Goal: Task Accomplishment & Management: Use online tool/utility

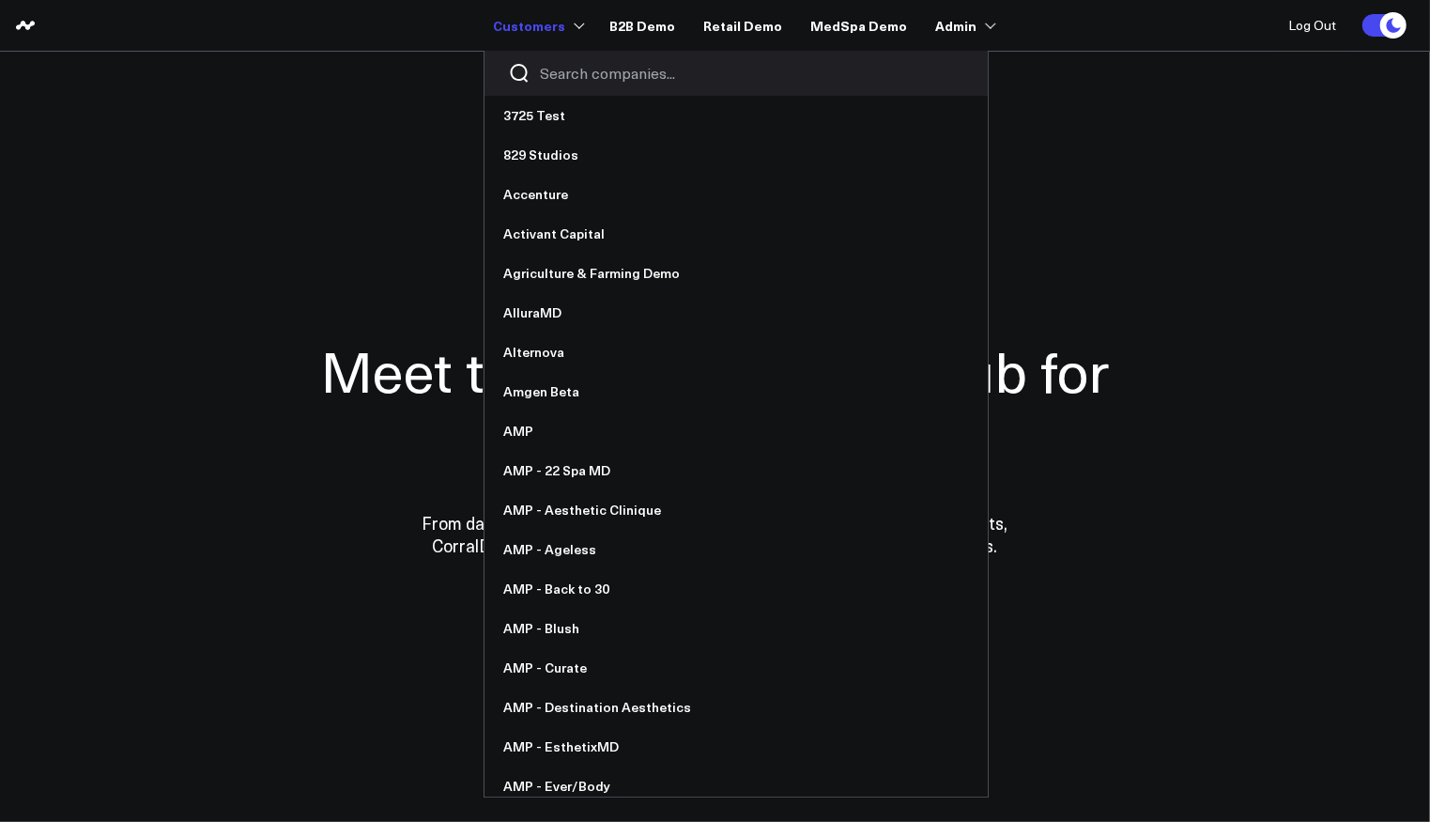
click at [631, 68] on input "Search companies input" at bounding box center [752, 73] width 424 height 21
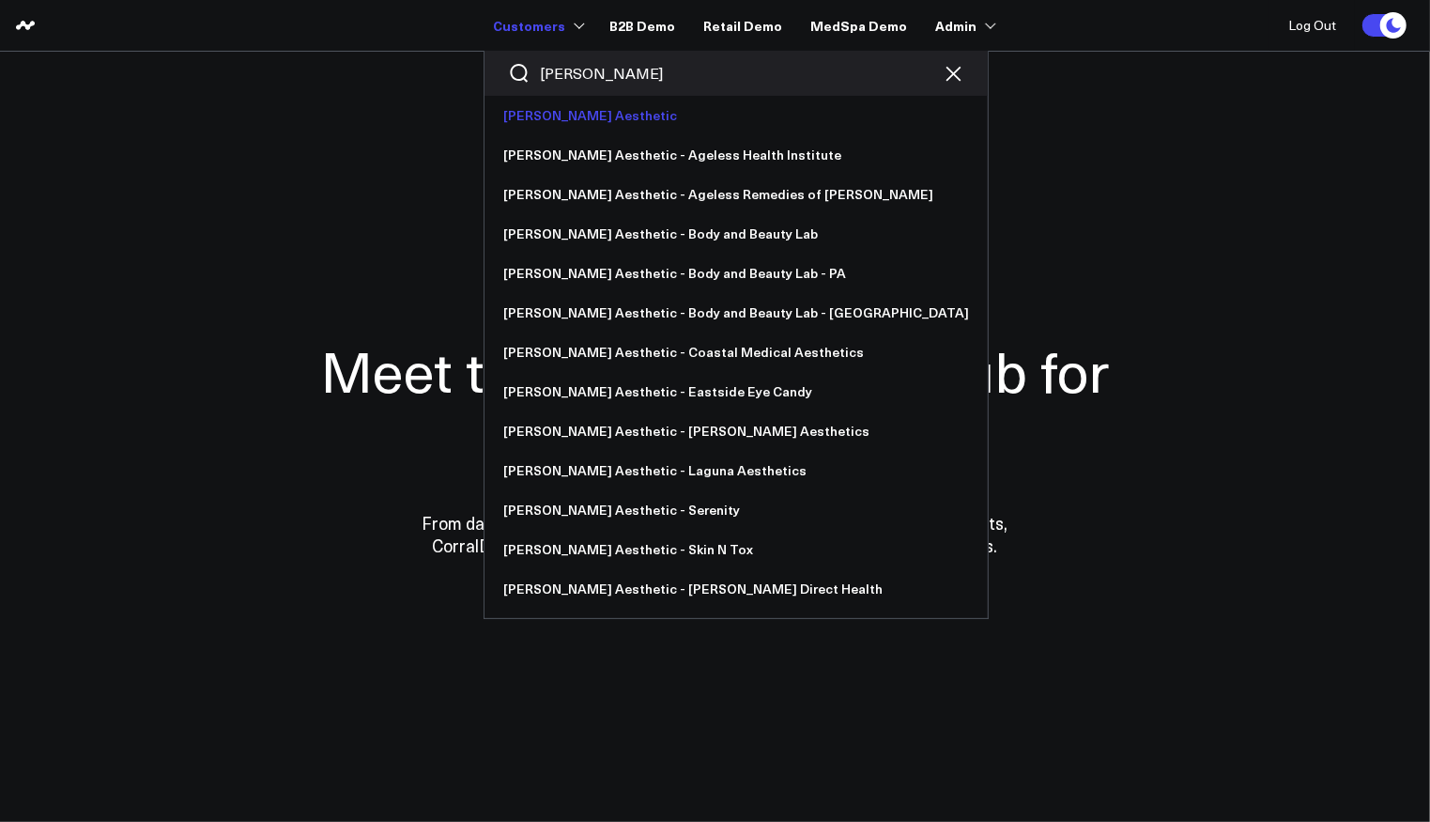
type input "annie"
click at [604, 101] on link "[PERSON_NAME] Aesthetic" at bounding box center [735, 115] width 503 height 39
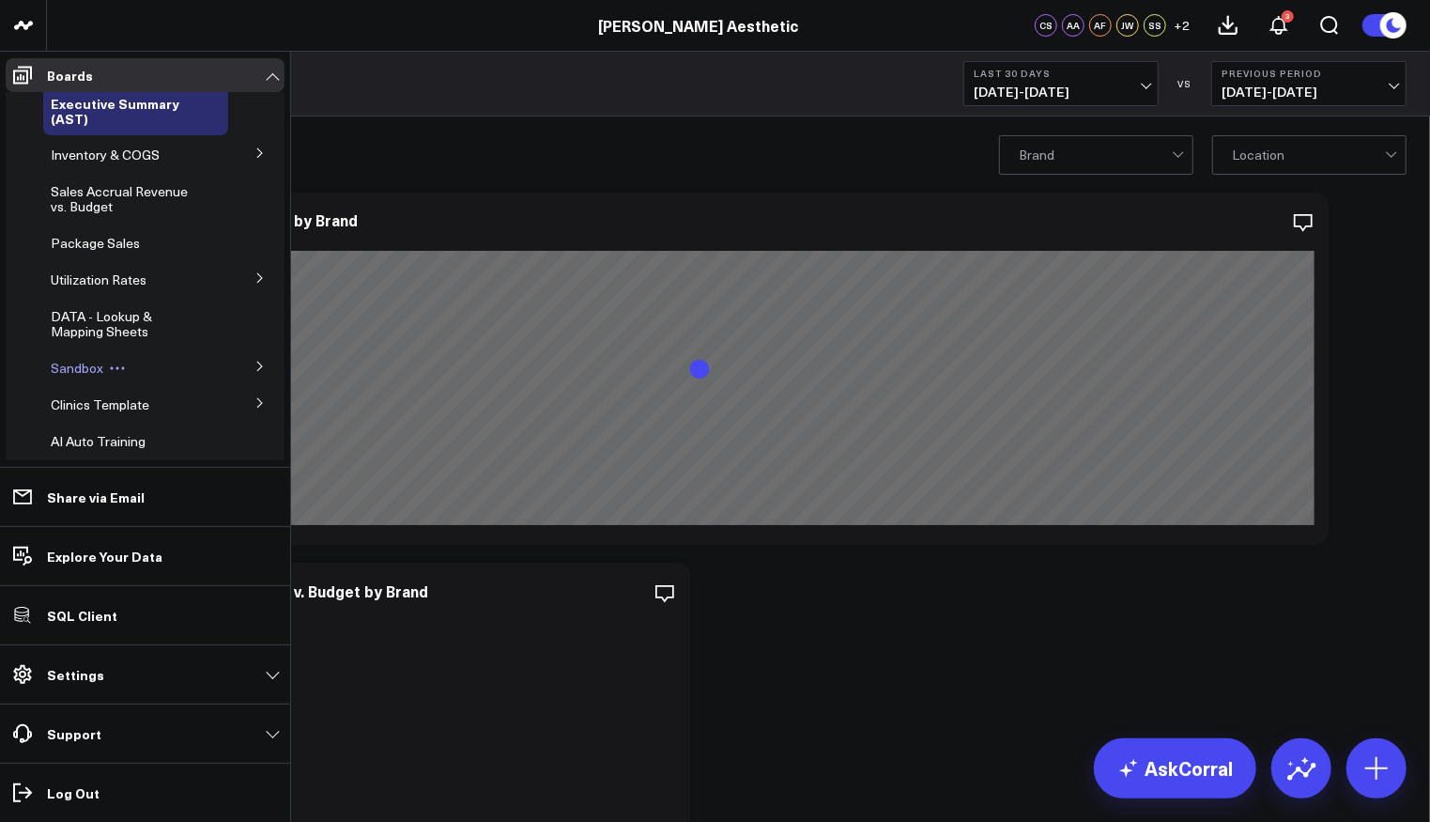
scroll to position [25, 0]
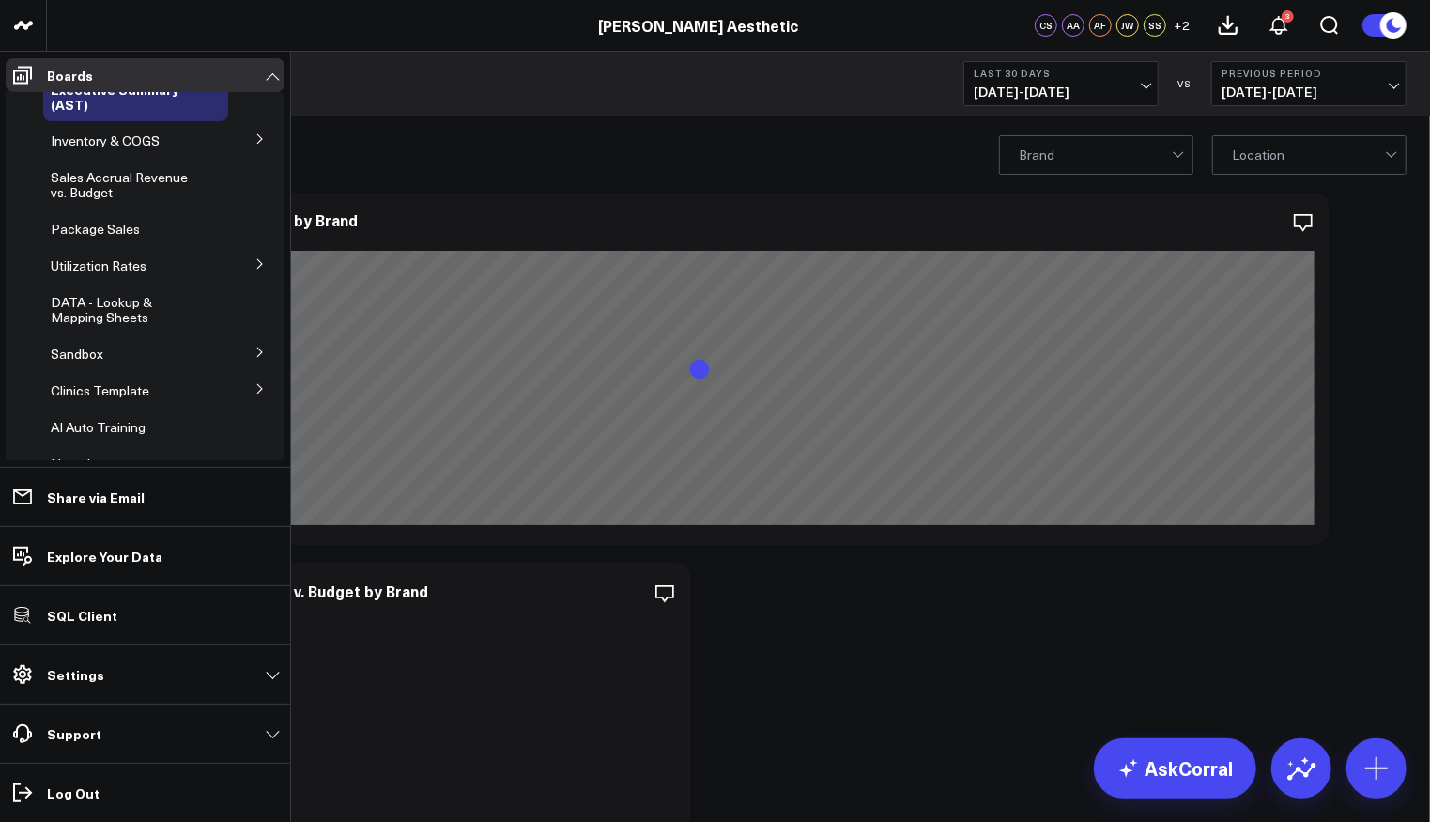
click at [254, 387] on icon at bounding box center [259, 388] width 11 height 11
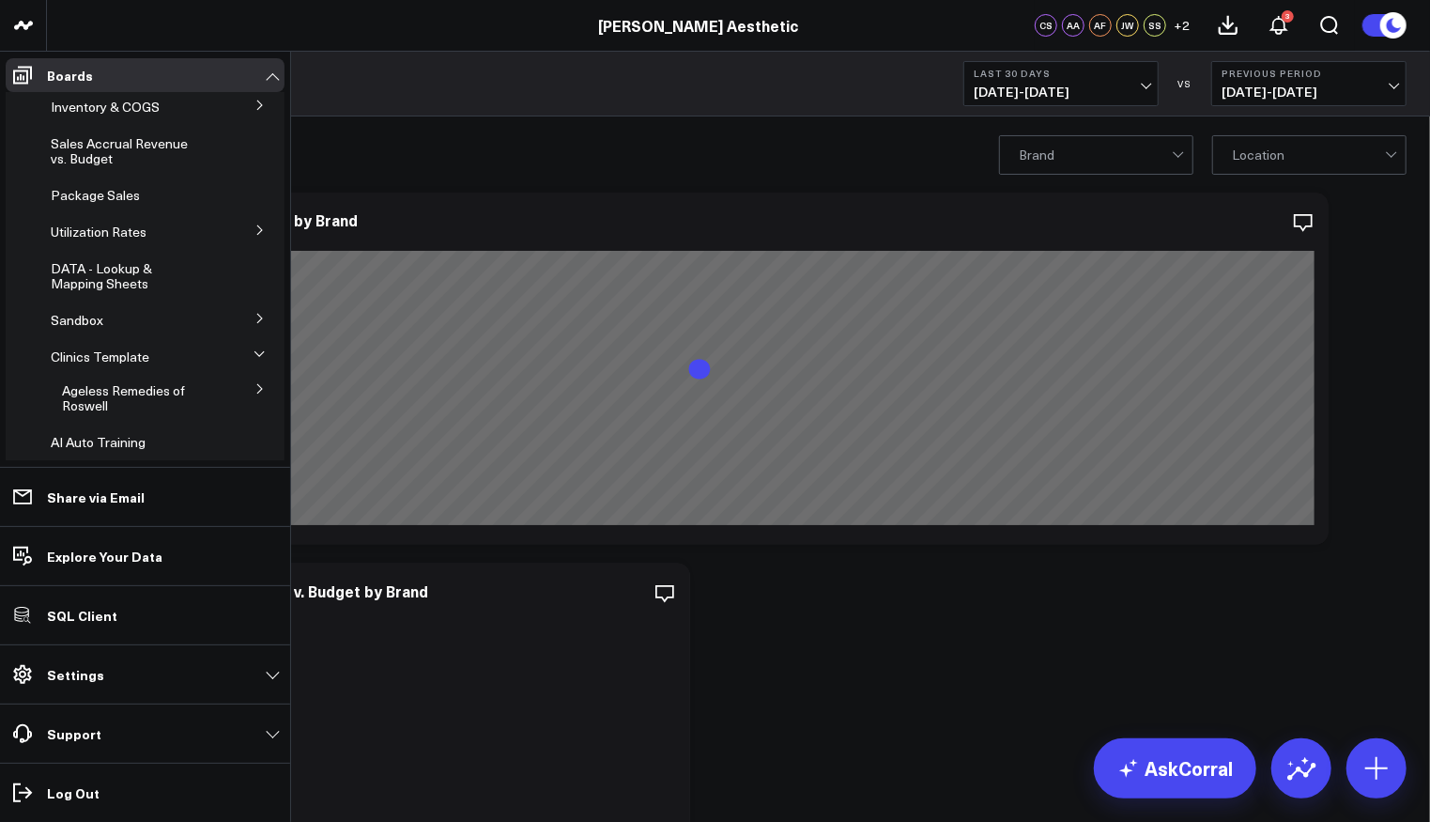
scroll to position [161, 0]
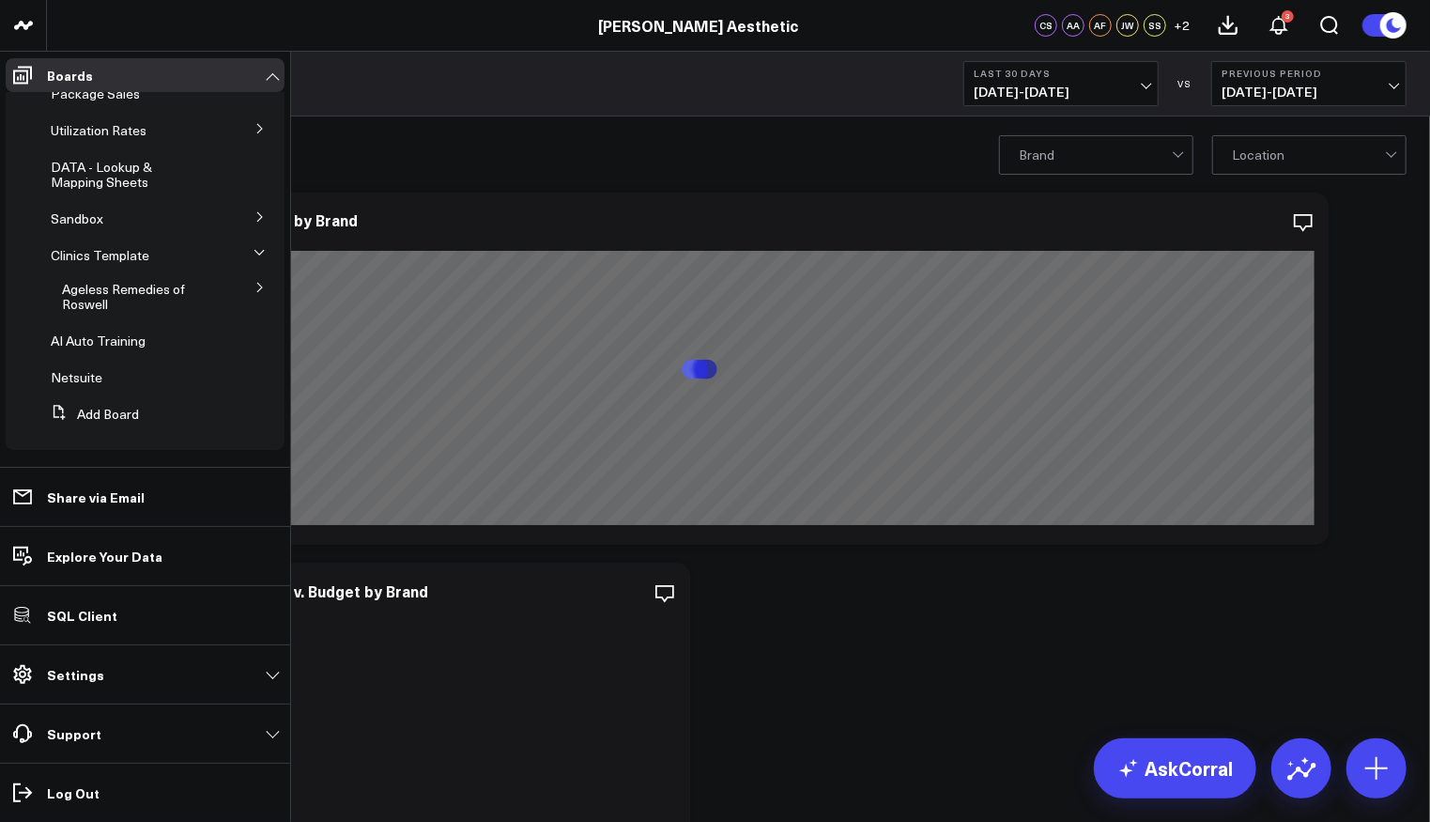
click at [255, 287] on icon at bounding box center [259, 287] width 11 height 11
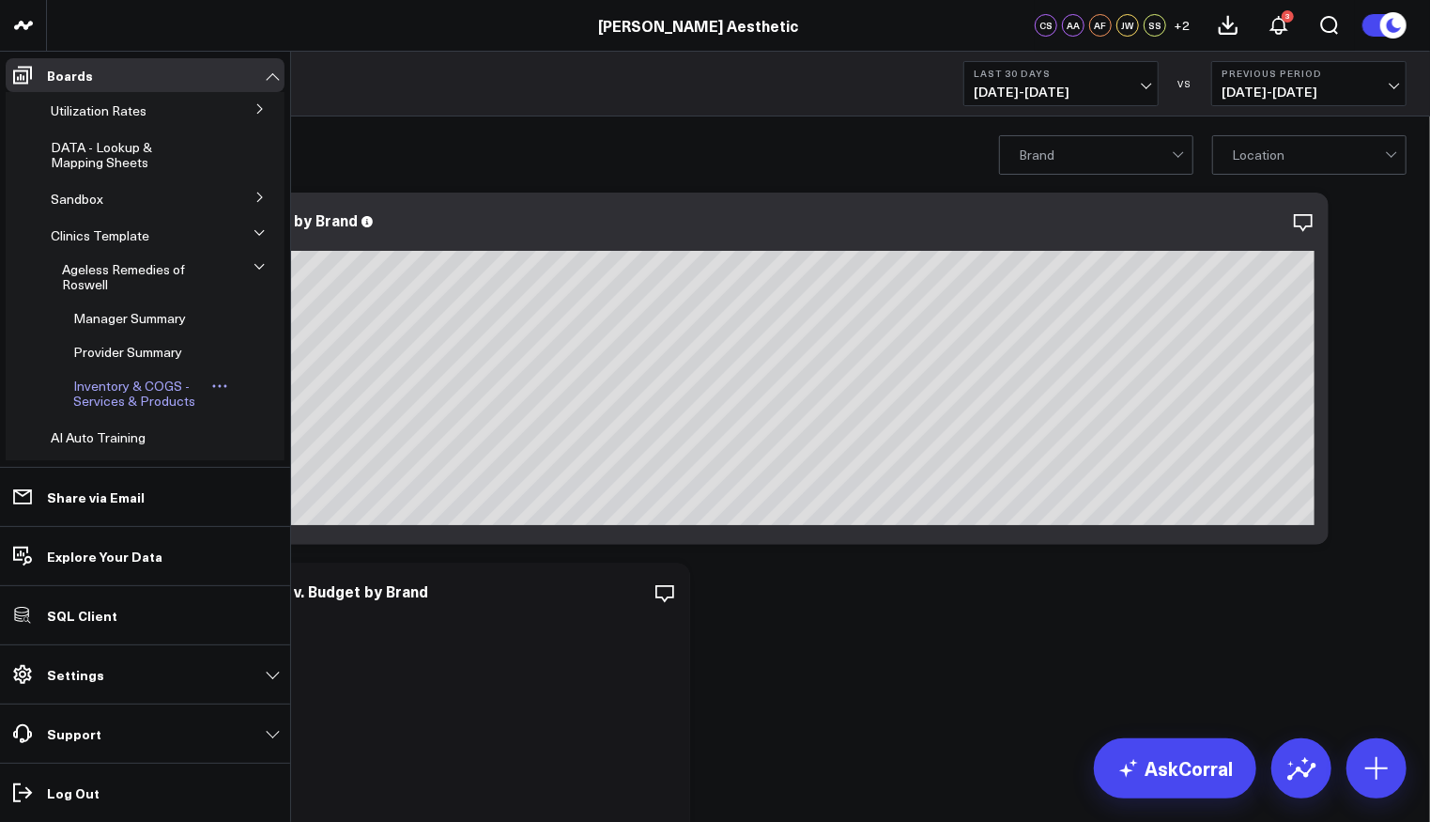
scroll to position [190, 0]
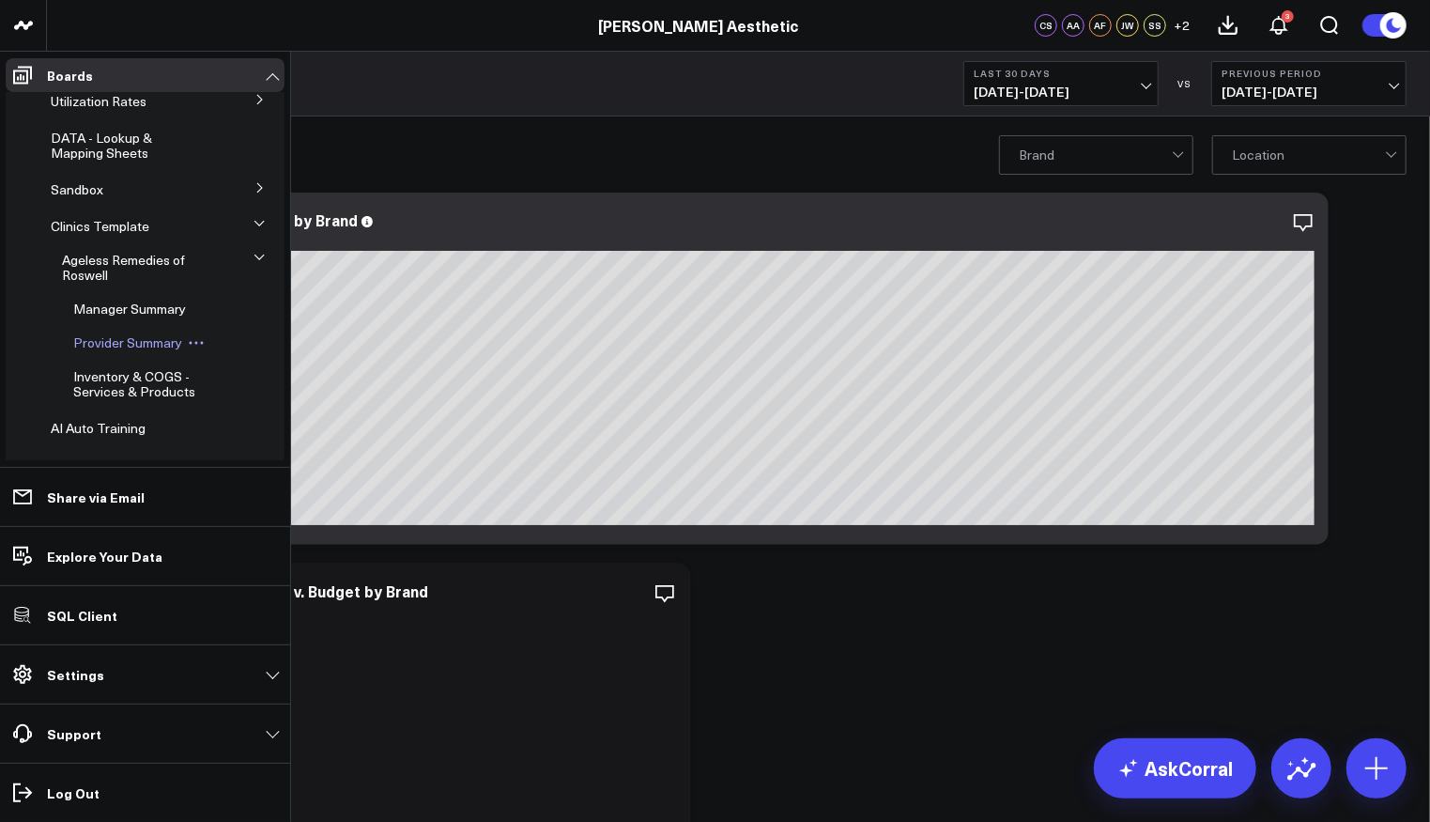
drag, startPoint x: 149, startPoint y: 342, endPoint x: 197, endPoint y: 341, distance: 47.9
click at [149, 341] on span "Provider Summary" at bounding box center [127, 342] width 109 height 18
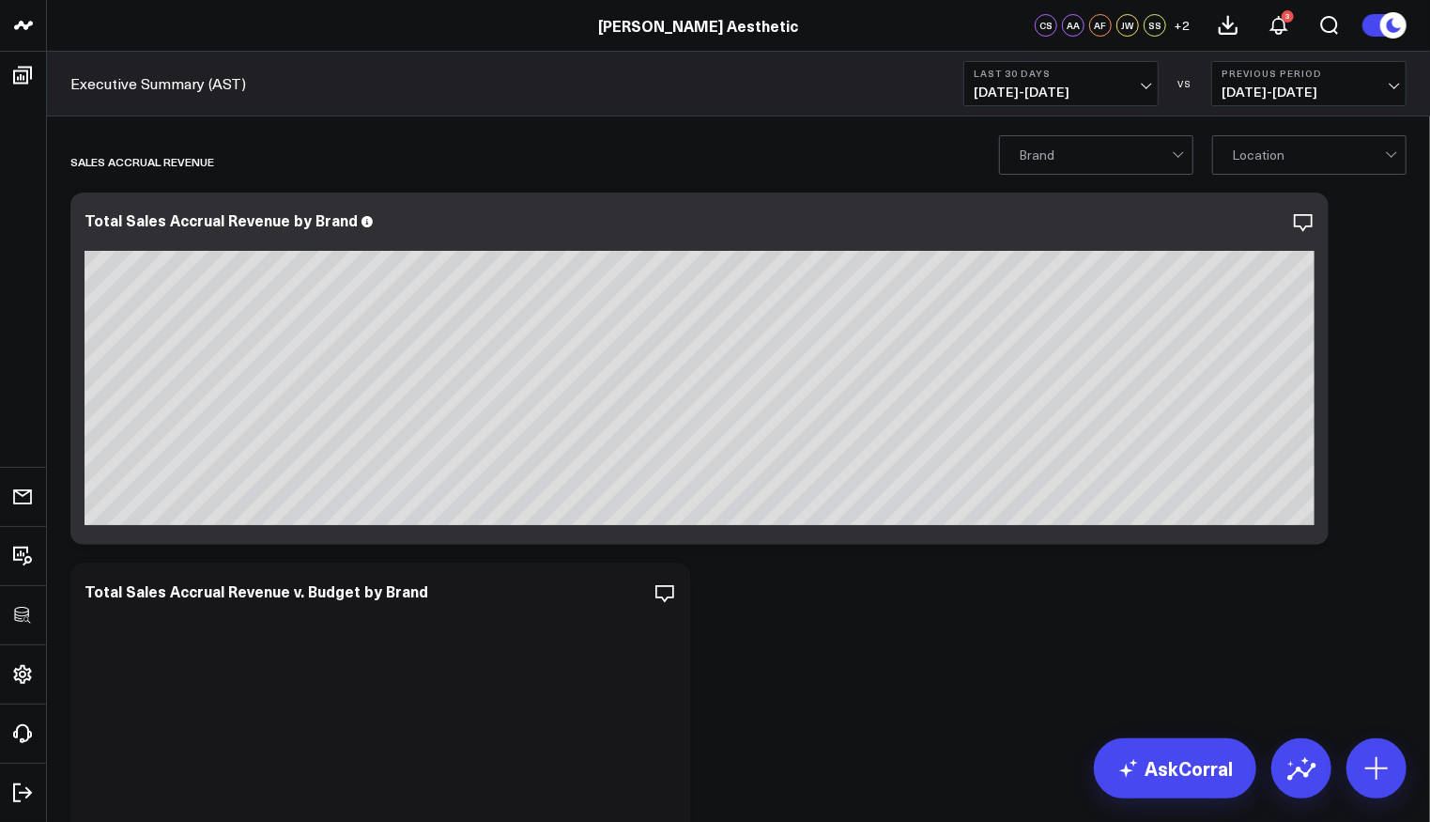
scroll to position [0, 0]
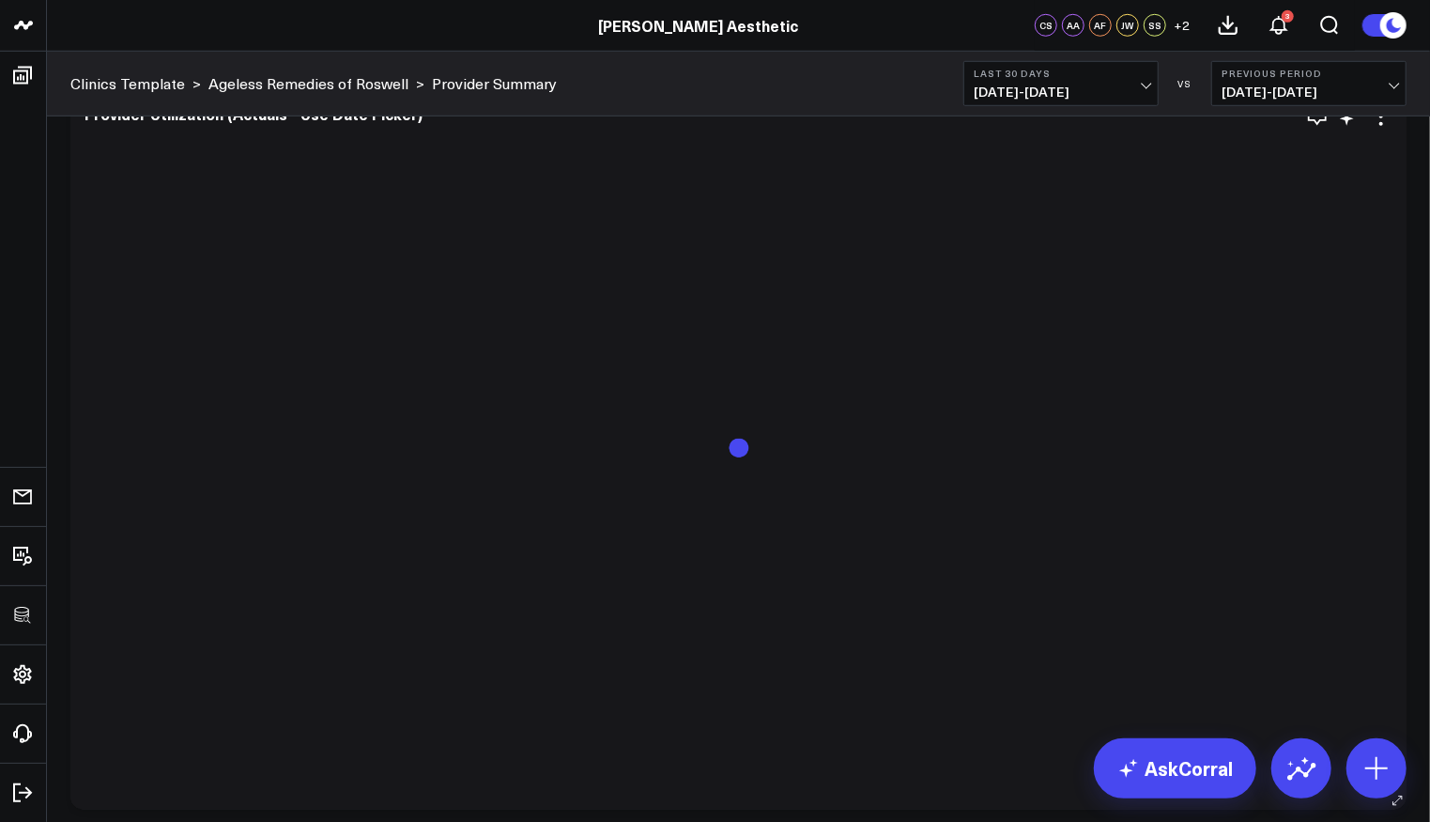
scroll to position [5008, 0]
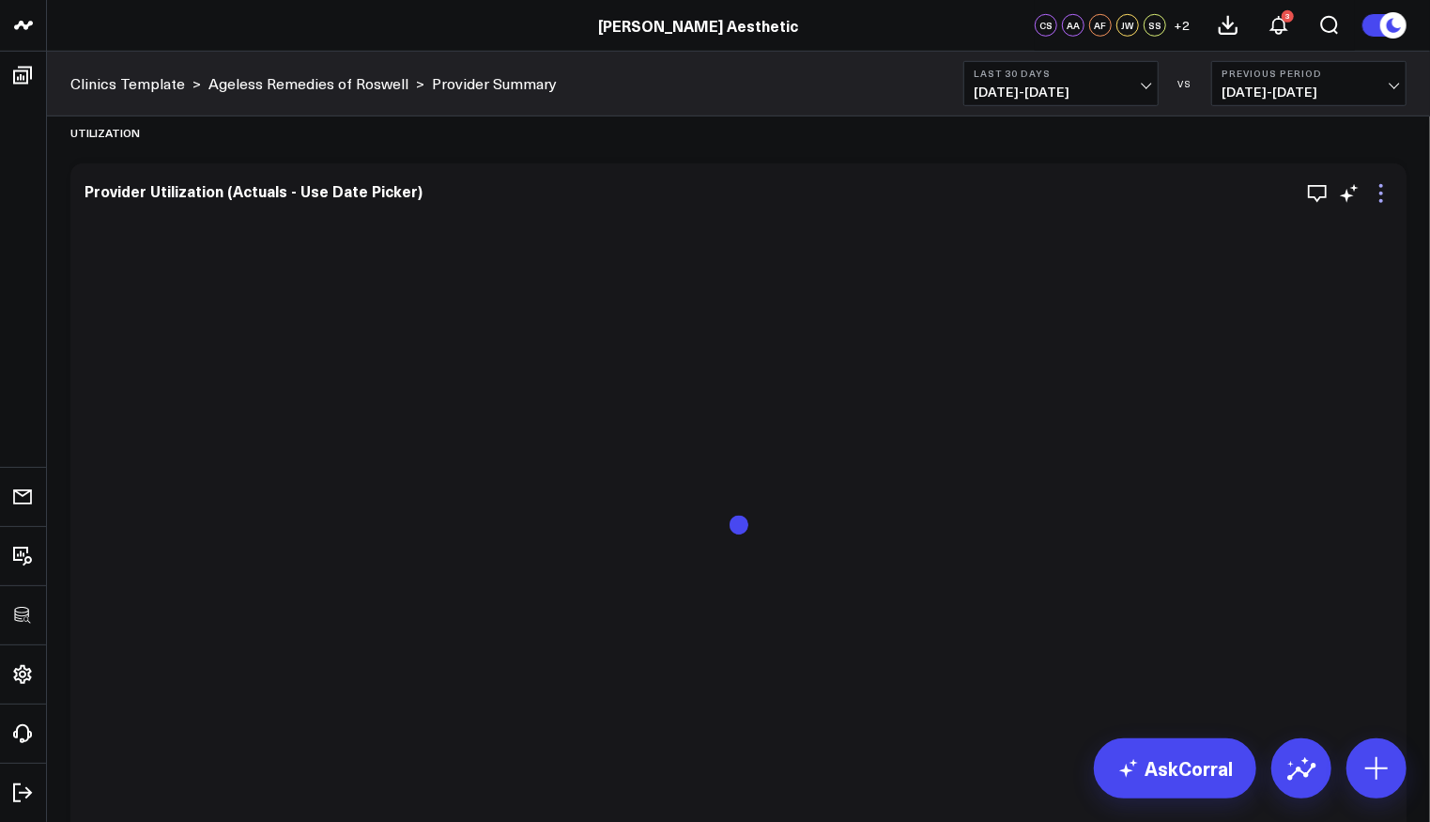
click at [1383, 183] on icon at bounding box center [1381, 193] width 23 height 23
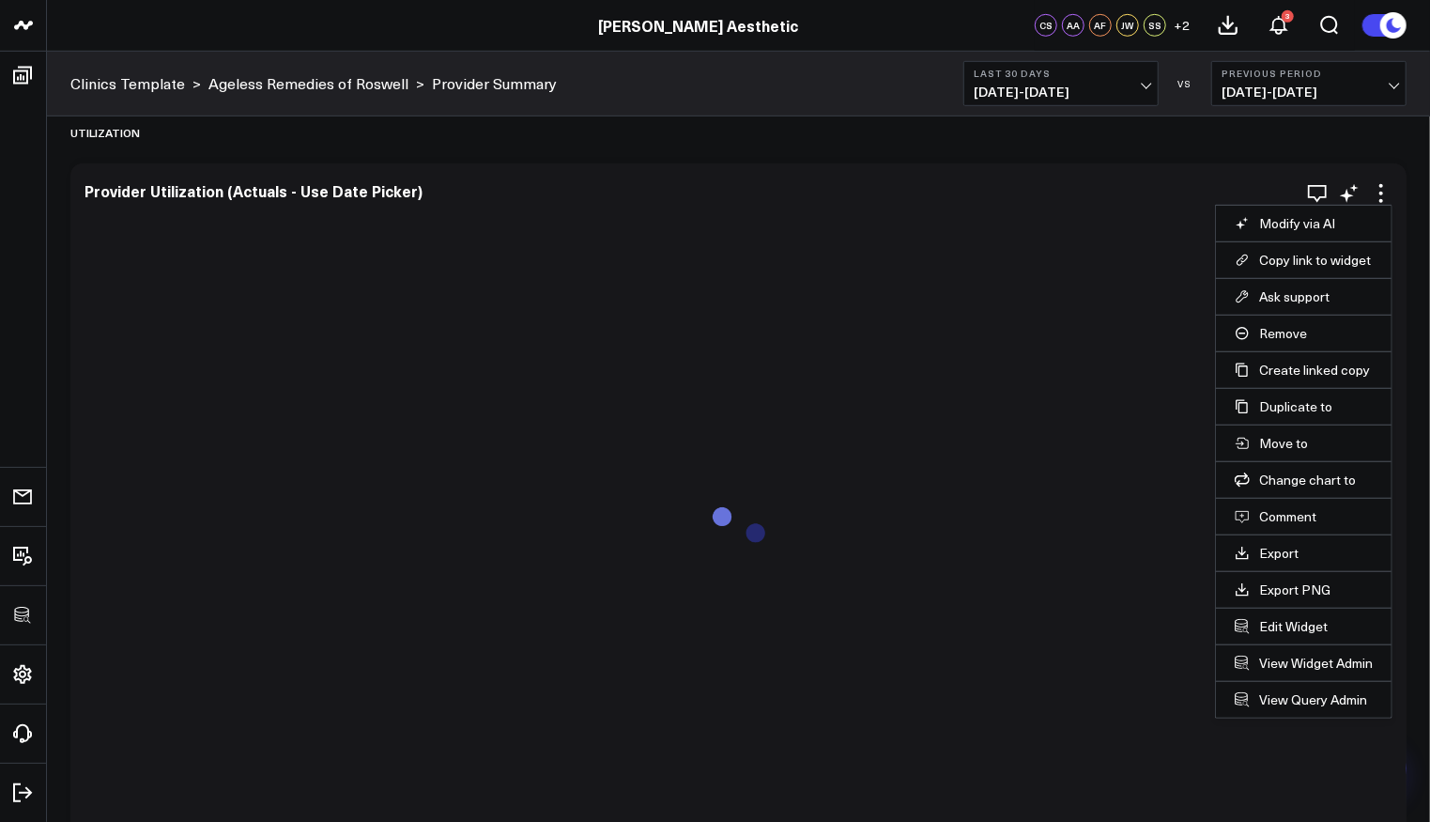
click at [1307, 633] on li "Edit Widget" at bounding box center [1304, 625] width 176 height 37
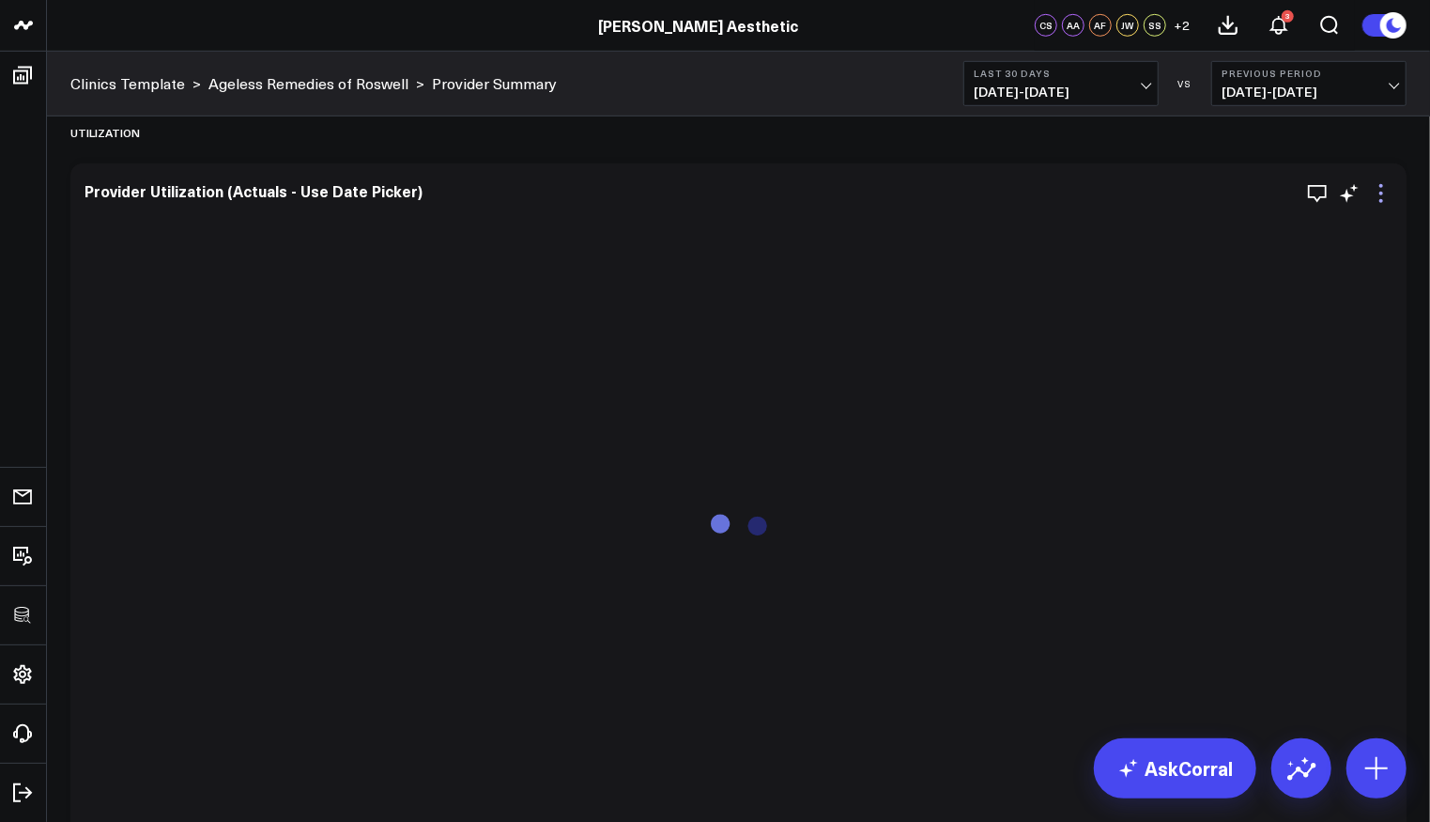
click at [1383, 189] on icon at bounding box center [1381, 193] width 23 height 23
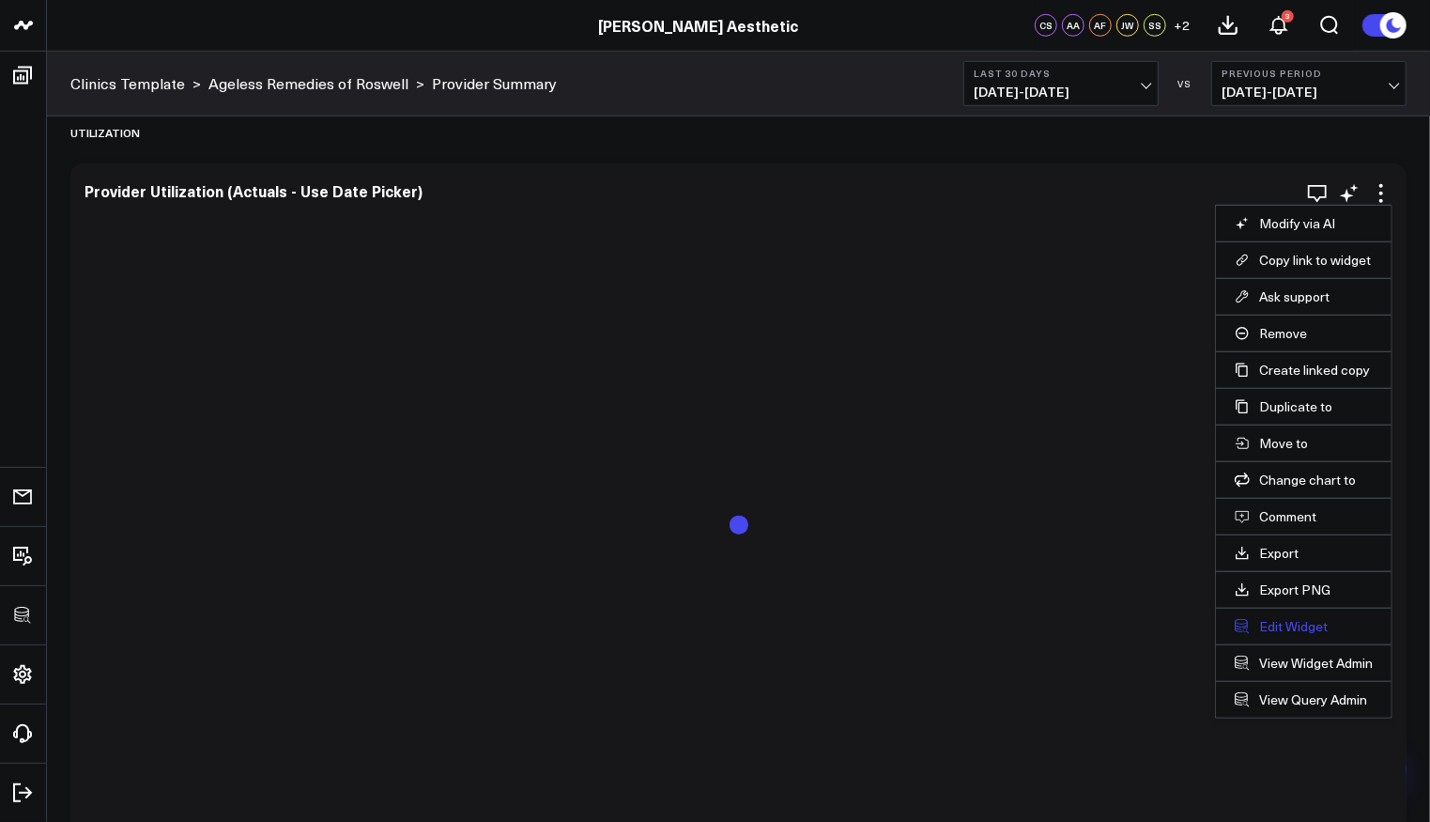
click at [1283, 618] on button "Edit Widget" at bounding box center [1304, 626] width 138 height 17
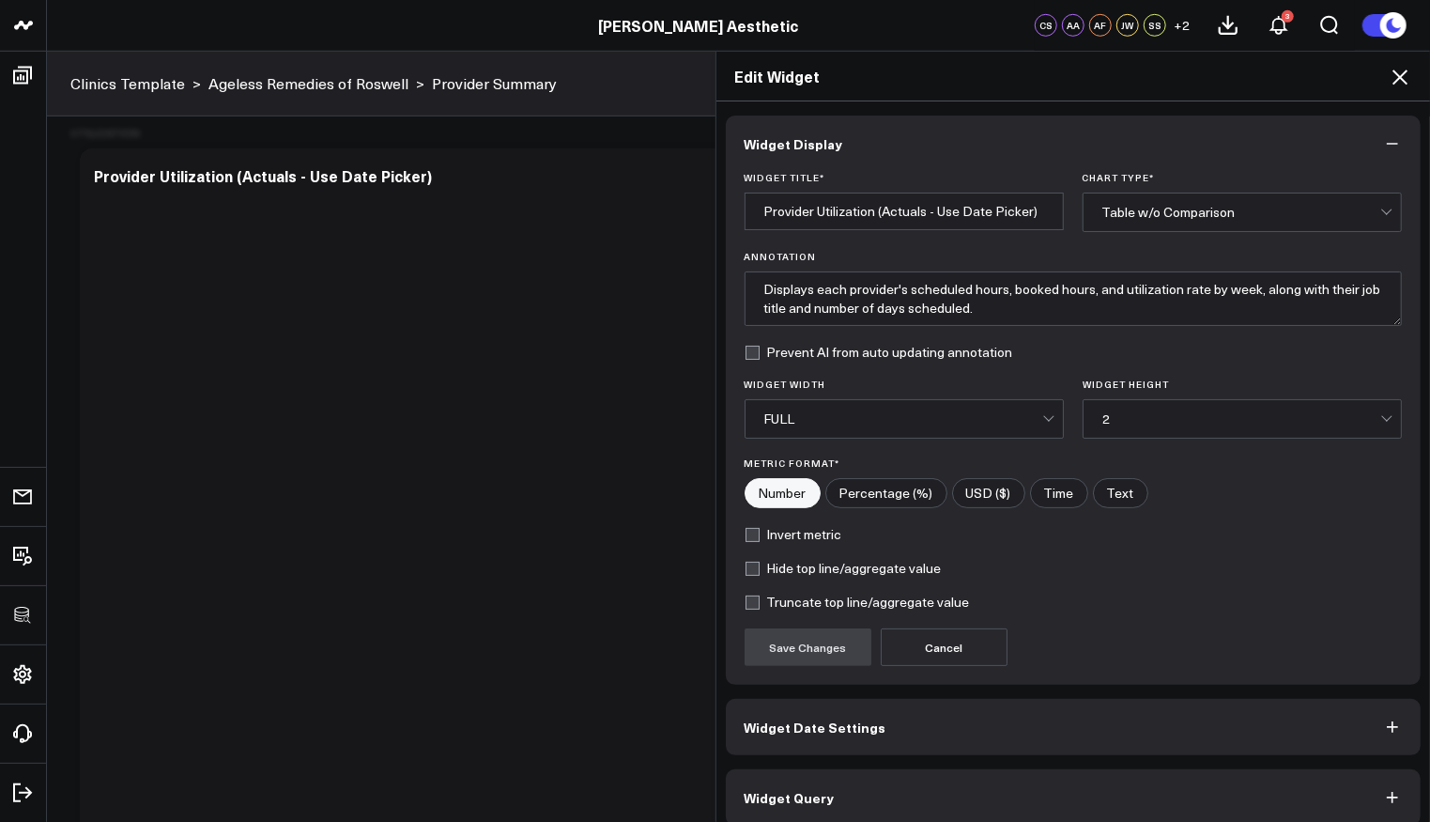
click at [894, 791] on button "Widget Query" at bounding box center [1074, 797] width 696 height 56
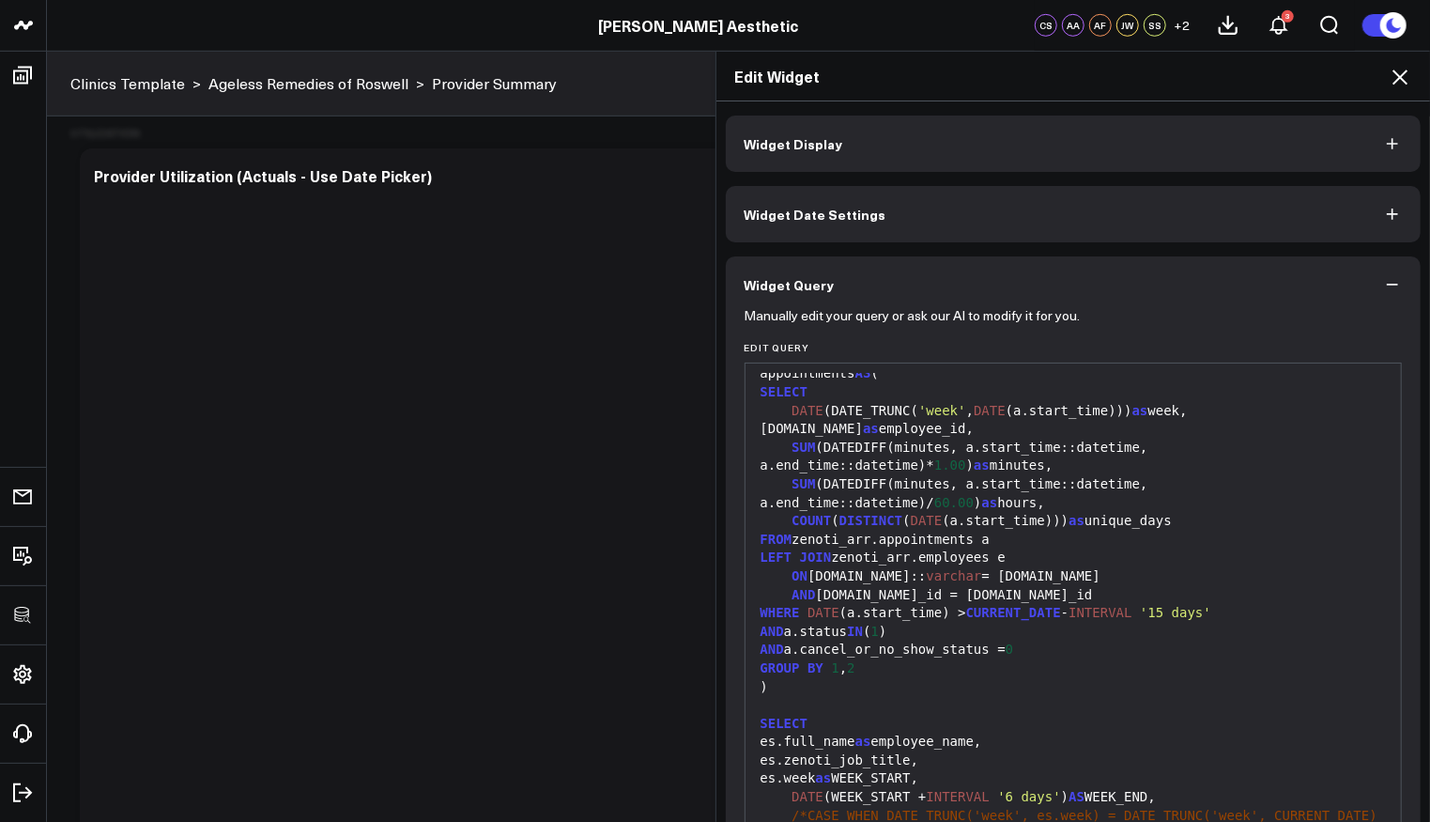
scroll to position [827, 0]
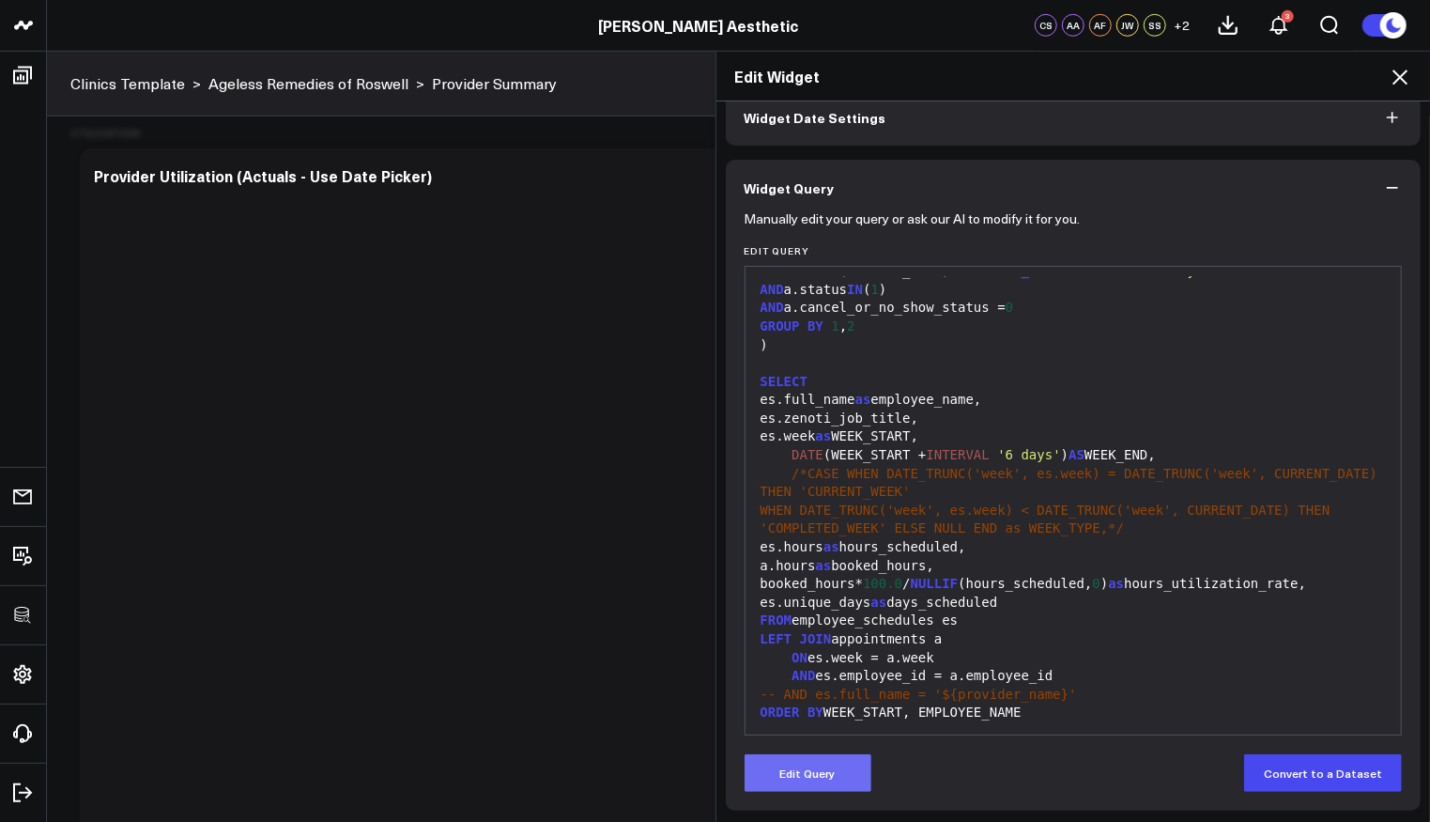
click at [853, 754] on button "Edit Query" at bounding box center [808, 773] width 127 height 38
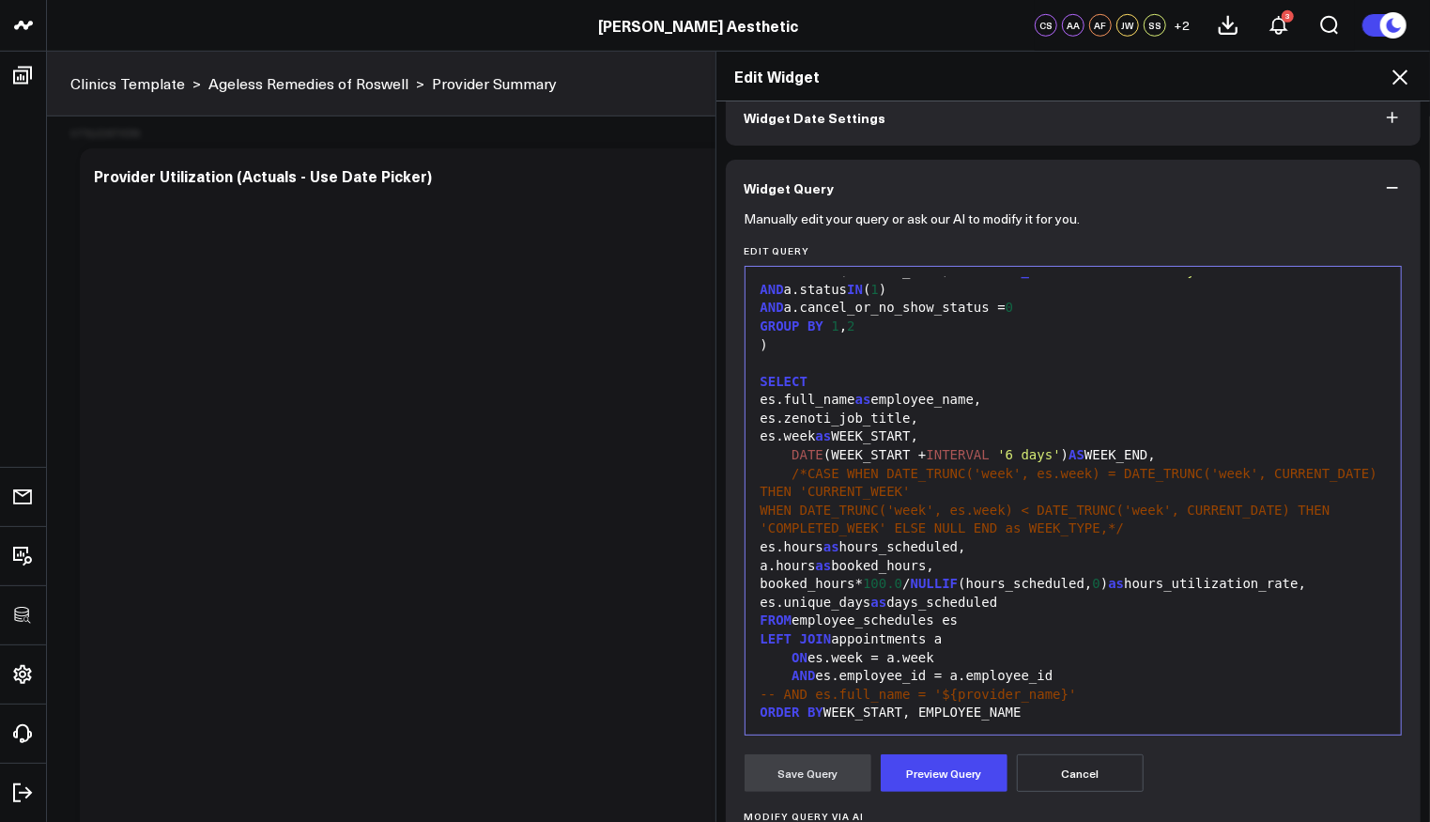
scroll to position [329, 0]
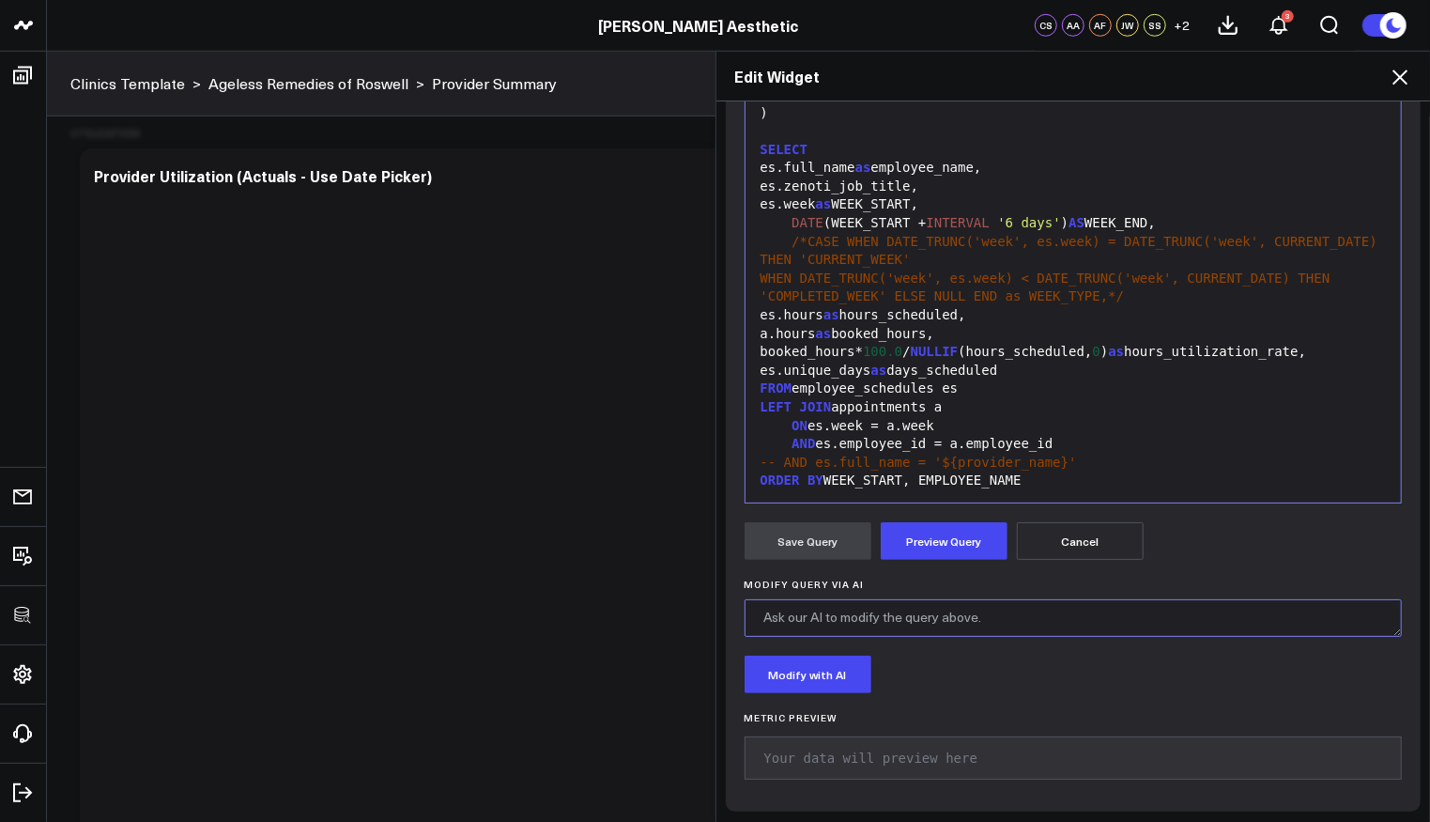
click at [937, 627] on textarea "Modify Query via AI" at bounding box center [1074, 618] width 658 height 38
click at [935, 435] on div "AND es.employee_id = a.employee_id" at bounding box center [1074, 444] width 638 height 19
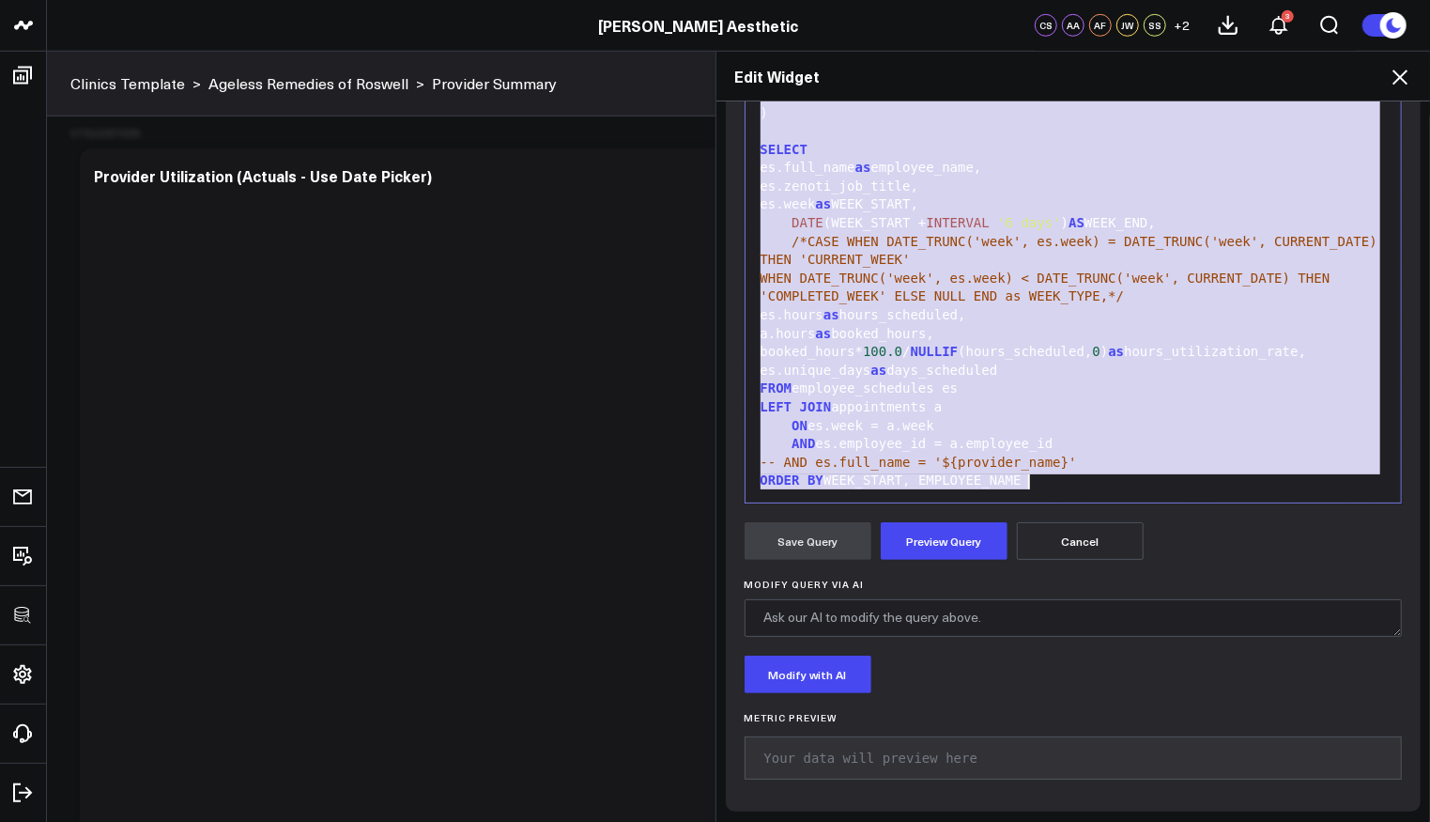
copy div "WITH employee_schedules_dedupe AS ( SELECT * FROM zenoti_arr.employee_schedules…"
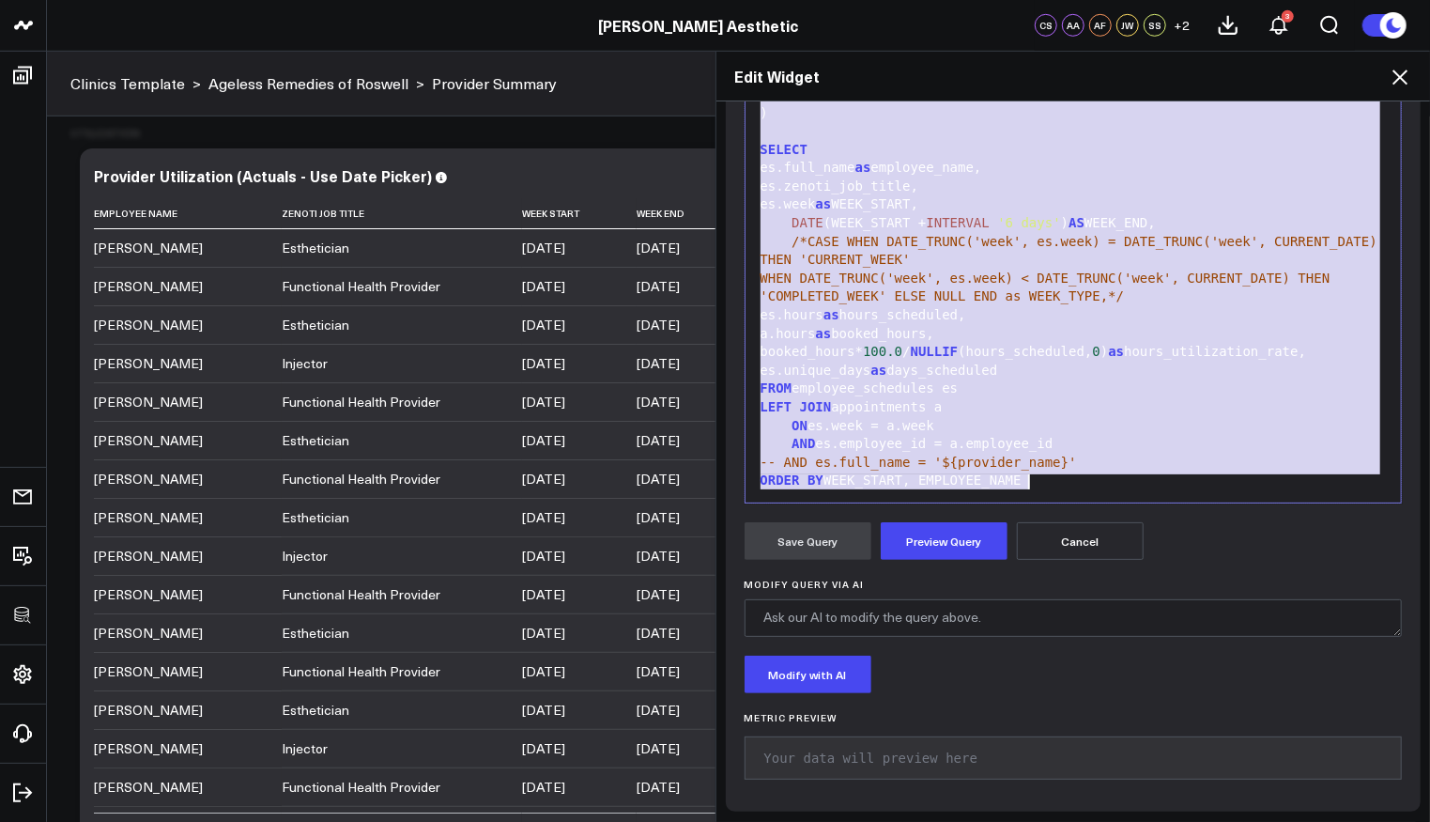
click at [1062, 321] on div "es.hours as hours_scheduled," at bounding box center [1074, 315] width 638 height 19
copy div "WITH employee_schedules_dedupe AS ( SELECT * FROM zenoti_arr.employee_schedules…"
click at [1413, 82] on div "Edit Widget" at bounding box center [1073, 77] width 715 height 50
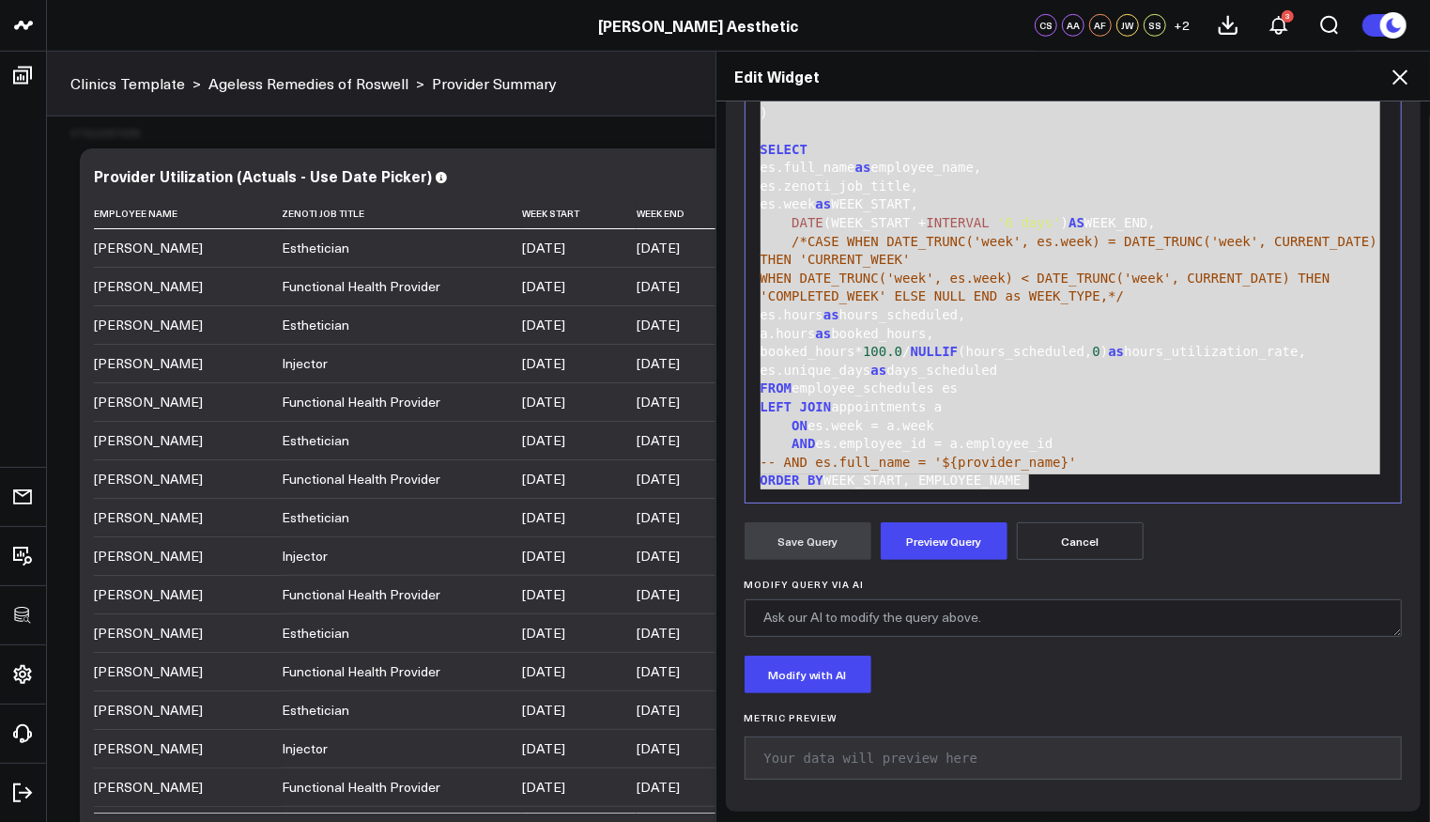
click at [1400, 78] on icon at bounding box center [1399, 76] width 15 height 15
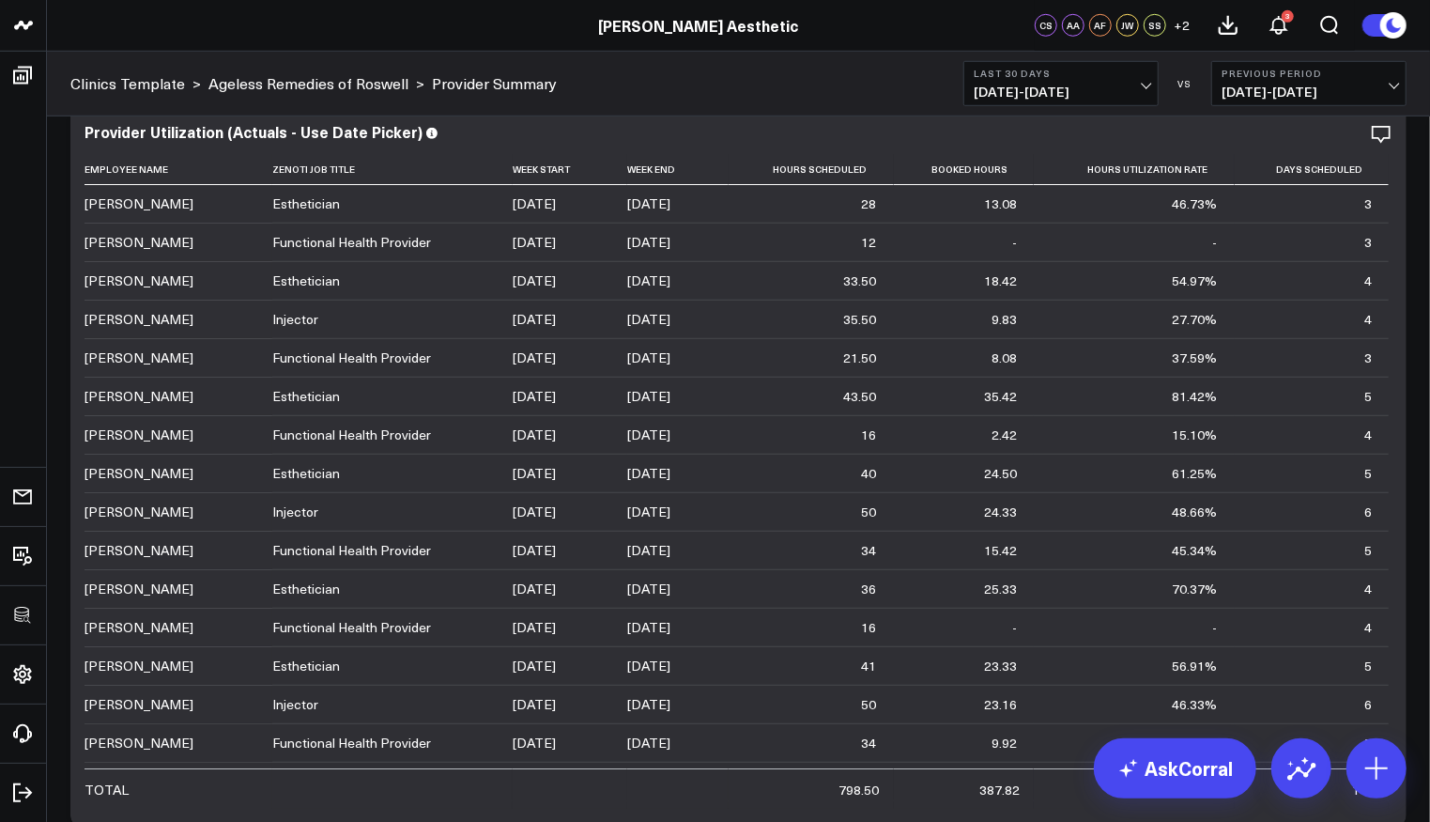
scroll to position [5041, 0]
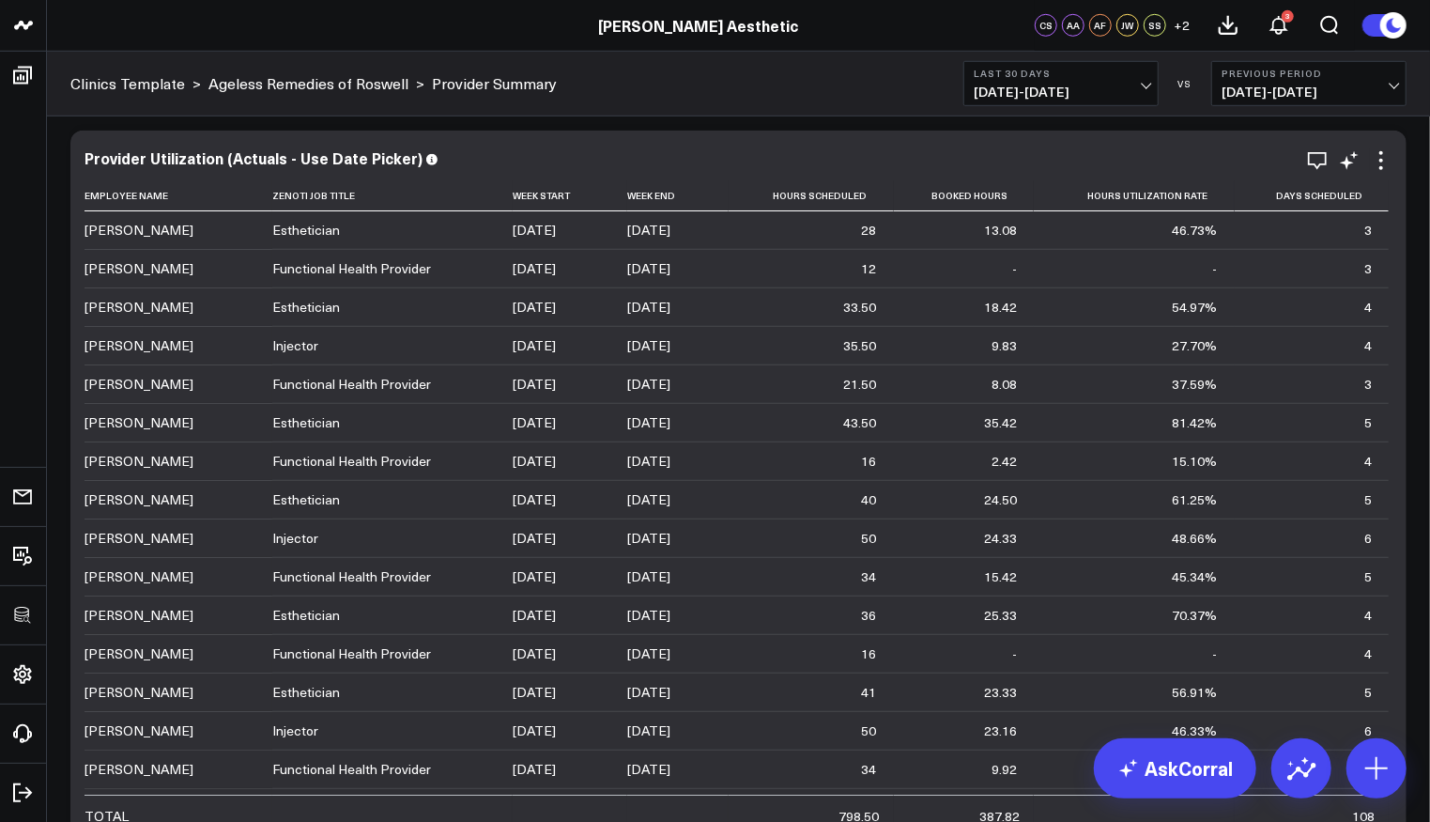
click at [1392, 146] on div "Provider Utilization (Actuals - Use Date Picker) Employee Name Zenoti Job Title…" at bounding box center [738, 492] width 1336 height 723
click at [1388, 152] on icon at bounding box center [1381, 160] width 23 height 23
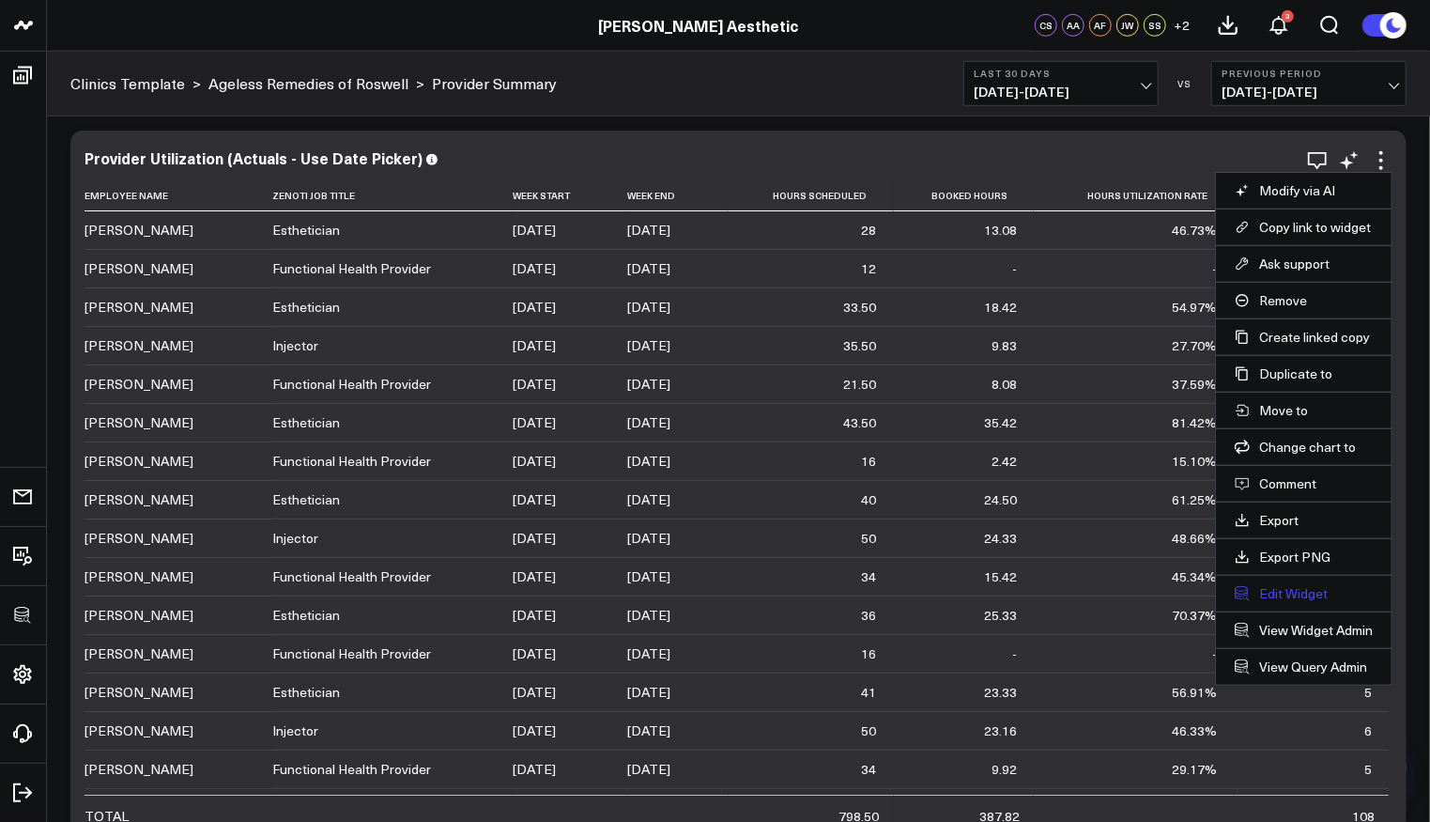
click at [1292, 585] on button "Edit Widget" at bounding box center [1304, 593] width 138 height 17
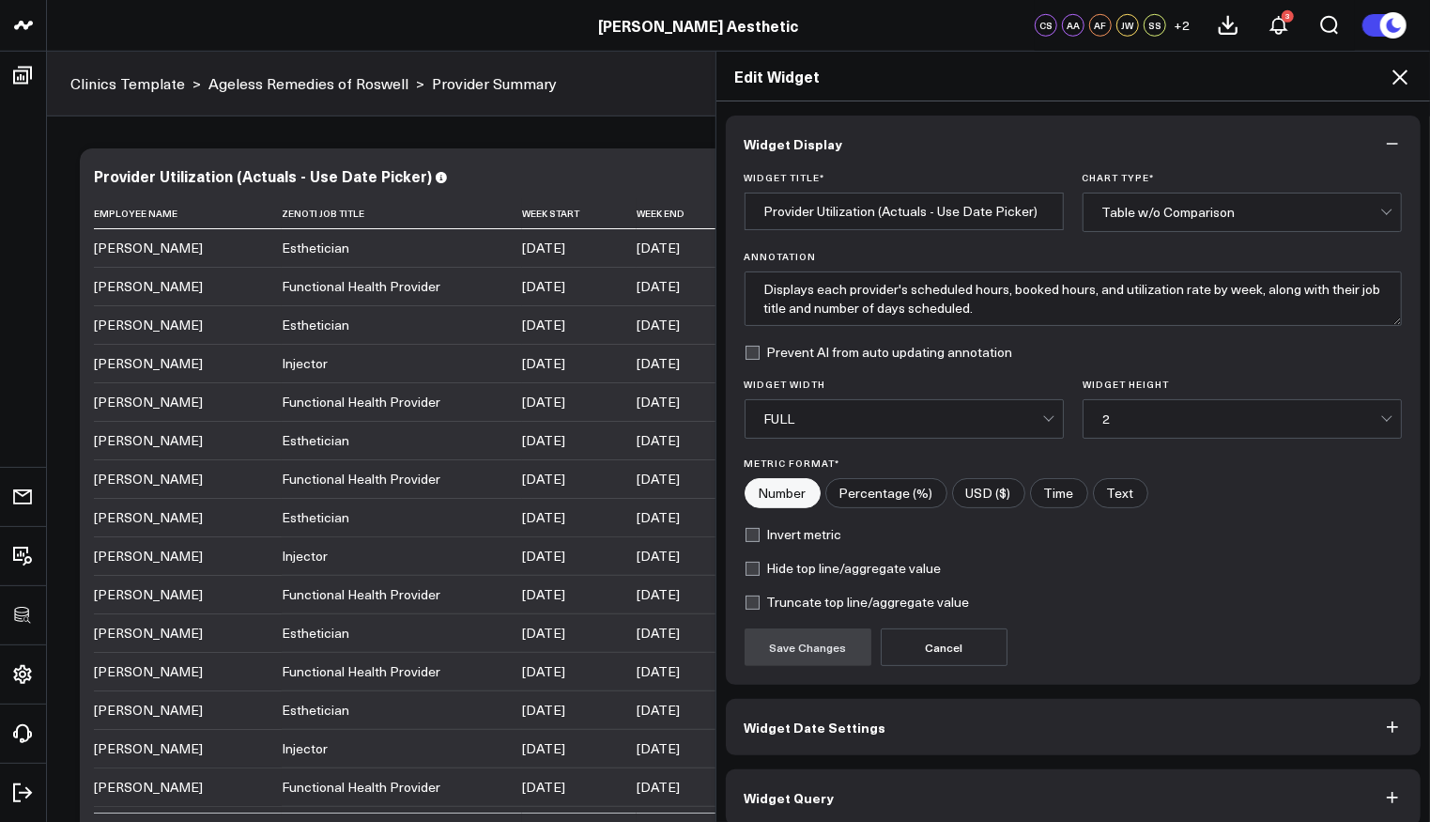
click at [835, 794] on button "Widget Query" at bounding box center [1074, 797] width 696 height 56
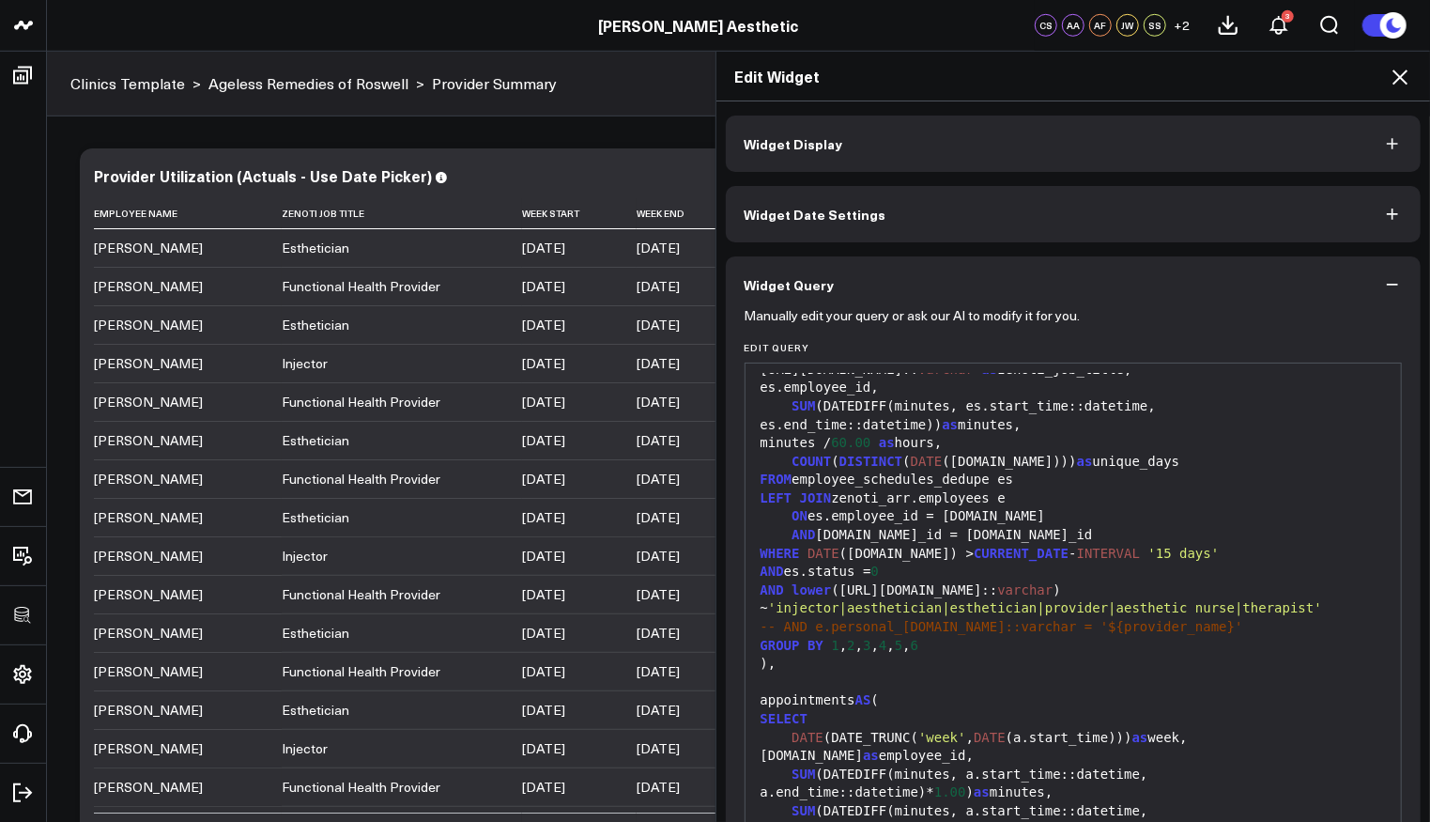
scroll to position [293, 0]
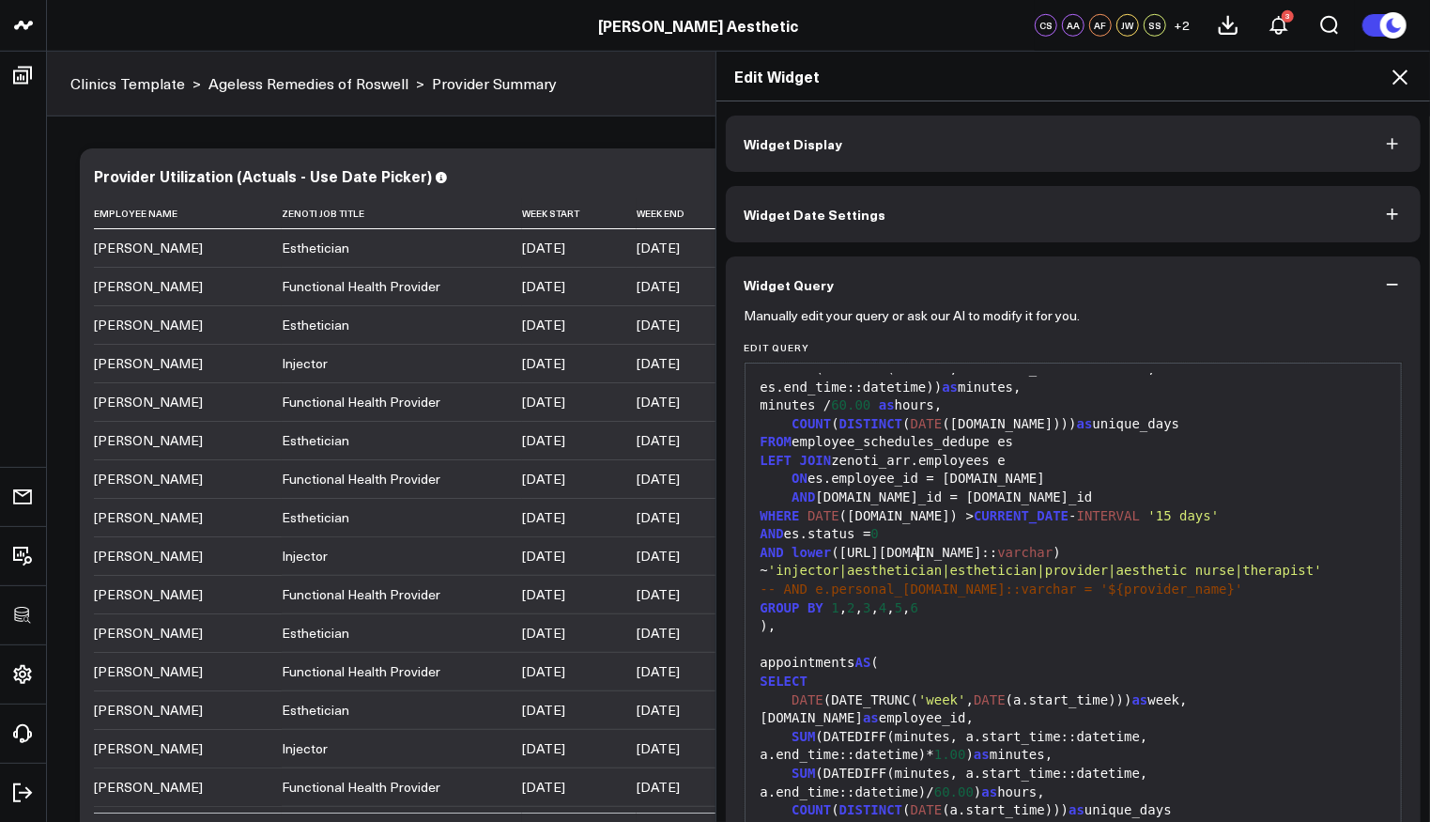
click at [911, 555] on div "AND lower (e.job_info.name:: varchar ) ~ 'injector|aesthetician|esthetician|pro…" at bounding box center [1074, 562] width 638 height 37
click at [1079, 562] on span "'injector|aesthetician|esthetician|provider|aesthetic nurse|therapist'" at bounding box center [1045, 569] width 554 height 15
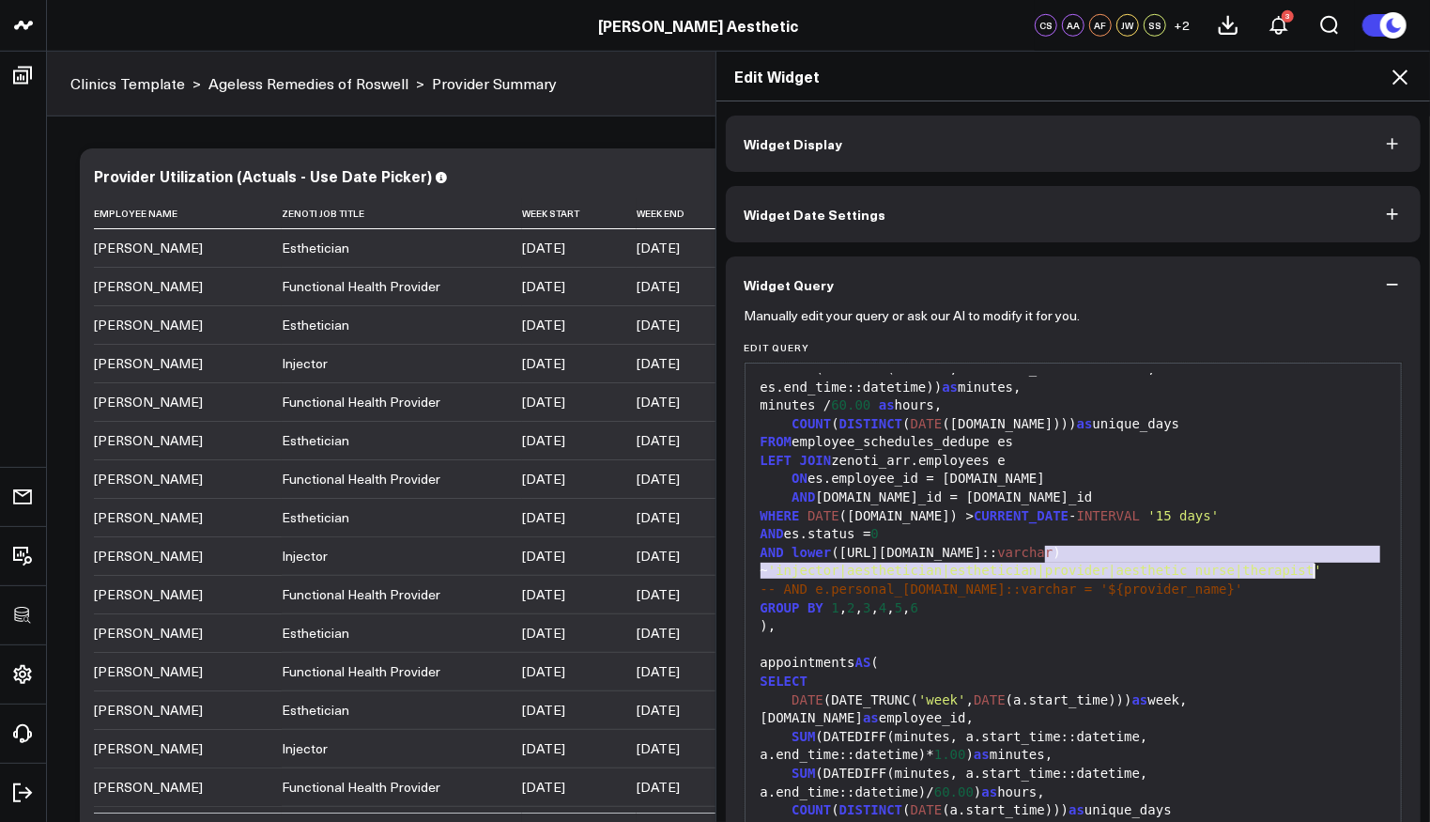
drag, startPoint x: 1035, startPoint y: 551, endPoint x: 1429, endPoint y: 492, distance: 398.8
click at [1319, 571] on div "AND lower (e.job_info.name:: varchar ) ~ 'injector|aesthetician|esthetician|pro…" at bounding box center [1074, 562] width 638 height 37
copy div "~ 'injector|aesthetician|esthetician|provider|aesthetic nurse|therapist'"
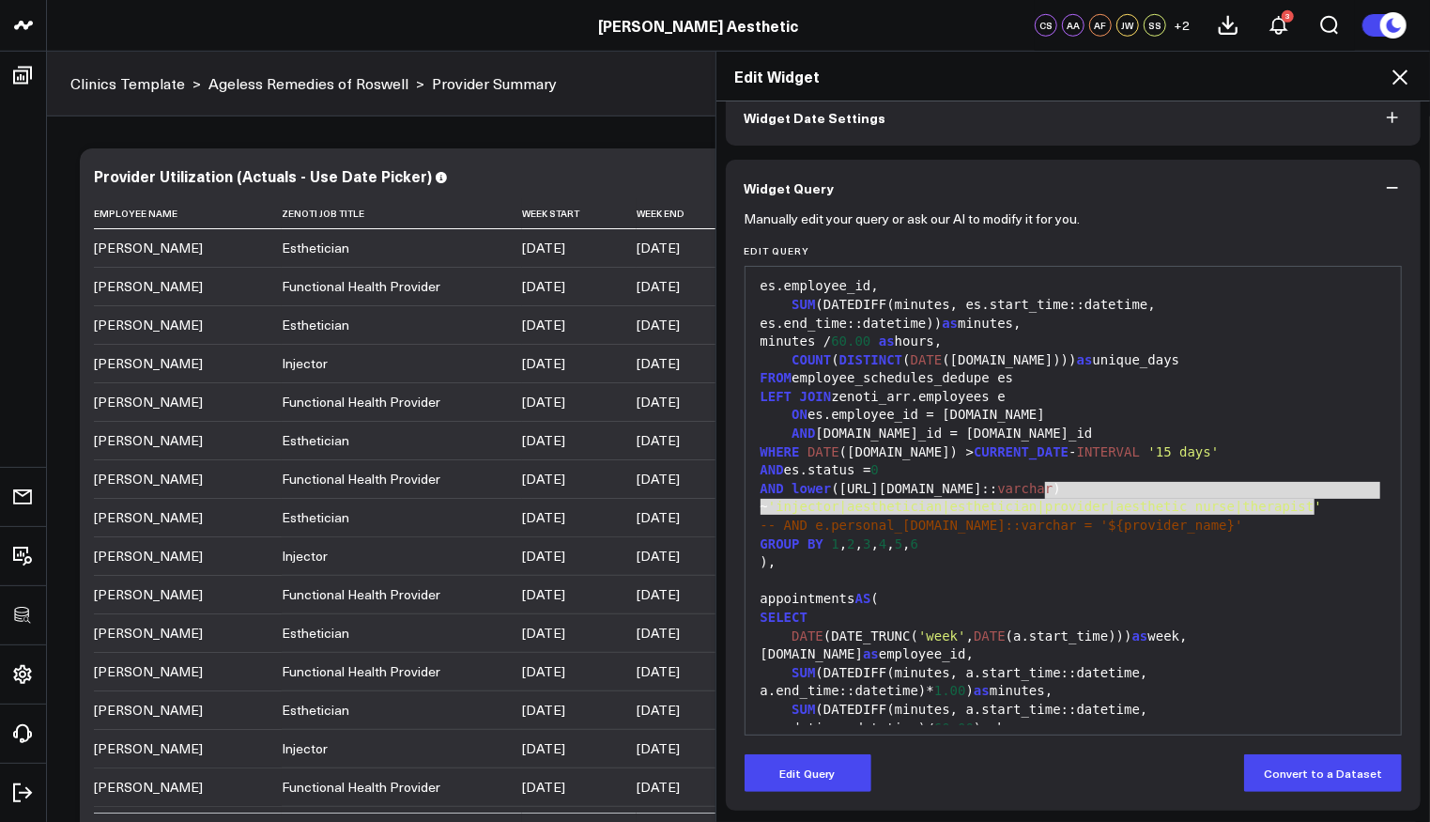
scroll to position [238, 0]
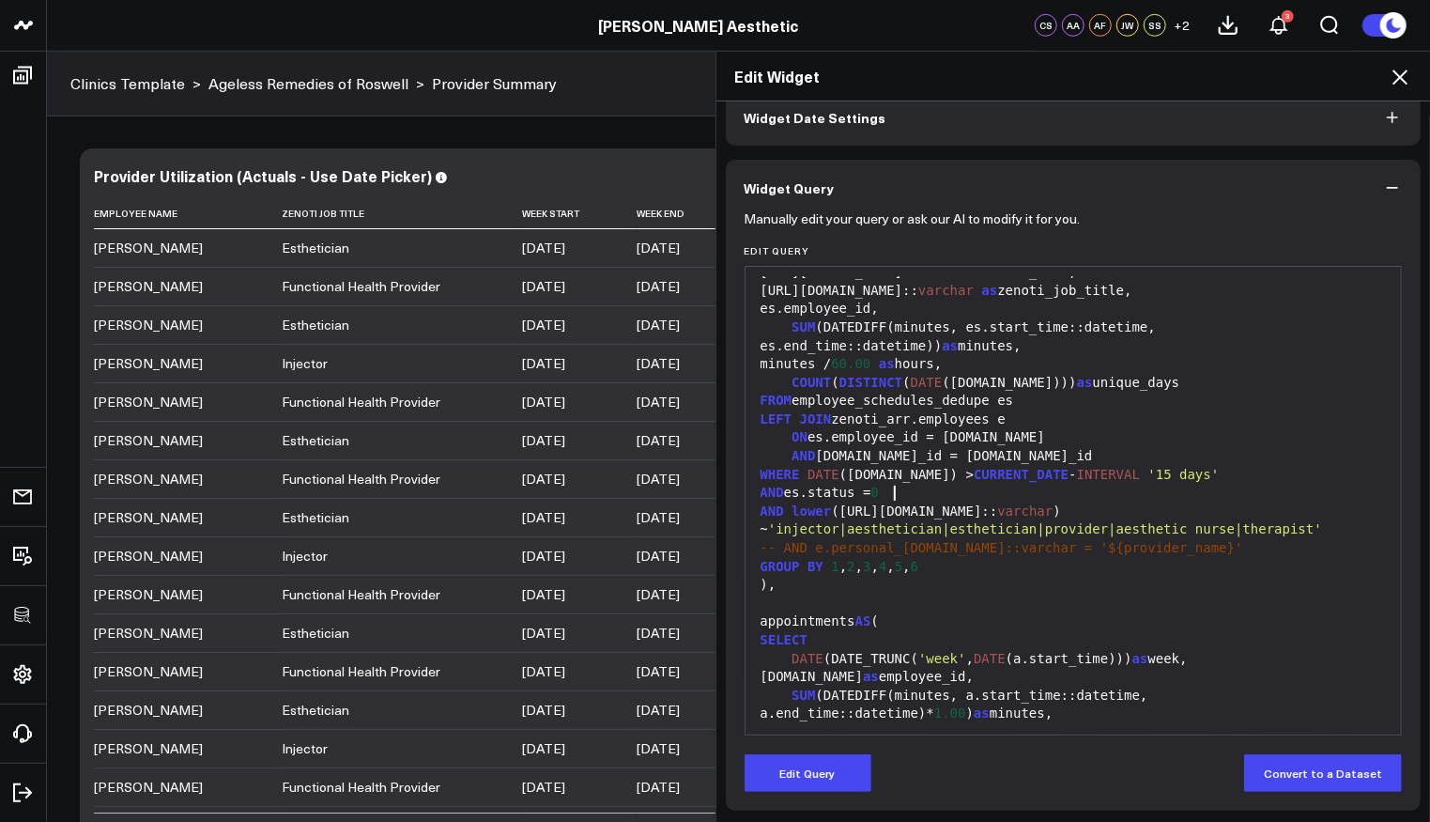
click at [1043, 486] on div "AND es.status = 0" at bounding box center [1074, 493] width 638 height 19
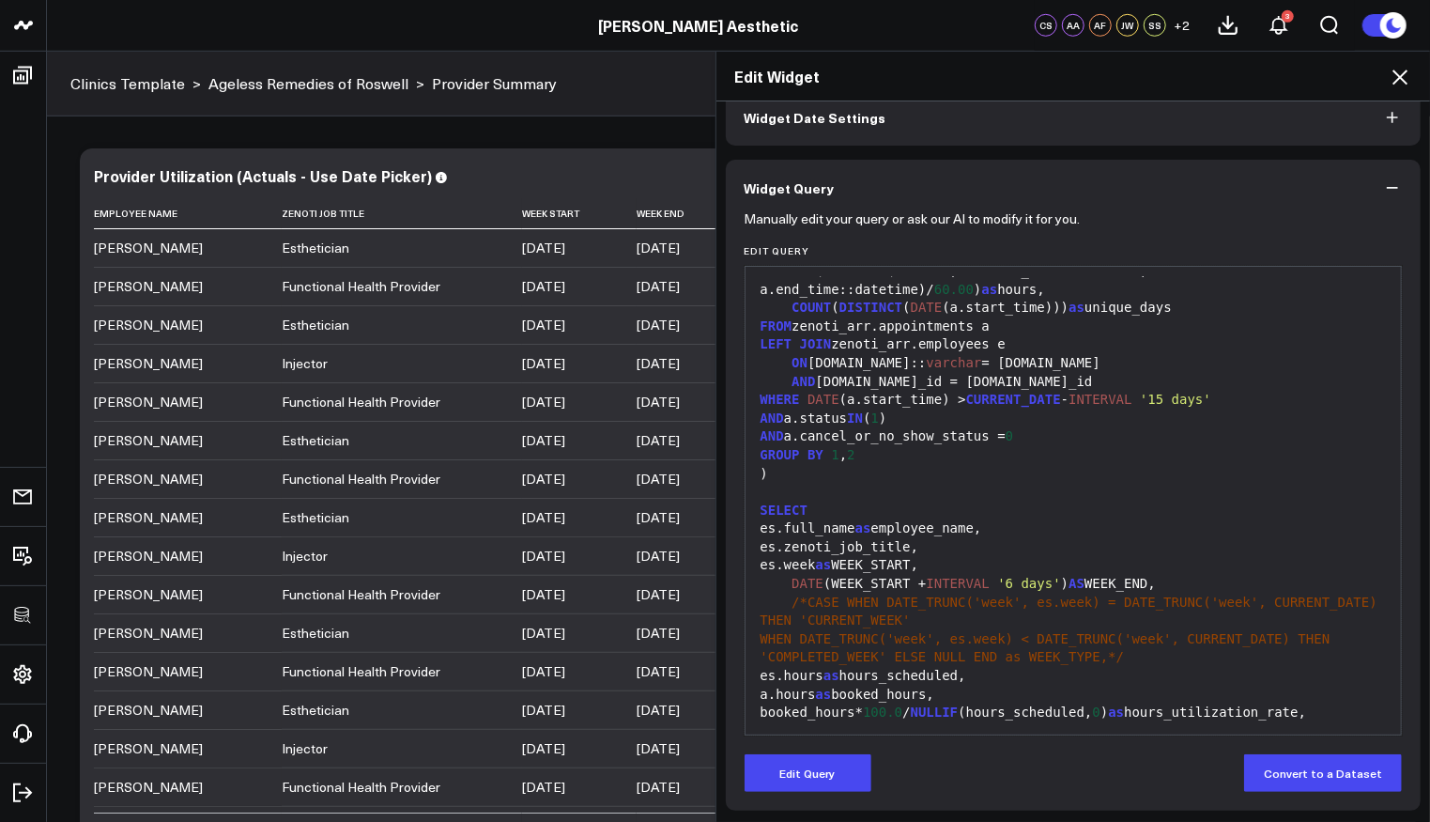
scroll to position [827, 0]
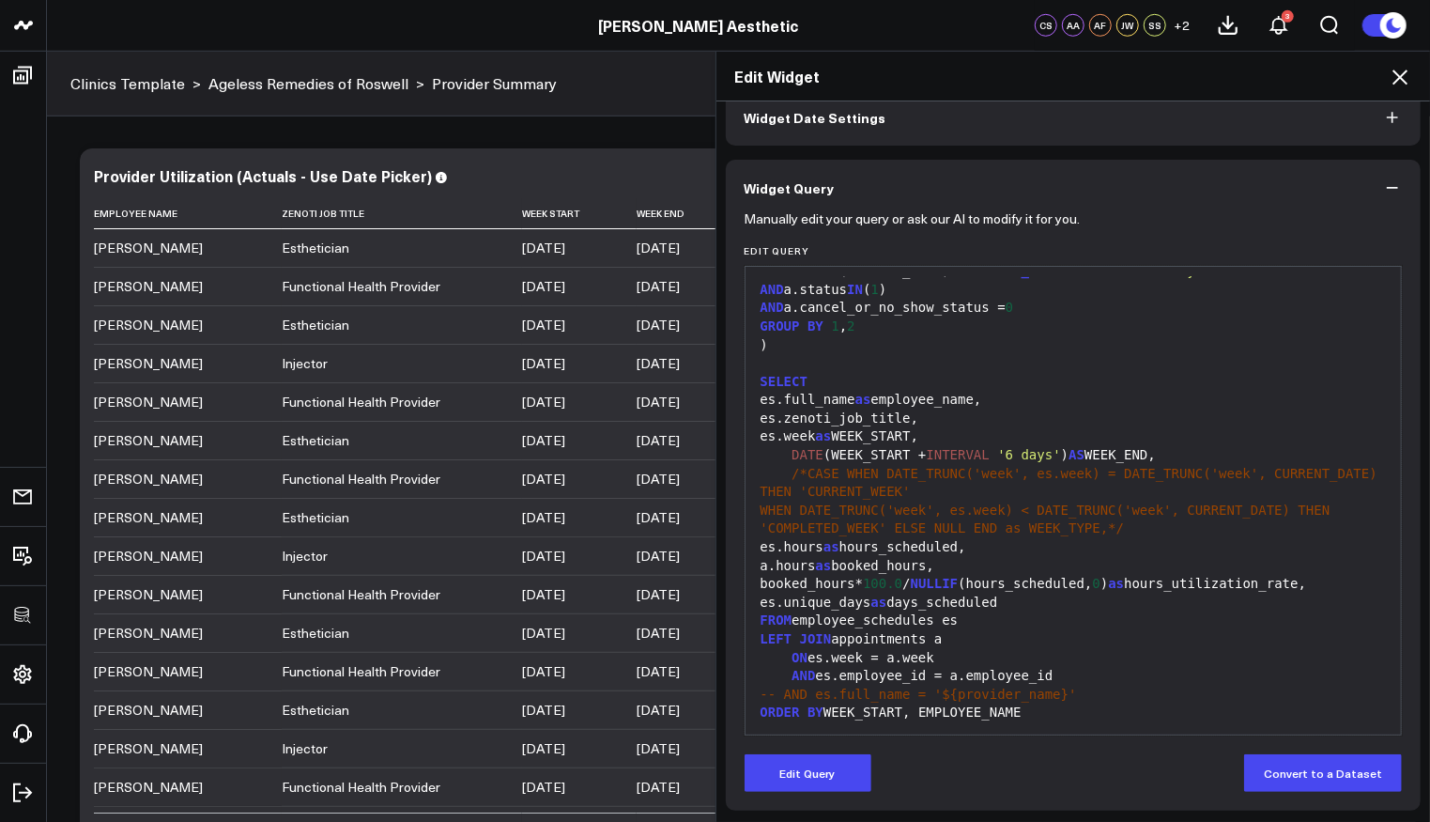
click at [1081, 502] on span "WHEN DATE_TRUNC('week', es.week) < DATE_TRUNC('week', CURRENT_DATE) THEN 'COMPL…" at bounding box center [1049, 519] width 577 height 34
click at [850, 774] on button "Edit Query" at bounding box center [808, 773] width 127 height 38
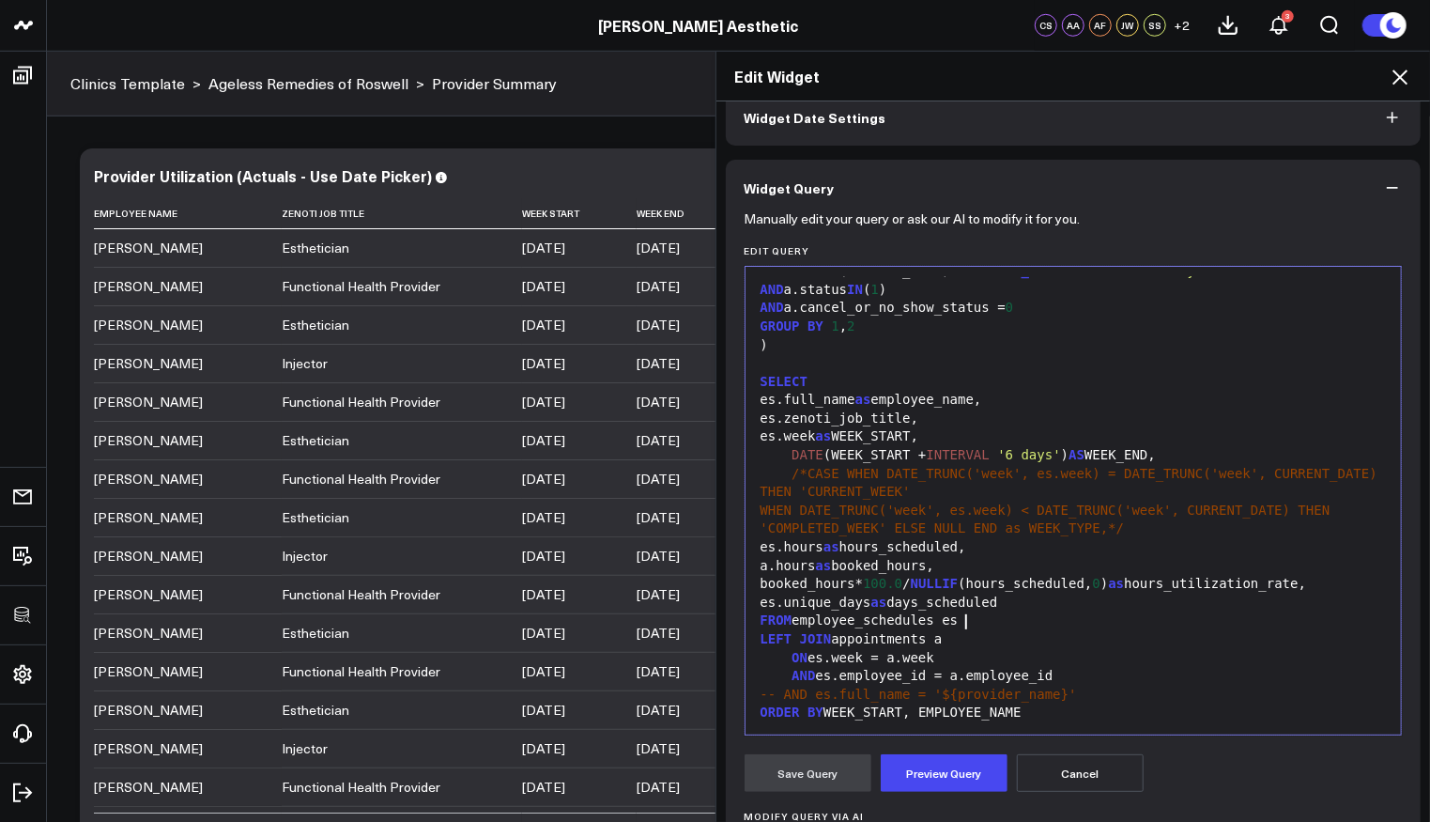
click at [1022, 618] on div "FROM employee_schedules es" at bounding box center [1074, 620] width 638 height 19
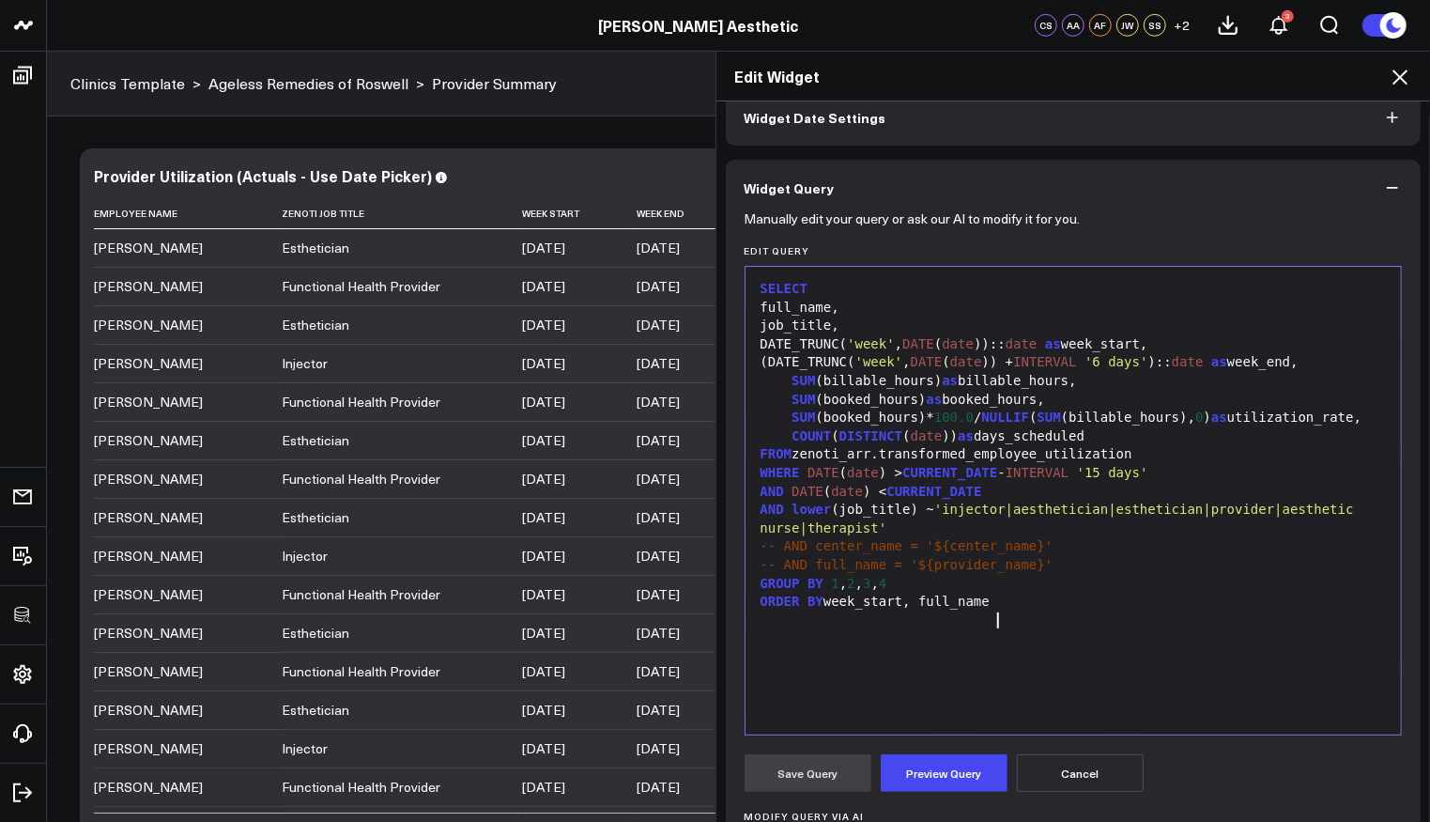
scroll to position [0, 0]
drag, startPoint x: 946, startPoint y: 768, endPoint x: 946, endPoint y: 750, distance: 17.8
click at [946, 768] on button "Preview Query" at bounding box center [944, 773] width 127 height 38
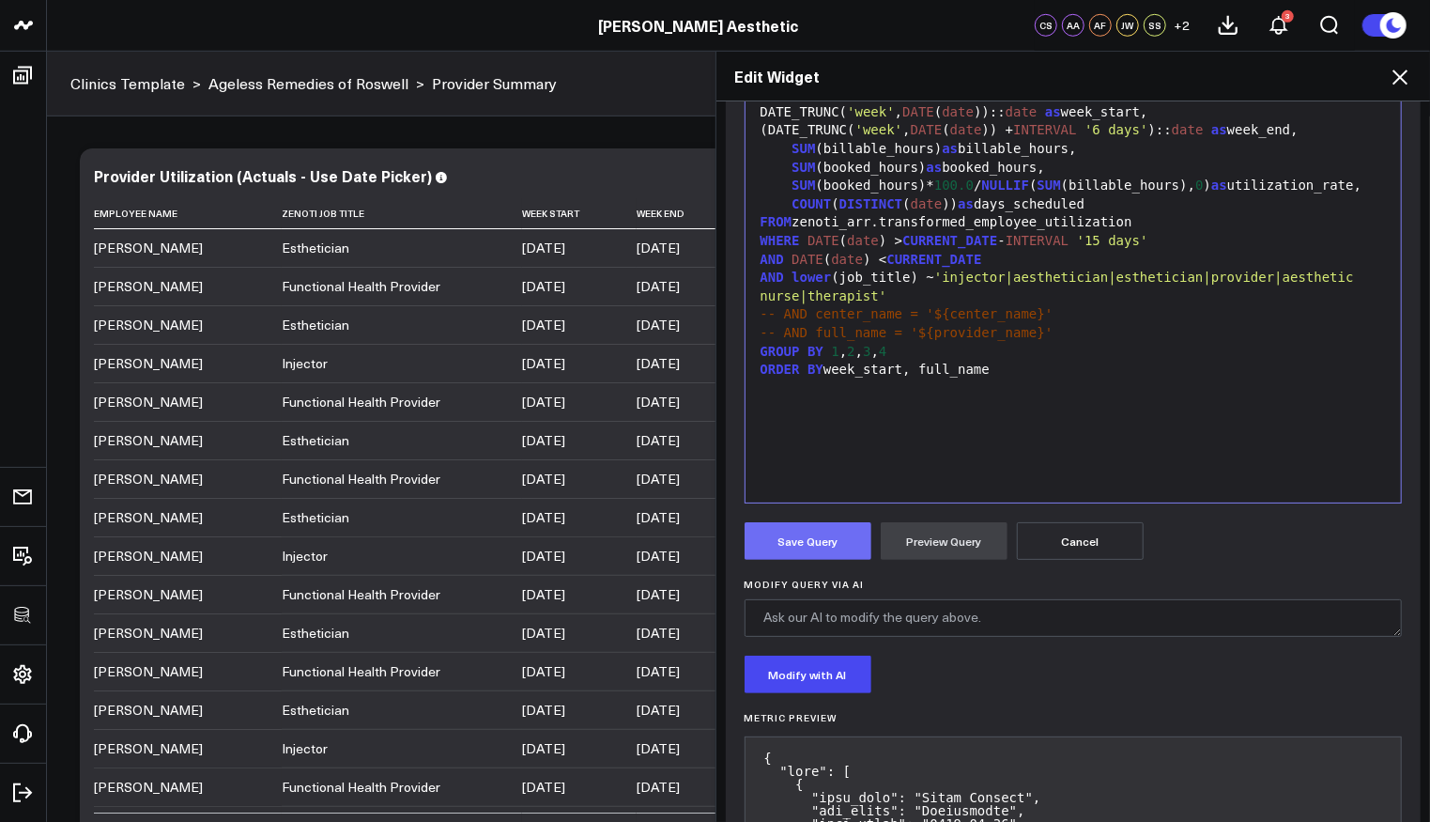
click at [826, 549] on button "Save Query" at bounding box center [808, 541] width 127 height 38
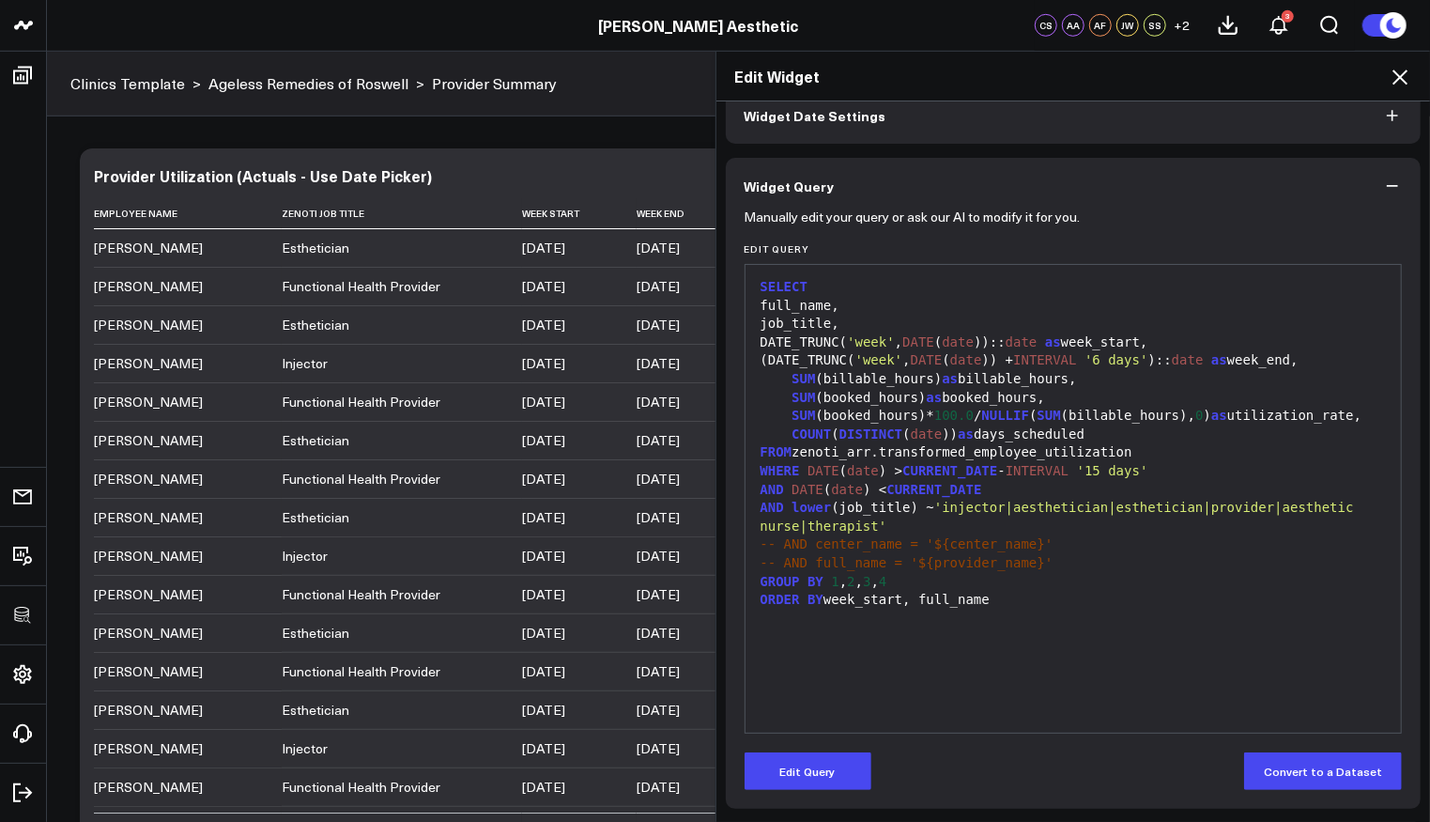
scroll to position [97, 0]
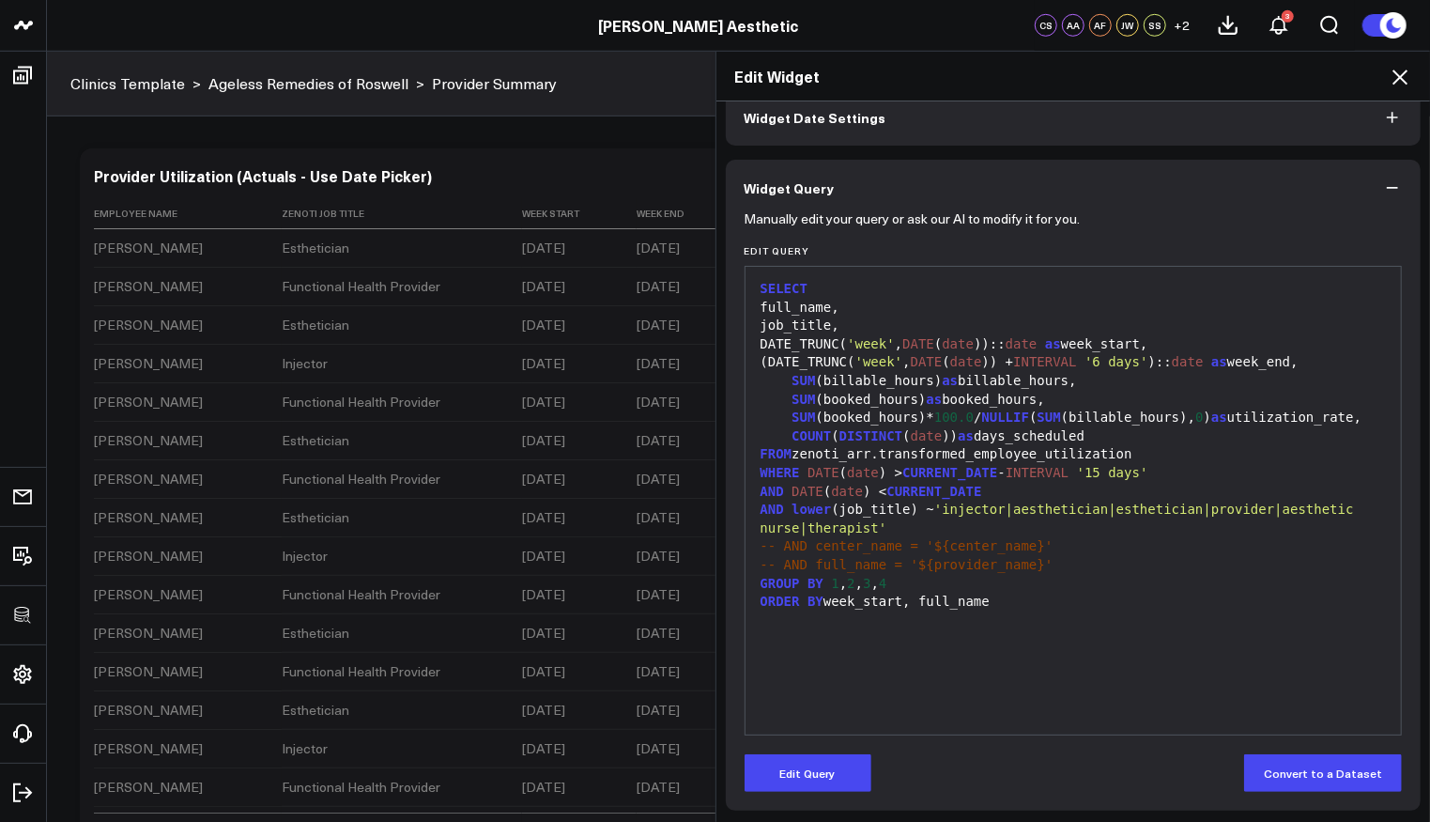
click at [1400, 79] on icon at bounding box center [1400, 77] width 23 height 23
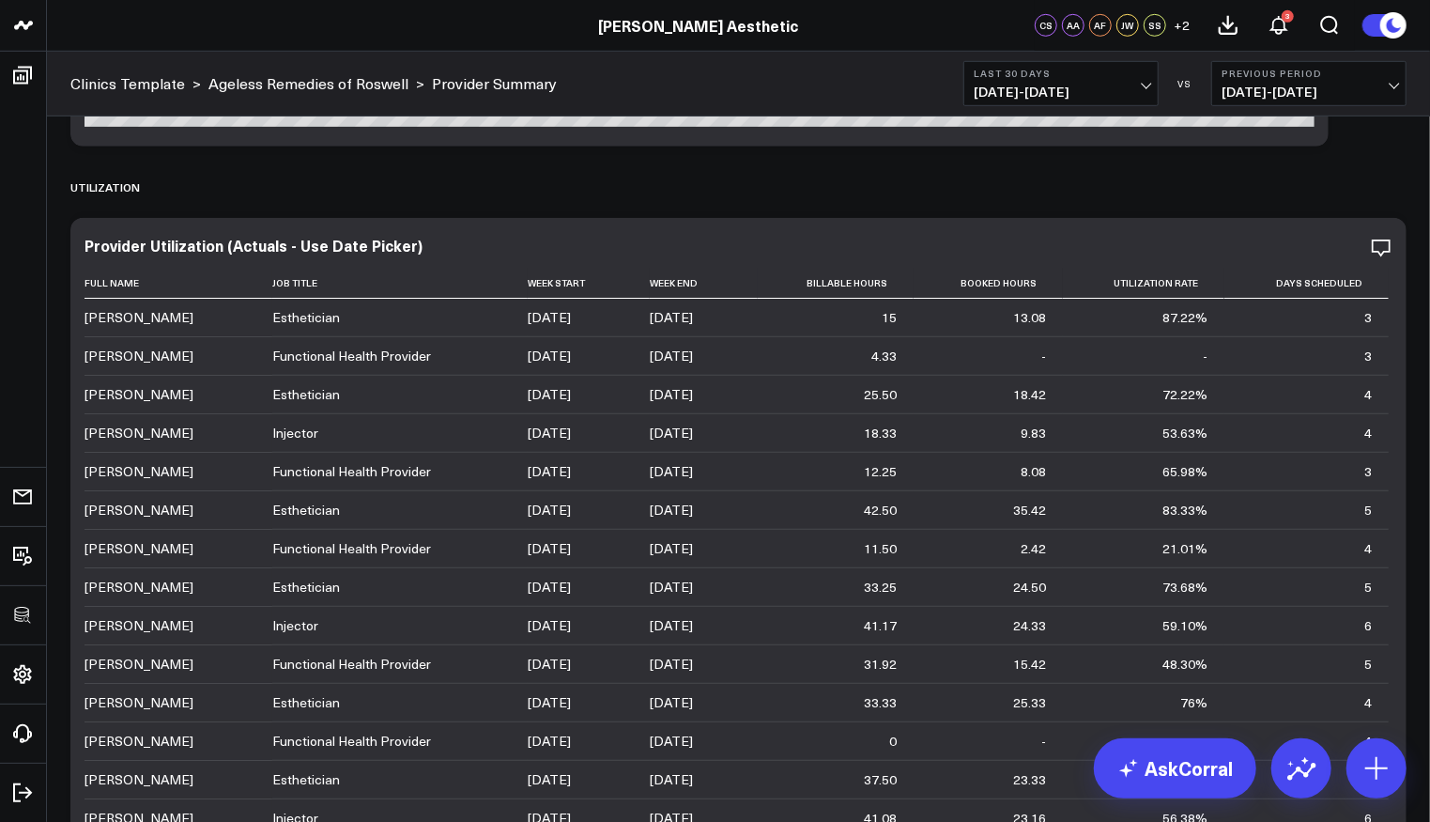
scroll to position [4968, 0]
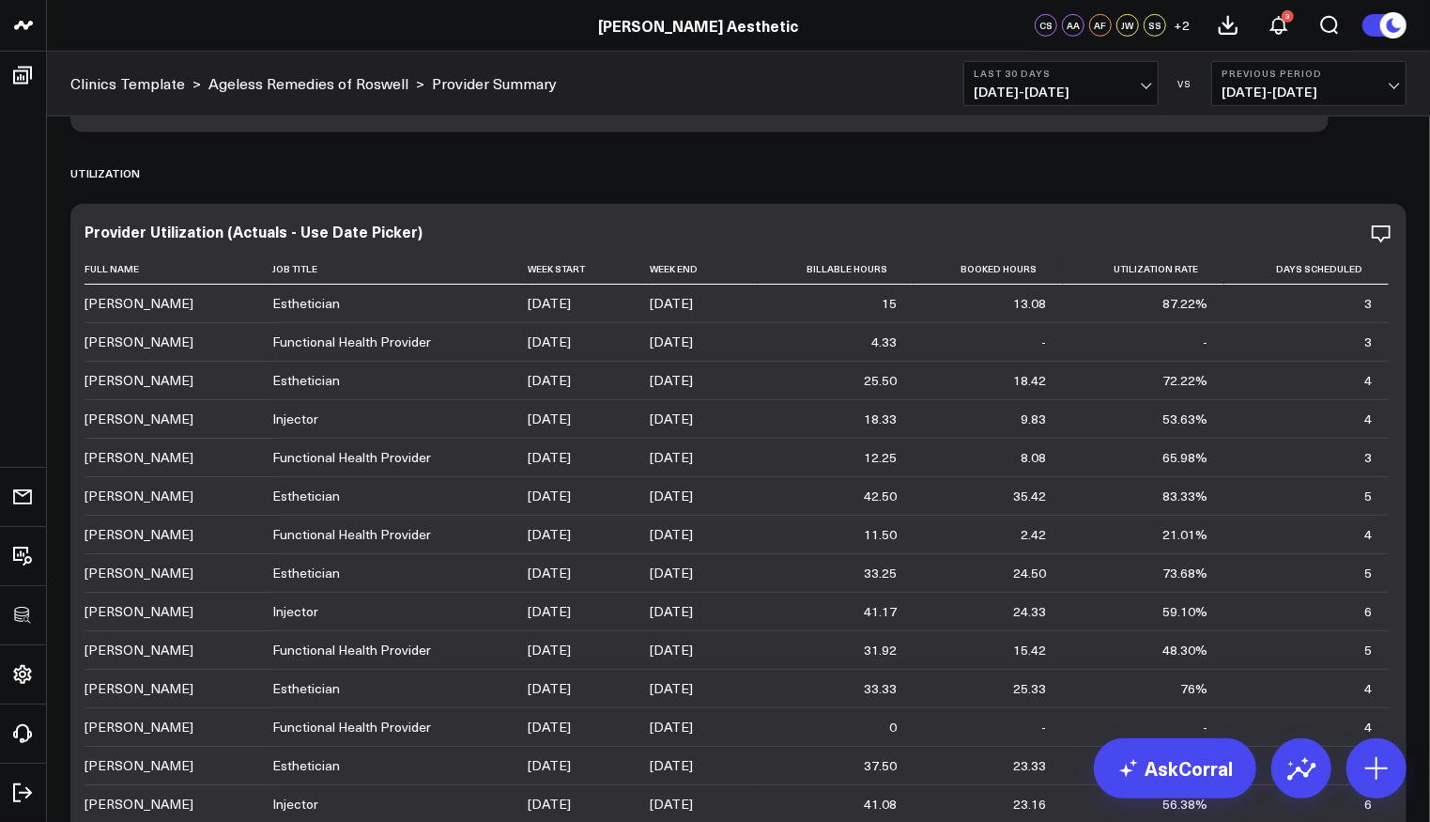
click at [1038, 94] on span "07/16/25 - 08/14/25" at bounding box center [1061, 92] width 175 height 15
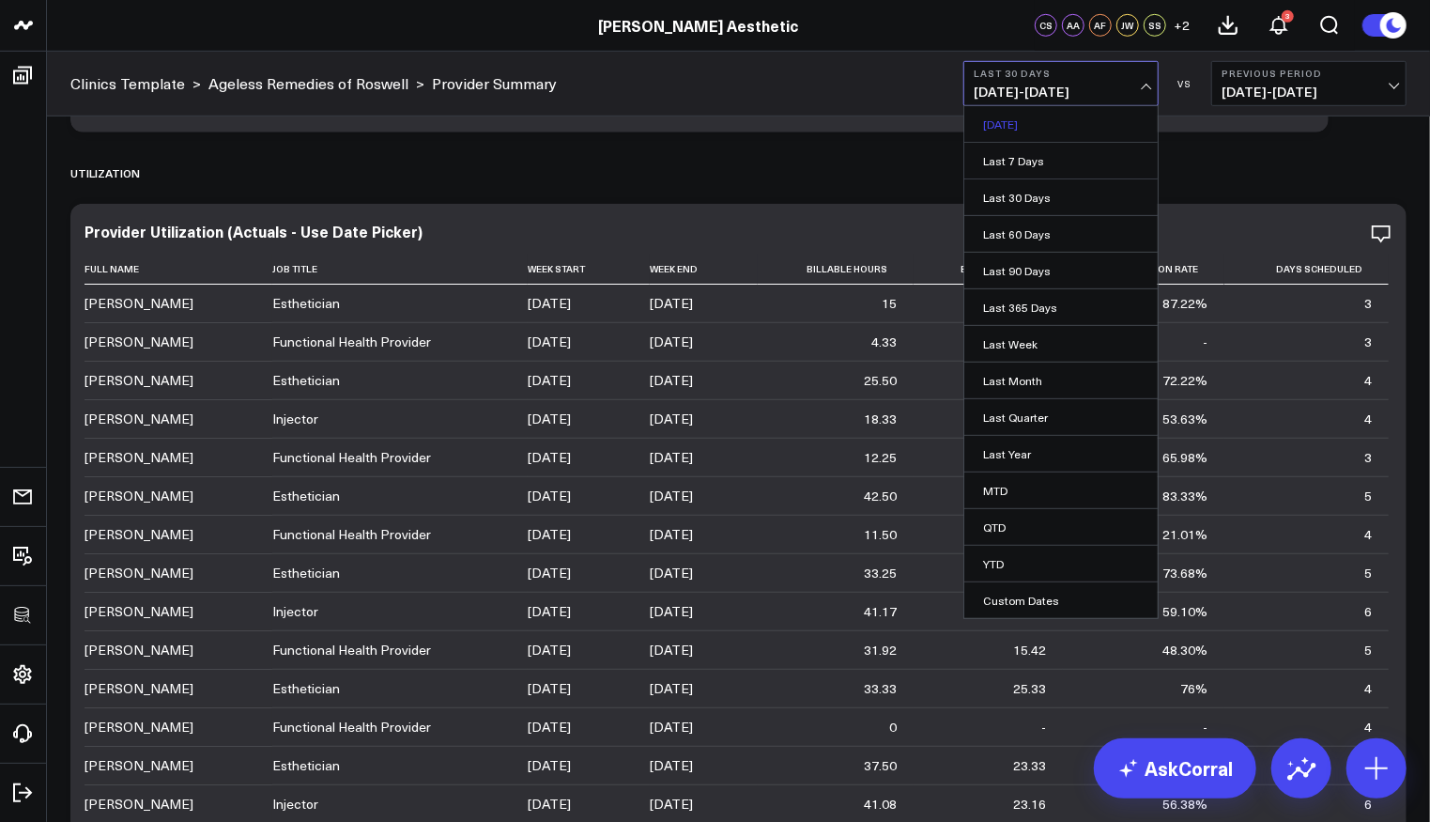
click at [1060, 135] on link "Yesterday" at bounding box center [1060, 124] width 193 height 36
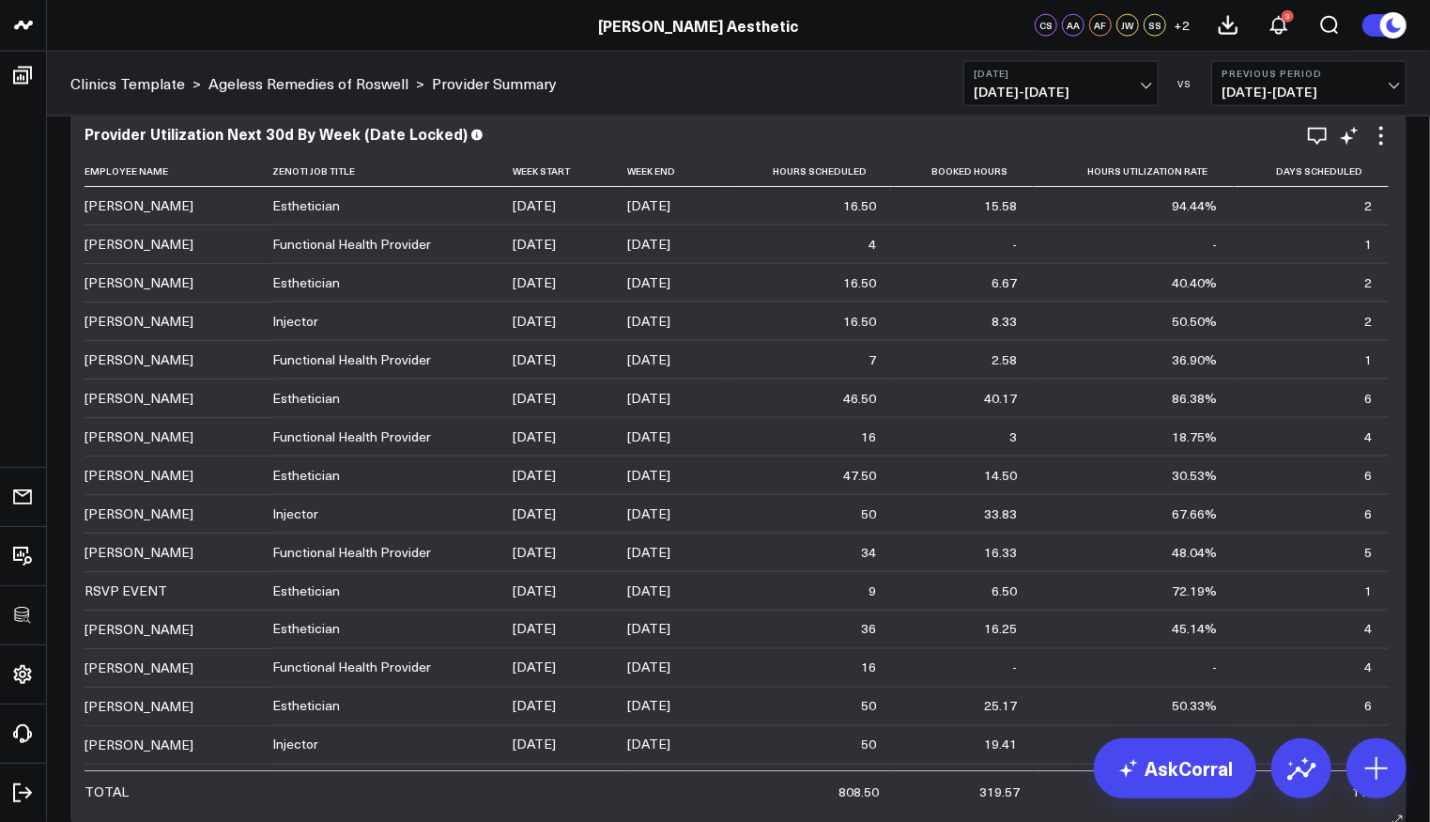
scroll to position [5789, 0]
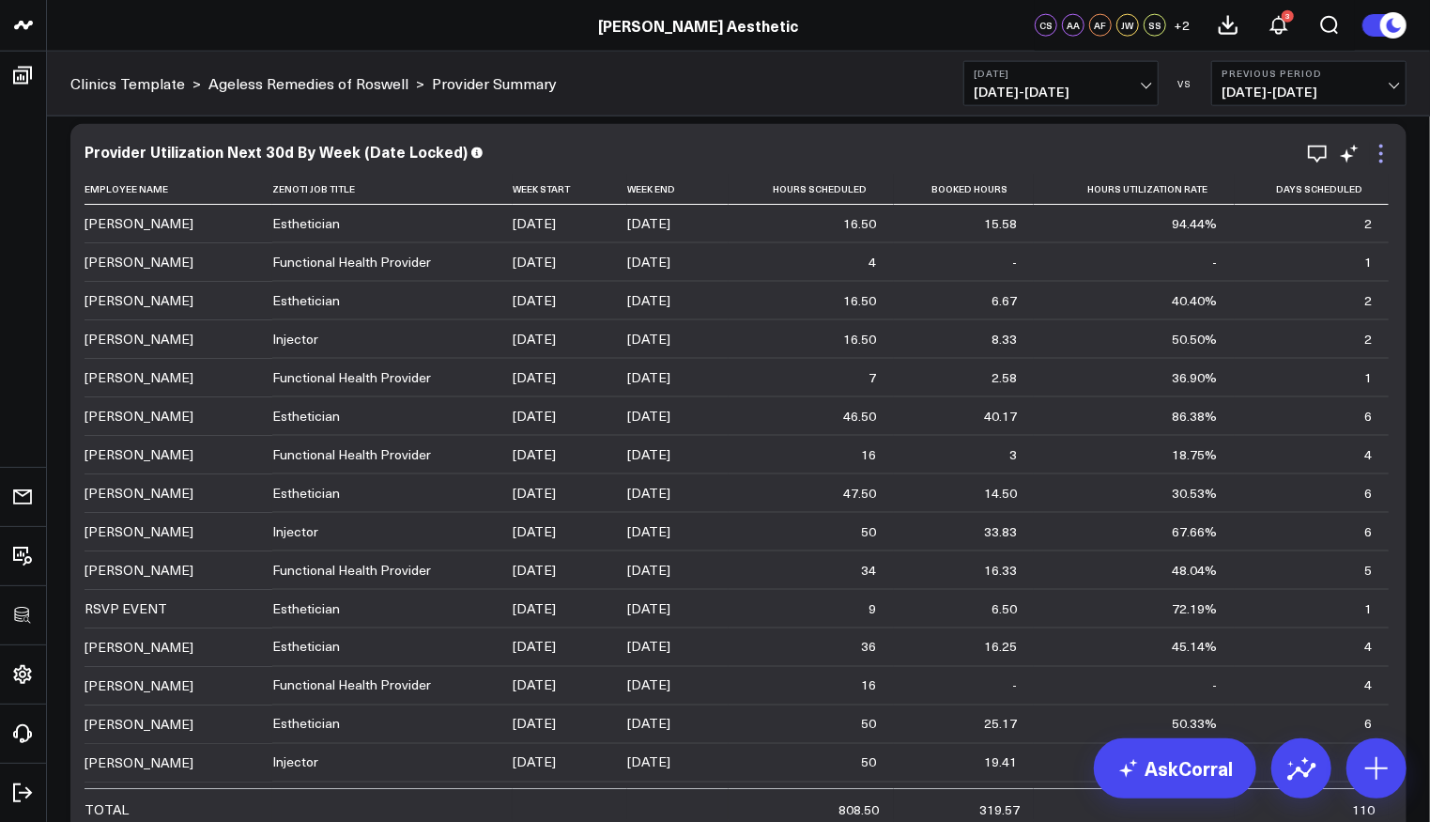
click at [1388, 150] on icon at bounding box center [1381, 154] width 23 height 23
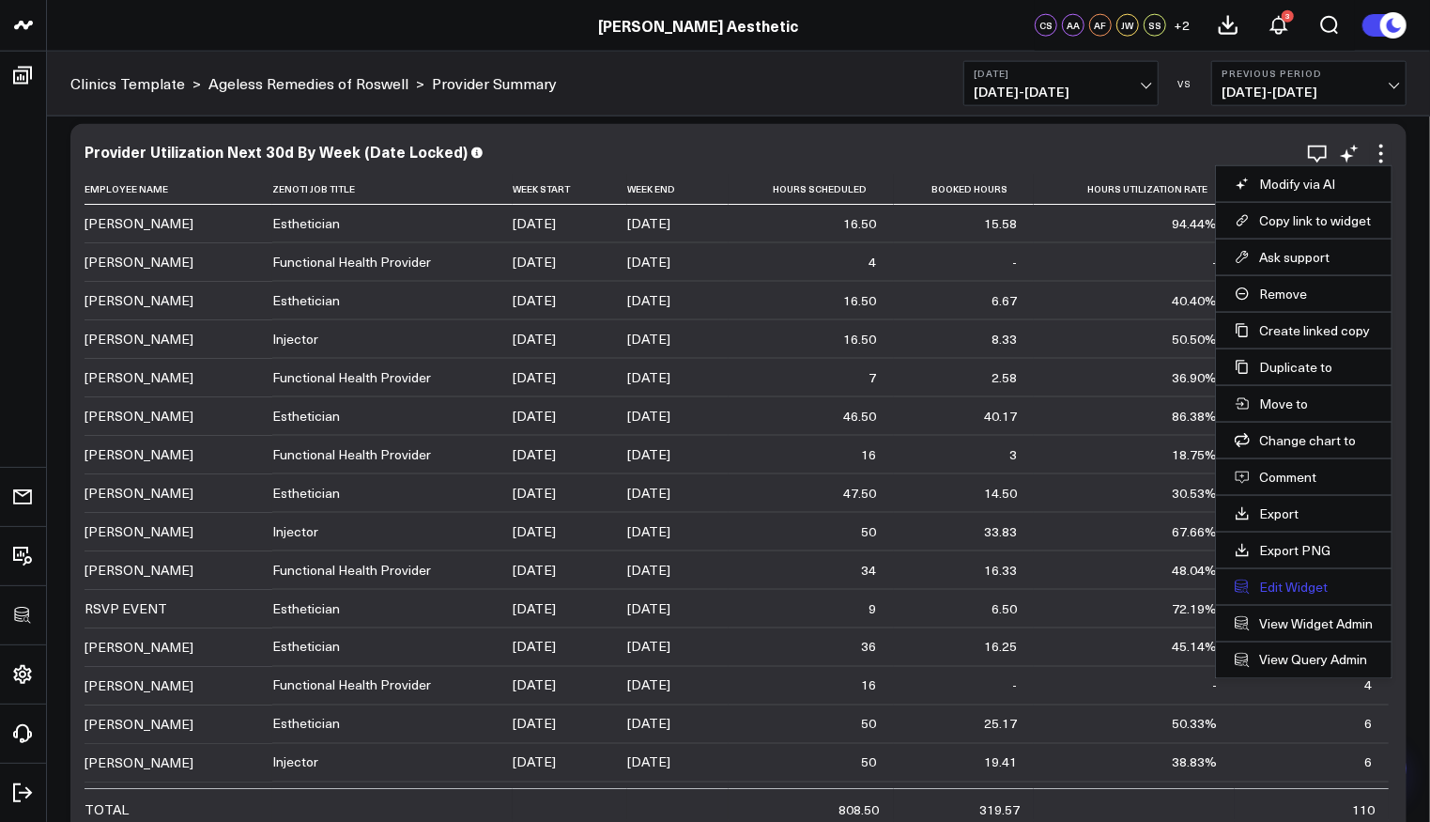
click at [1275, 581] on button "Edit Widget" at bounding box center [1304, 586] width 138 height 17
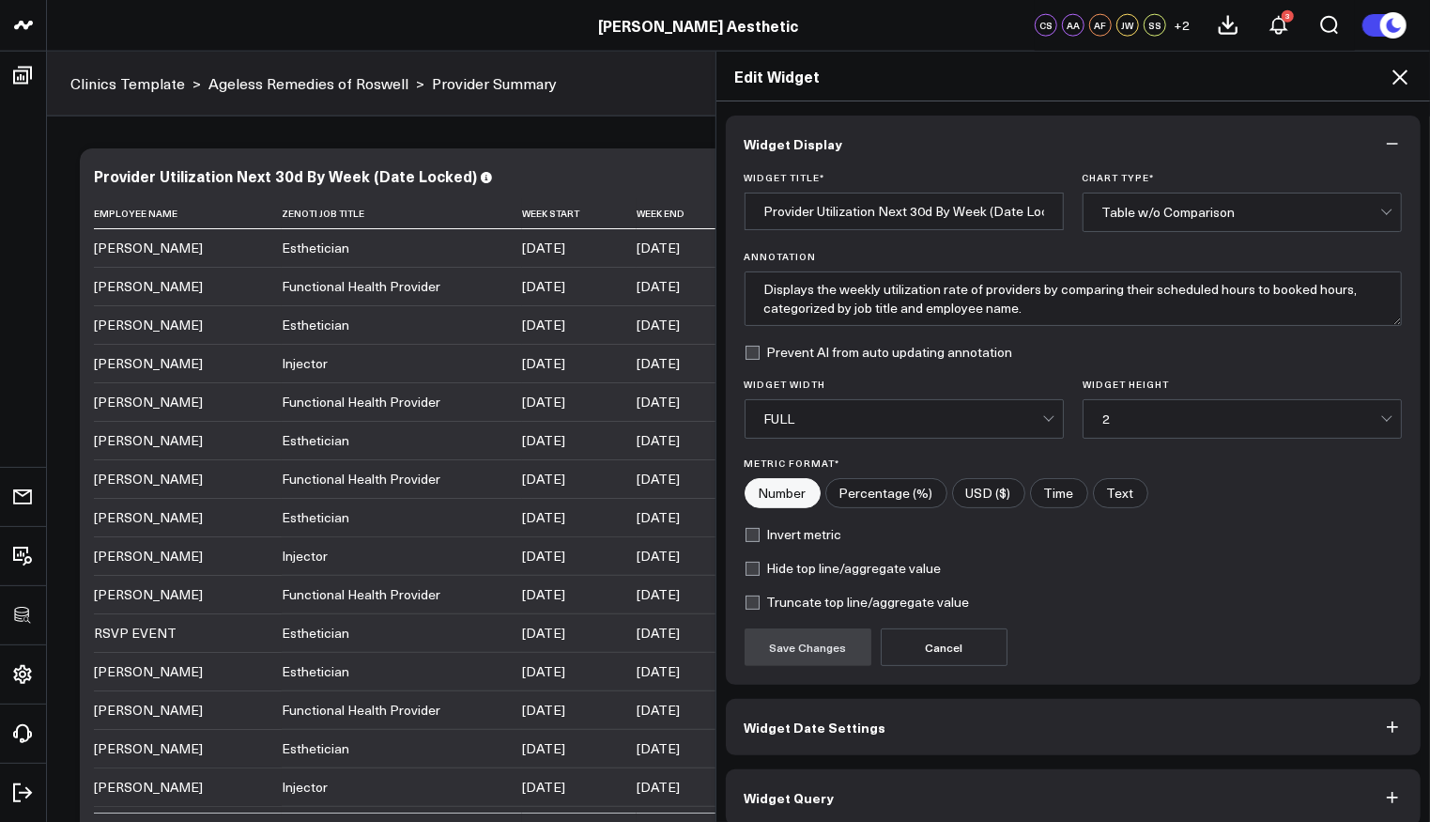
click at [853, 787] on button "Widget Query" at bounding box center [1074, 797] width 696 height 56
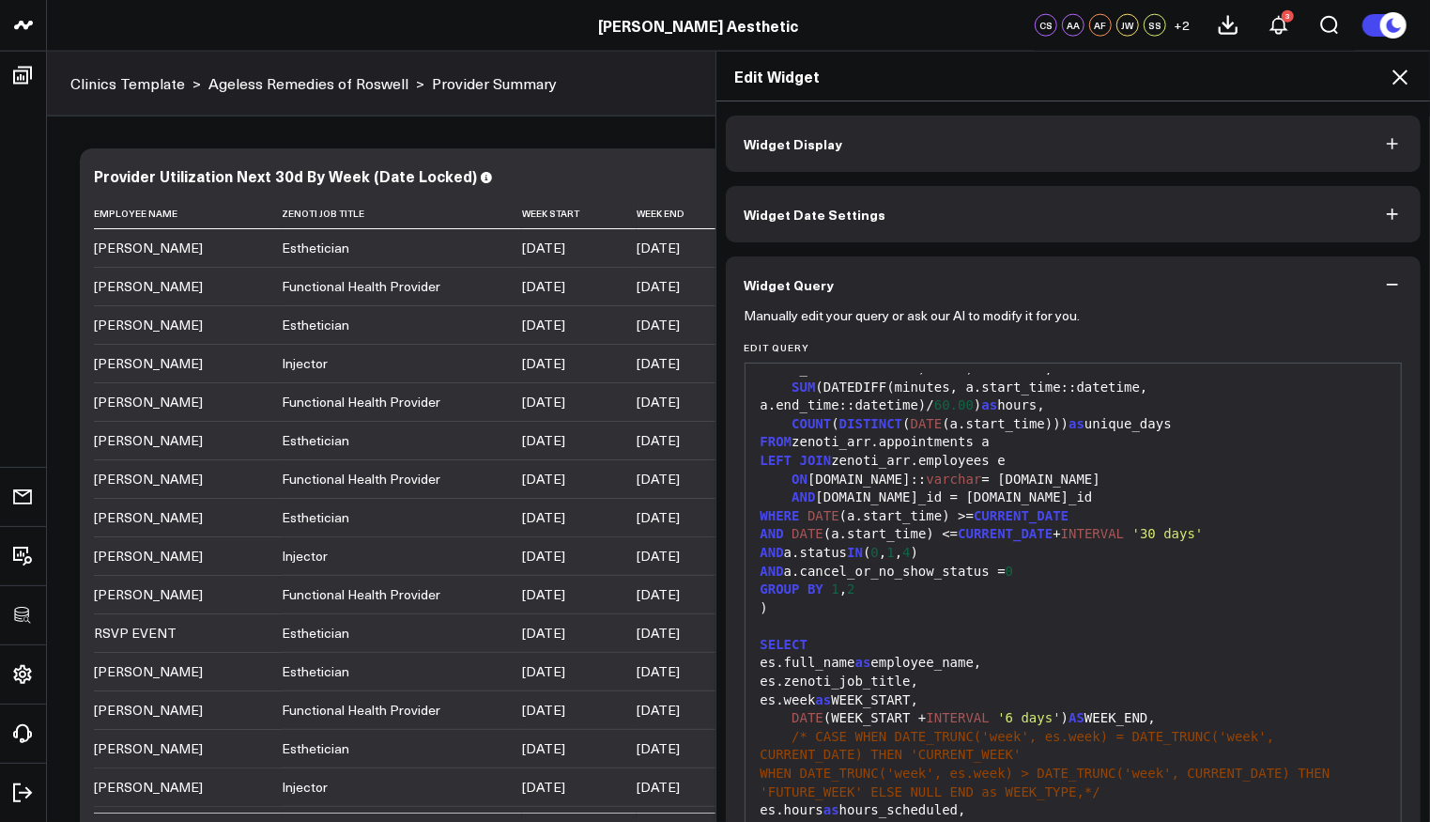
scroll to position [696, 0]
click at [1222, 532] on div "AND DATE (a.start_time) <= CURRENT_DATE + INTERVAL '30 days'" at bounding box center [1074, 536] width 638 height 19
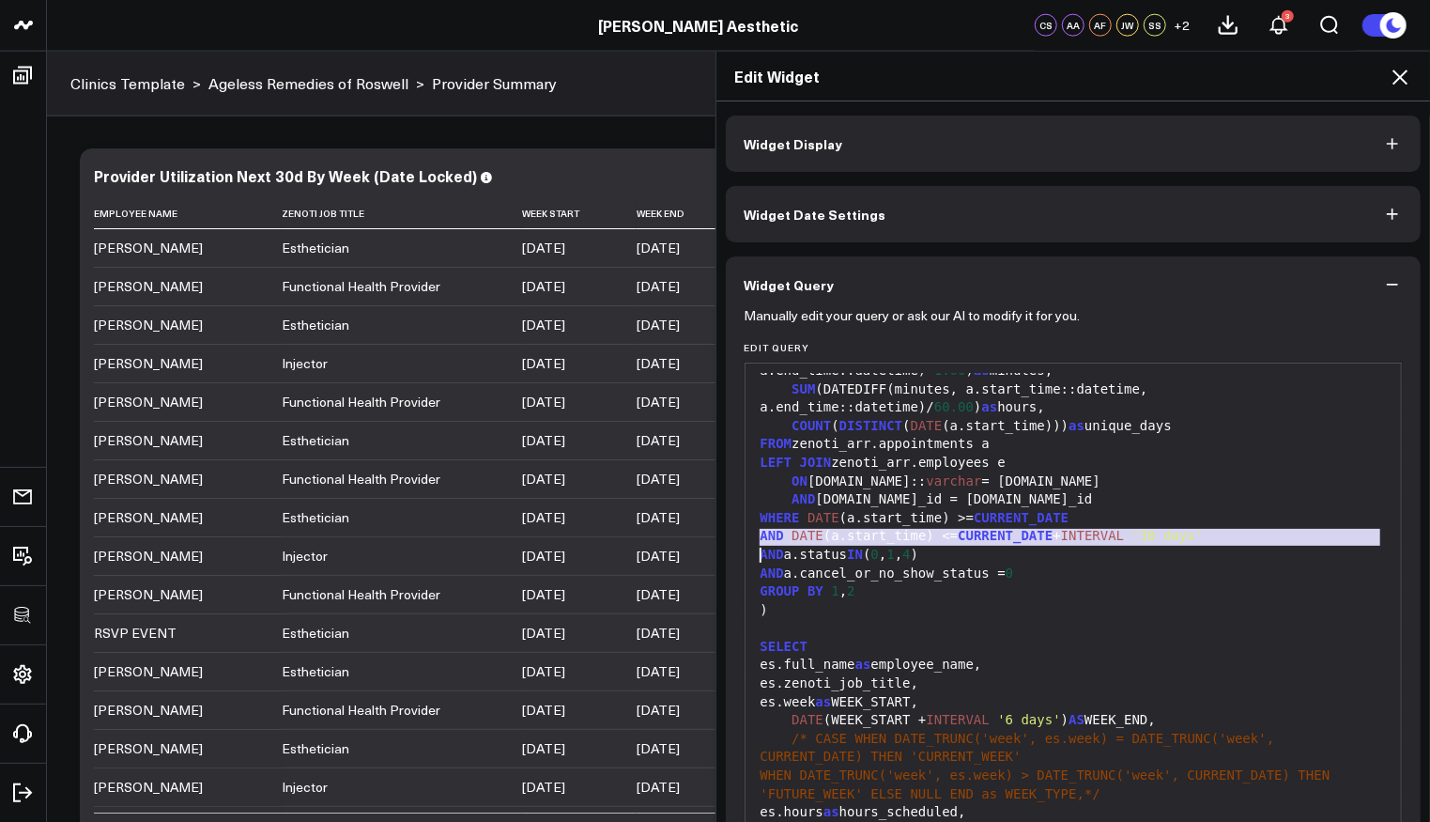
click at [1222, 532] on div "AND DATE (a.start_time) <= CURRENT_DATE + INTERVAL '30 days'" at bounding box center [1074, 536] width 638 height 19
copy div "AND DATE (a.start_time) <= CURRENT_DATE + INTERVAL '30 days'"
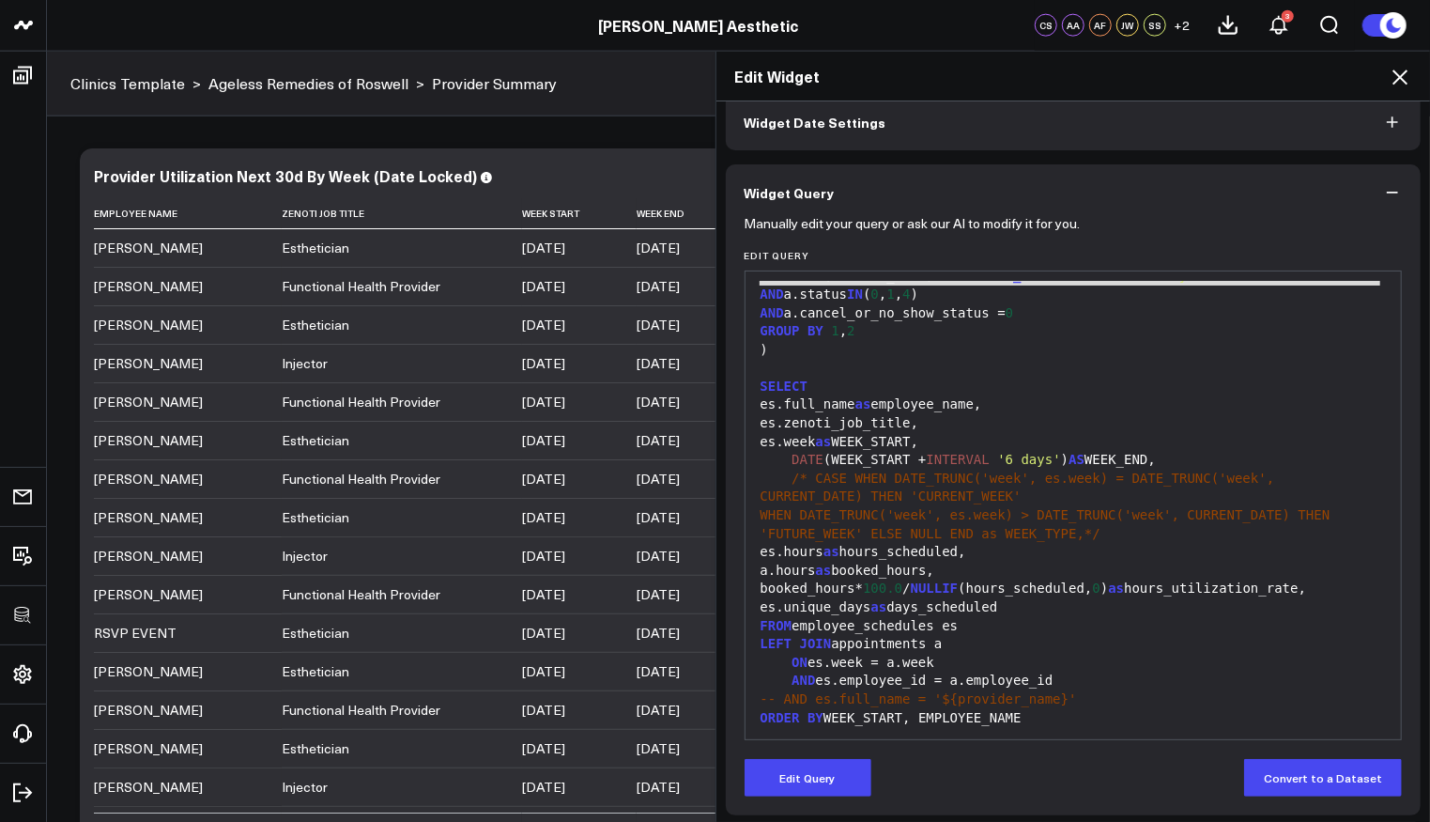
scroll to position [97, 0]
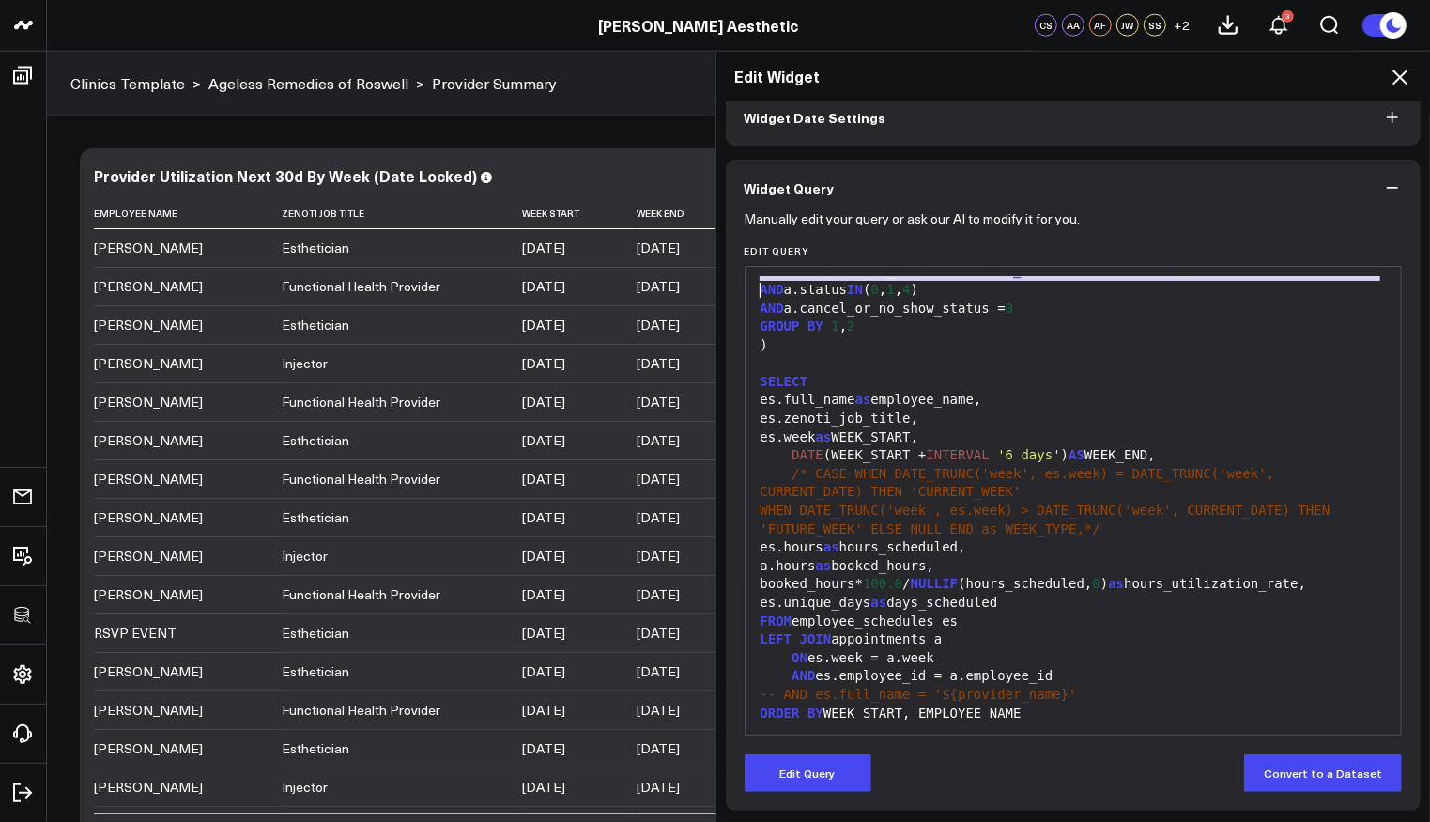
click at [1098, 510] on span "WHEN DATE_TRUNC('week', es.week) > DATE_TRUNC('week', CURRENT_DATE) THEN 'FUTUR…" at bounding box center [1049, 519] width 577 height 34
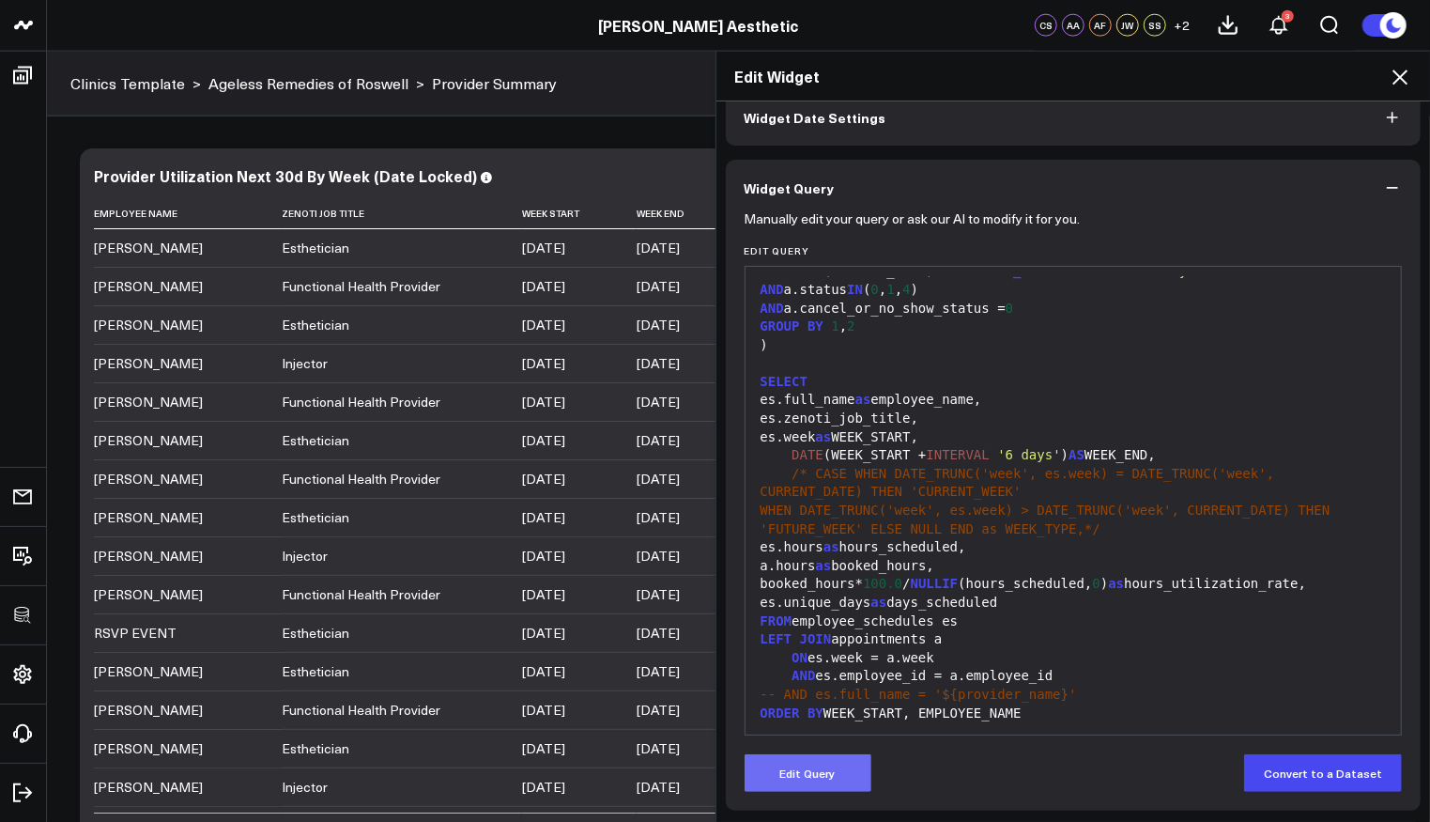
click at [806, 778] on button "Edit Query" at bounding box center [808, 773] width 127 height 38
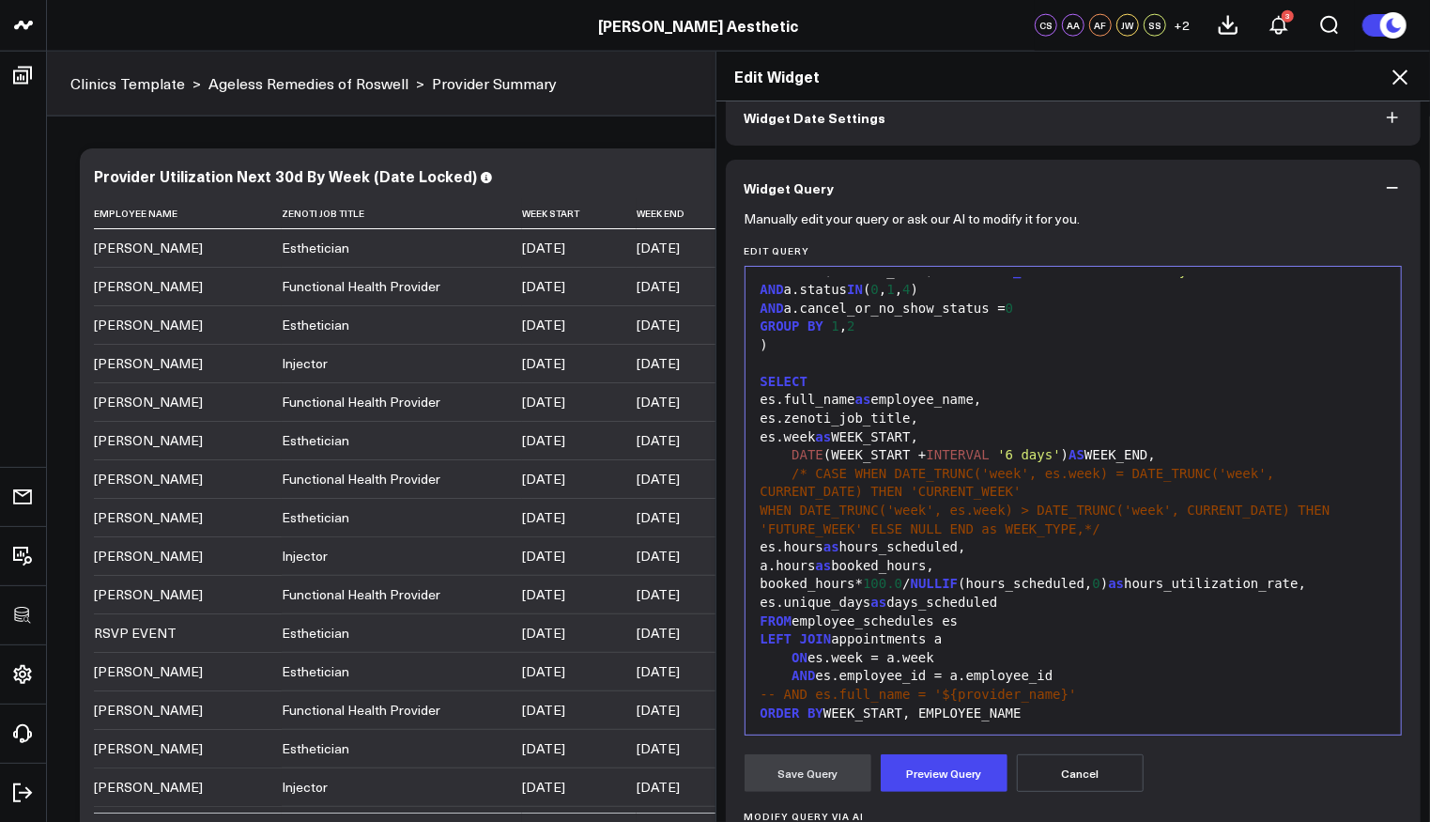
click at [985, 640] on div "LEFT JOIN appointments a" at bounding box center [1074, 639] width 638 height 19
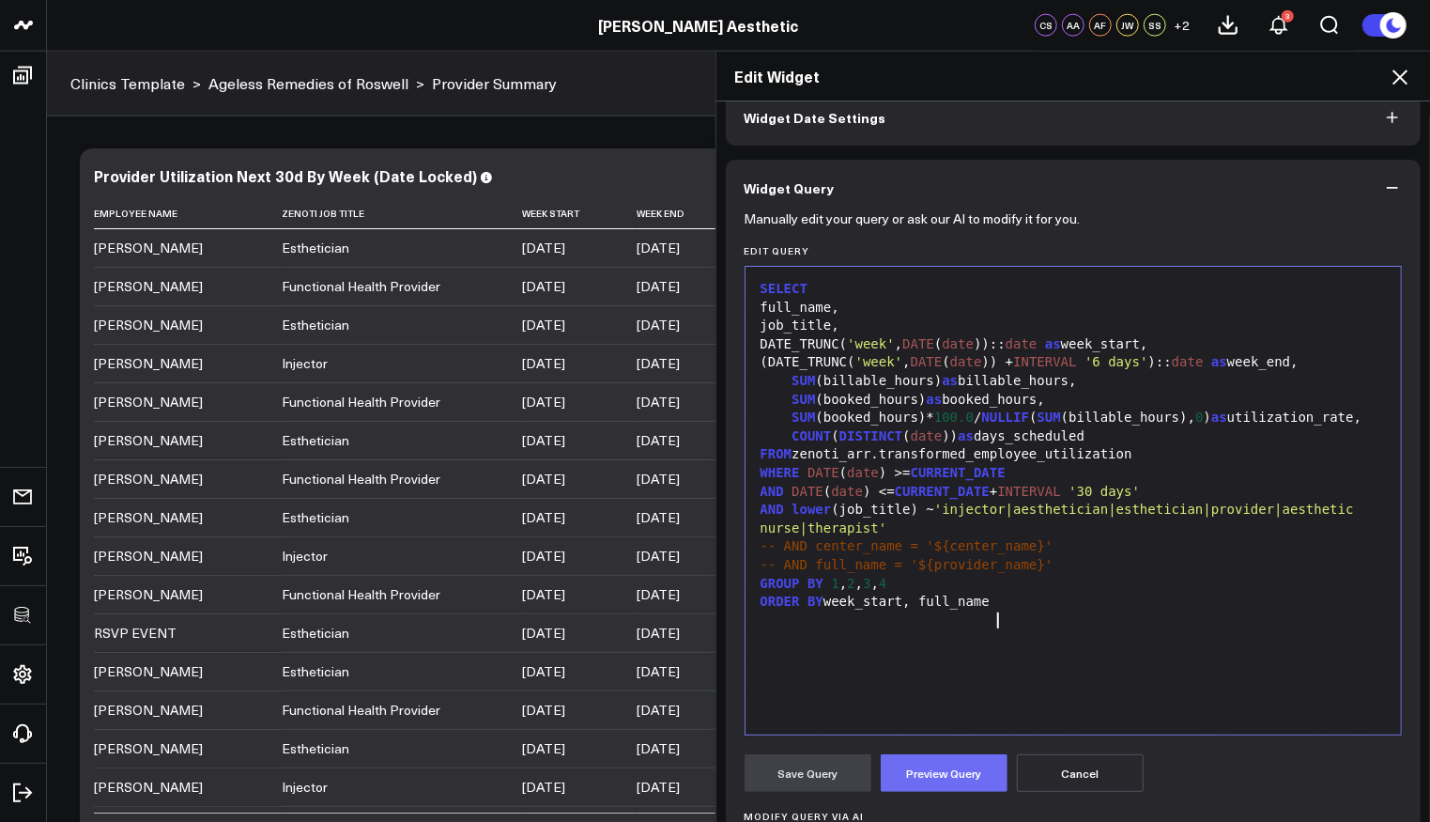
scroll to position [0, 0]
click at [939, 763] on button "Preview Query" at bounding box center [944, 773] width 127 height 38
click at [793, 773] on button "Save Query" at bounding box center [808, 773] width 127 height 38
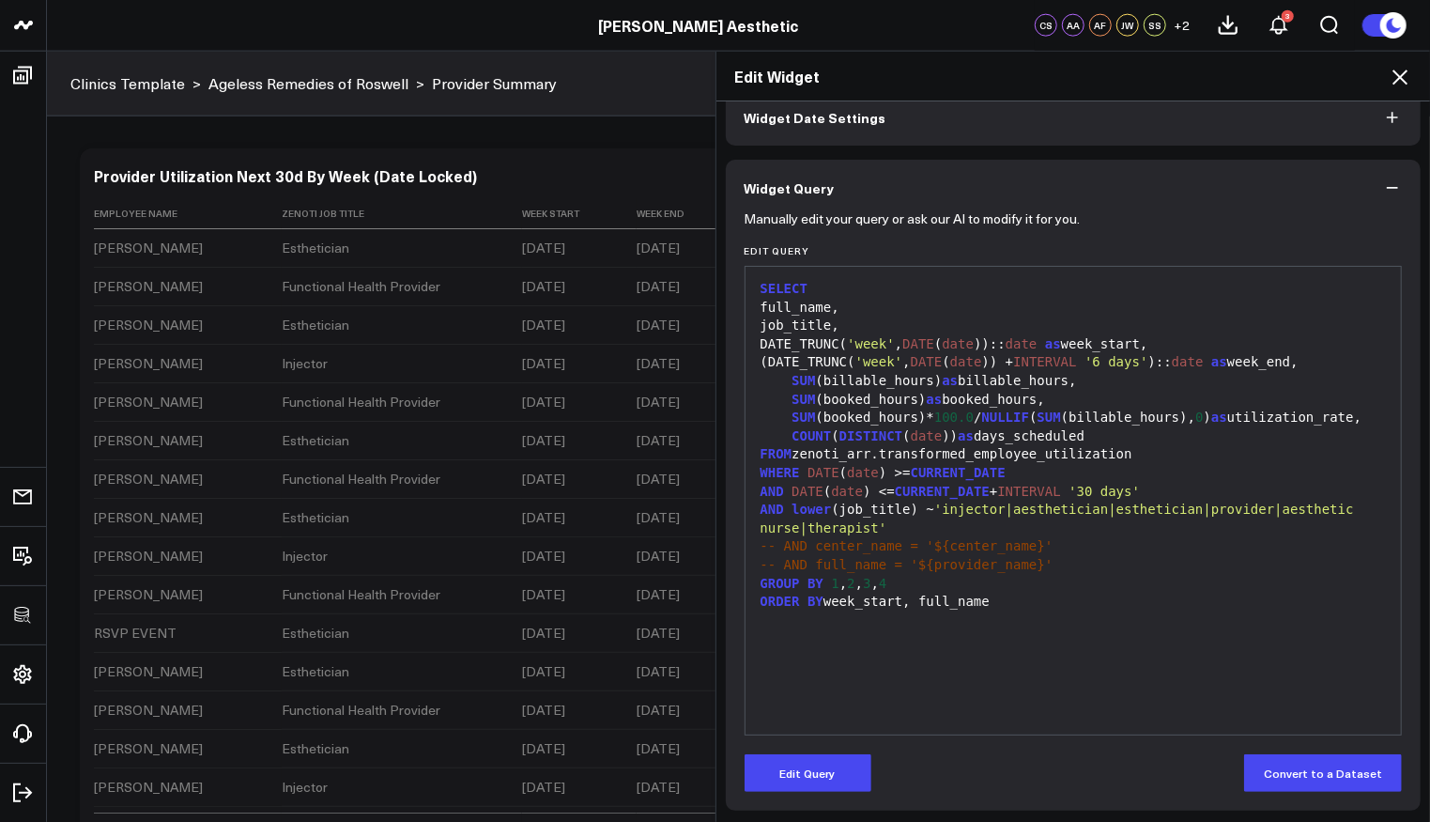
click at [1399, 83] on icon at bounding box center [1400, 77] width 23 height 23
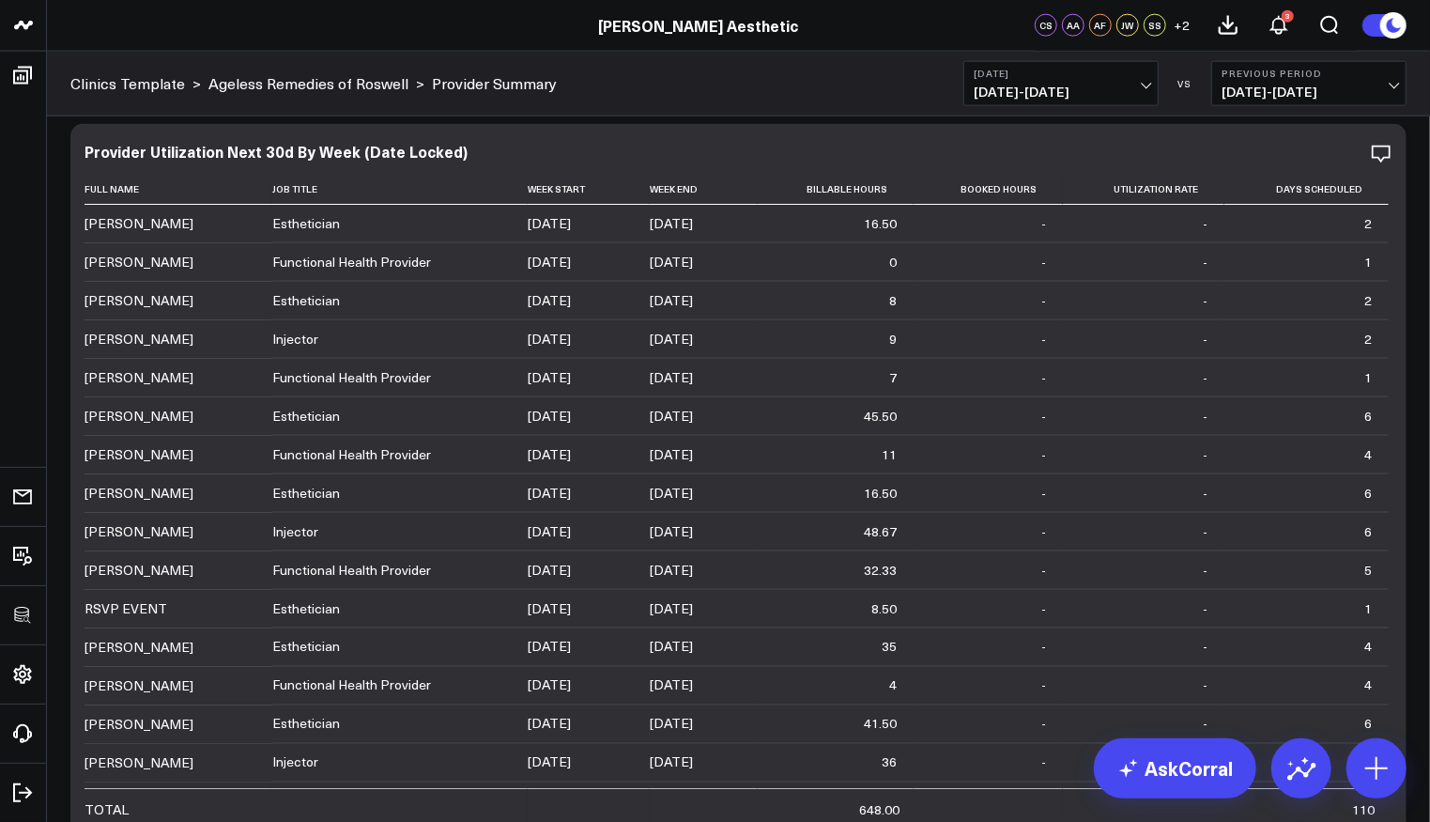
click at [1128, 86] on span "08/14/25 - 08/14/25" at bounding box center [1061, 92] width 175 height 15
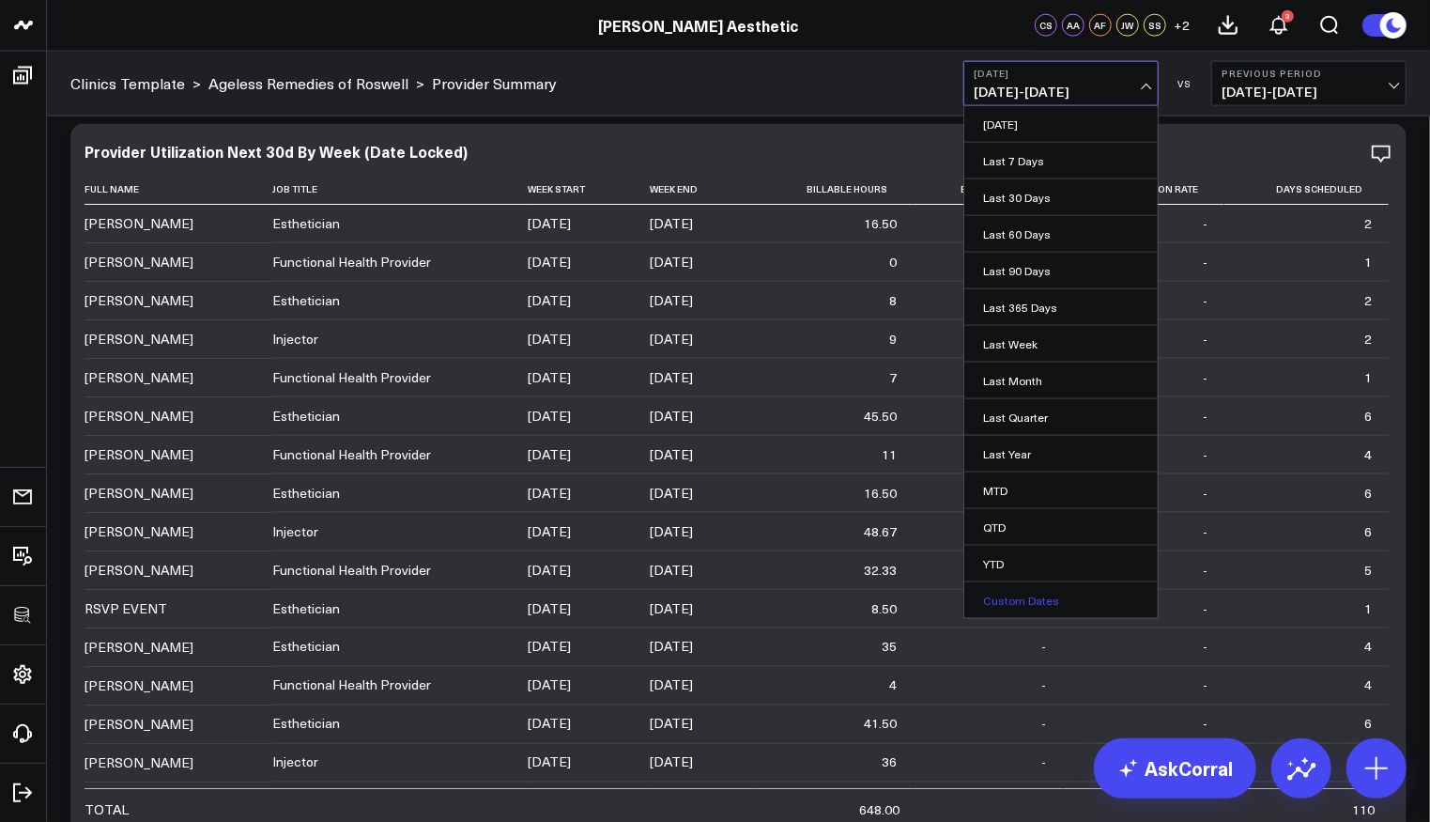
click at [1056, 588] on link "Custom Dates" at bounding box center [1060, 600] width 193 height 36
select select "7"
select select "2025"
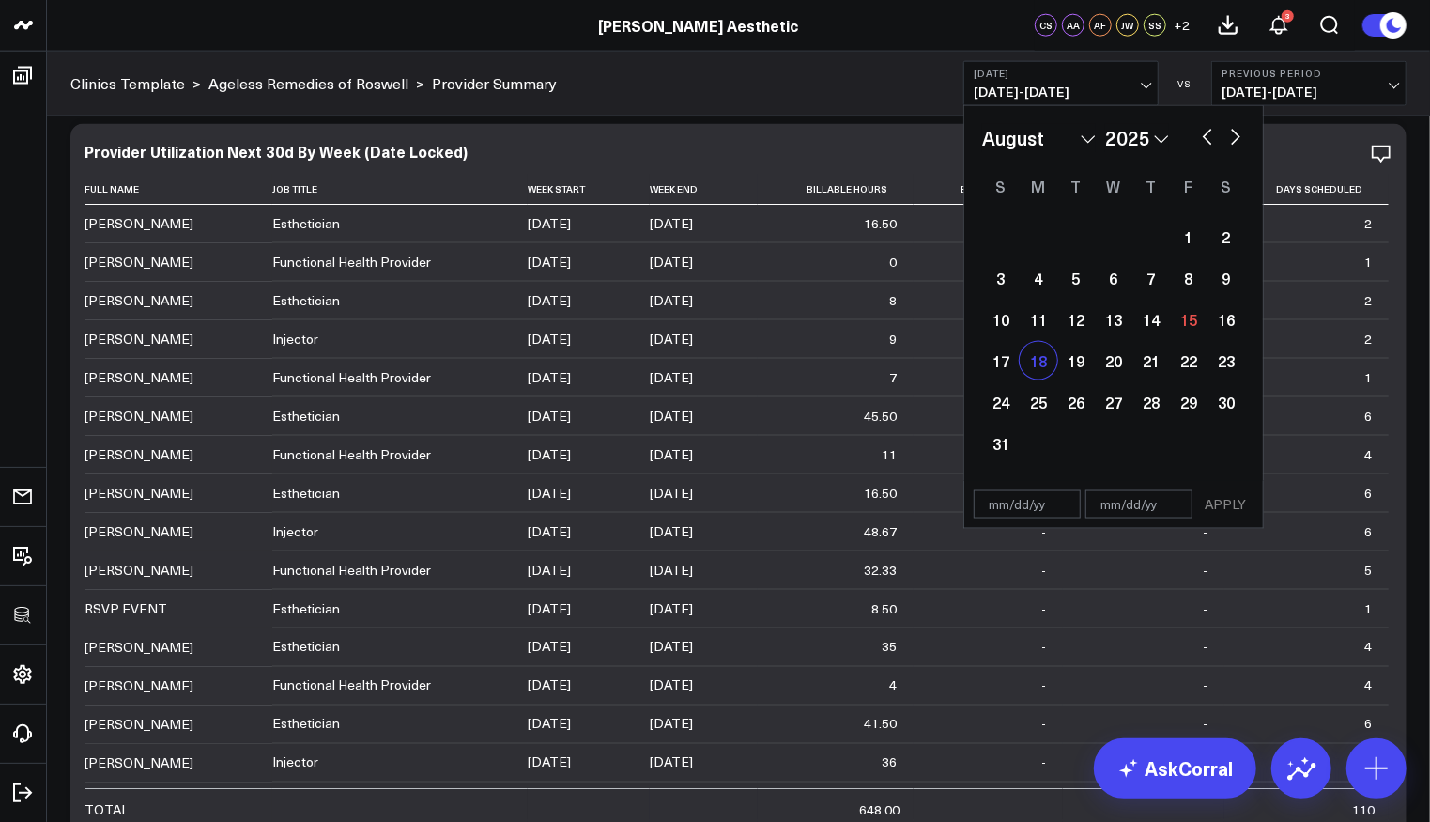
click at [1036, 369] on div "18" at bounding box center [1039, 361] width 38 height 38
type input "08/18/25"
select select "7"
select select "2025"
click at [1036, 369] on div "18" at bounding box center [1039, 361] width 38 height 38
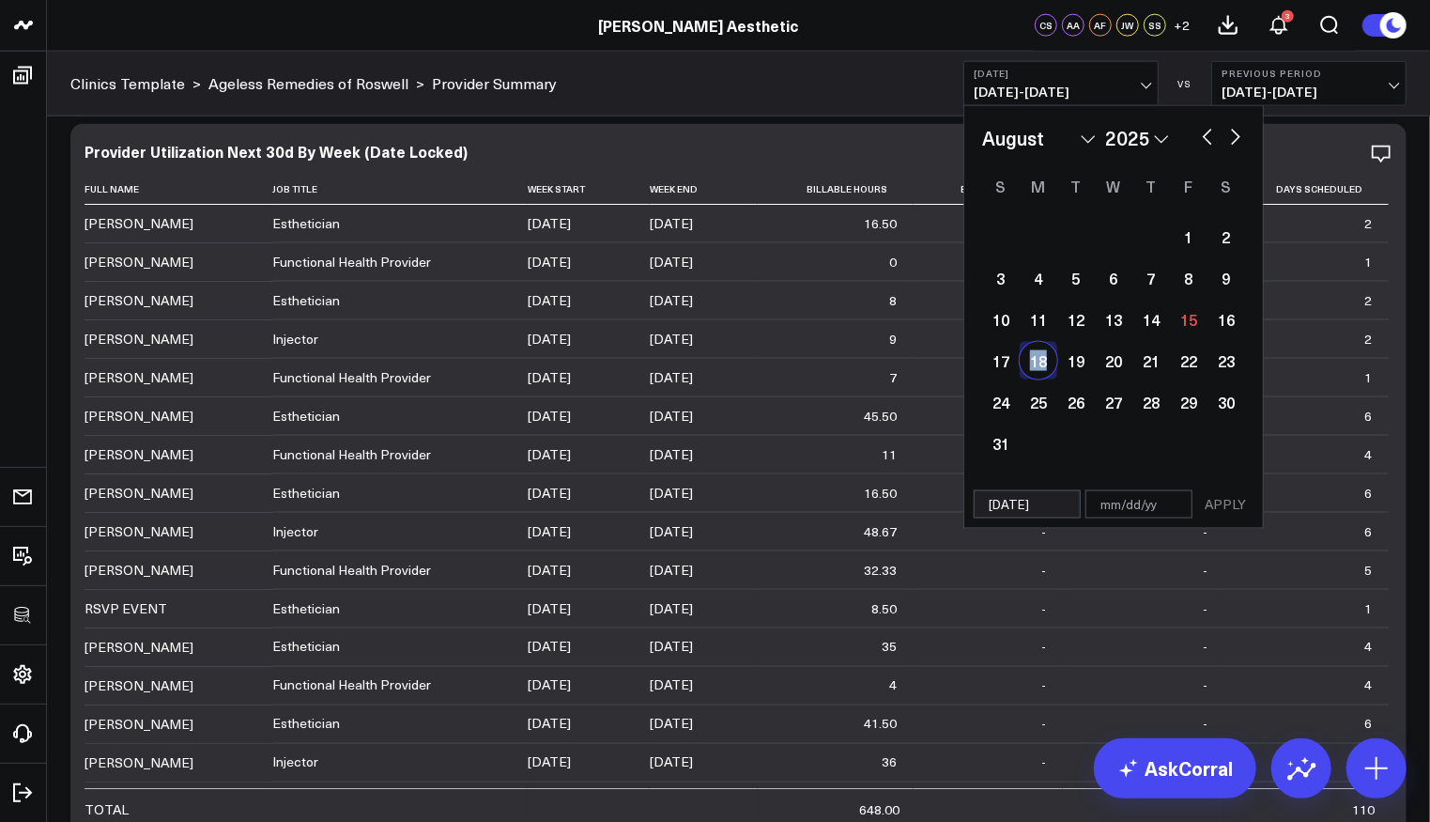
type input "08/18/25"
select select "7"
select select "2025"
click at [1228, 511] on button "APPLY" at bounding box center [1225, 504] width 56 height 28
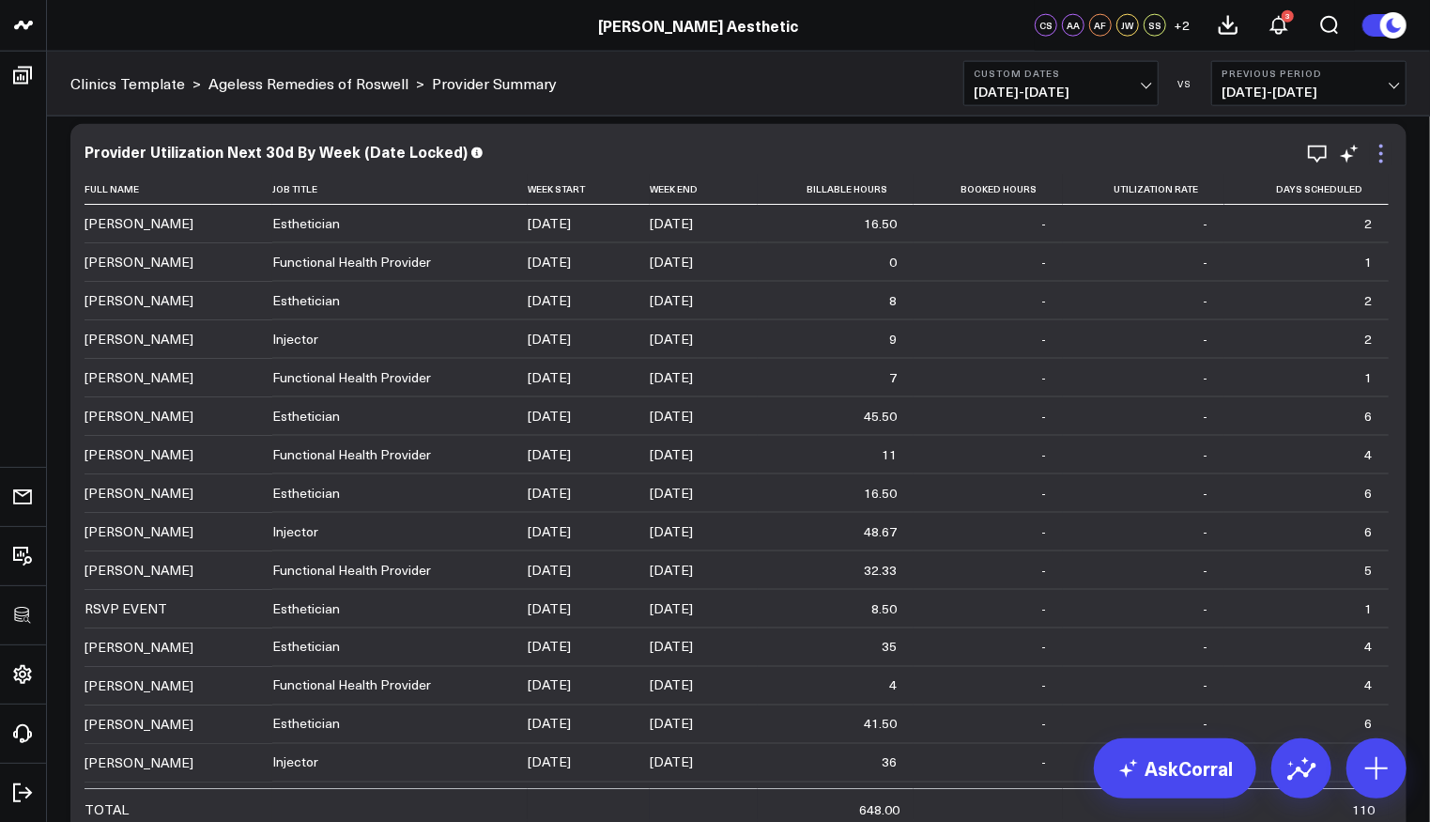
click at [1379, 157] on icon at bounding box center [1381, 154] width 23 height 23
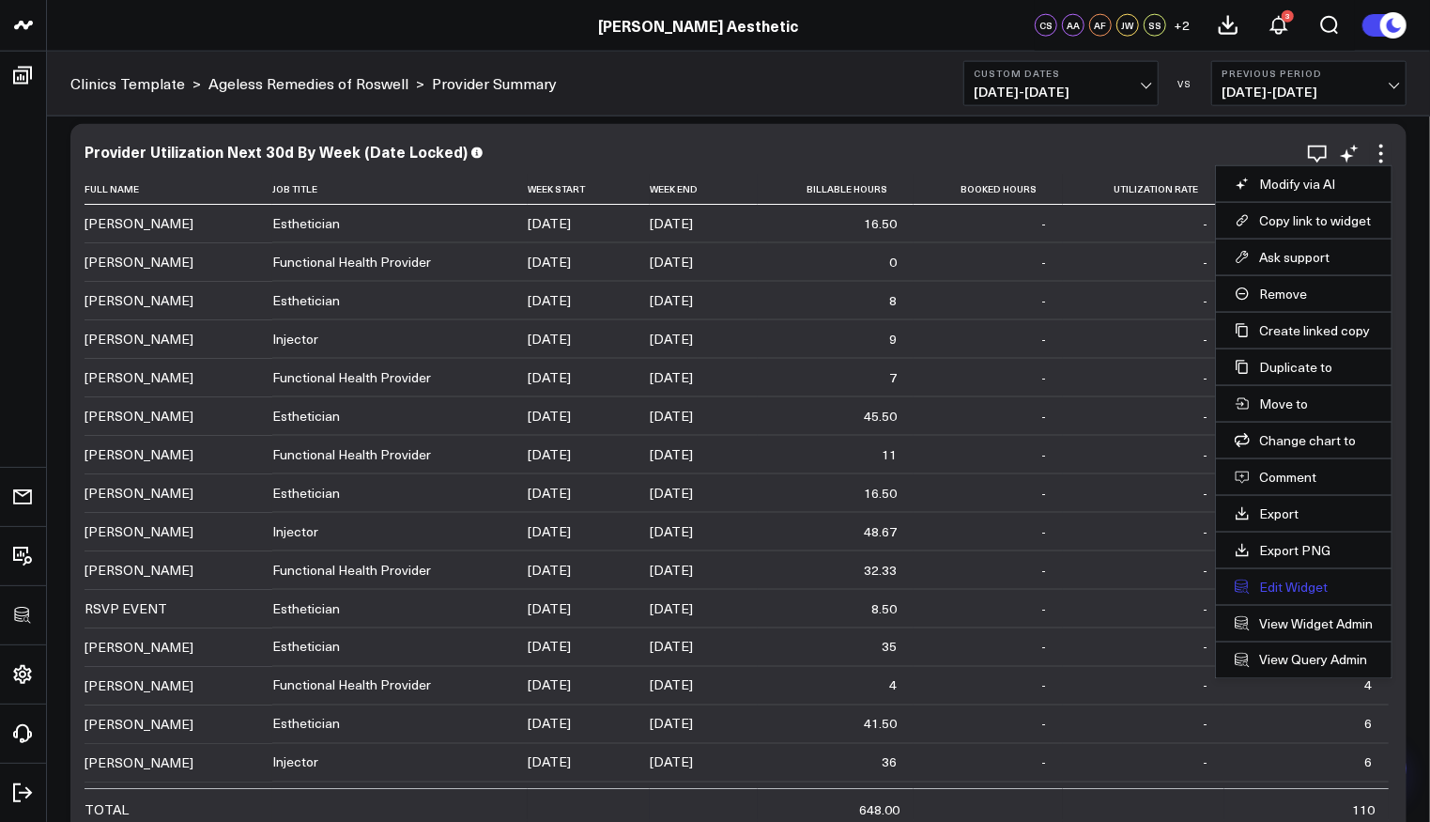
click at [1282, 578] on button "Edit Widget" at bounding box center [1304, 586] width 138 height 17
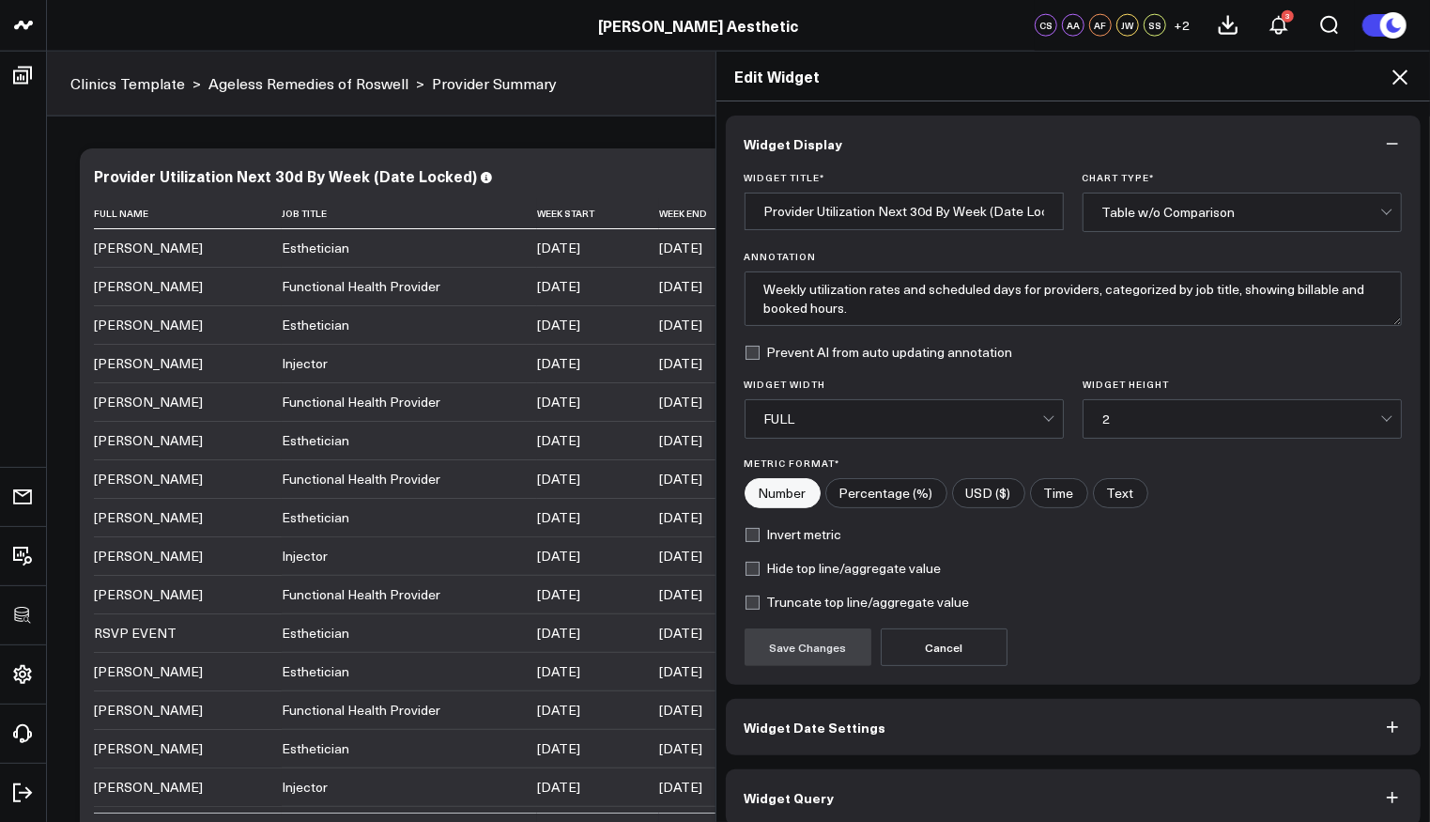
click at [939, 792] on button "Widget Query" at bounding box center [1074, 797] width 696 height 56
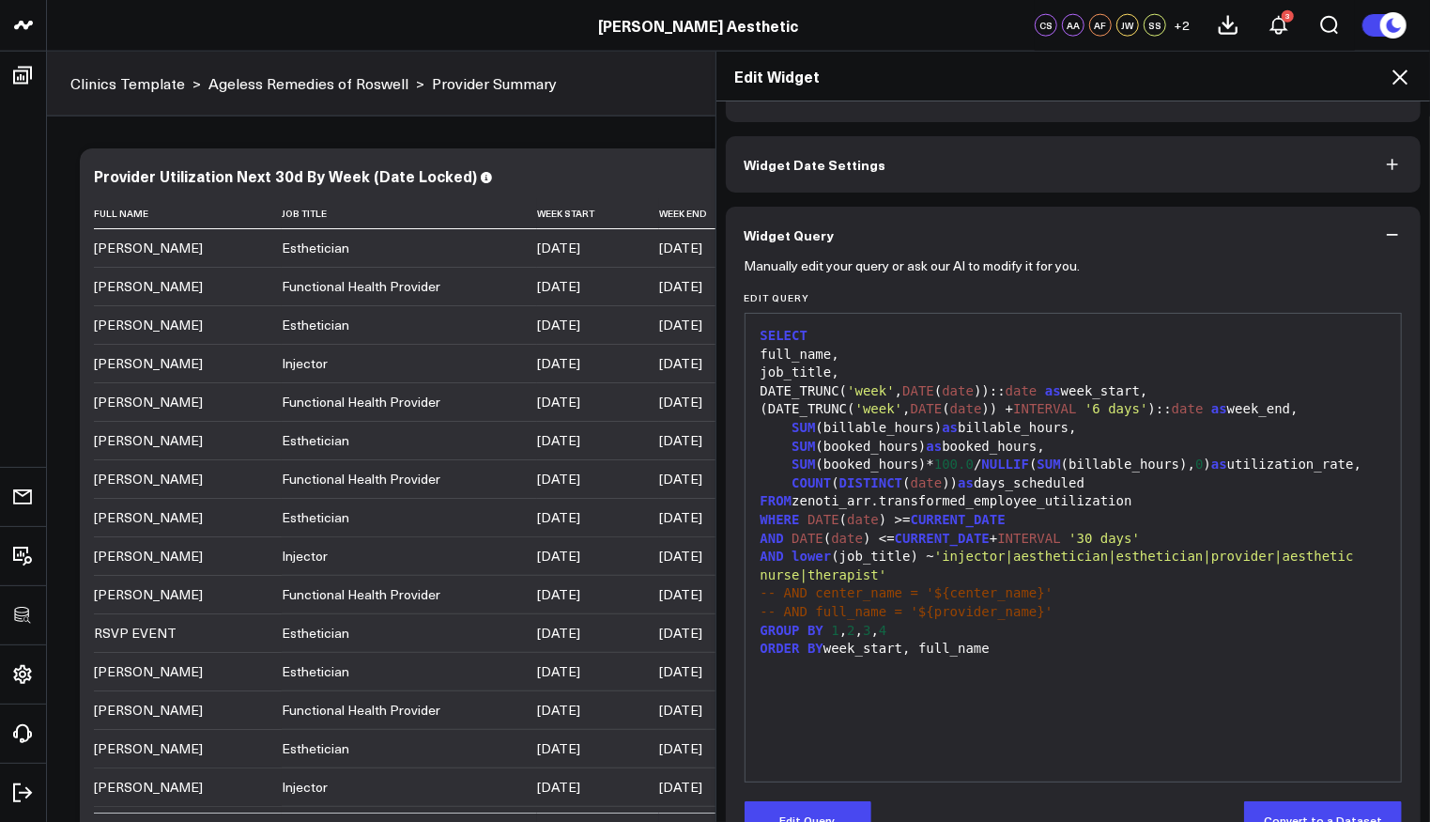
scroll to position [97, 0]
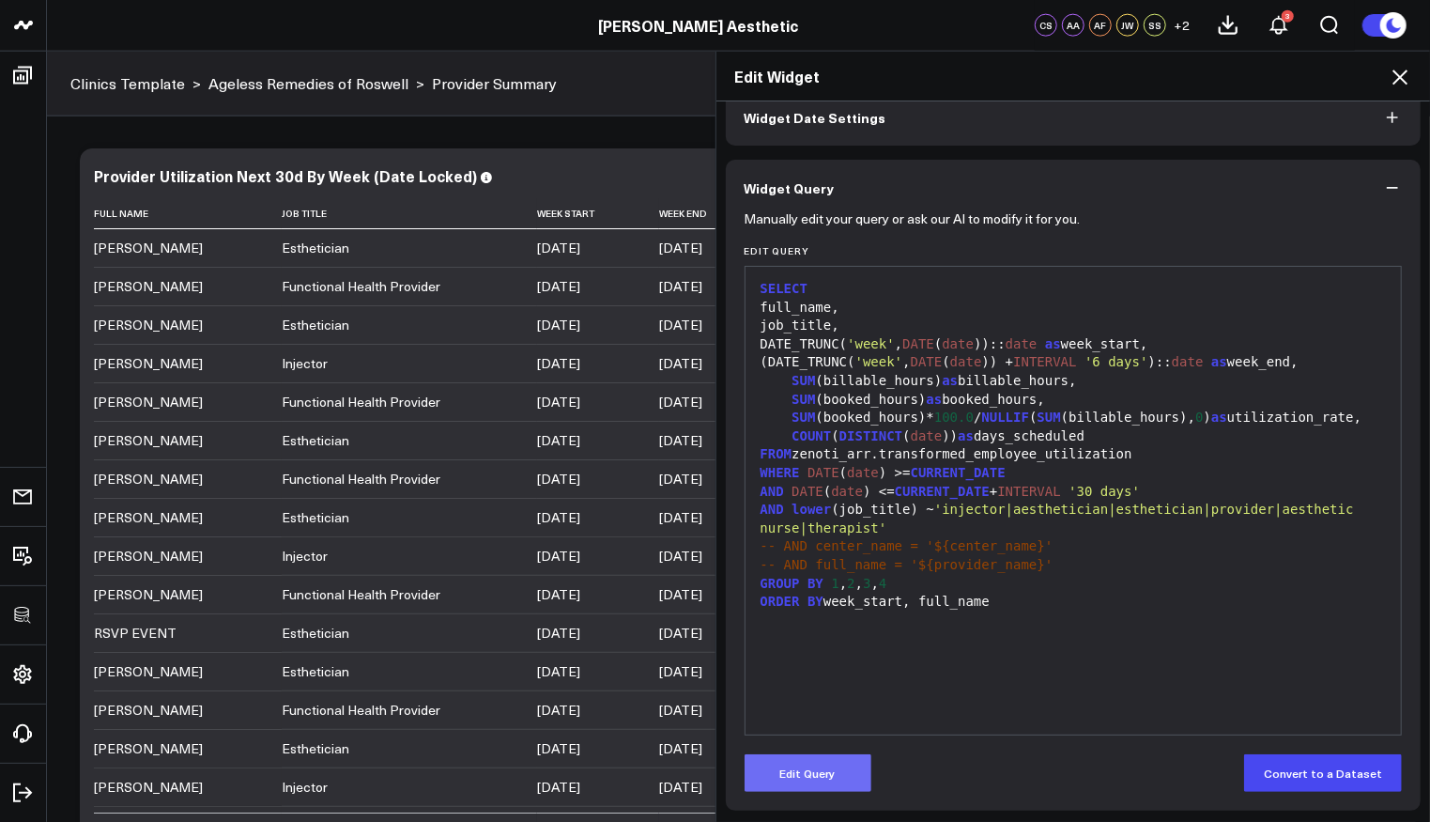
click at [811, 769] on button "Edit Query" at bounding box center [808, 773] width 127 height 38
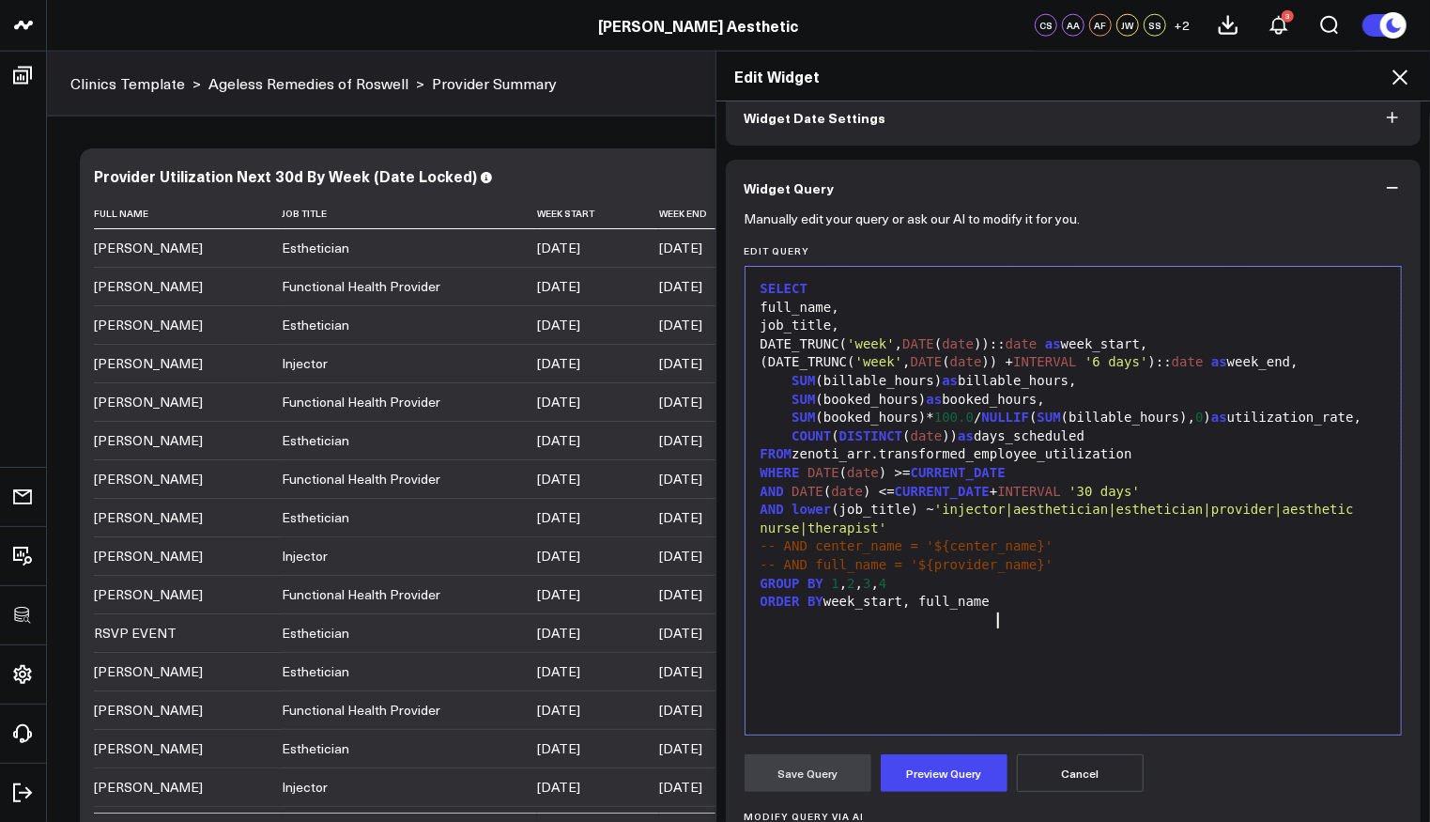
click at [1071, 640] on div "SELECT full_name, job_title, DATE_TRUNC( 'week' , DATE ( date )):: date as week…" at bounding box center [1074, 500] width 638 height 449
click at [1400, 74] on icon at bounding box center [1400, 77] width 23 height 23
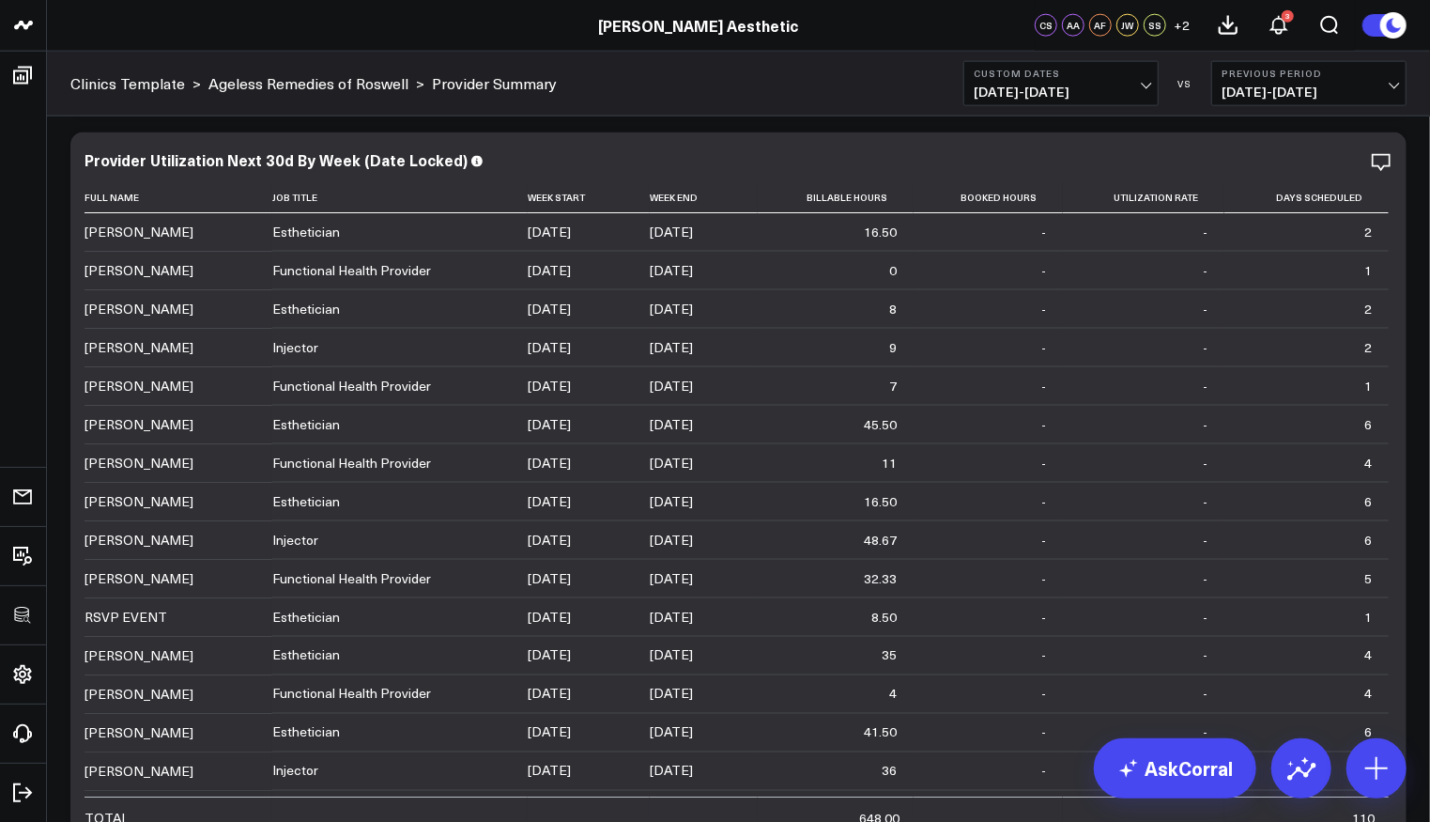
scroll to position [5783, 0]
click at [1383, 161] on icon at bounding box center [1381, 160] width 23 height 23
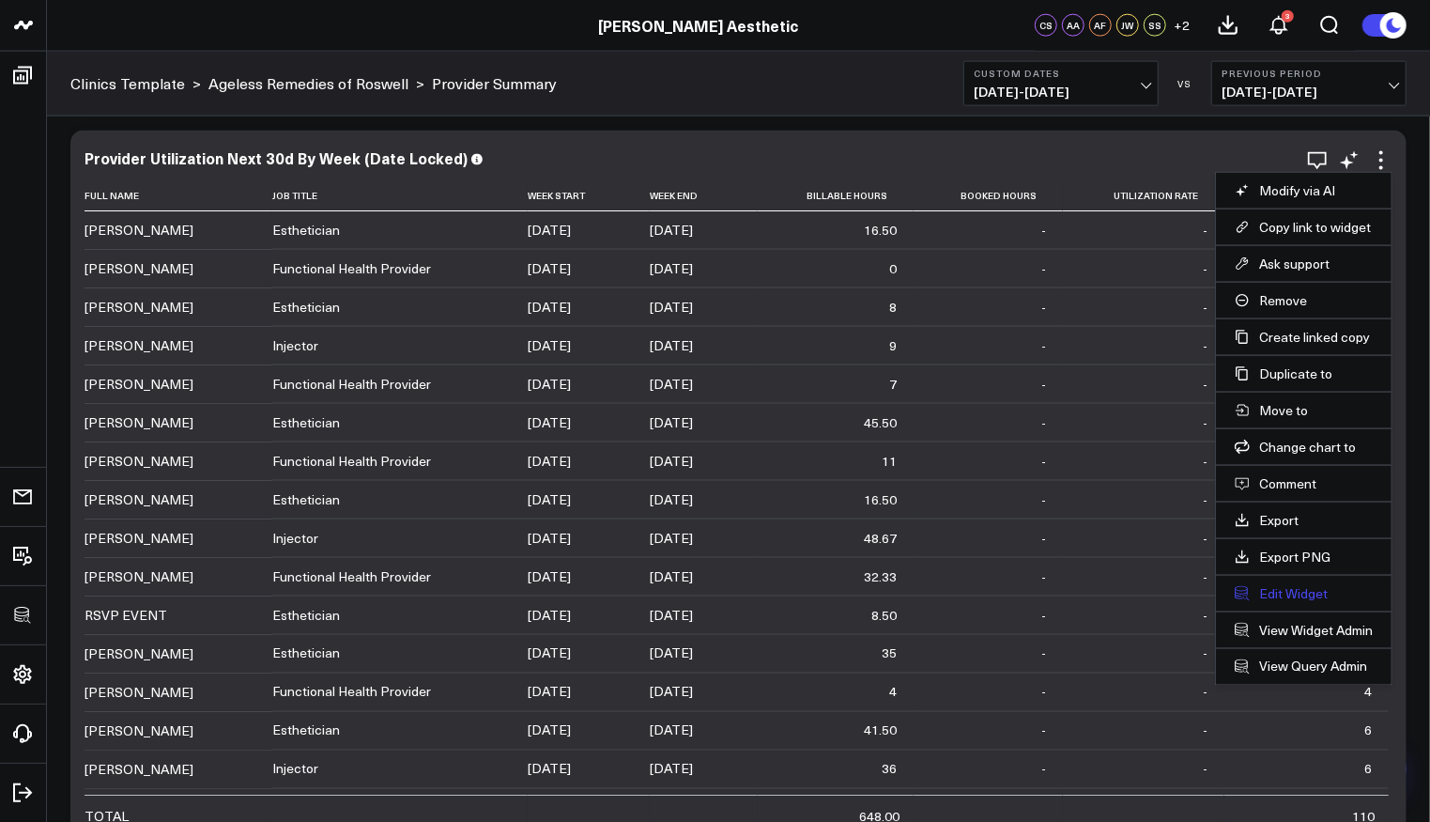
click at [1287, 585] on button "Edit Widget" at bounding box center [1304, 593] width 138 height 17
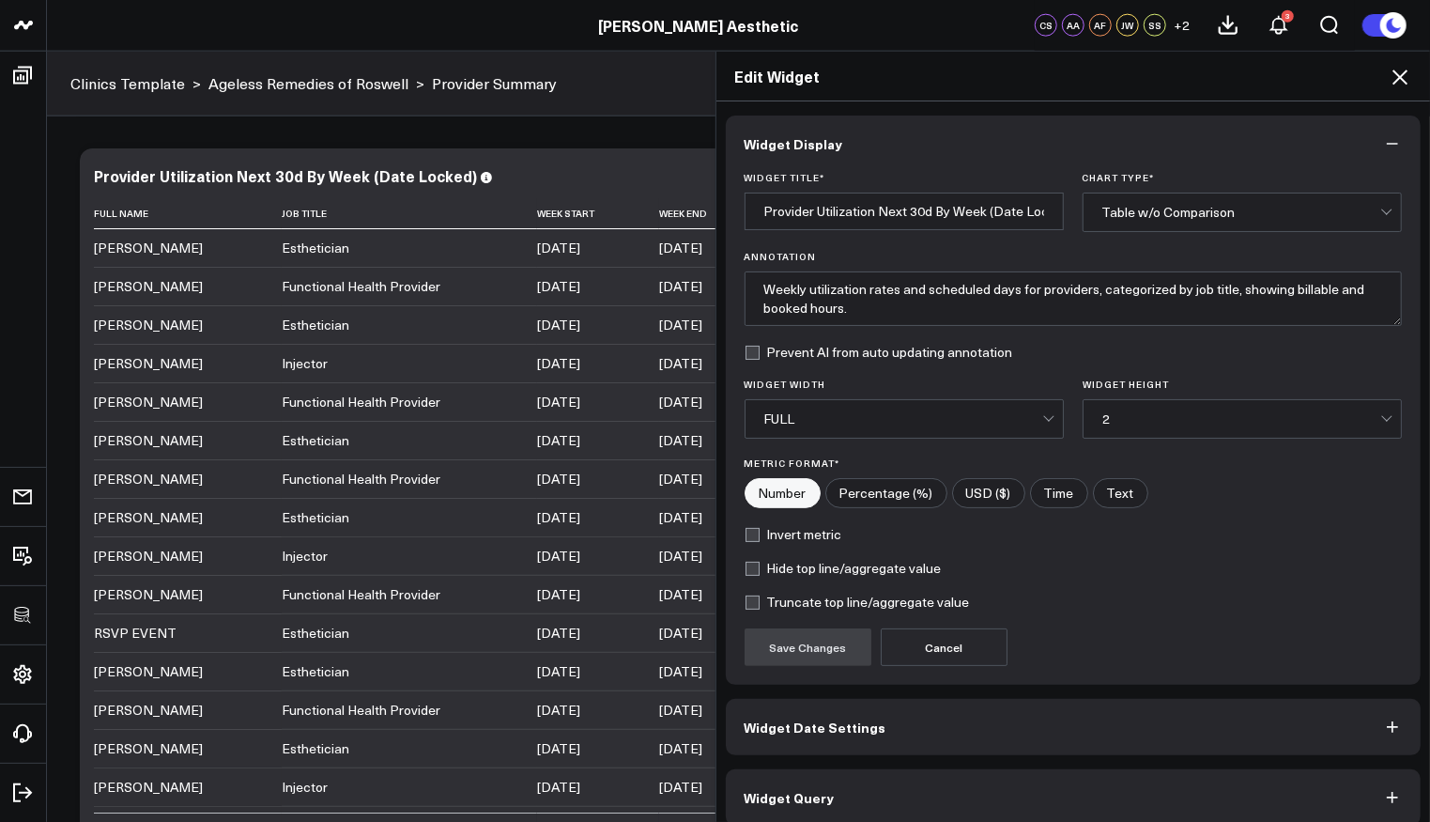
click at [892, 777] on button "Widget Query" at bounding box center [1074, 797] width 696 height 56
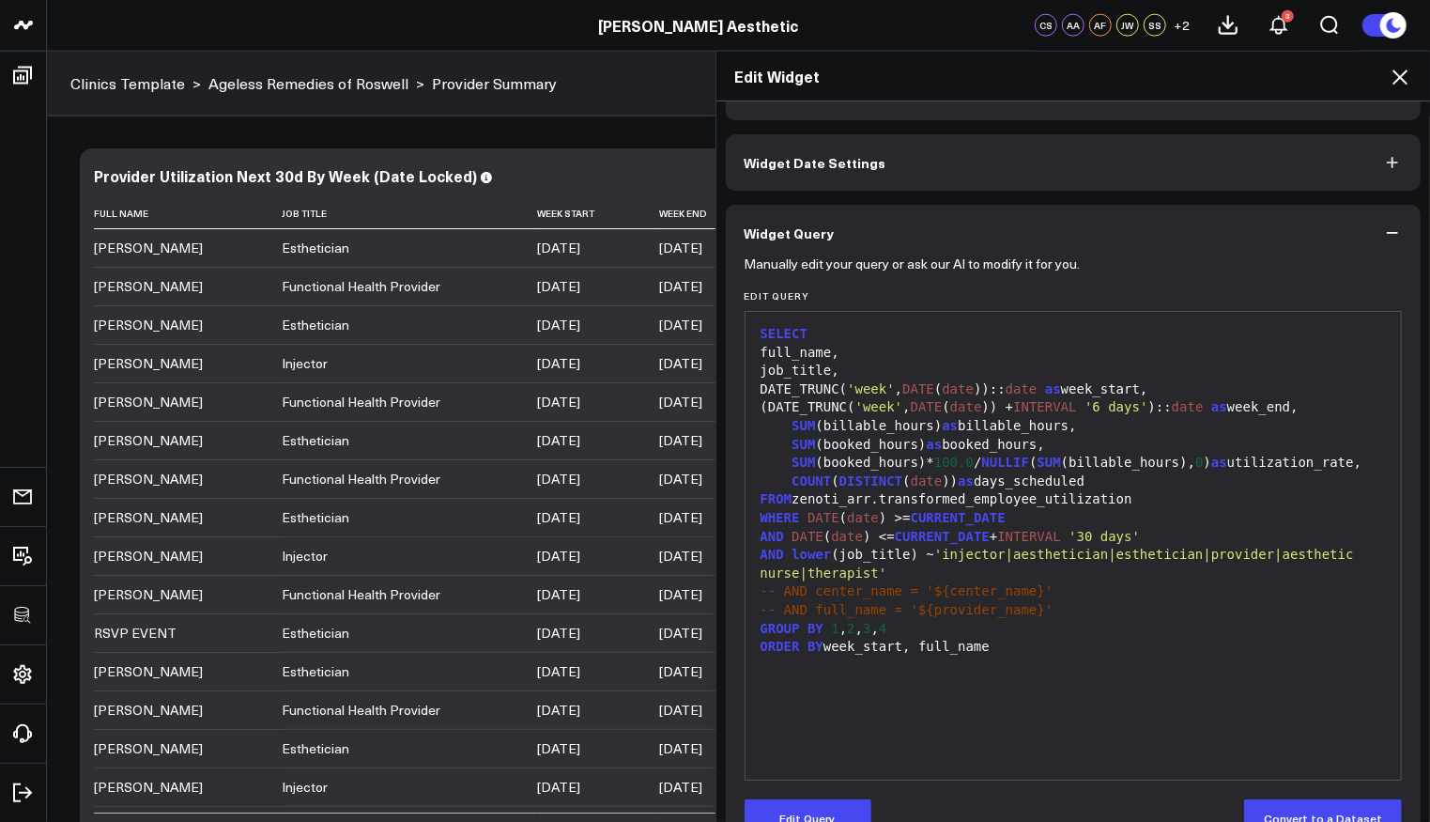
scroll to position [97, 0]
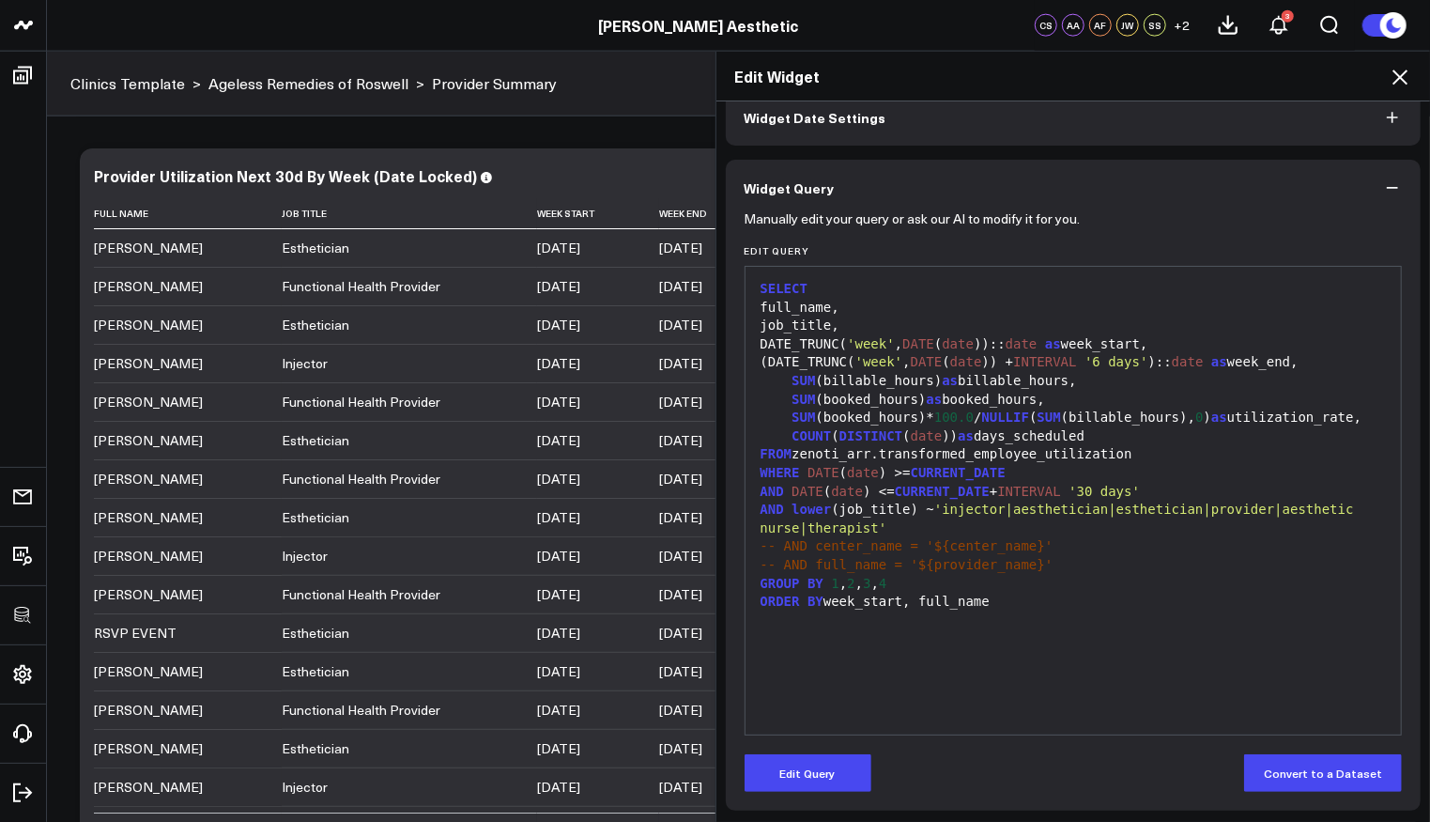
click at [822, 771] on button "Edit Query" at bounding box center [808, 773] width 127 height 38
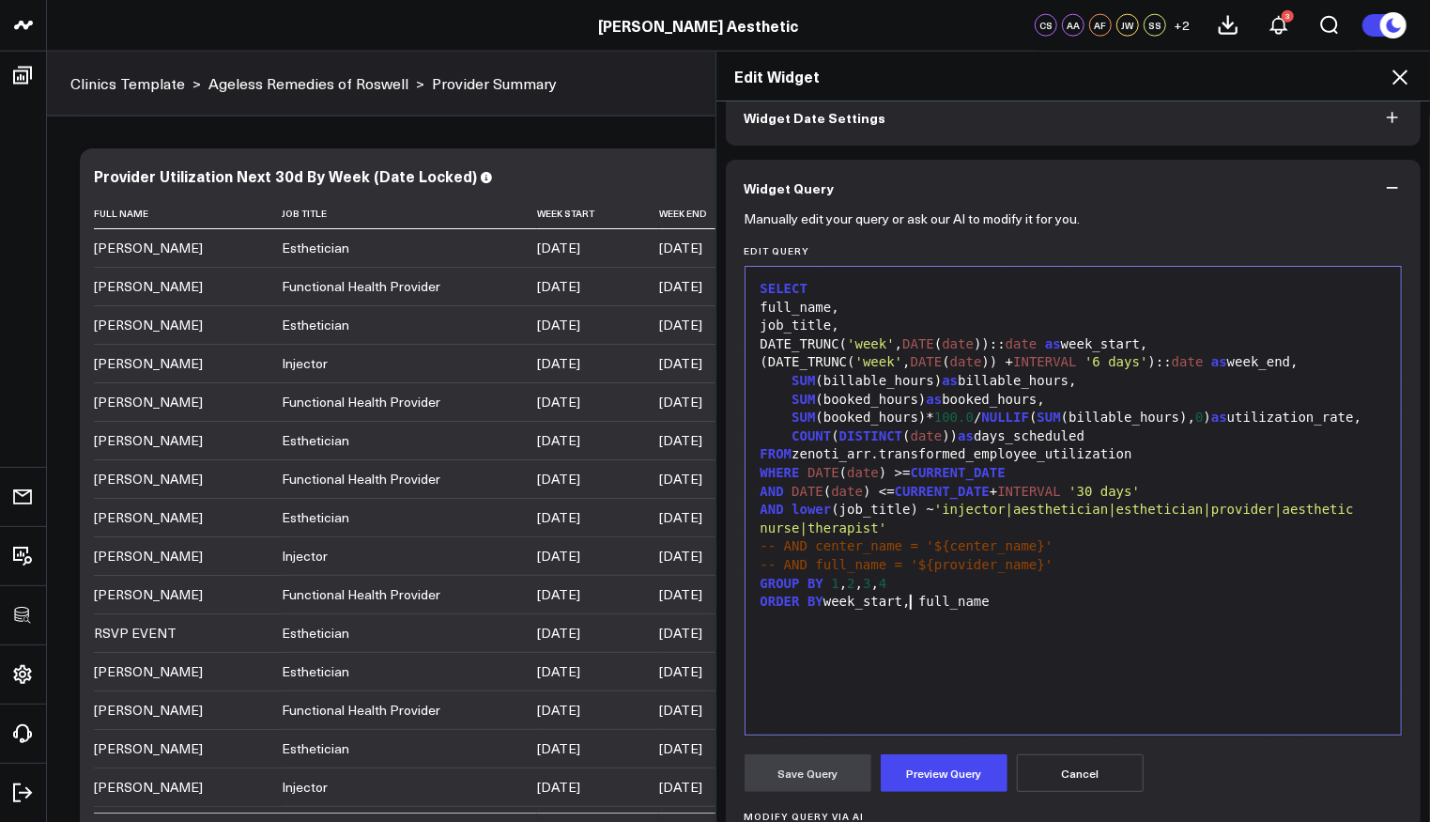
click at [932, 593] on div "GROUP BY 1 , 2 , 3 , 4" at bounding box center [1074, 584] width 638 height 19
drag, startPoint x: 939, startPoint y: 761, endPoint x: 921, endPoint y: 768, distance: 19.0
click at [939, 761] on button "Preview Query" at bounding box center [944, 773] width 127 height 38
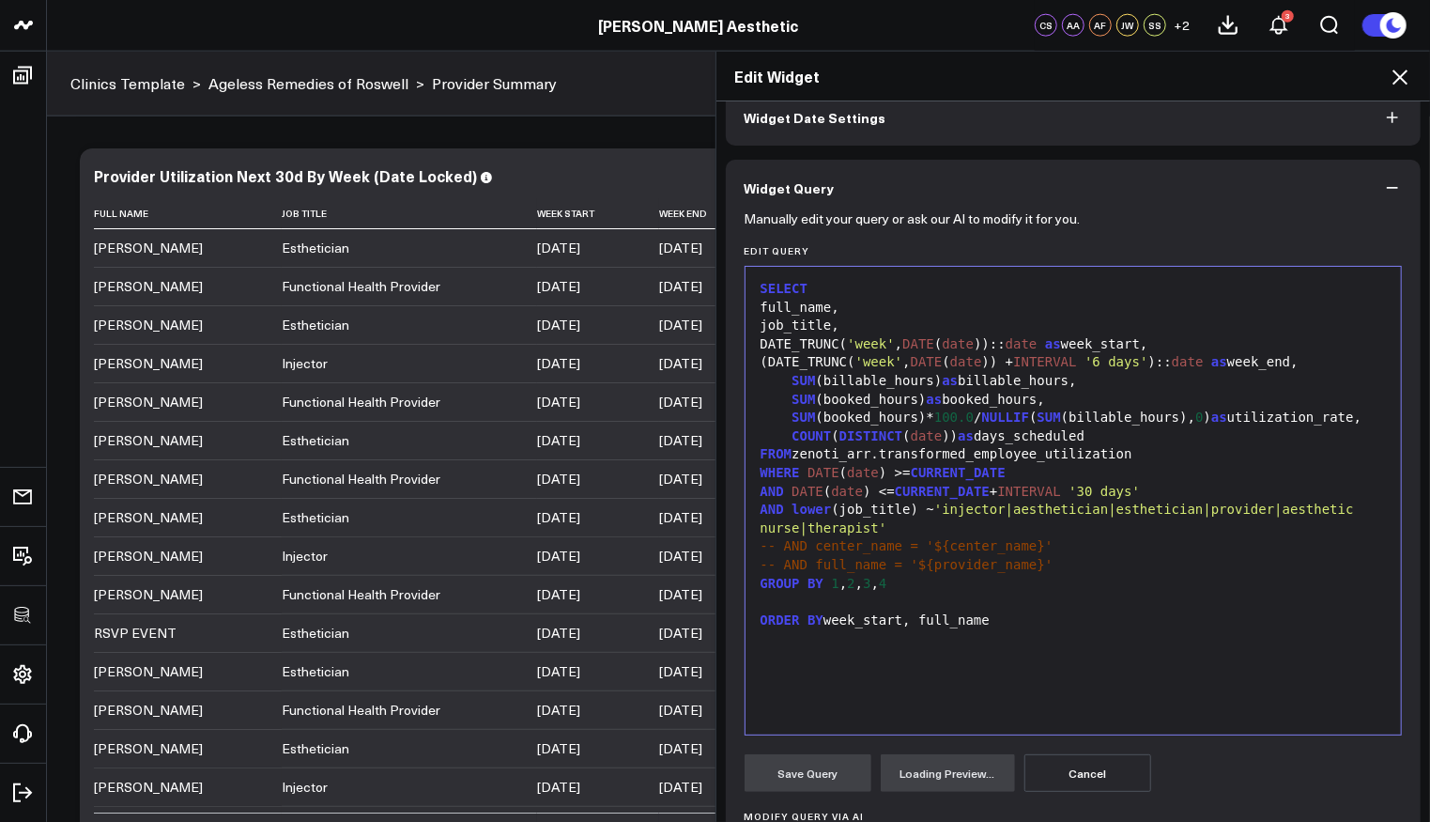
scroll to position [283, 0]
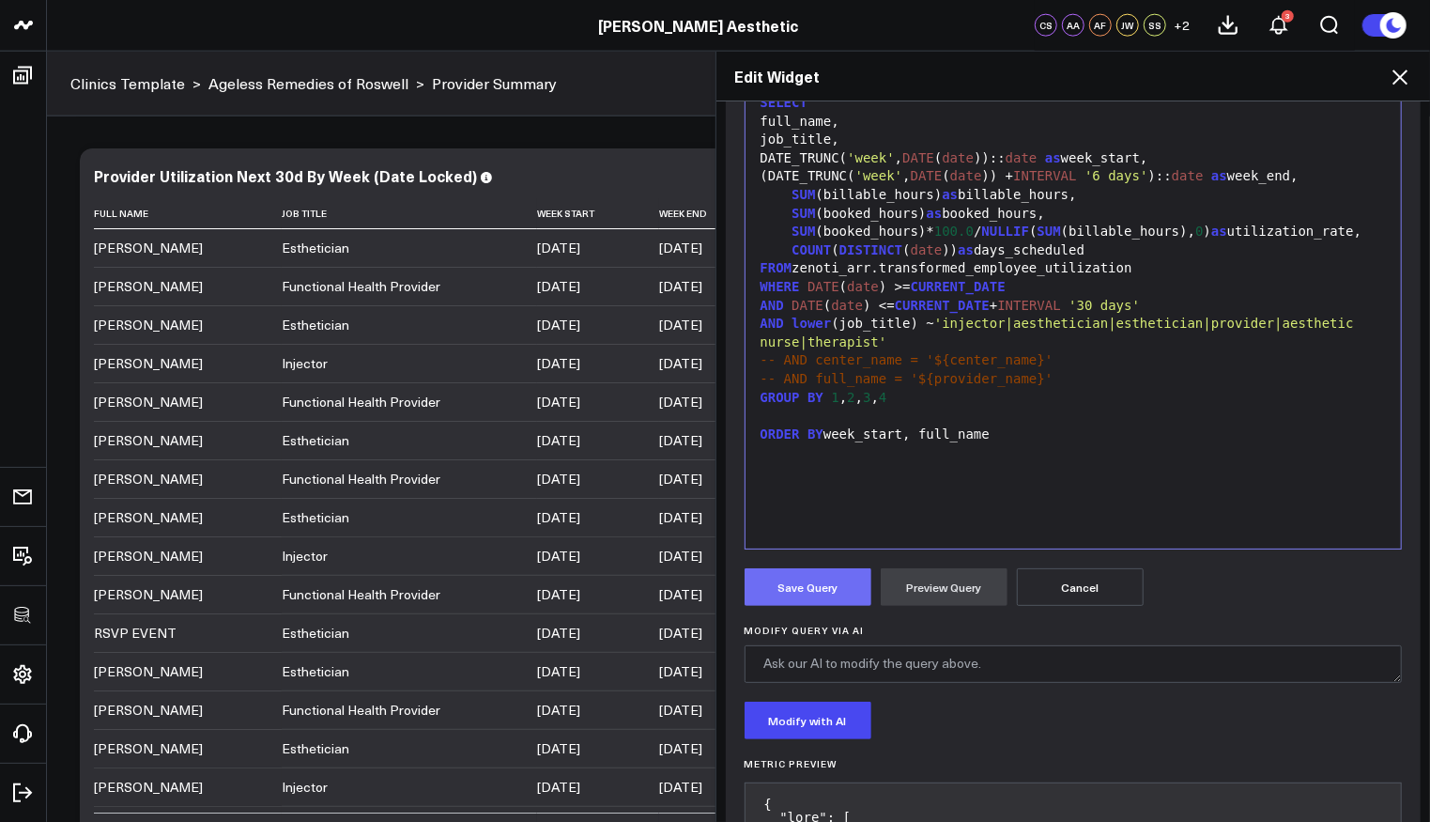
click at [798, 584] on button "Save Query" at bounding box center [808, 587] width 127 height 38
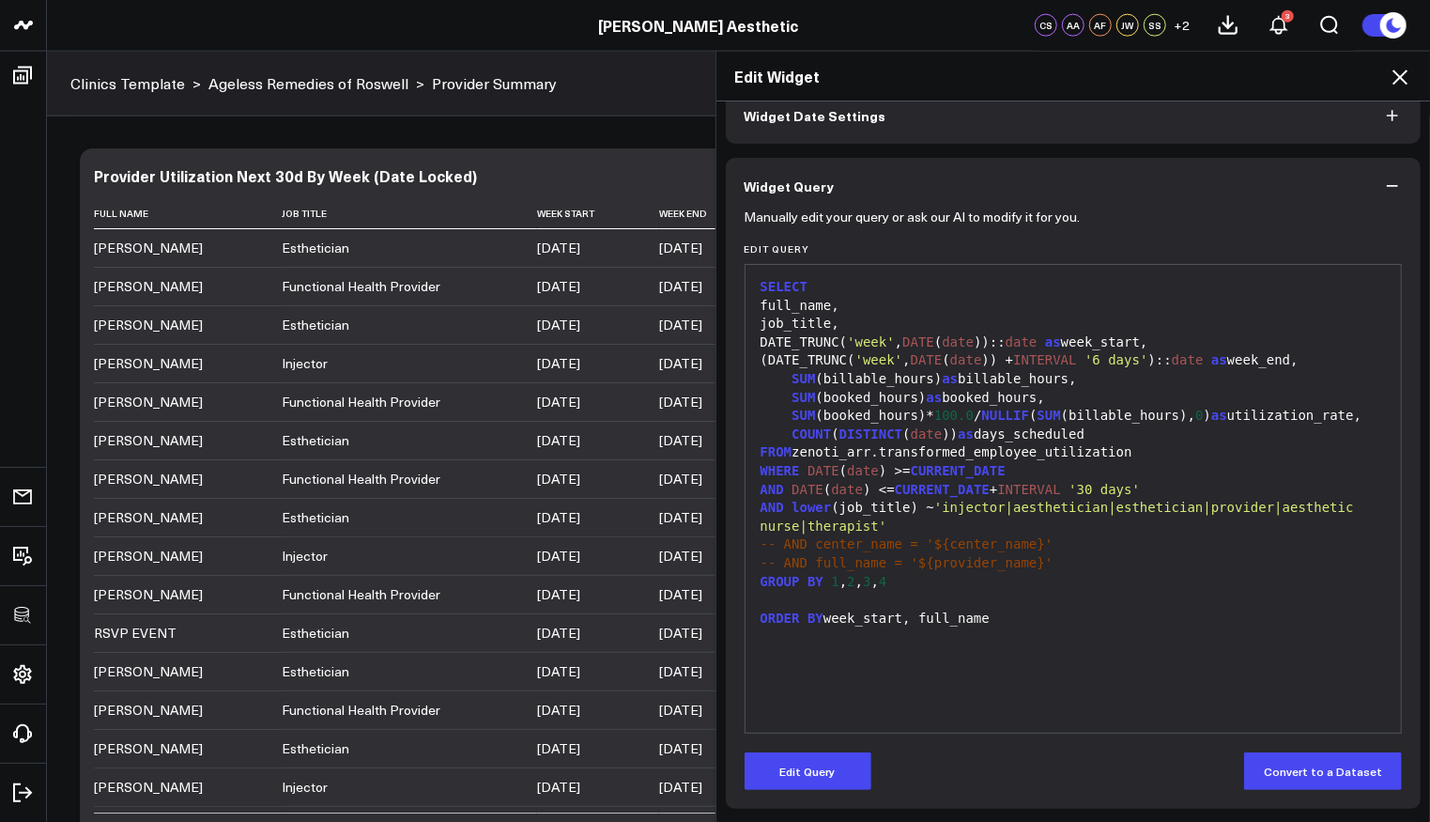
scroll to position [97, 0]
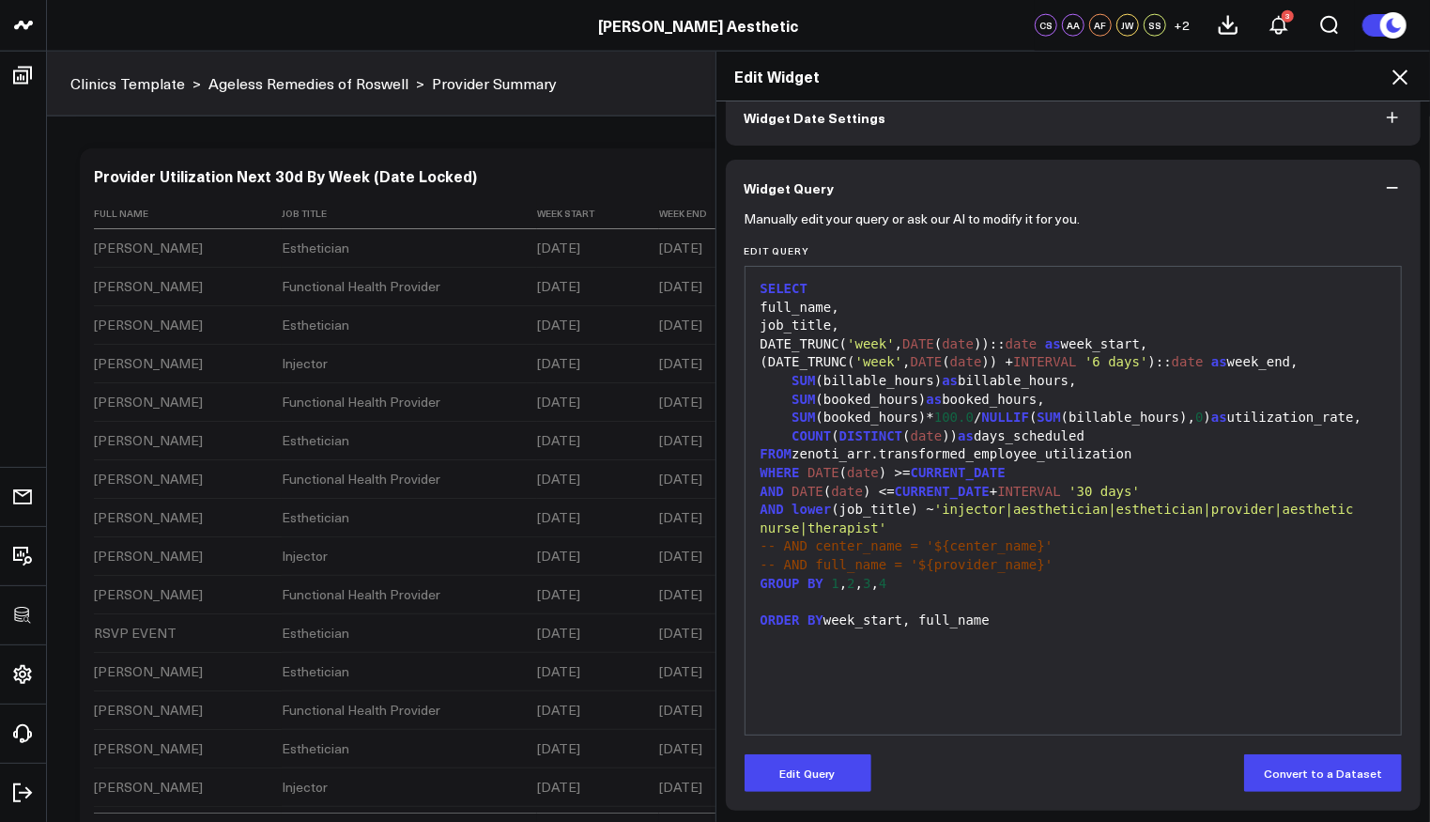
click at [1398, 83] on icon at bounding box center [1400, 77] width 23 height 23
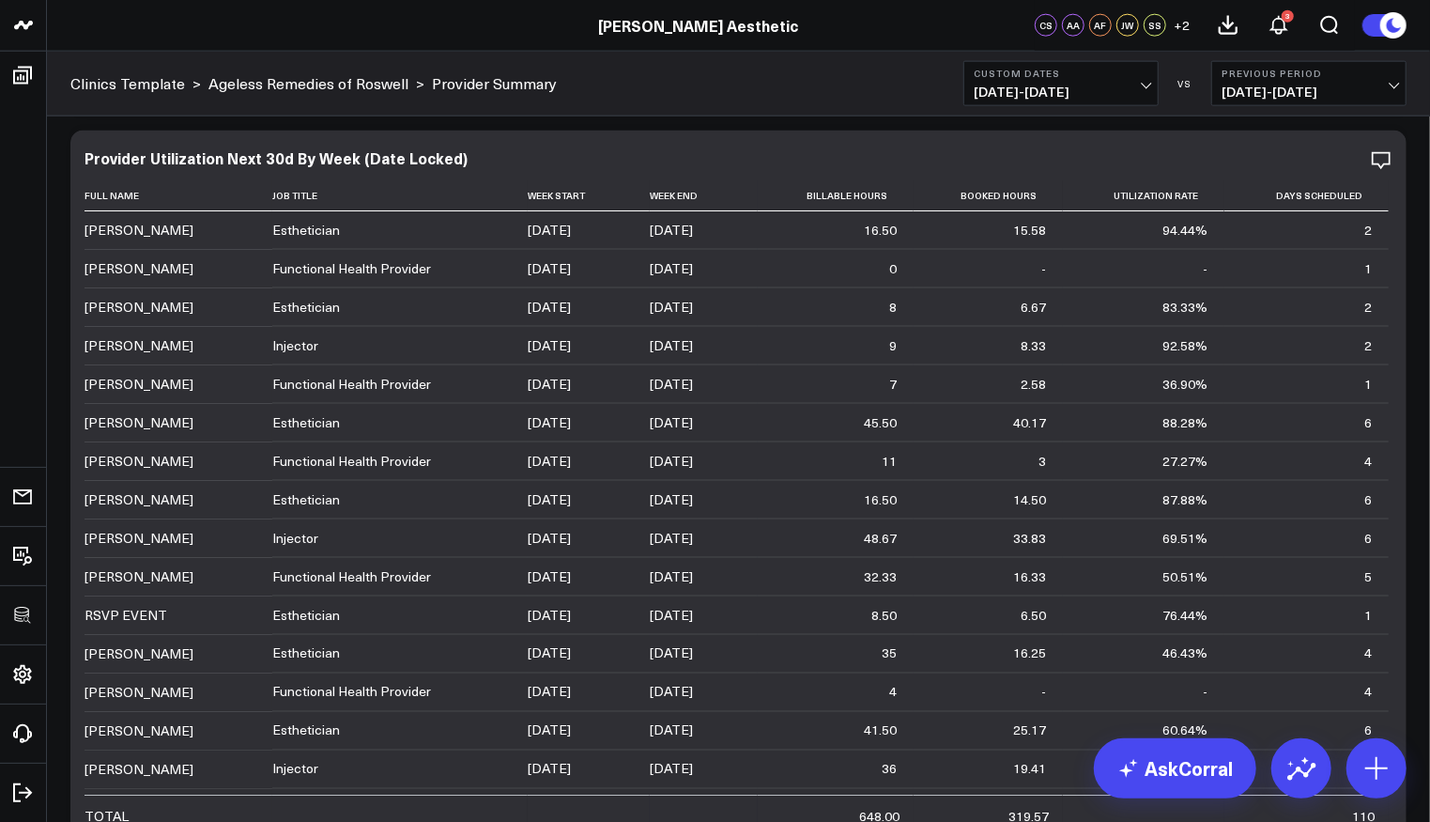
click at [1098, 85] on span "08/18/25 - 08/18/25" at bounding box center [1061, 92] width 175 height 15
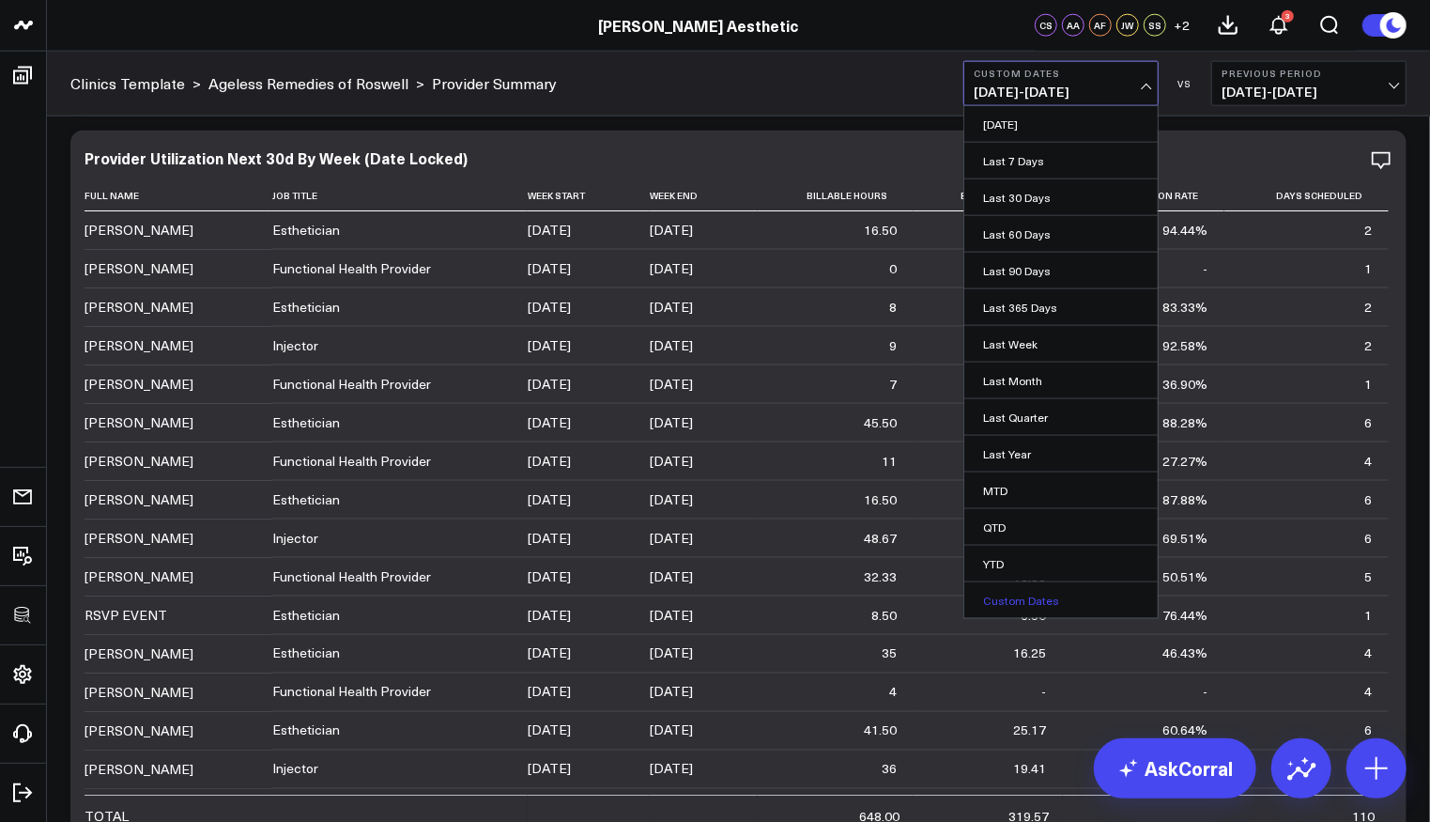
click at [1081, 593] on link "Custom Dates" at bounding box center [1060, 600] width 193 height 36
select select "7"
select select "2025"
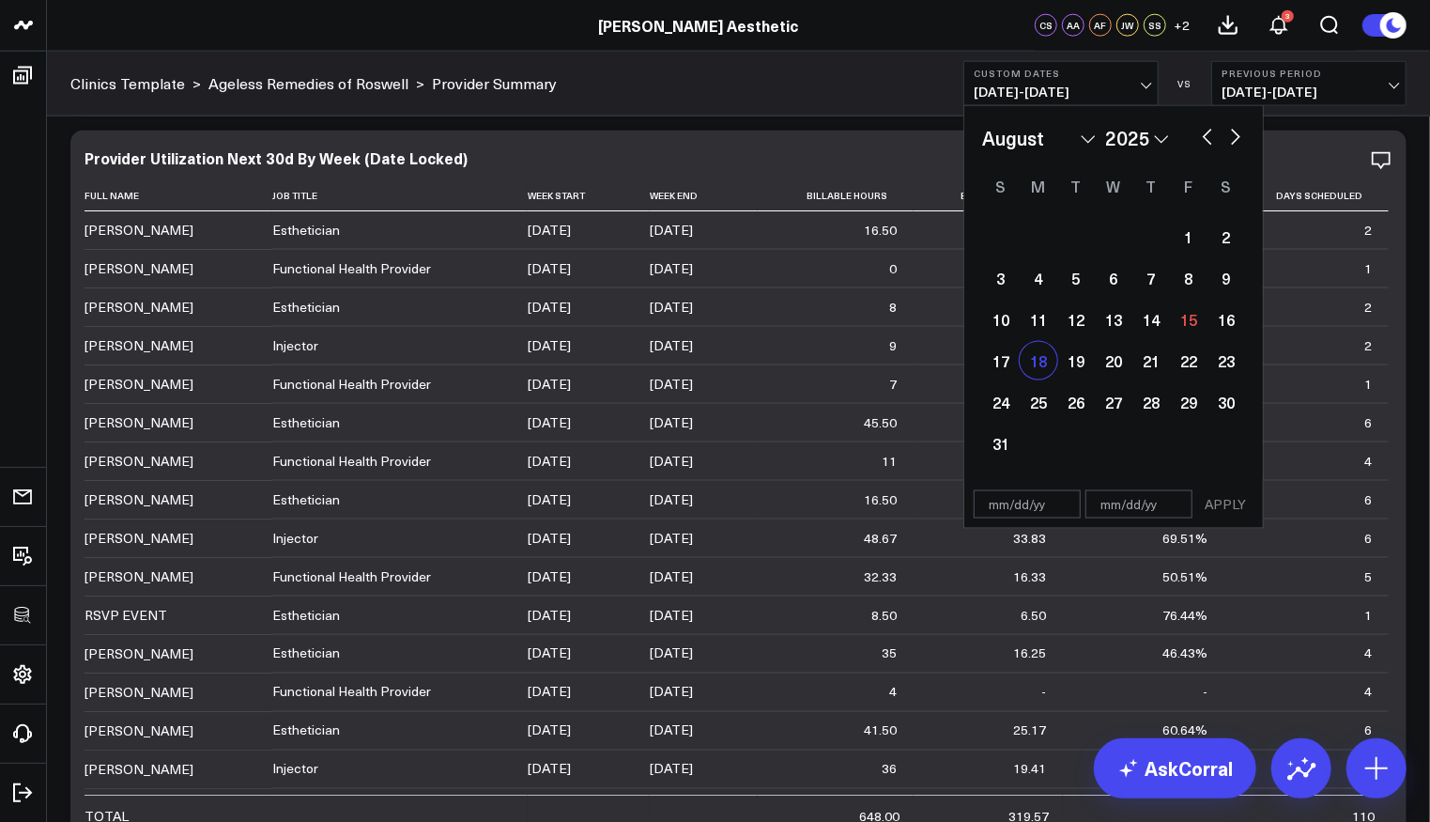
click at [1050, 366] on div "18" at bounding box center [1039, 361] width 38 height 38
type input "08/18/25"
select select "7"
select select "2025"
click at [1046, 366] on div "18" at bounding box center [1039, 361] width 38 height 38
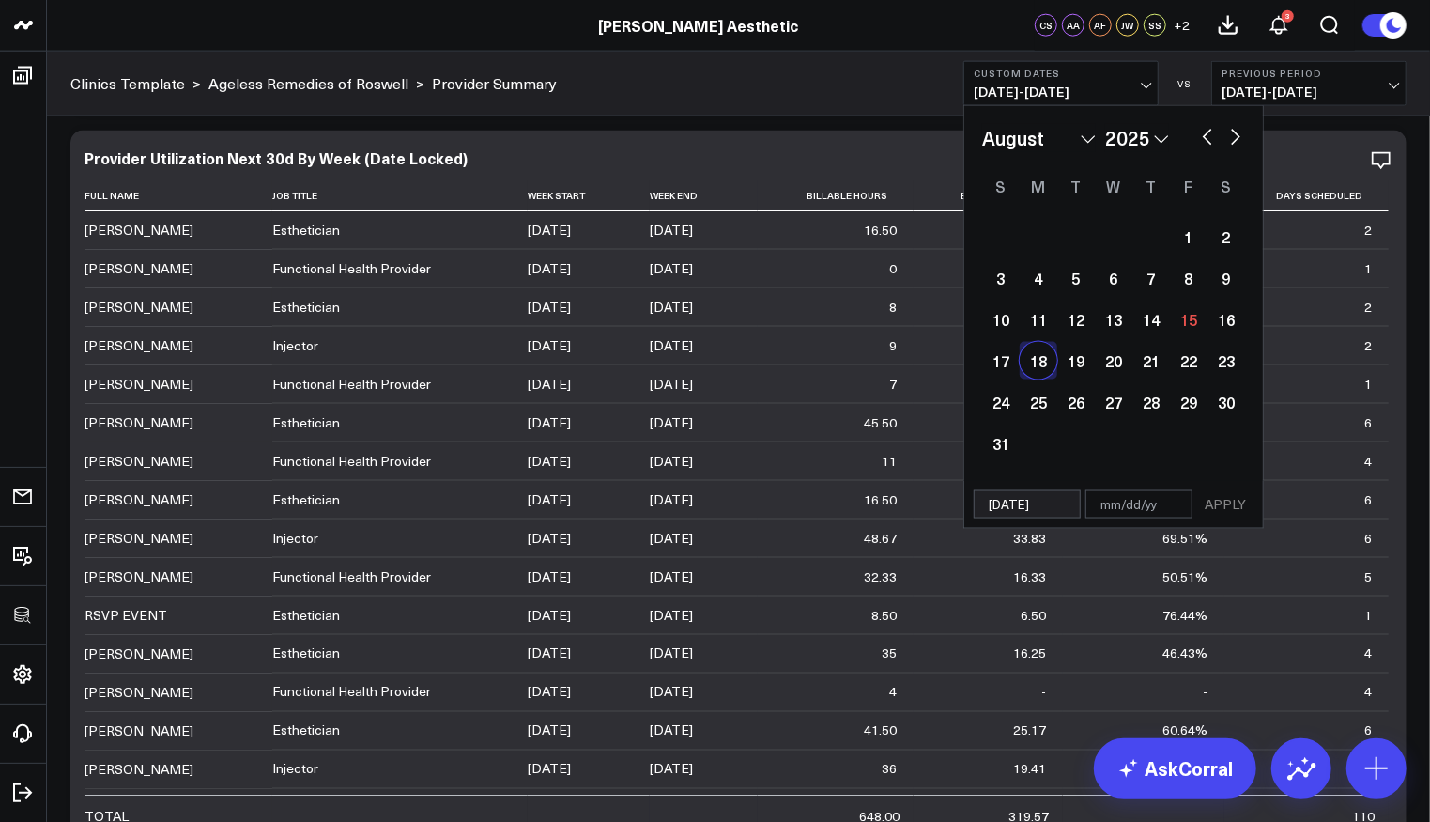
type input "08/18/25"
select select "7"
select select "2025"
click at [1223, 498] on button "APPLY" at bounding box center [1225, 504] width 56 height 28
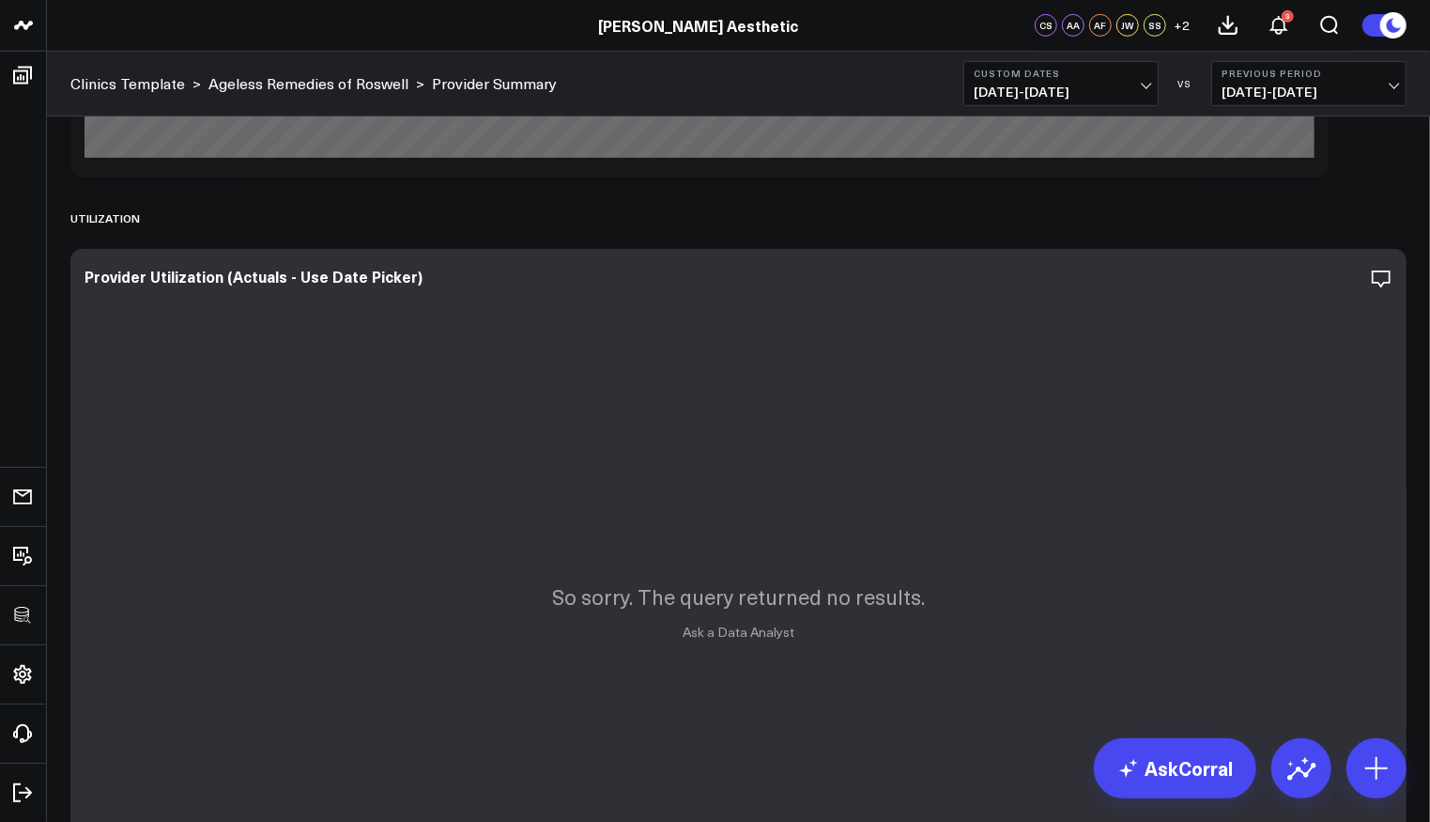
scroll to position [4971, 0]
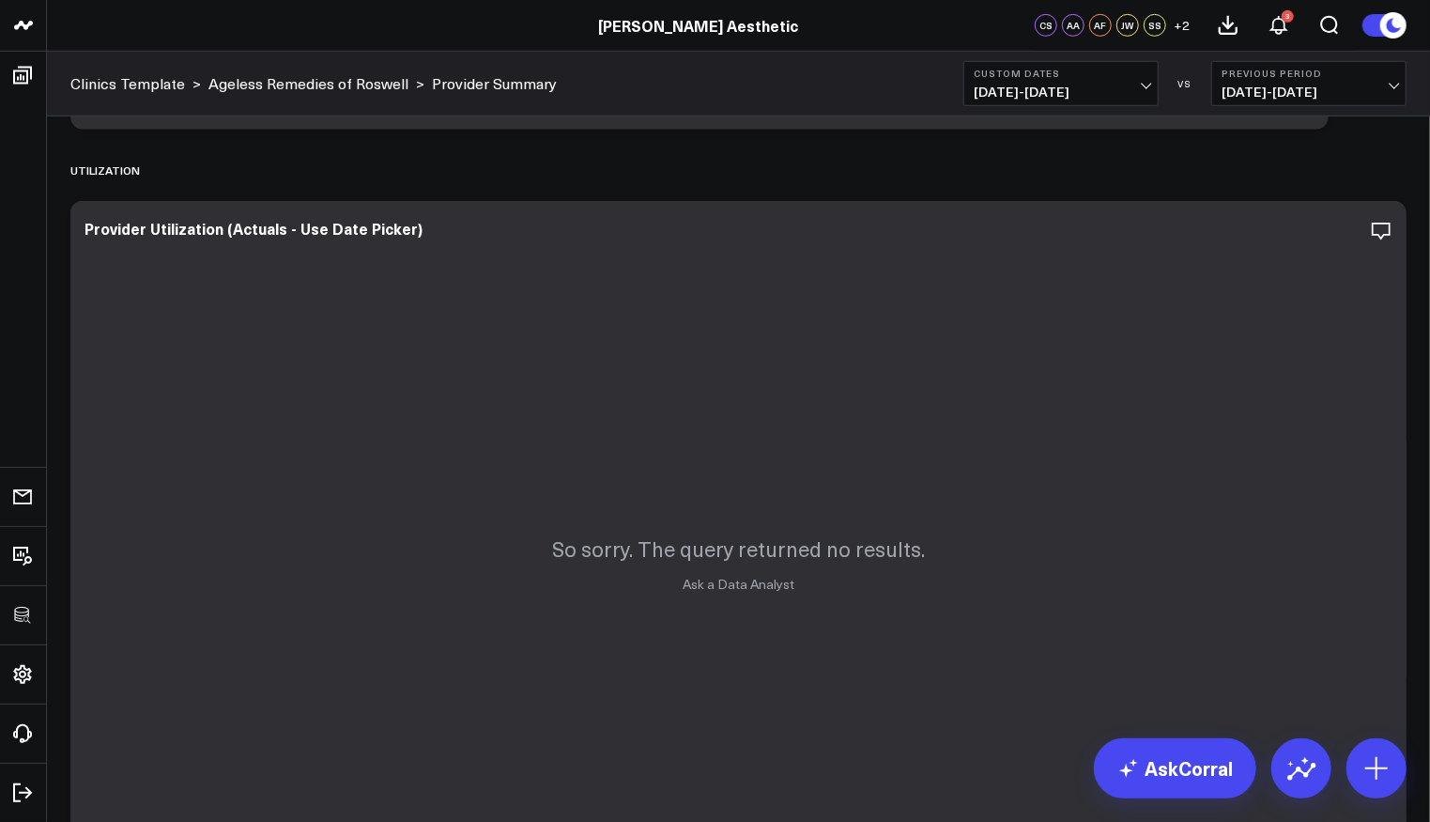
click at [1104, 85] on span "08/18/25 - 08/18/25" at bounding box center [1061, 92] width 175 height 15
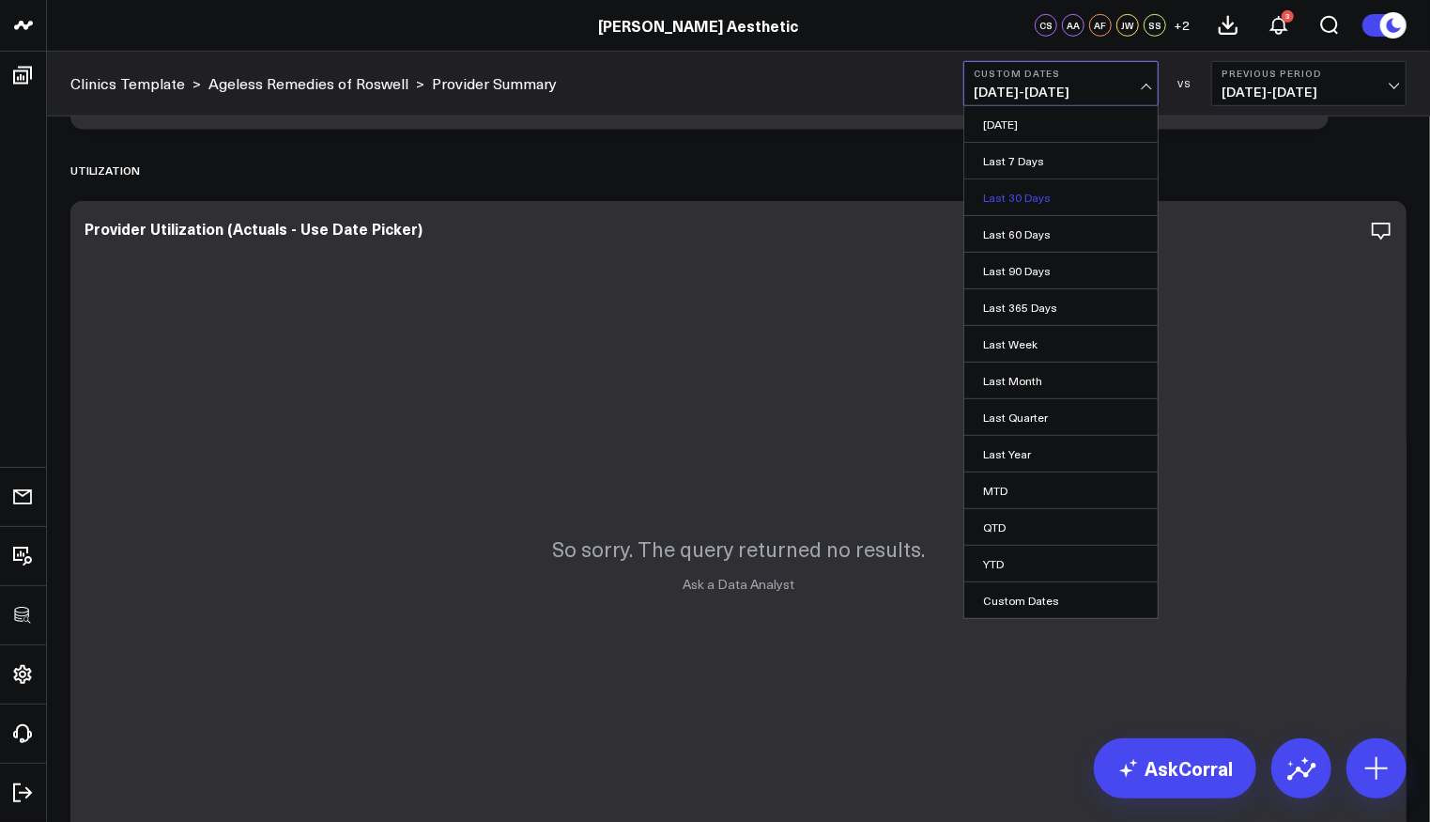
click at [1046, 196] on link "Last 30 Days" at bounding box center [1060, 197] width 193 height 36
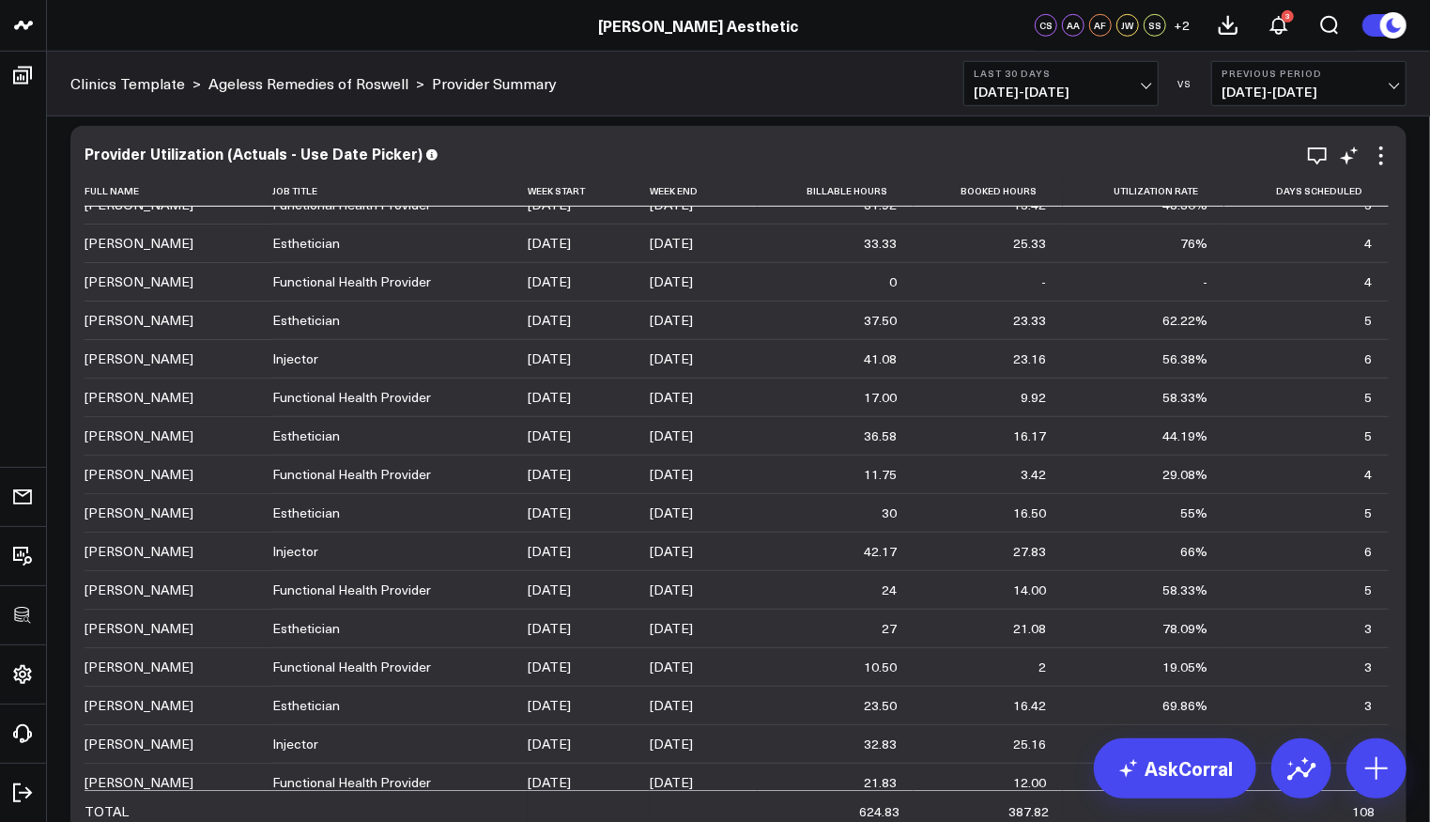
scroll to position [5036, 0]
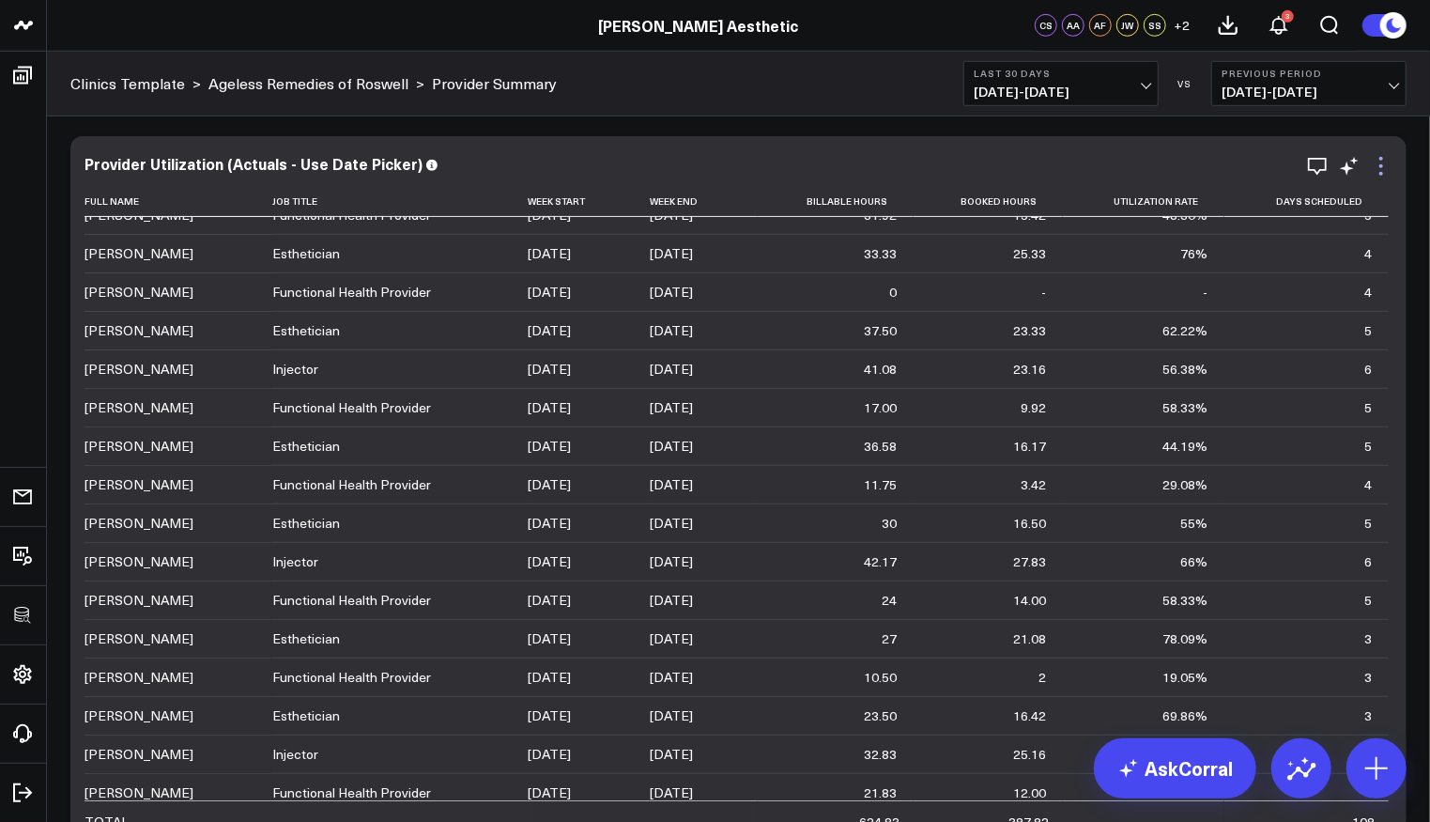
click at [1386, 166] on icon at bounding box center [1381, 166] width 23 height 23
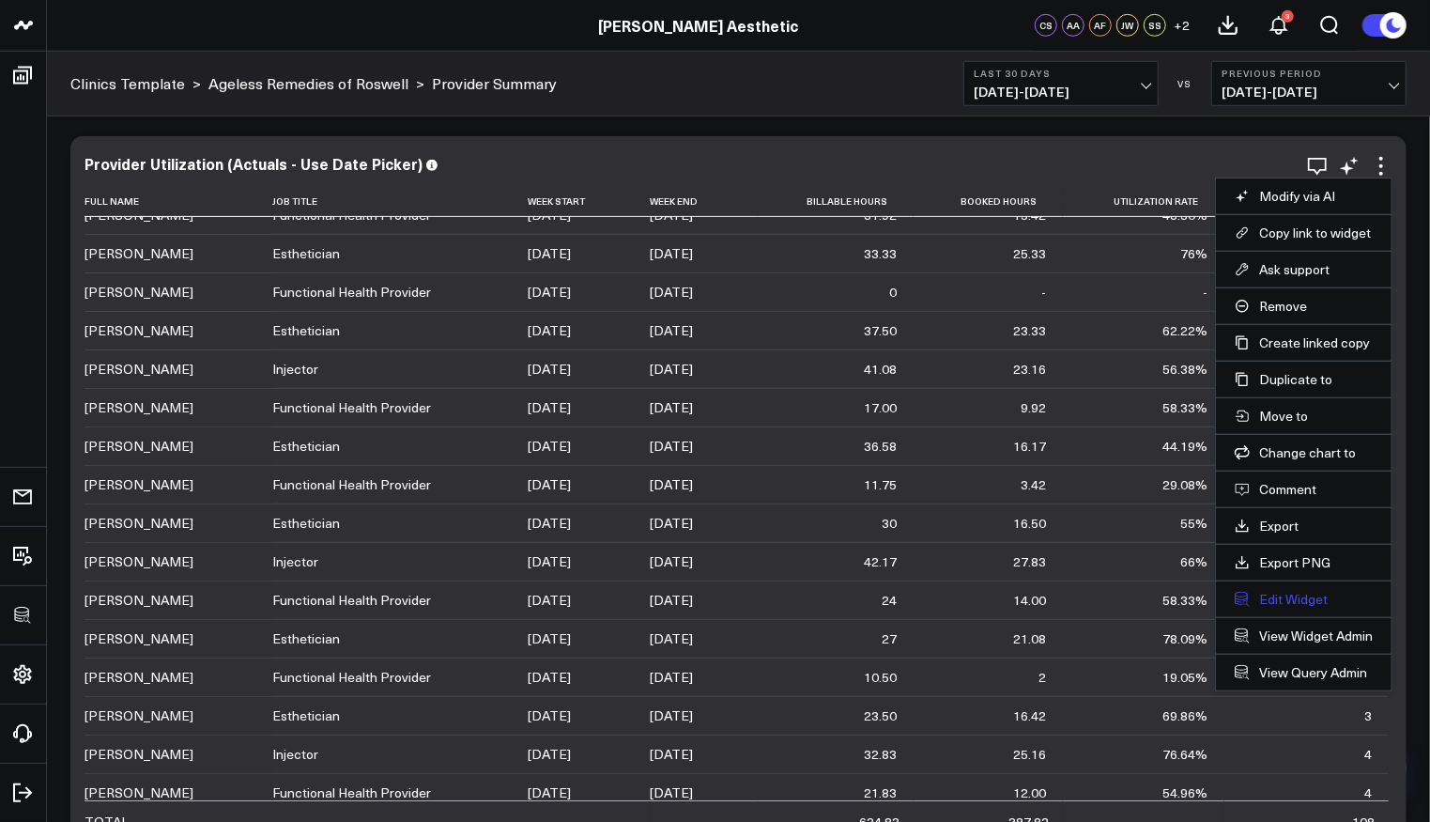
click at [1273, 591] on button "Edit Widget" at bounding box center [1304, 599] width 138 height 17
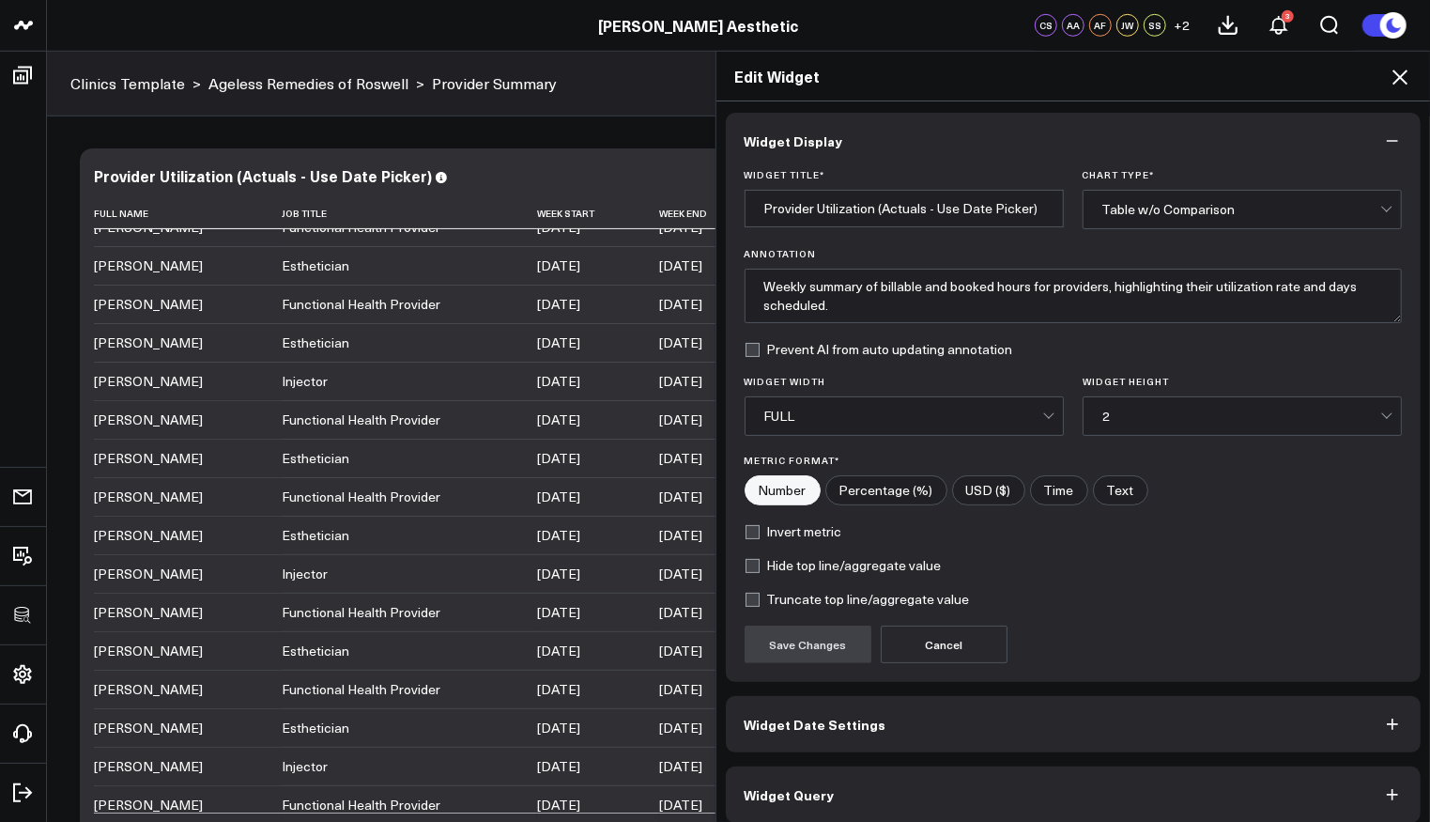
scroll to position [12, 0]
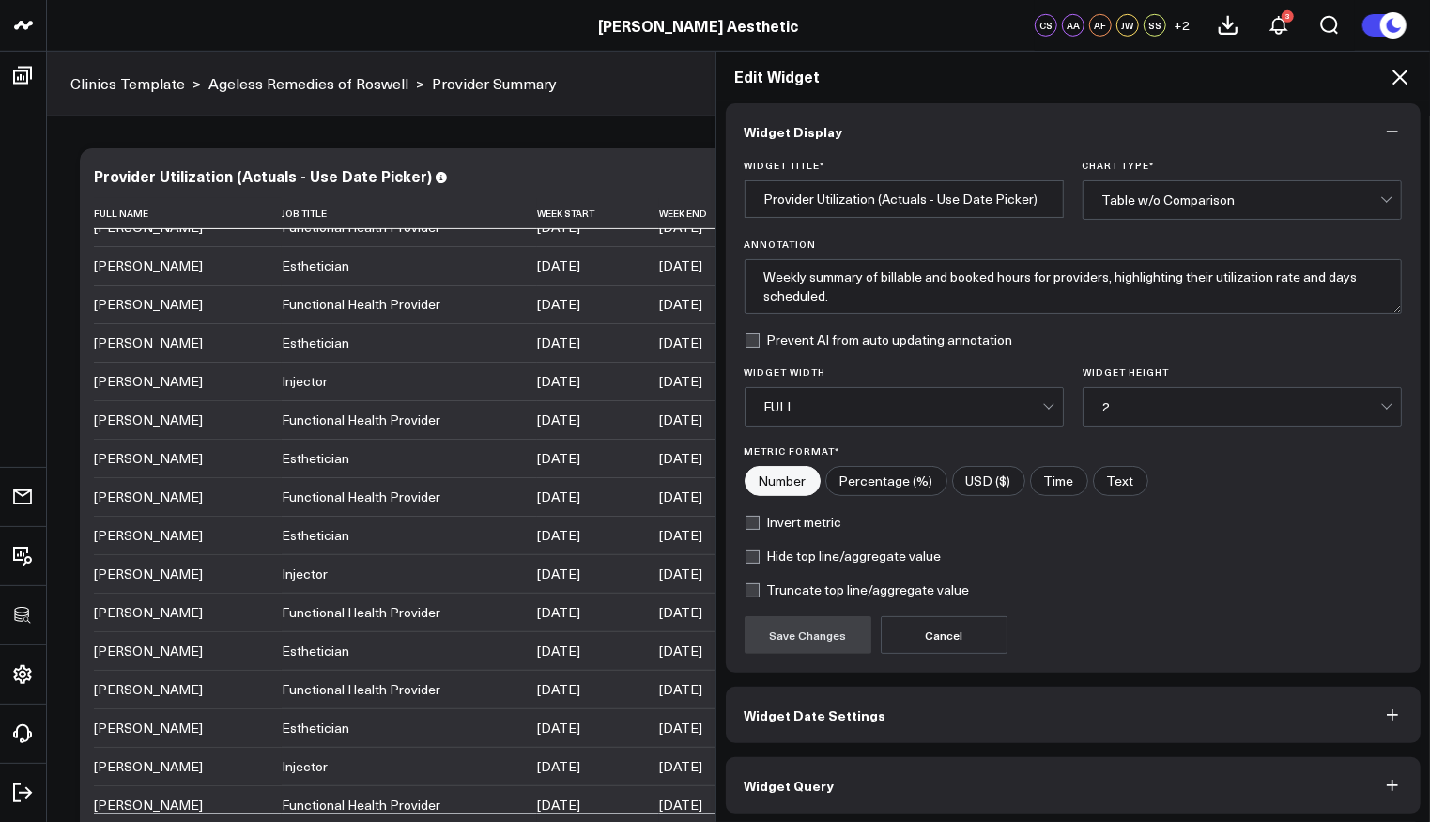
click at [862, 781] on button "Widget Query" at bounding box center [1074, 785] width 696 height 56
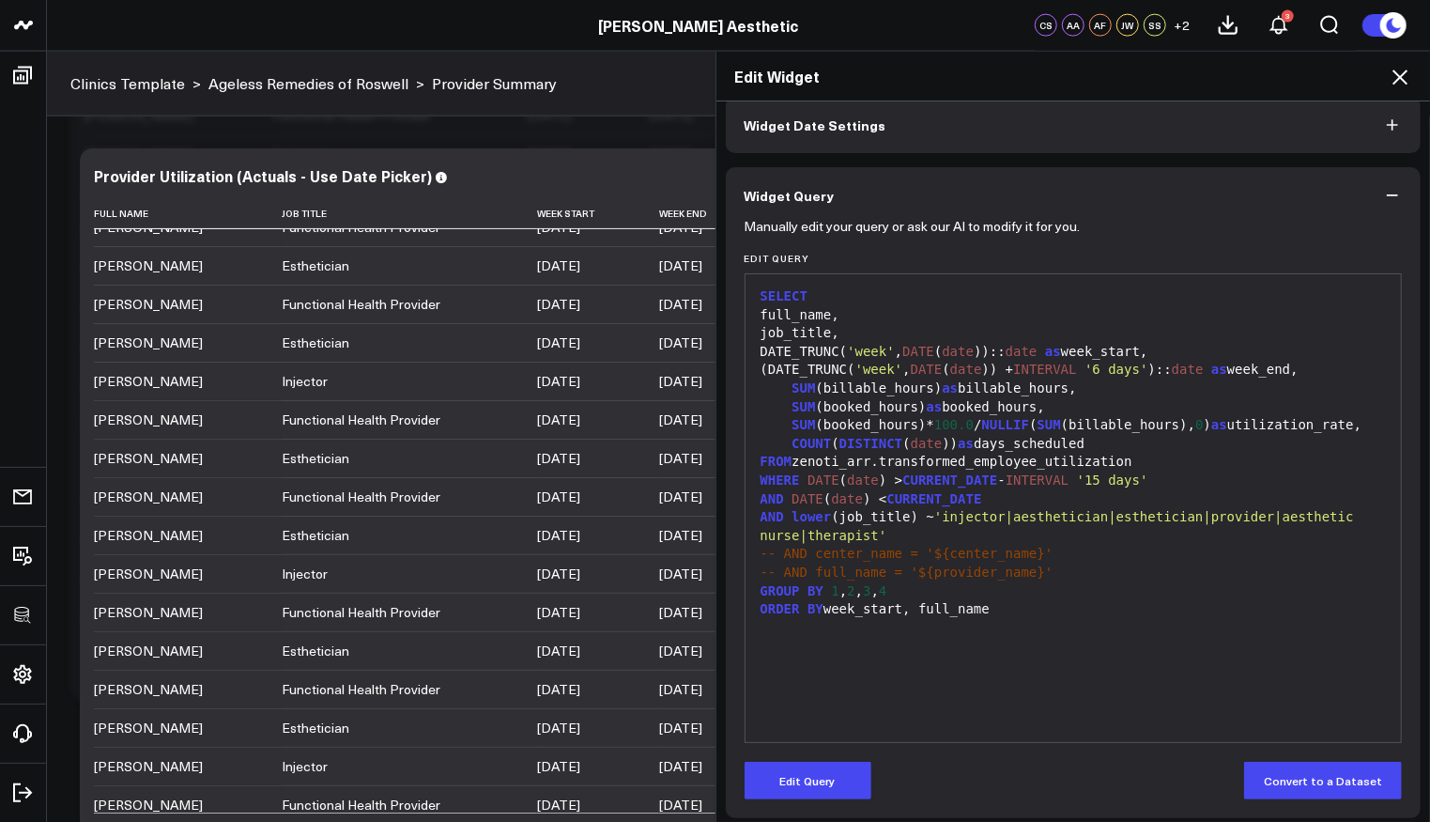
scroll to position [97, 0]
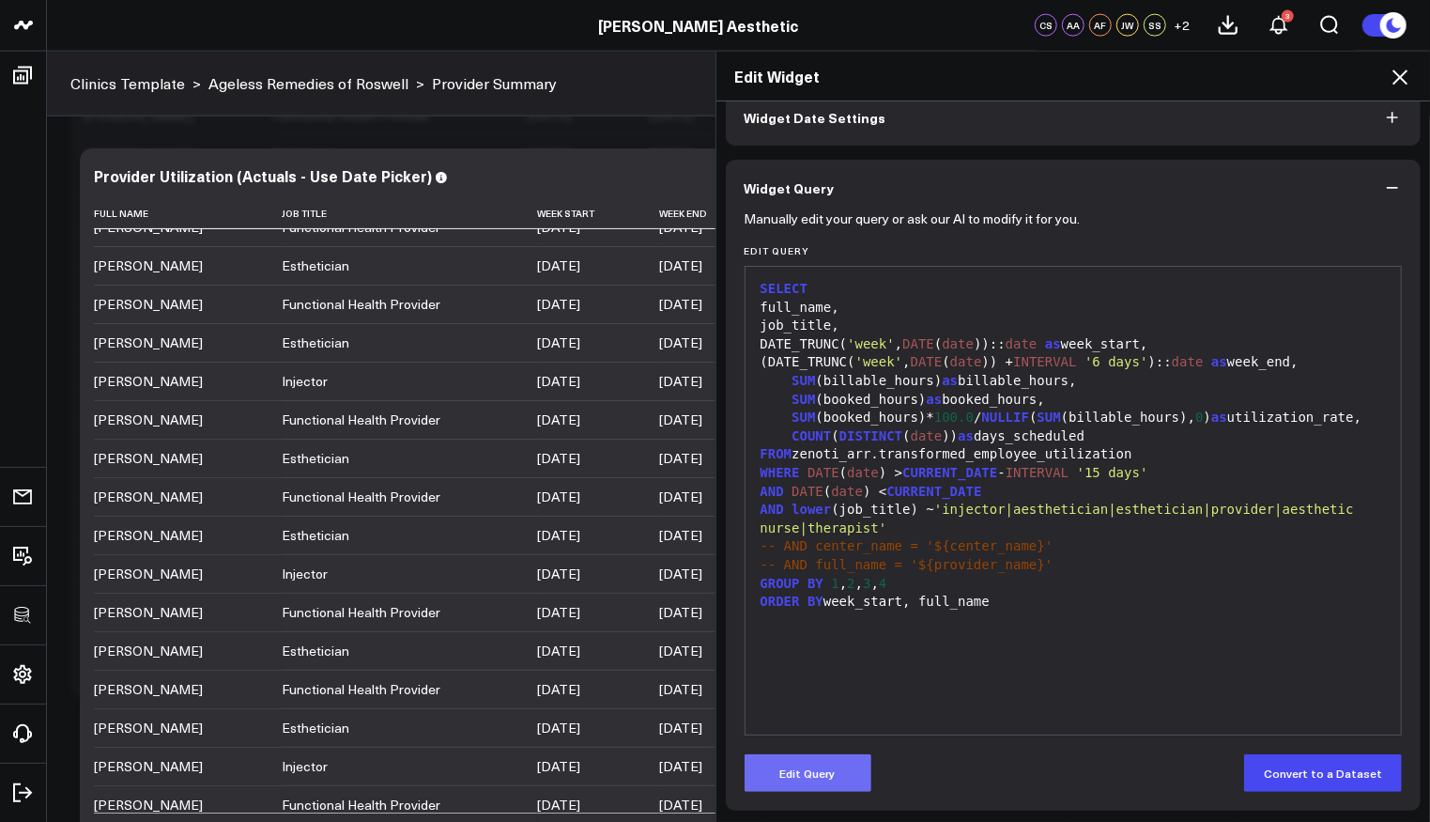
click at [834, 752] on form "Manually edit your query or ask our AI to modify it for you. Edit Query 99 1 2 …" at bounding box center [1074, 504] width 658 height 576
click at [834, 765] on button "Edit Query" at bounding box center [808, 773] width 127 height 38
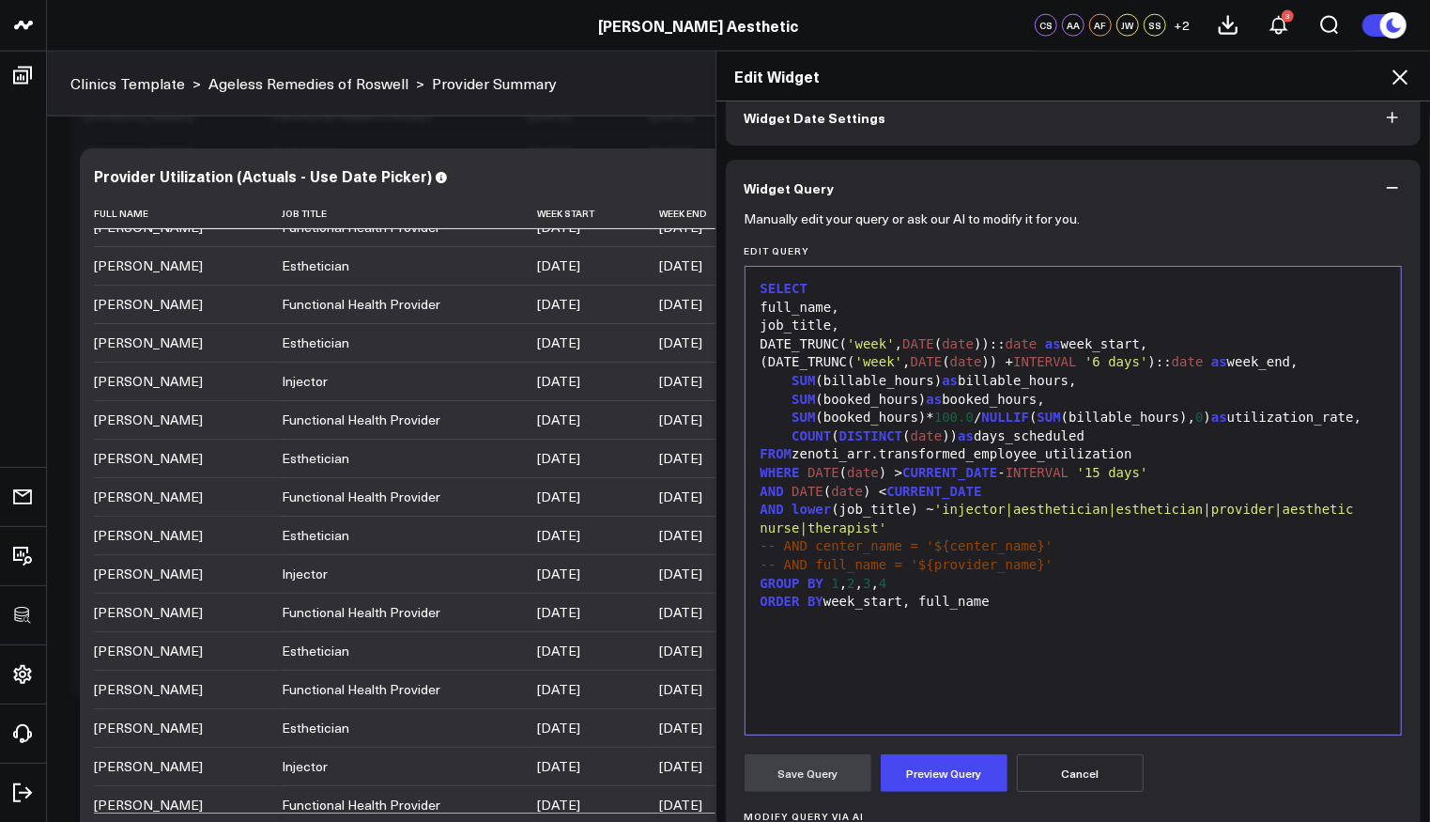
click at [1105, 653] on div "SELECT full_name, job_title, DATE_TRUNC( 'week' , DATE ( date )):: date as week…" at bounding box center [1074, 500] width 638 height 449
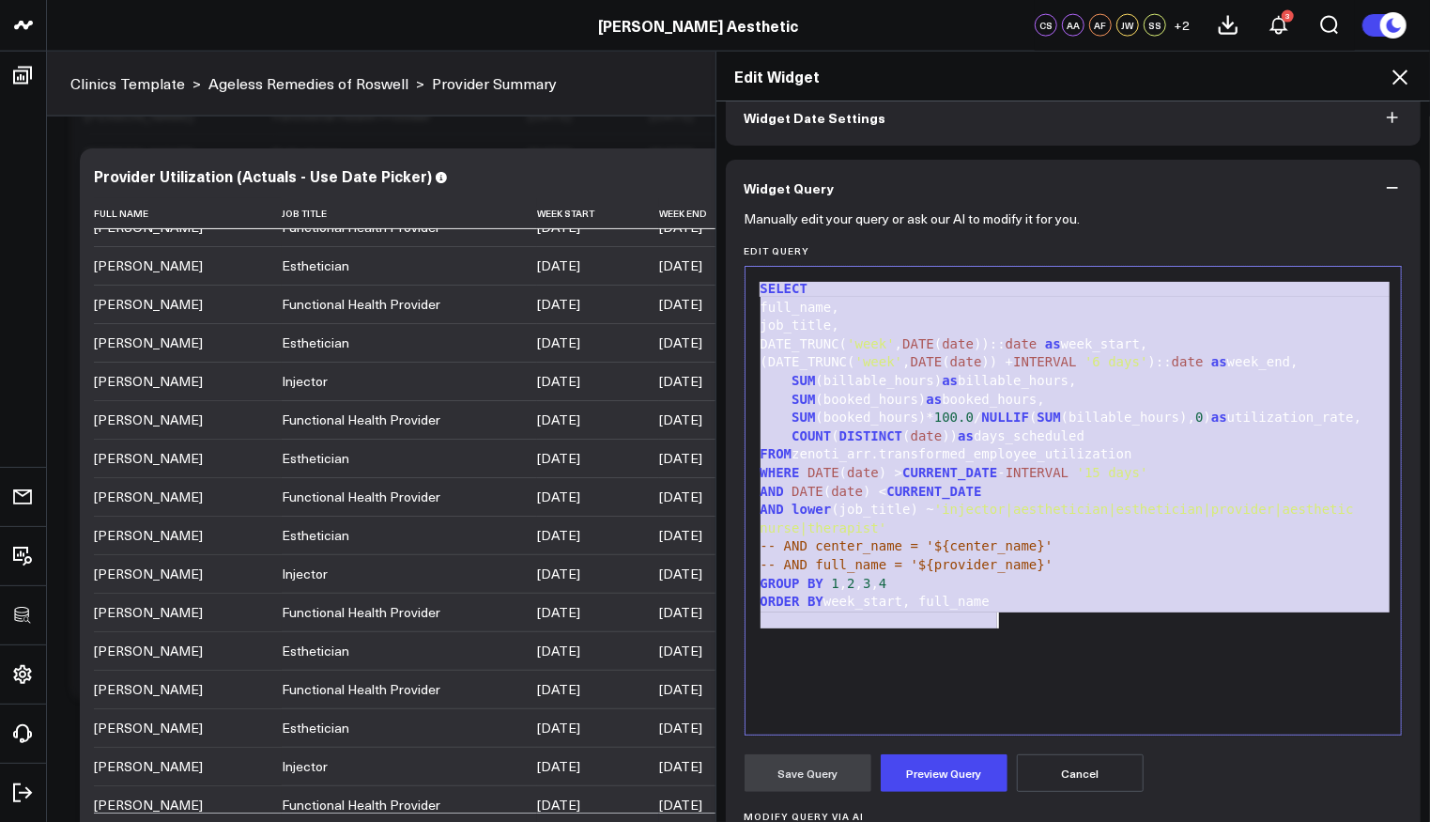
copy div "SELECT full_name, job_title, DATE_TRUNC( 'week' , DATE ( date )):: date as week…"
click at [1408, 76] on icon at bounding box center [1400, 77] width 23 height 23
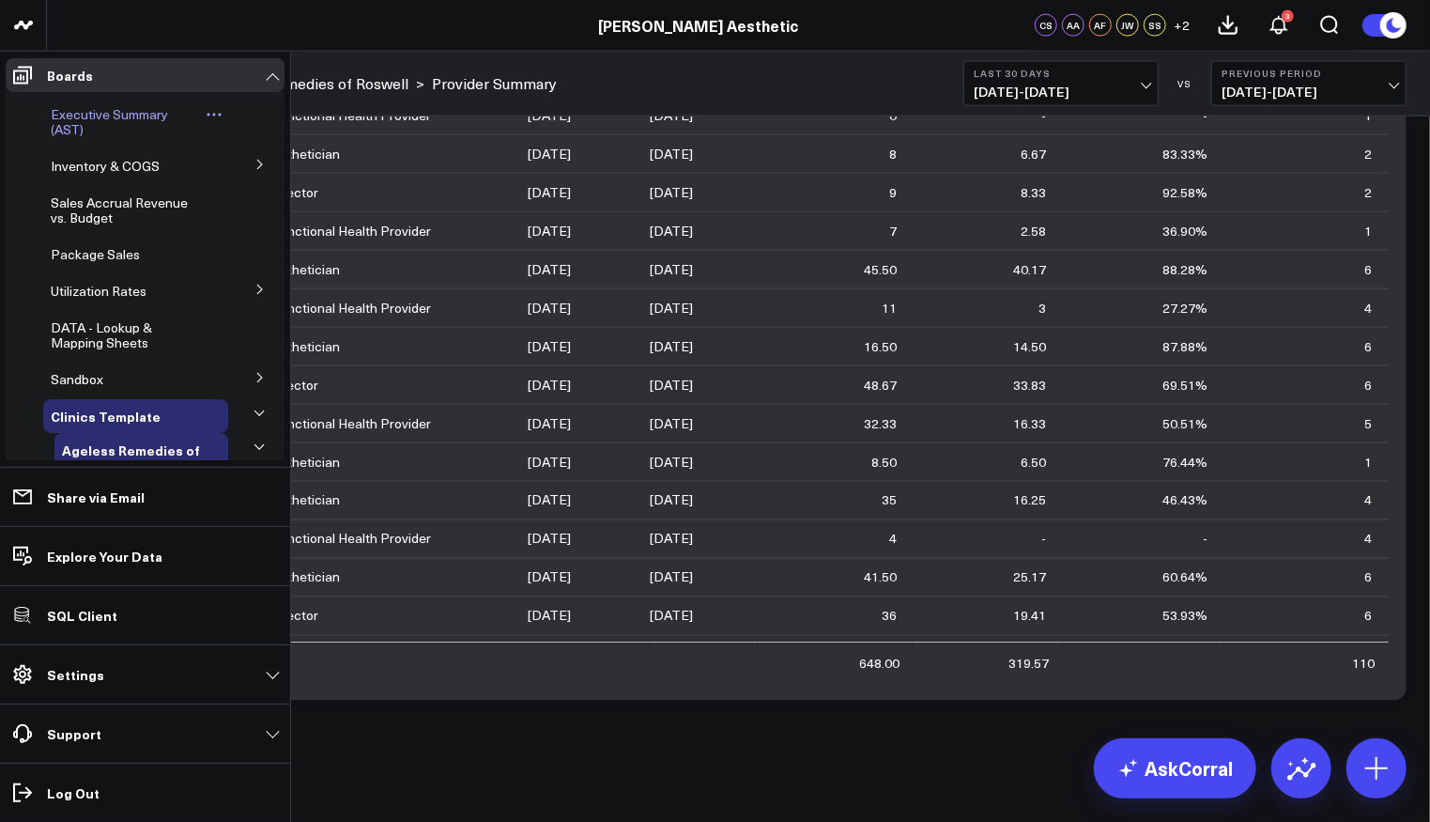
click at [90, 103] on div "Executive Summary (AST)" at bounding box center [135, 122] width 185 height 49
click at [99, 103] on div "Executive Summary (AST)" at bounding box center [135, 122] width 185 height 49
click at [96, 107] on span "Executive Summary (AST)" at bounding box center [109, 121] width 117 height 33
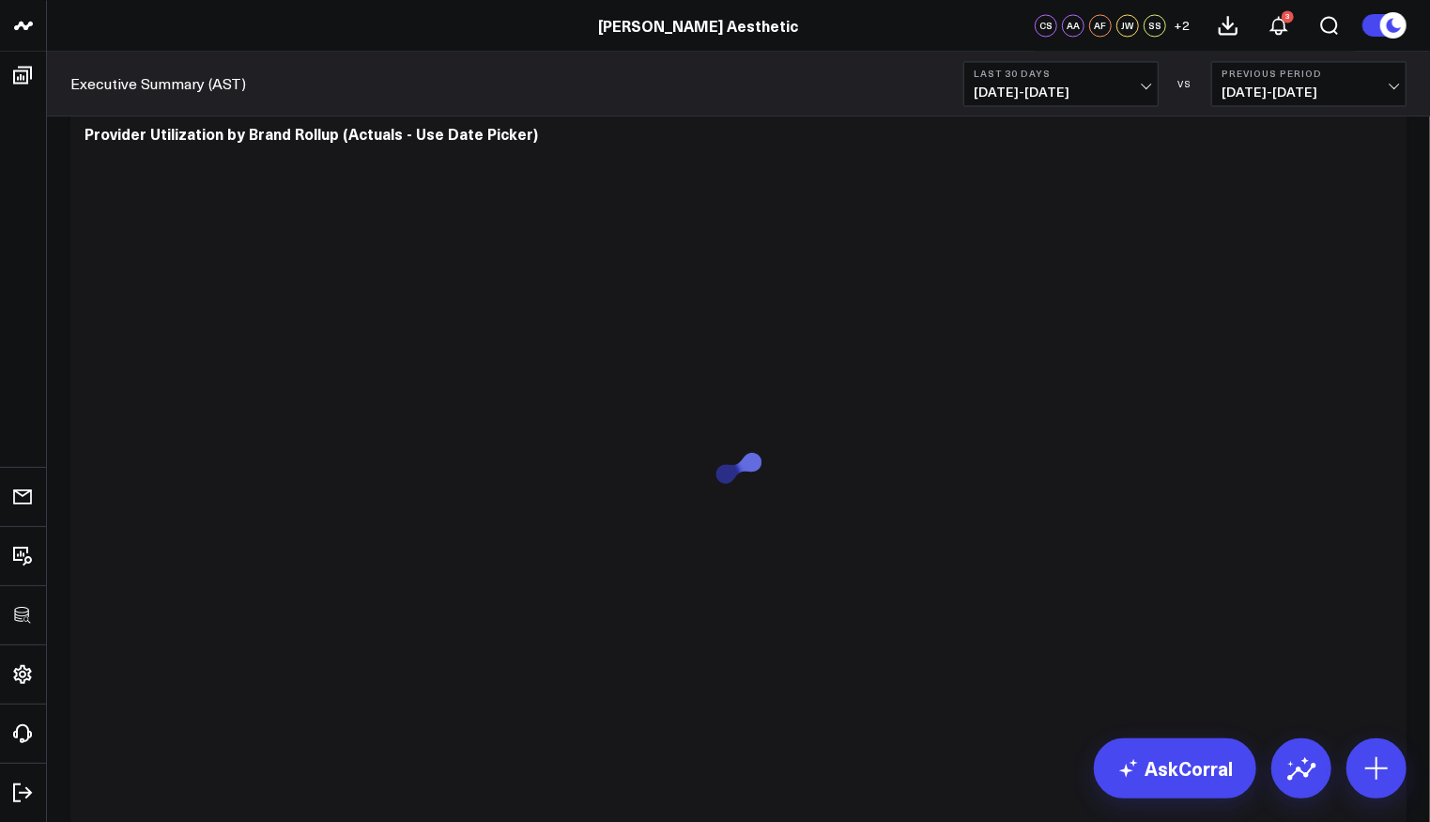
scroll to position [10666, 0]
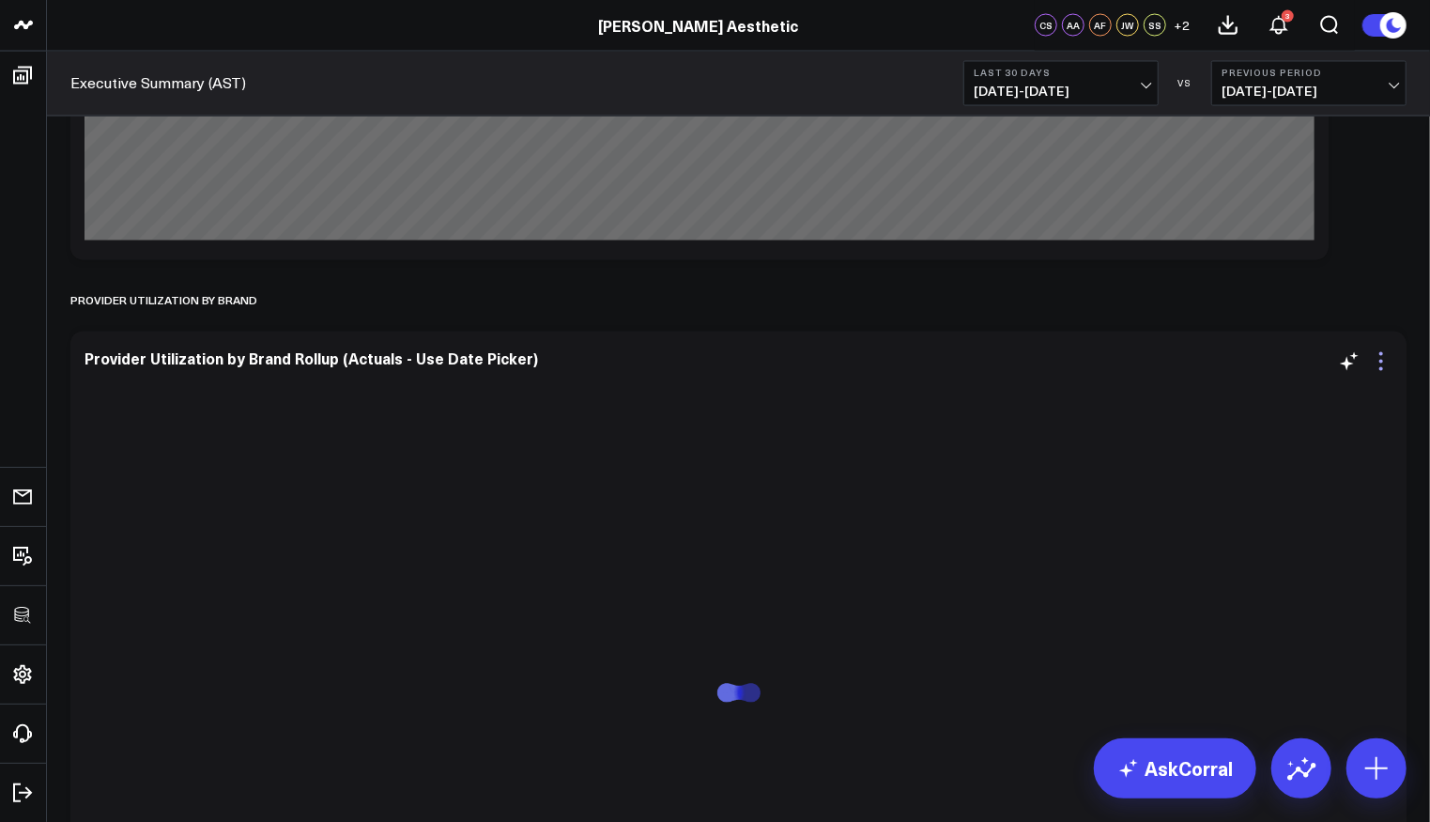
click at [1385, 368] on icon at bounding box center [1381, 361] width 23 height 23
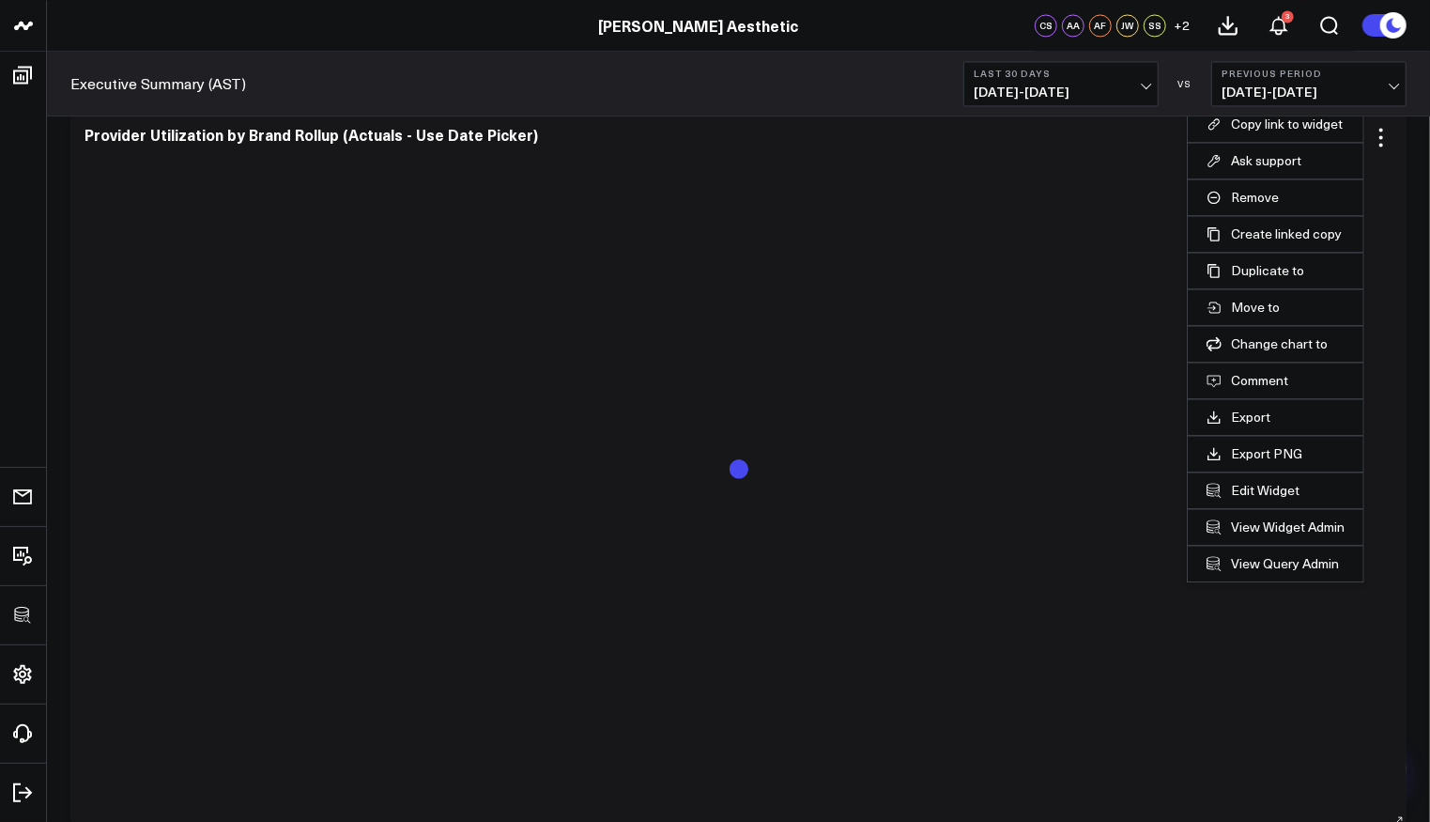
scroll to position [11025, 0]
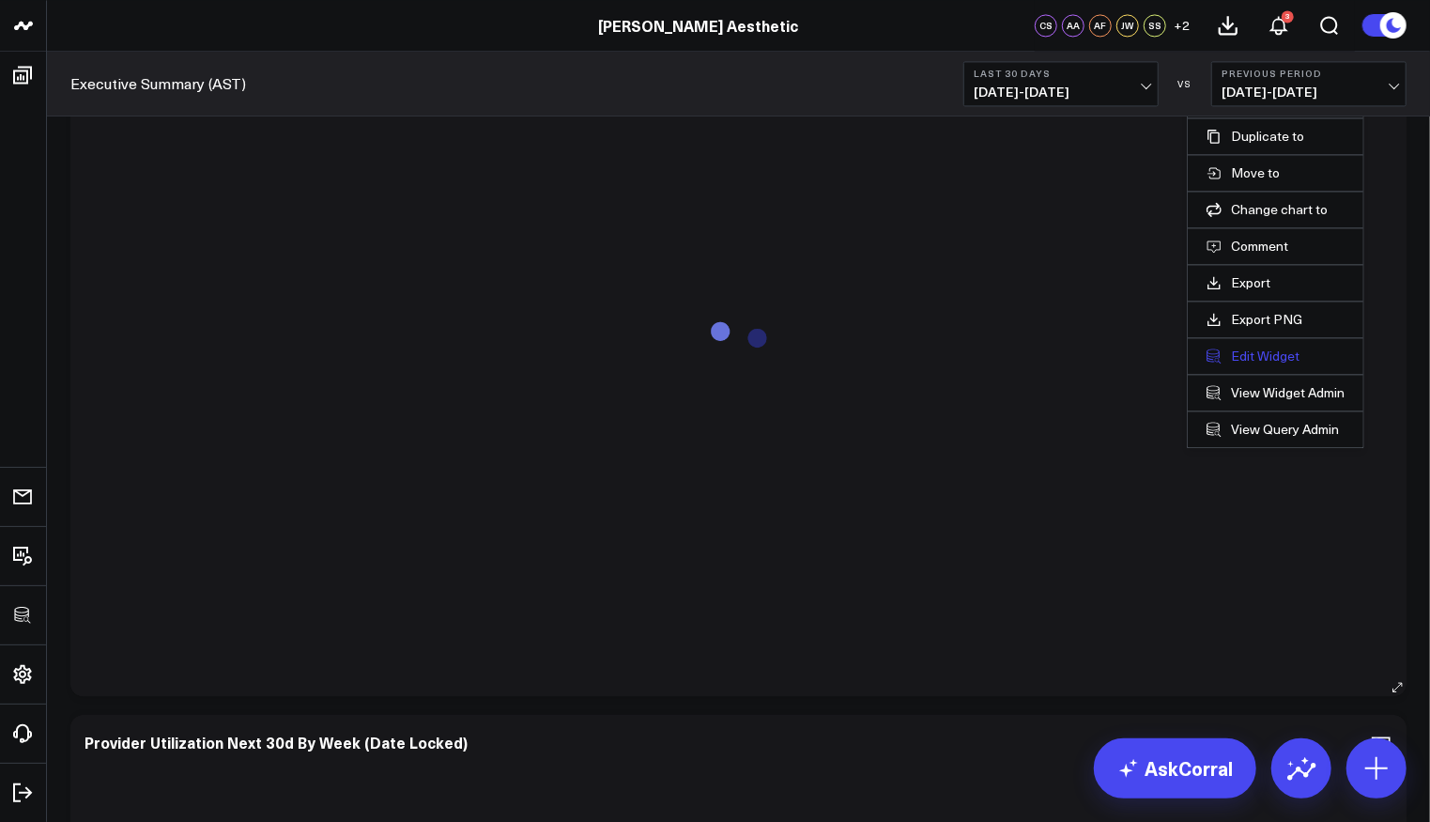
click at [1269, 352] on button "Edit Widget" at bounding box center [1276, 355] width 138 height 17
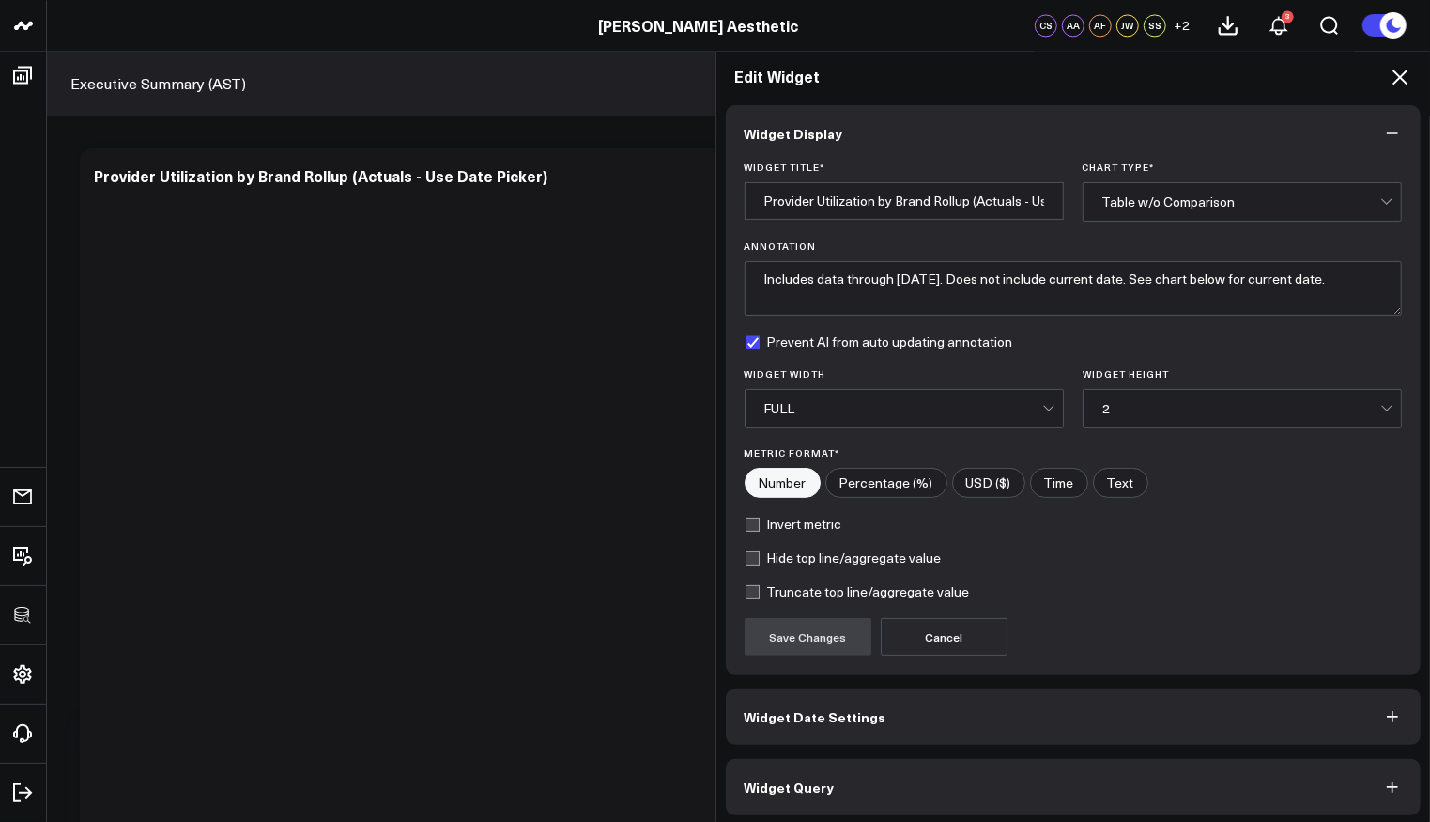
scroll to position [12, 0]
click at [930, 793] on button "Widget Query" at bounding box center [1074, 785] width 696 height 56
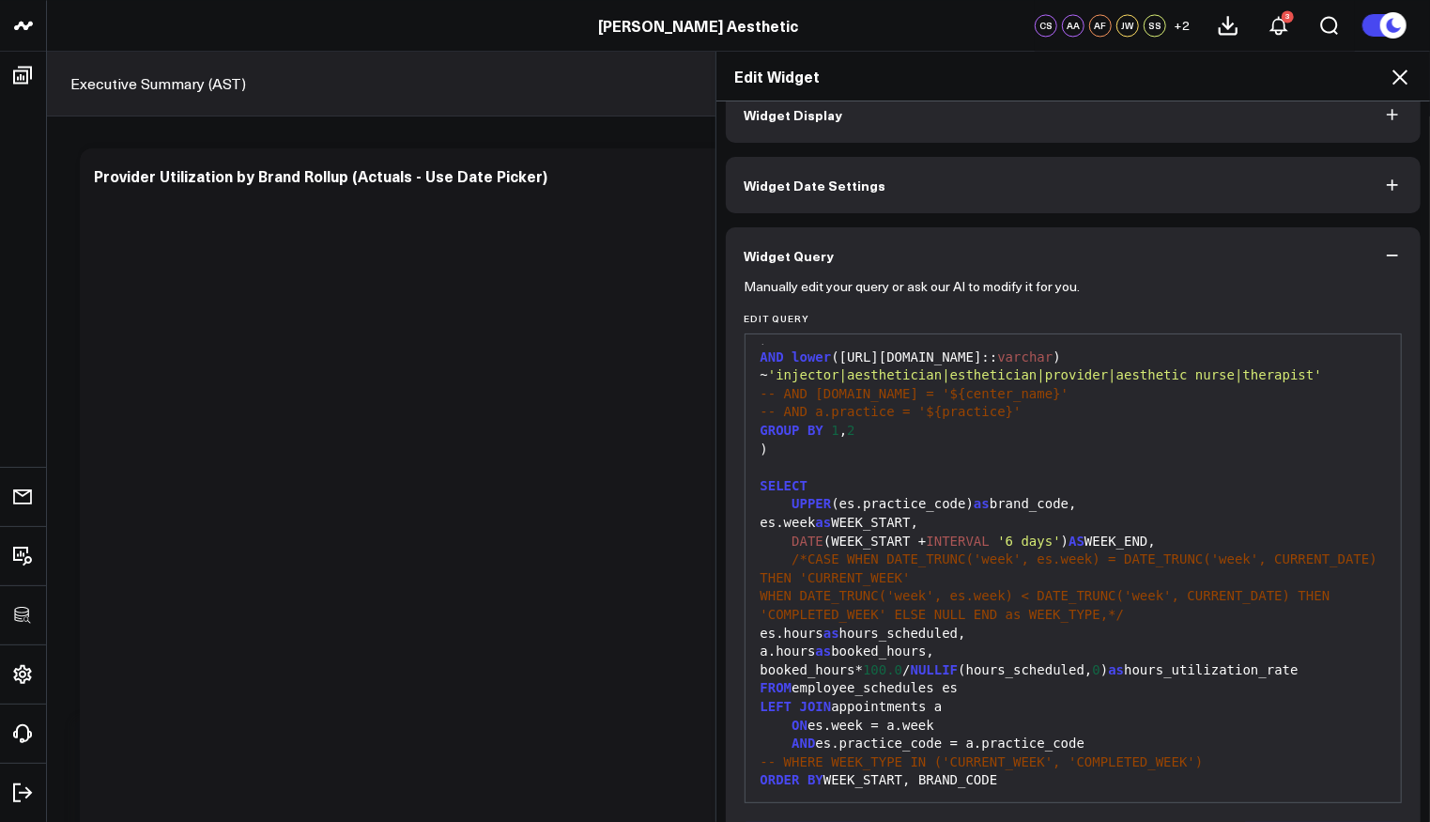
scroll to position [97, 0]
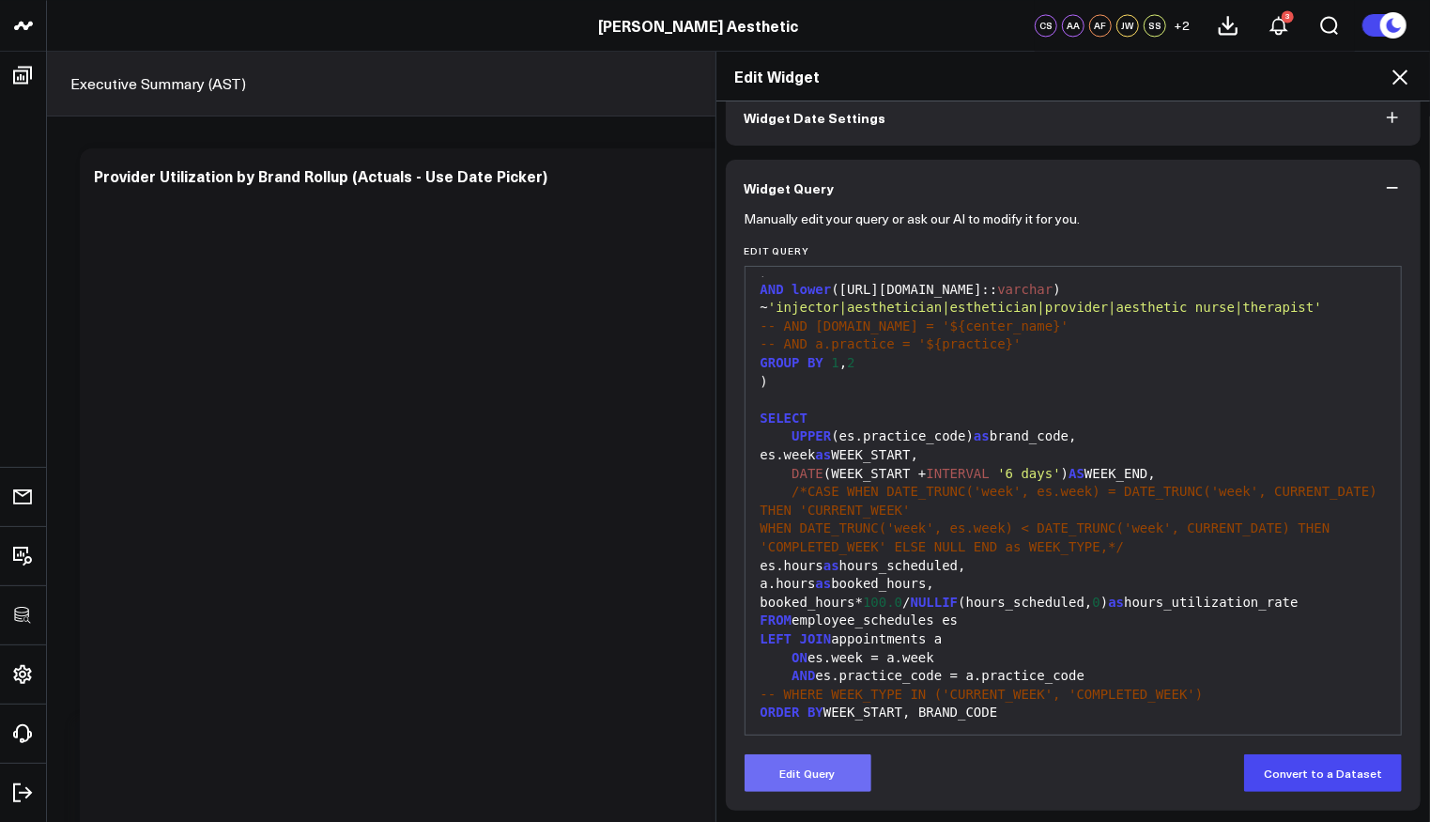
click at [818, 767] on button "Edit Query" at bounding box center [808, 773] width 127 height 38
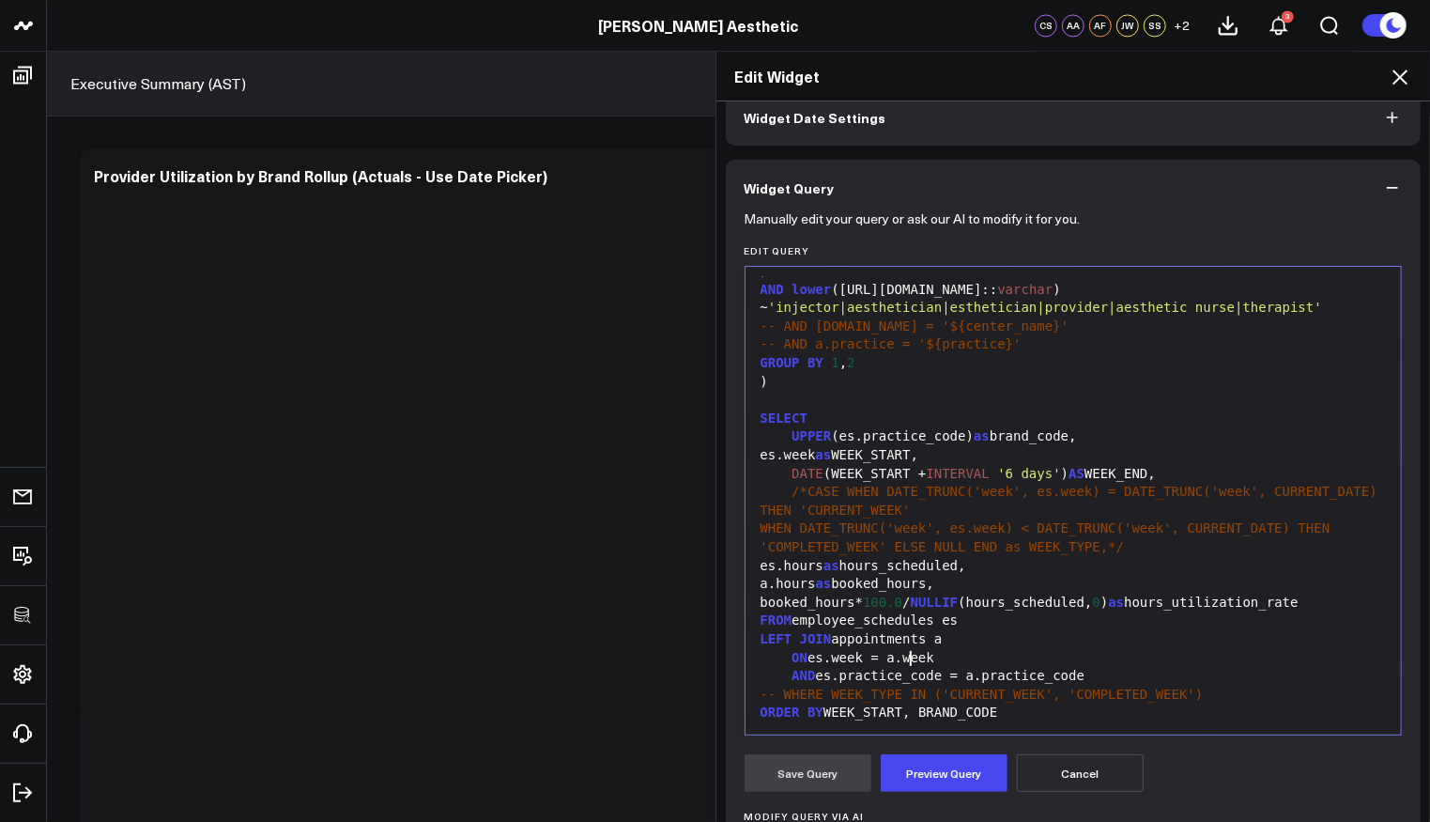
click at [903, 663] on div "ON es.week = a.week" at bounding box center [1074, 658] width 638 height 19
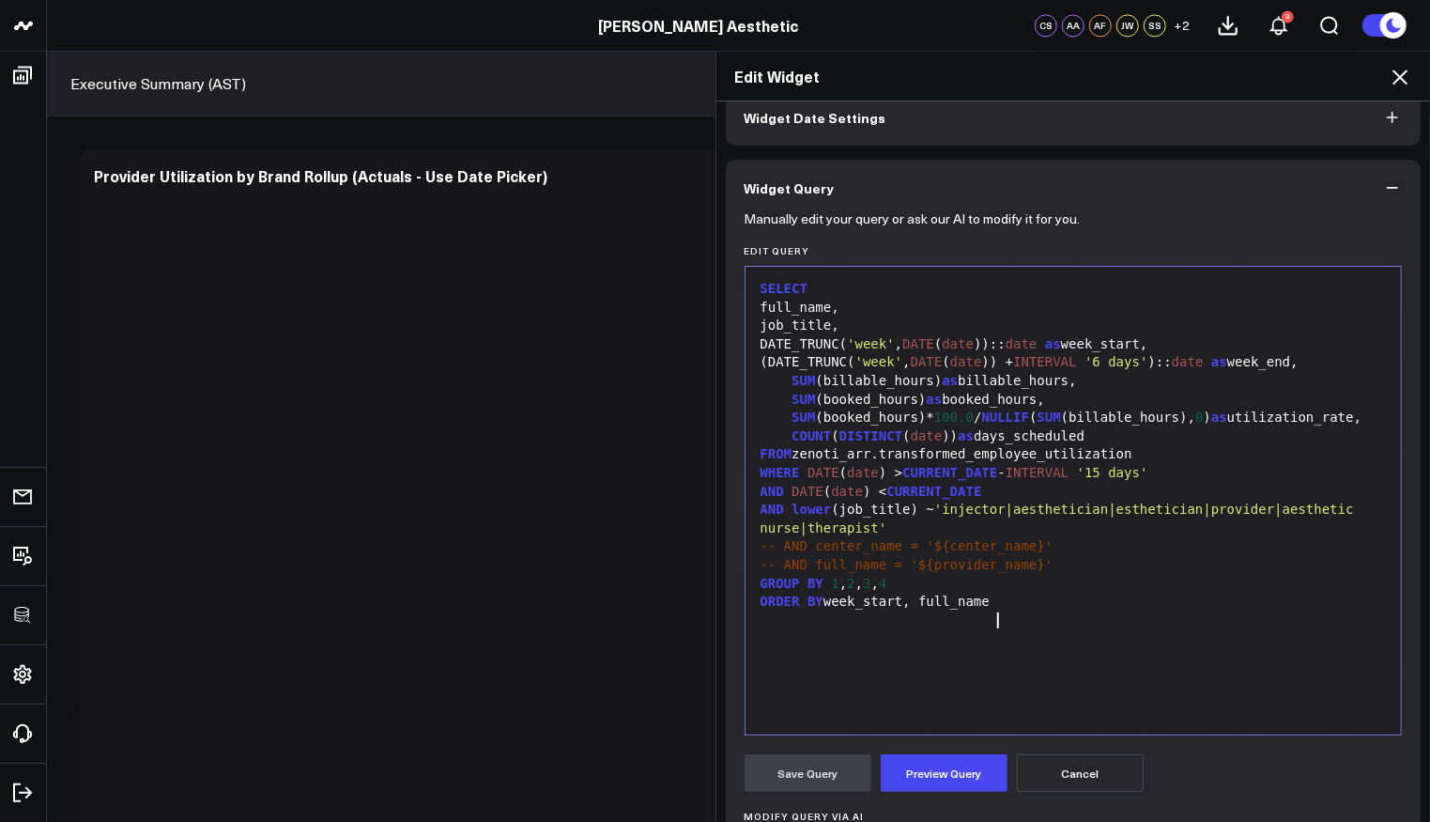
scroll to position [0, 0]
click at [873, 464] on div "FROM zenoti_arr.transformed_employee_utilization" at bounding box center [1074, 454] width 638 height 19
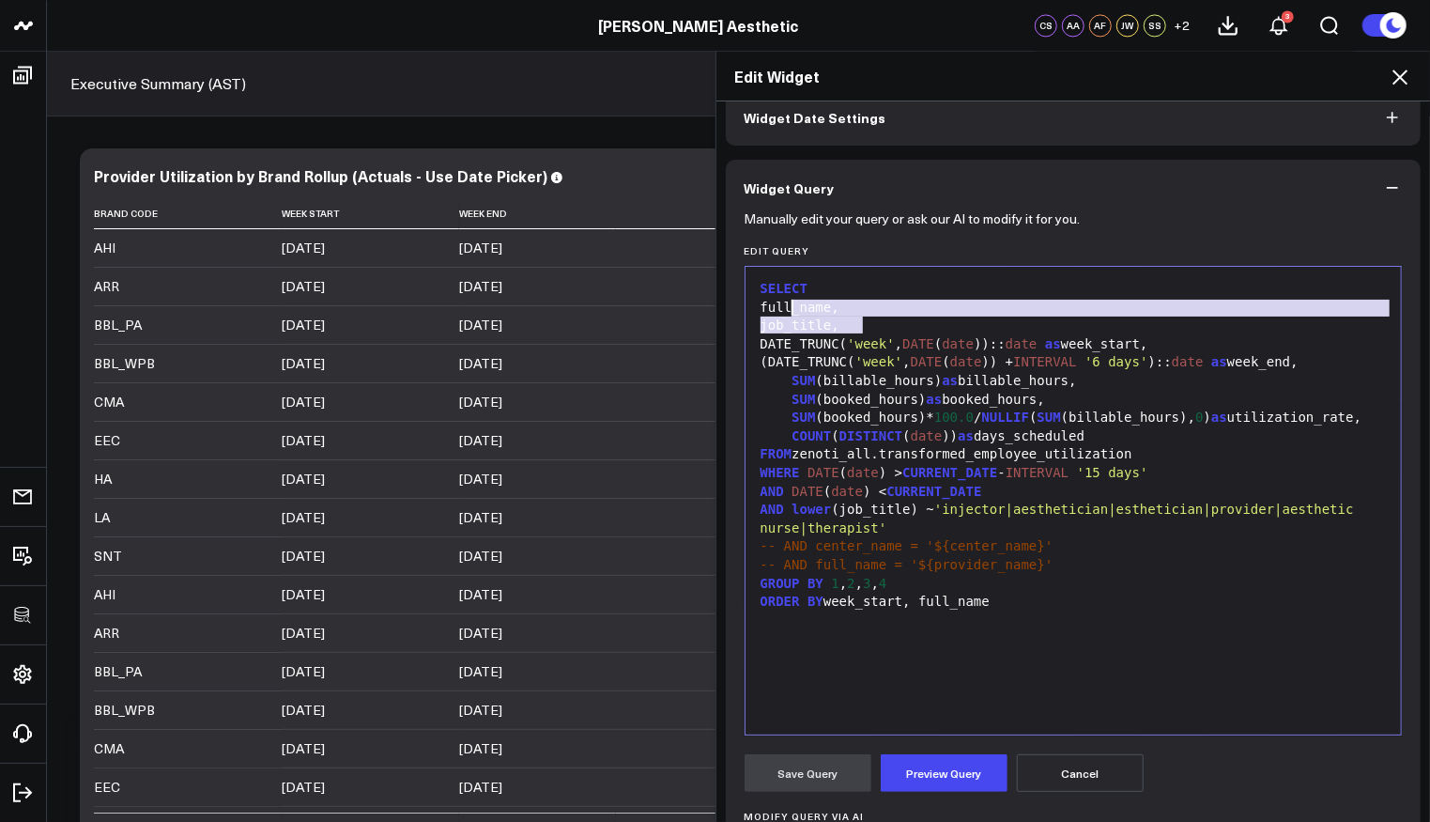
drag, startPoint x: 856, startPoint y: 323, endPoint x: 784, endPoint y: 306, distance: 74.2
click at [784, 306] on div "SELECT full_name, job_title, DATE_TRUNC( 'week' , DATE ( date )):: date as week…" at bounding box center [1074, 500] width 638 height 449
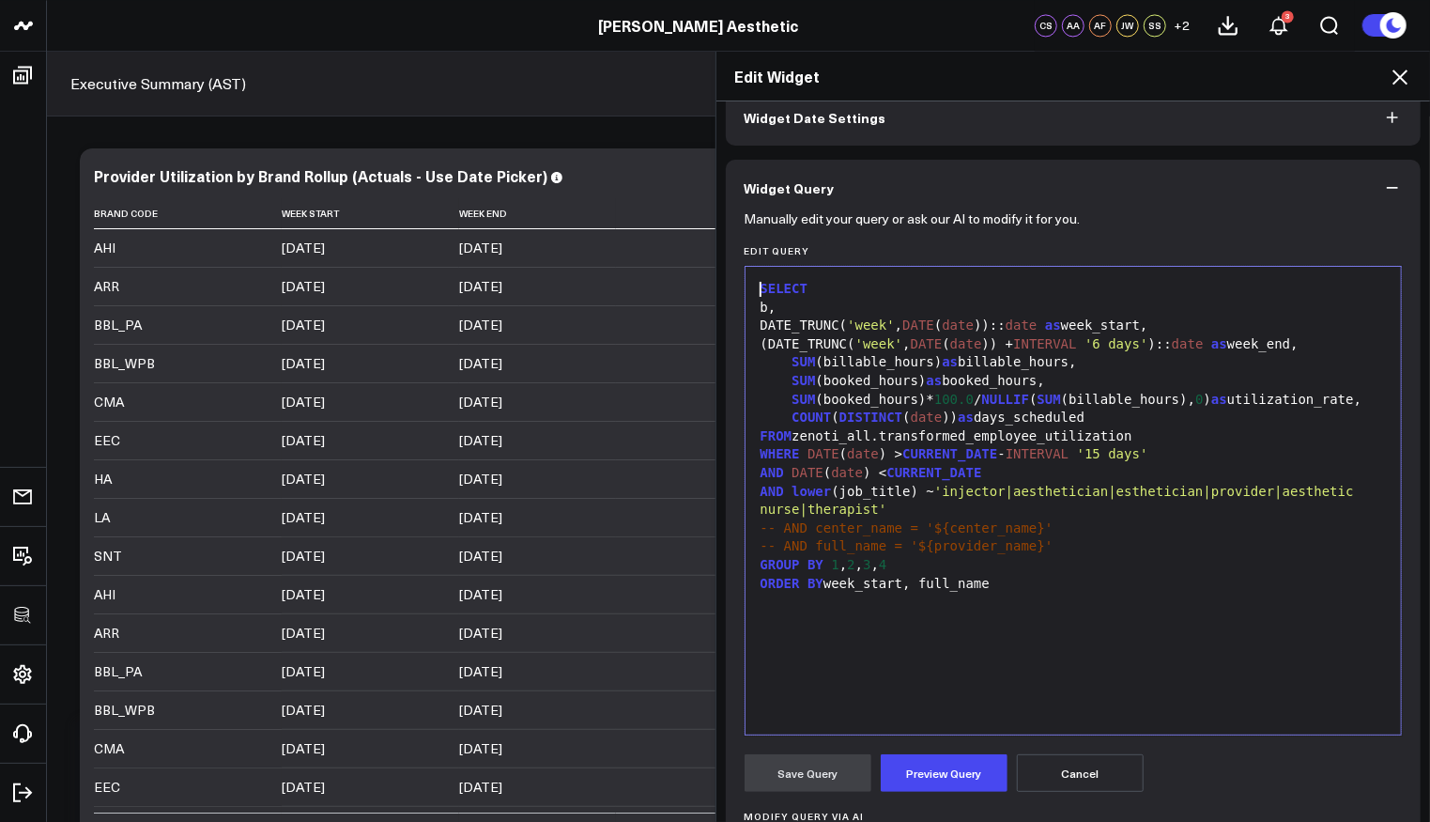
click at [792, 301] on div "b," at bounding box center [1074, 308] width 638 height 19
click at [985, 305] on div "UPPER (brand_code) as bran," at bounding box center [1074, 308] width 638 height 19
drag, startPoint x: 880, startPoint y: 581, endPoint x: 942, endPoint y: 581, distance: 62.0
click at [942, 575] on div "GROUP BY 1 , 2 , 3 , 4" at bounding box center [1074, 565] width 638 height 19
click at [1113, 692] on div "SELECT UPPER (brand_code) as bran_code, DATE_TRUNC( 'week' , DATE ( date )):: d…" at bounding box center [1074, 500] width 638 height 449
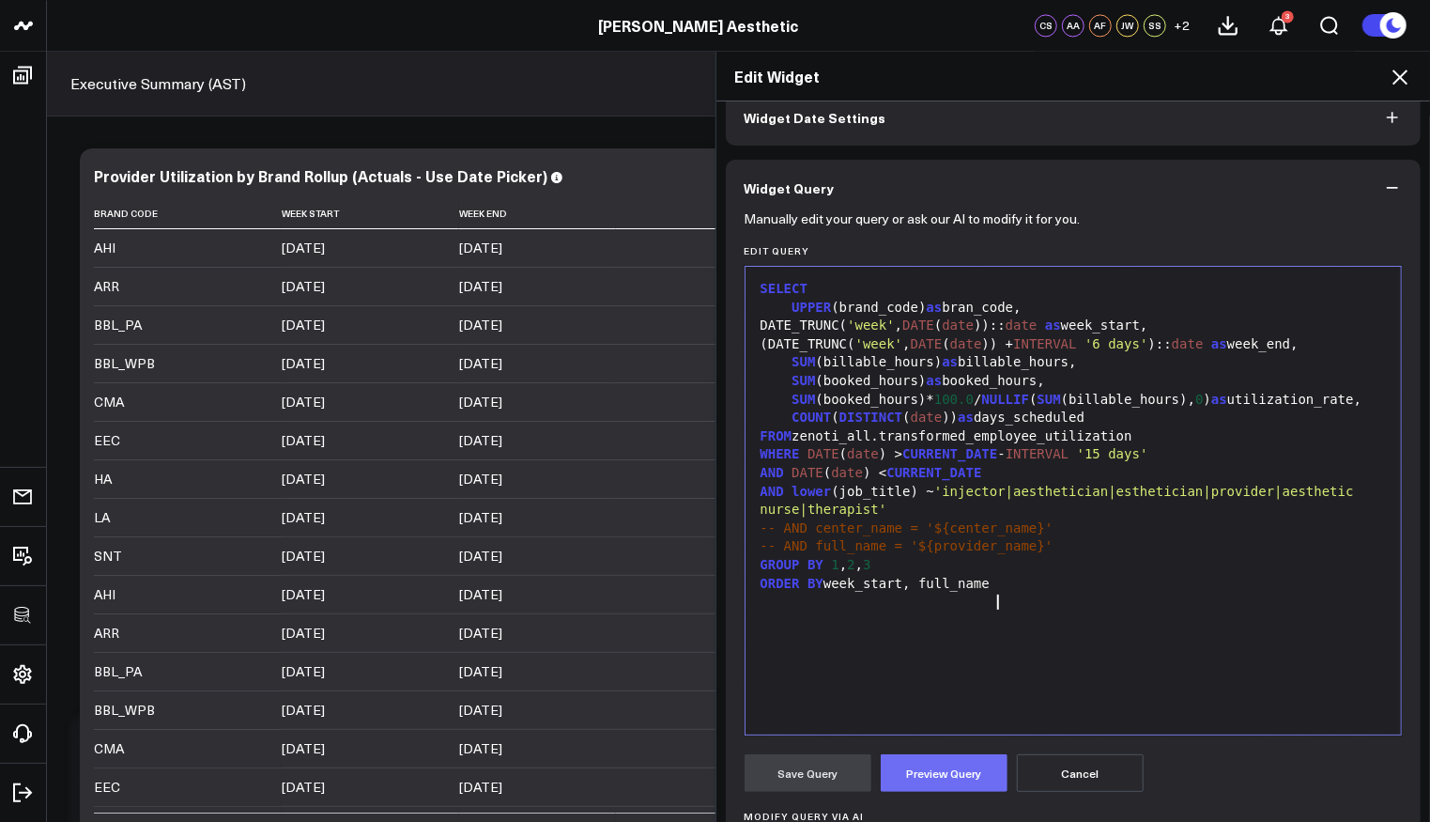
click at [915, 768] on button "Preview Query" at bounding box center [944, 773] width 127 height 38
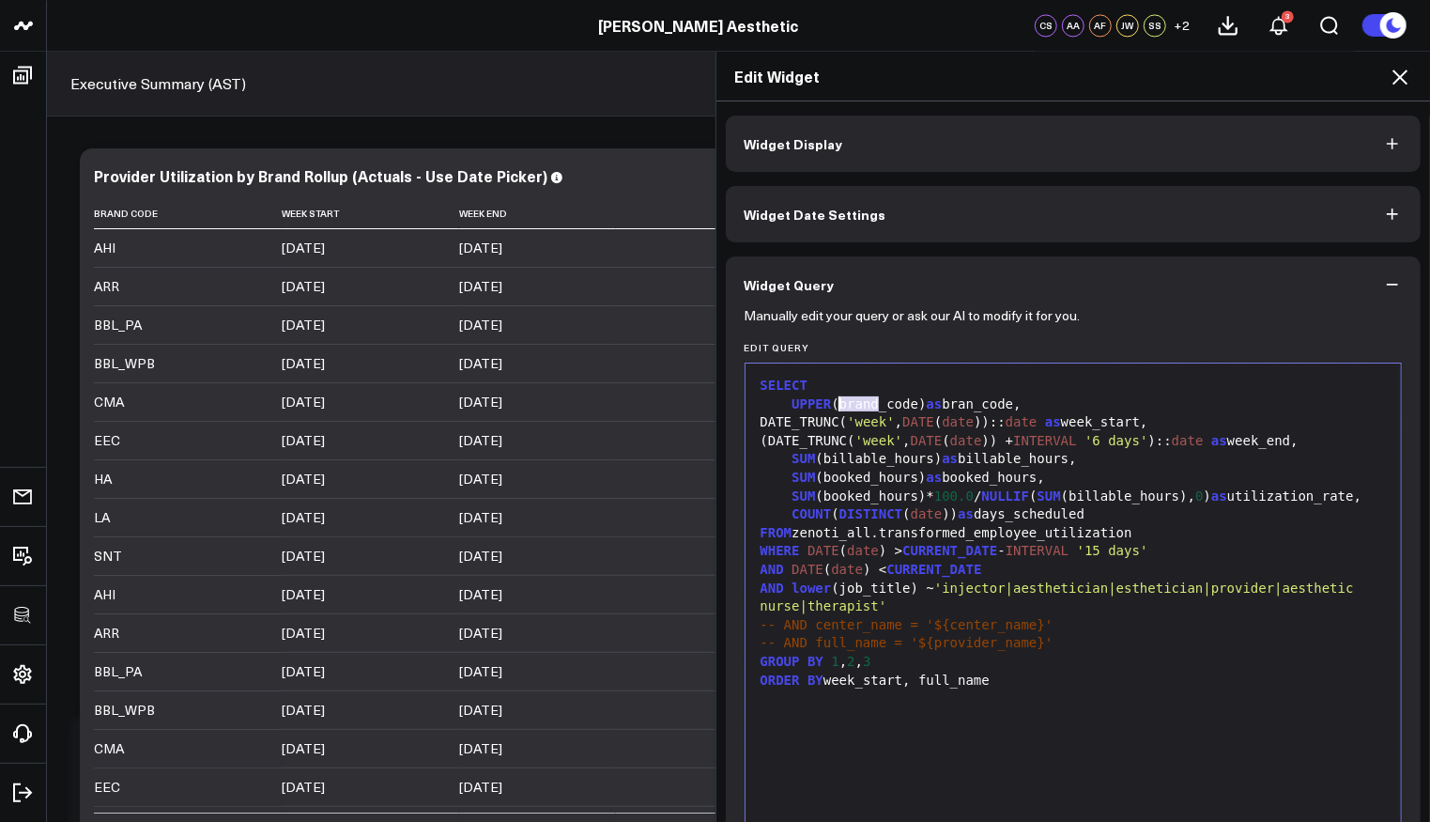
click at [833, 405] on div "UPPER (brand_code) as bran_code," at bounding box center [1074, 404] width 638 height 19
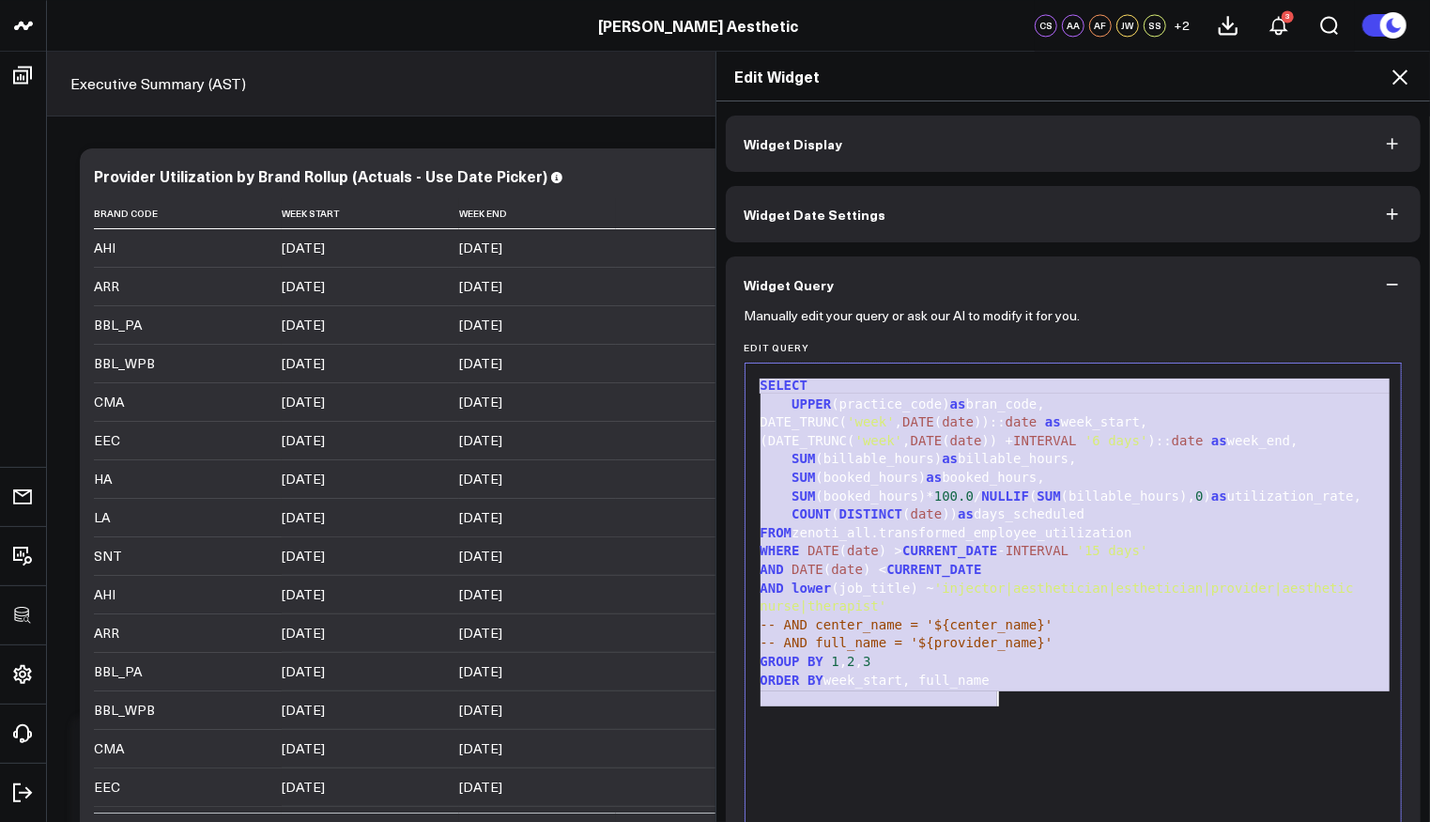
copy div "SELECT UPPER (practice_code) as bran_code, DATE_TRUNC( 'week' , DATE ( date )):…"
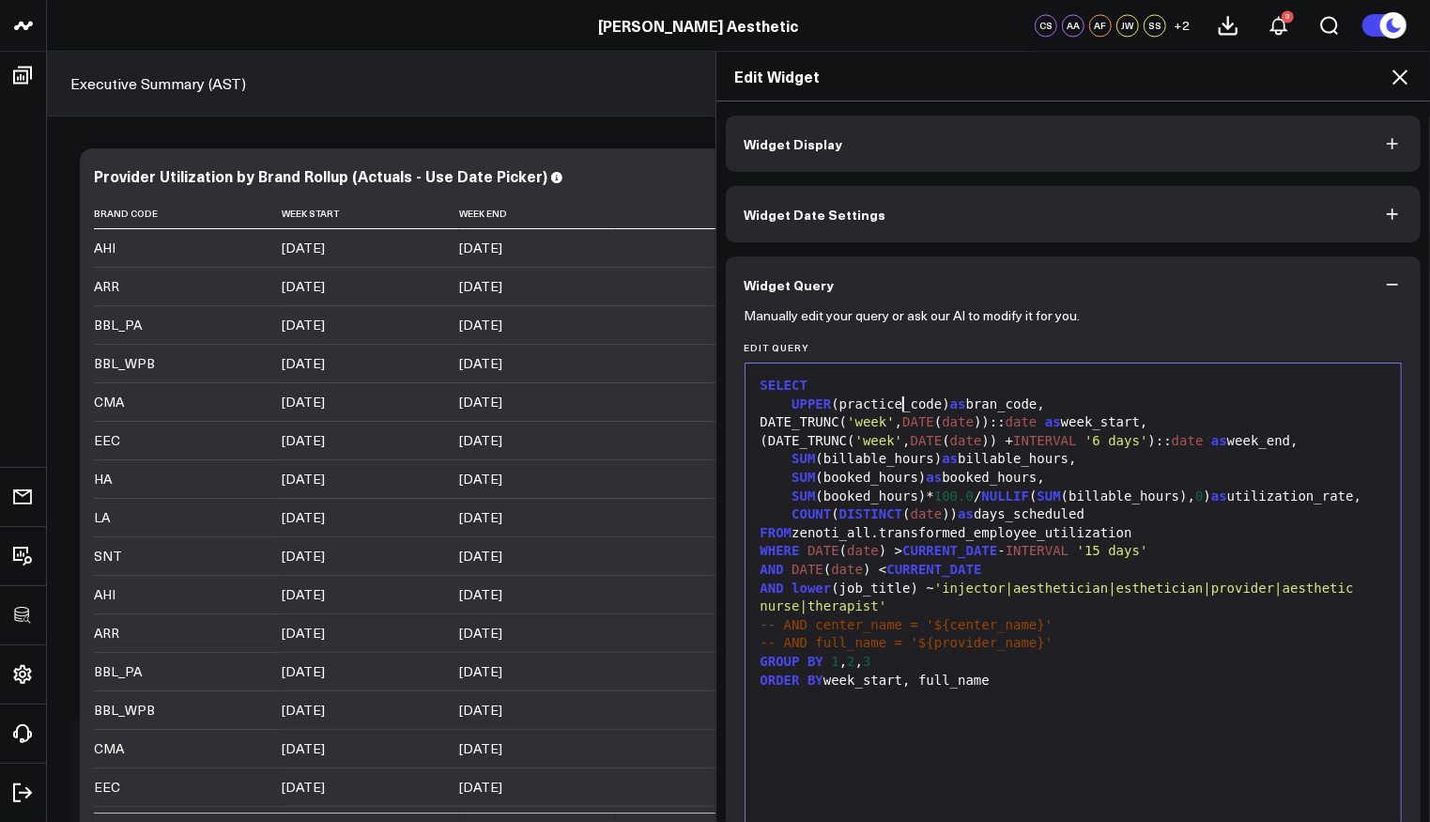
click at [1070, 750] on div "SELECT UPPER (practice_code) as bran_code, DATE_TRUNC( 'week' , DATE ( date )):…" at bounding box center [1074, 597] width 638 height 449
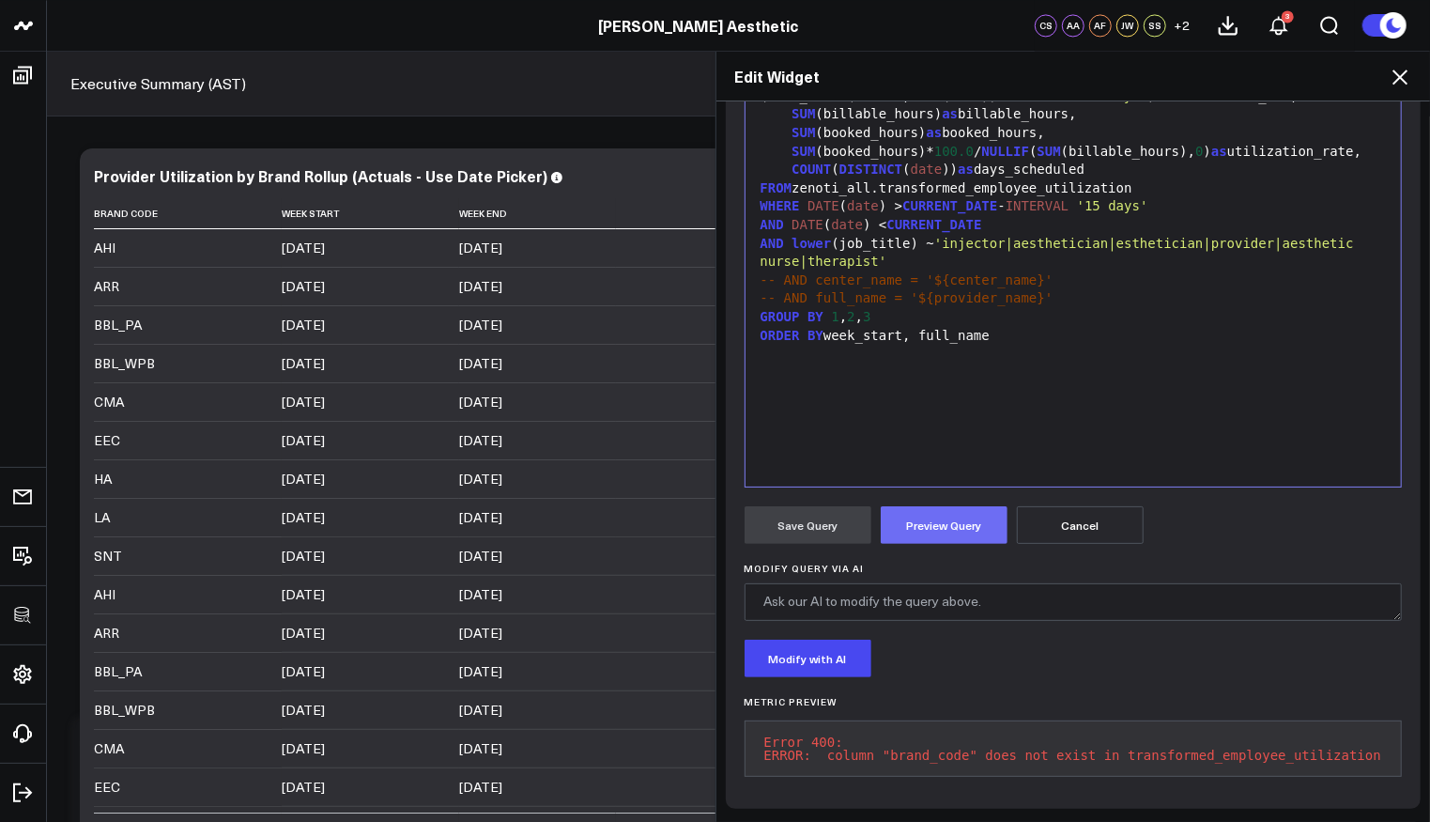
click at [931, 527] on button "Preview Query" at bounding box center [944, 525] width 127 height 38
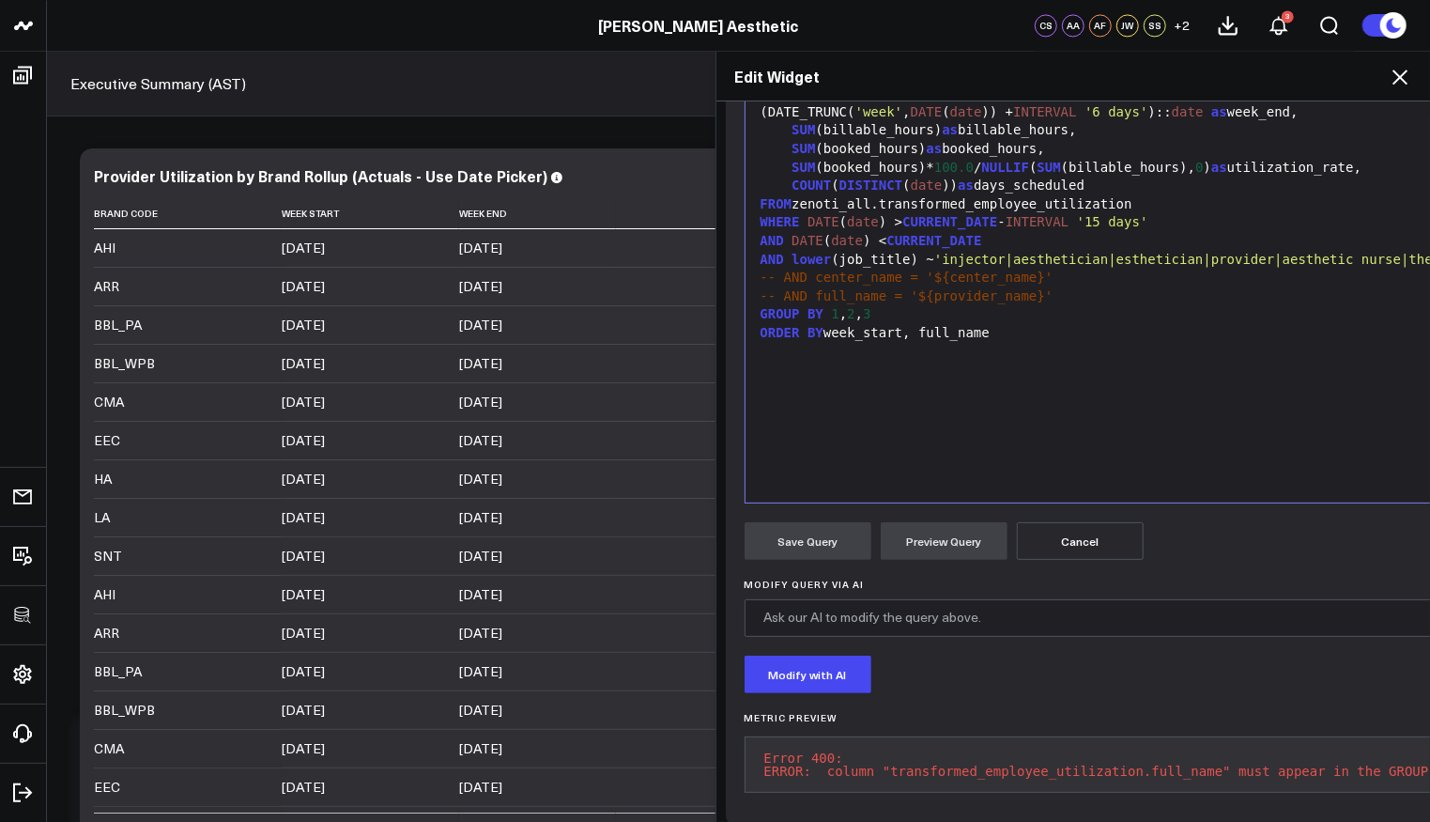
scroll to position [354, 0]
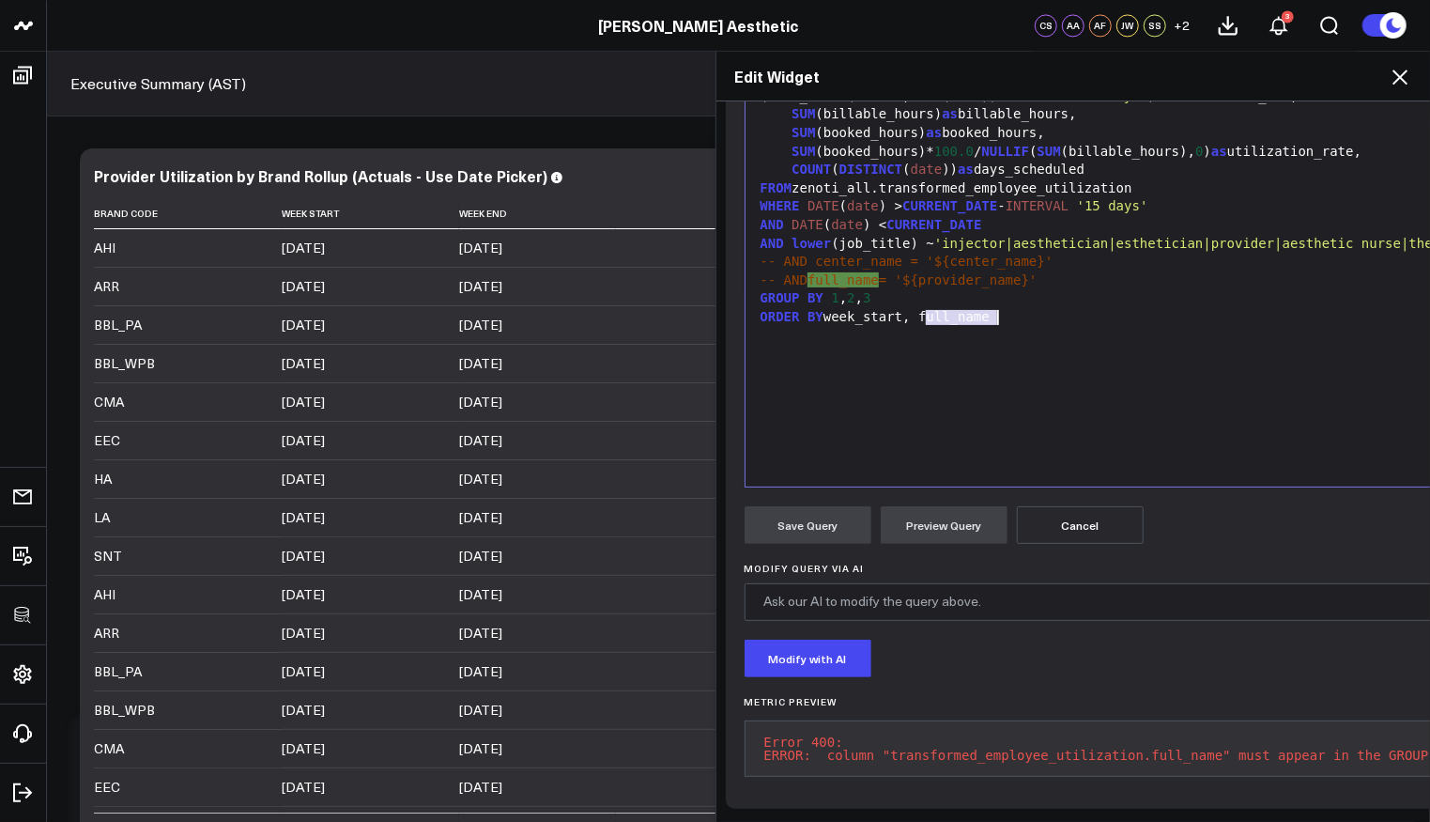
drag, startPoint x: 919, startPoint y: 304, endPoint x: 1053, endPoint y: 313, distance: 133.6
click at [1053, 313] on div "ORDER BY week_start, full_name" at bounding box center [1279, 317] width 1048 height 19
drag, startPoint x: 877, startPoint y: 269, endPoint x: 810, endPoint y: 268, distance: 66.7
click at [810, 272] on span "-- AND full_name = '${provider_name}'" at bounding box center [907, 279] width 293 height 15
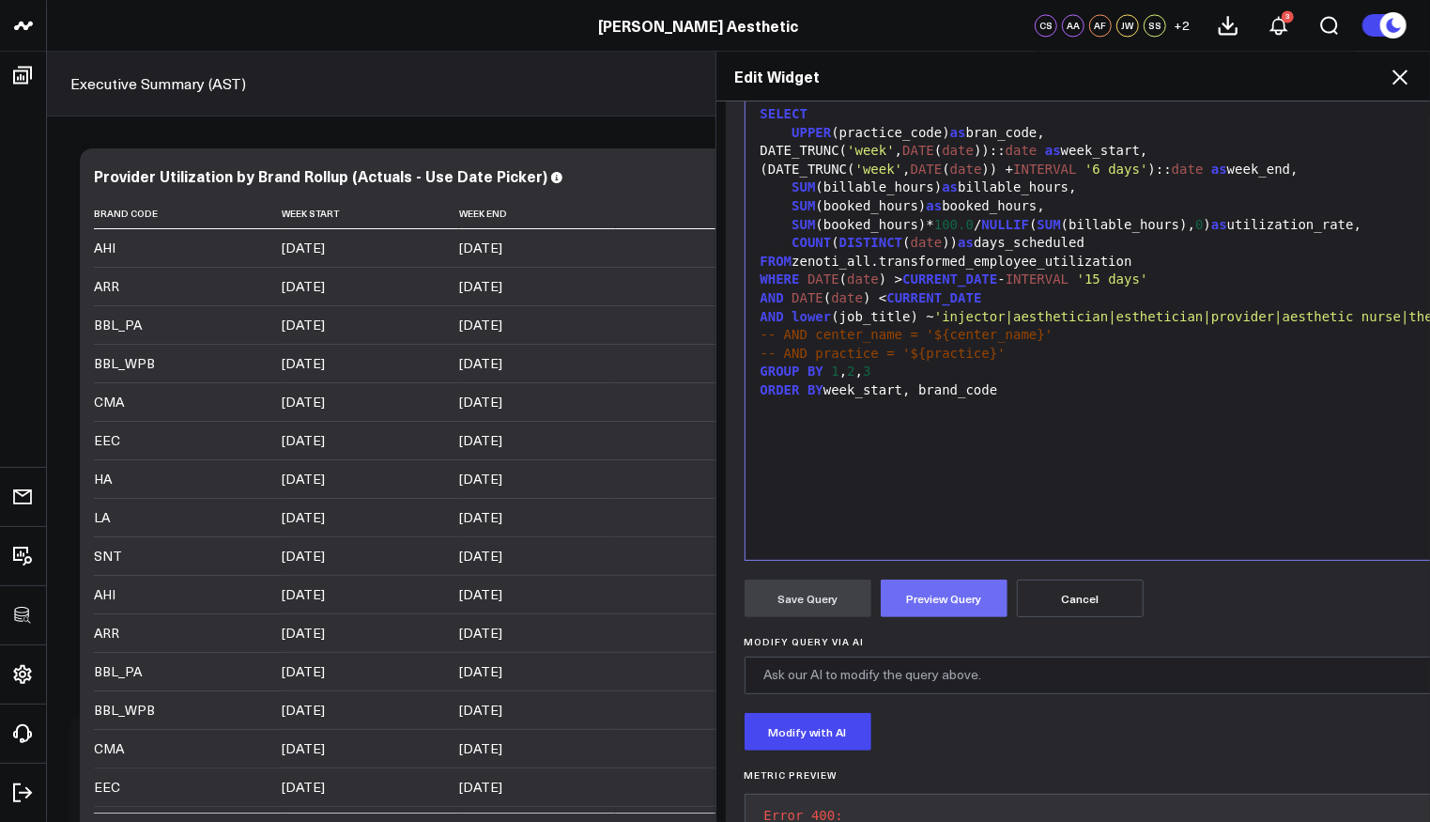
click at [953, 595] on button "Preview Query" at bounding box center [944, 598] width 127 height 38
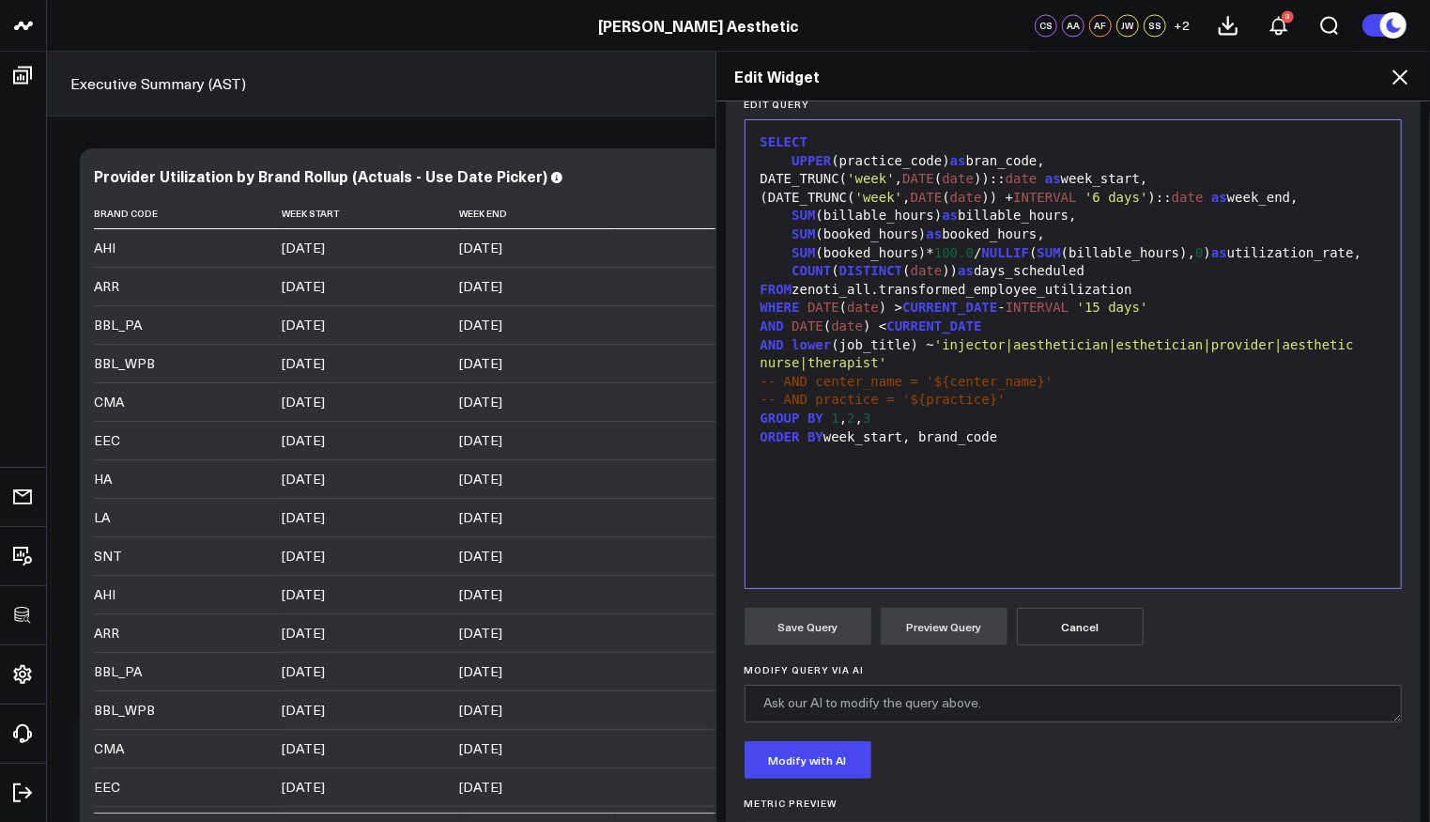
scroll to position [226, 0]
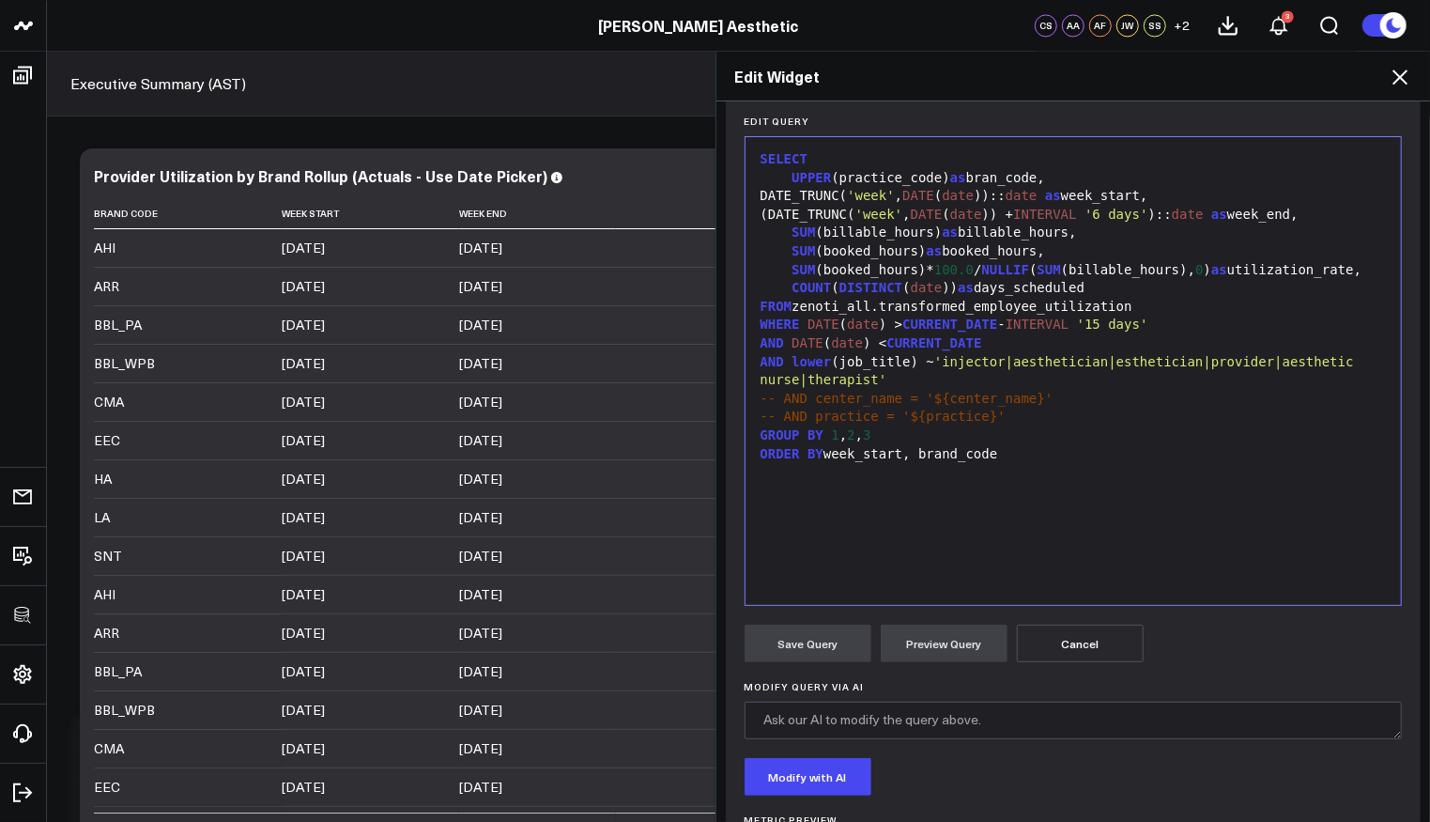
click at [1004, 176] on div "UPPER (practice_code) as bran_code," at bounding box center [1074, 178] width 638 height 19
click at [917, 633] on button "Preview Query" at bounding box center [944, 643] width 127 height 38
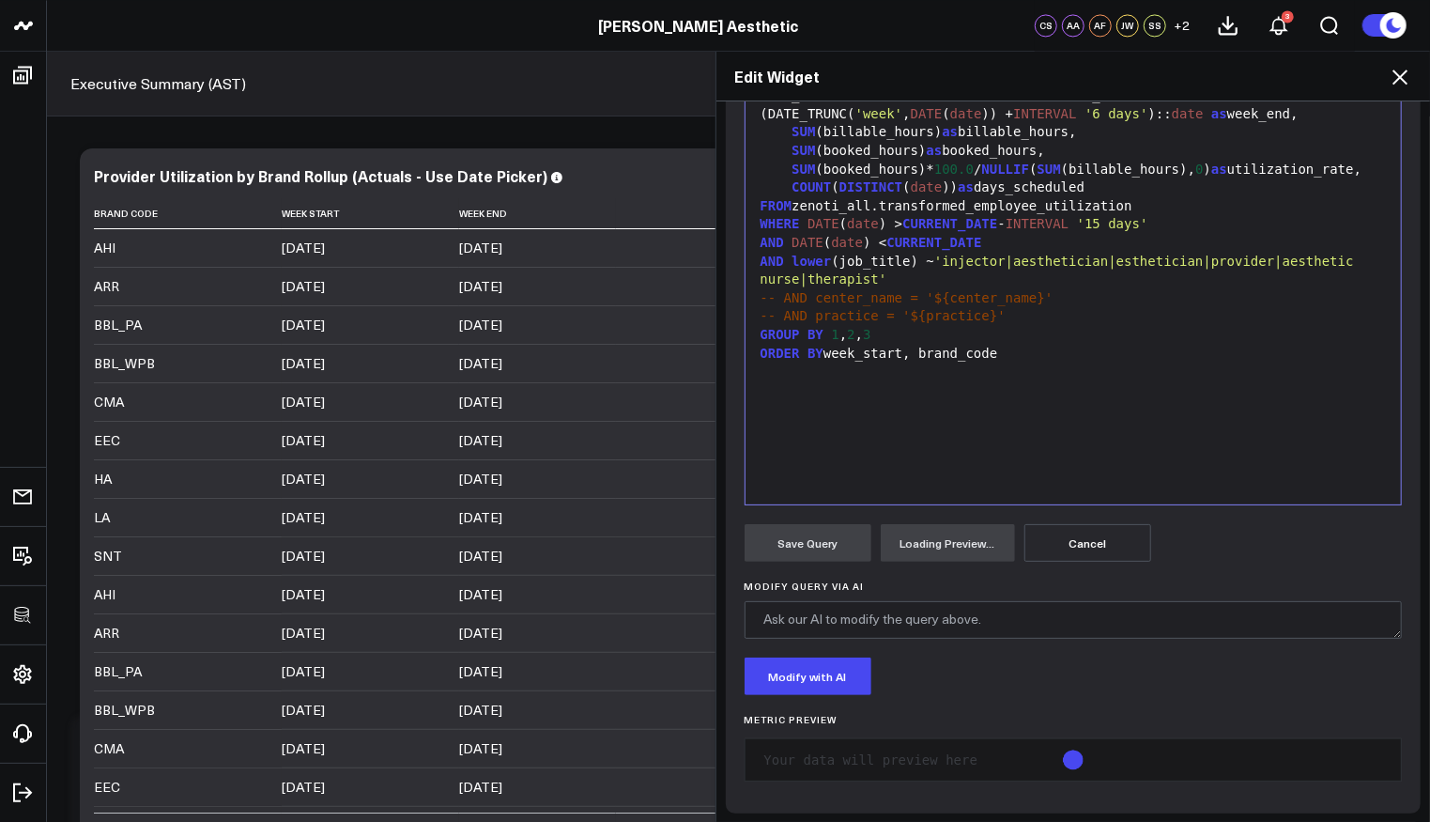
scroll to position [329, 0]
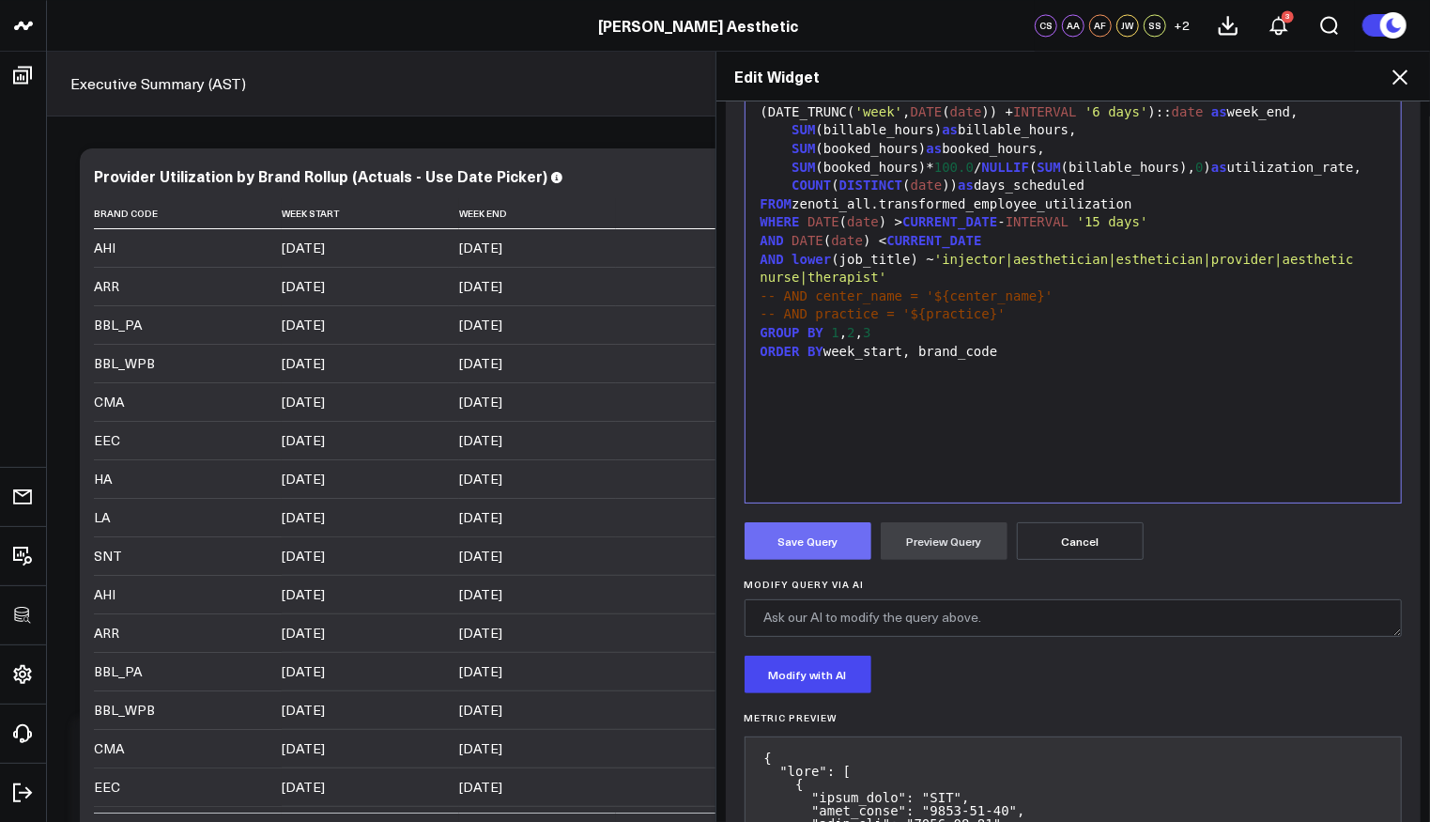
click at [819, 541] on button "Save Query" at bounding box center [808, 541] width 127 height 38
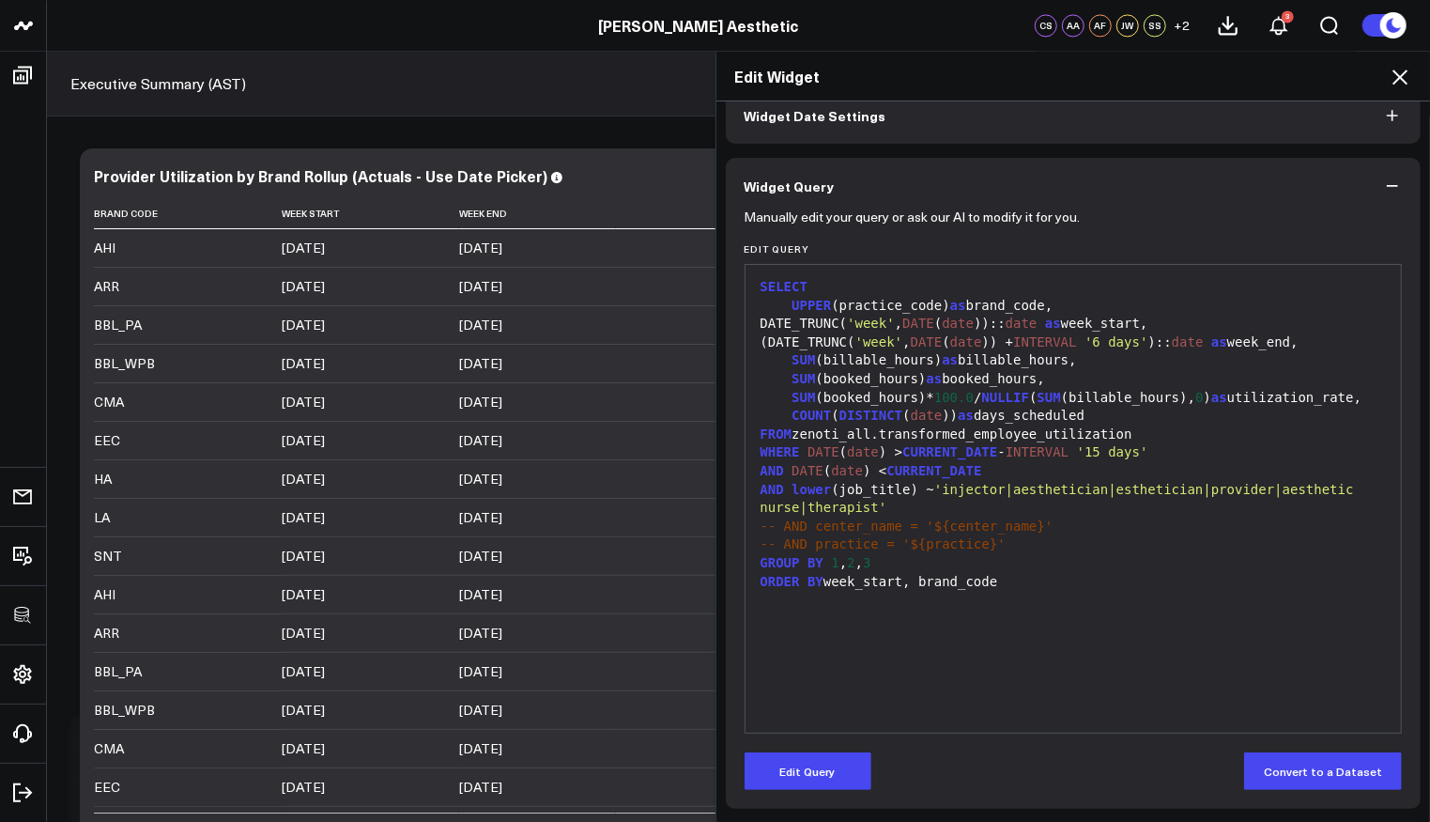
scroll to position [97, 0]
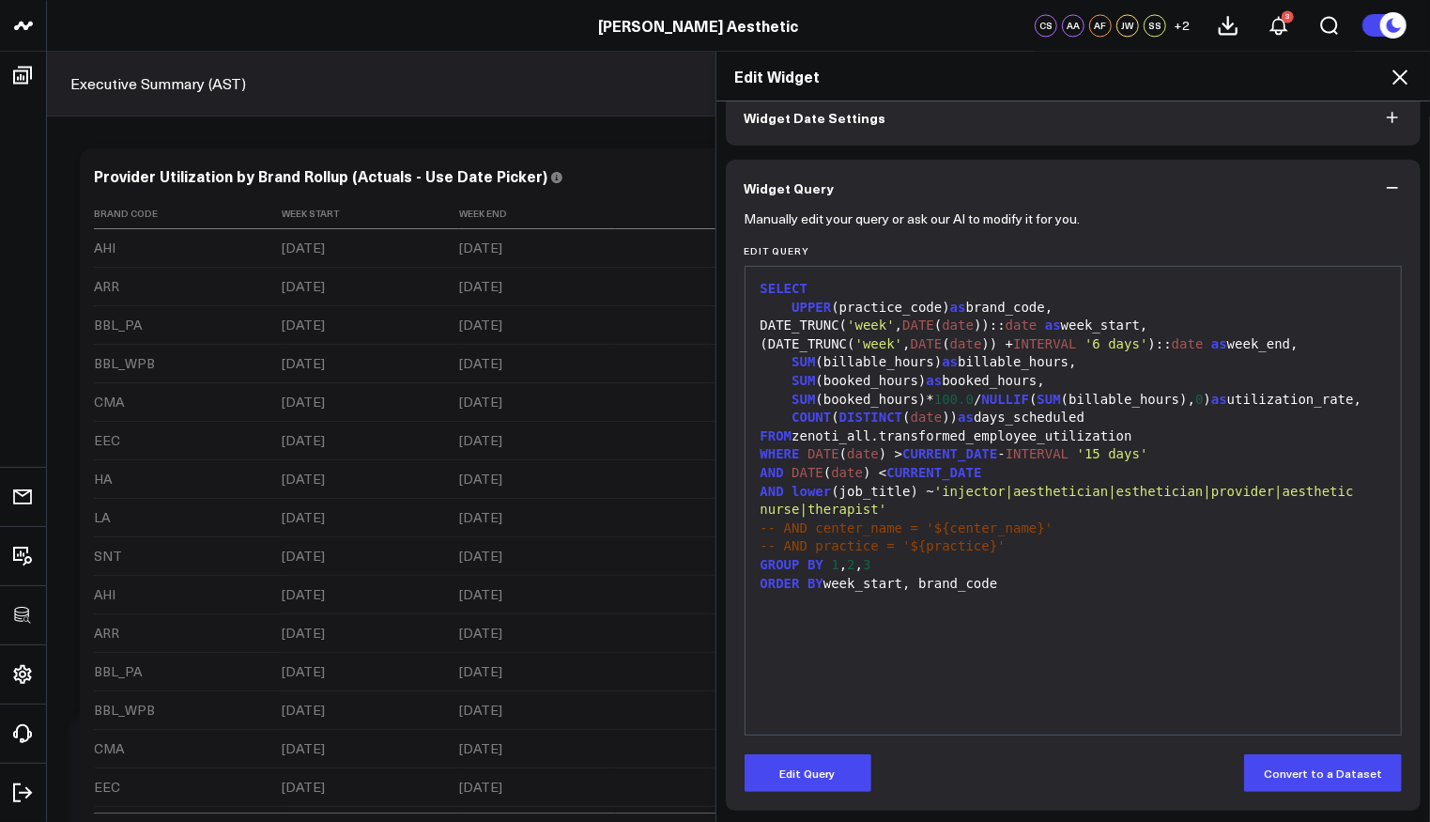
click at [1405, 78] on icon at bounding box center [1400, 77] width 23 height 23
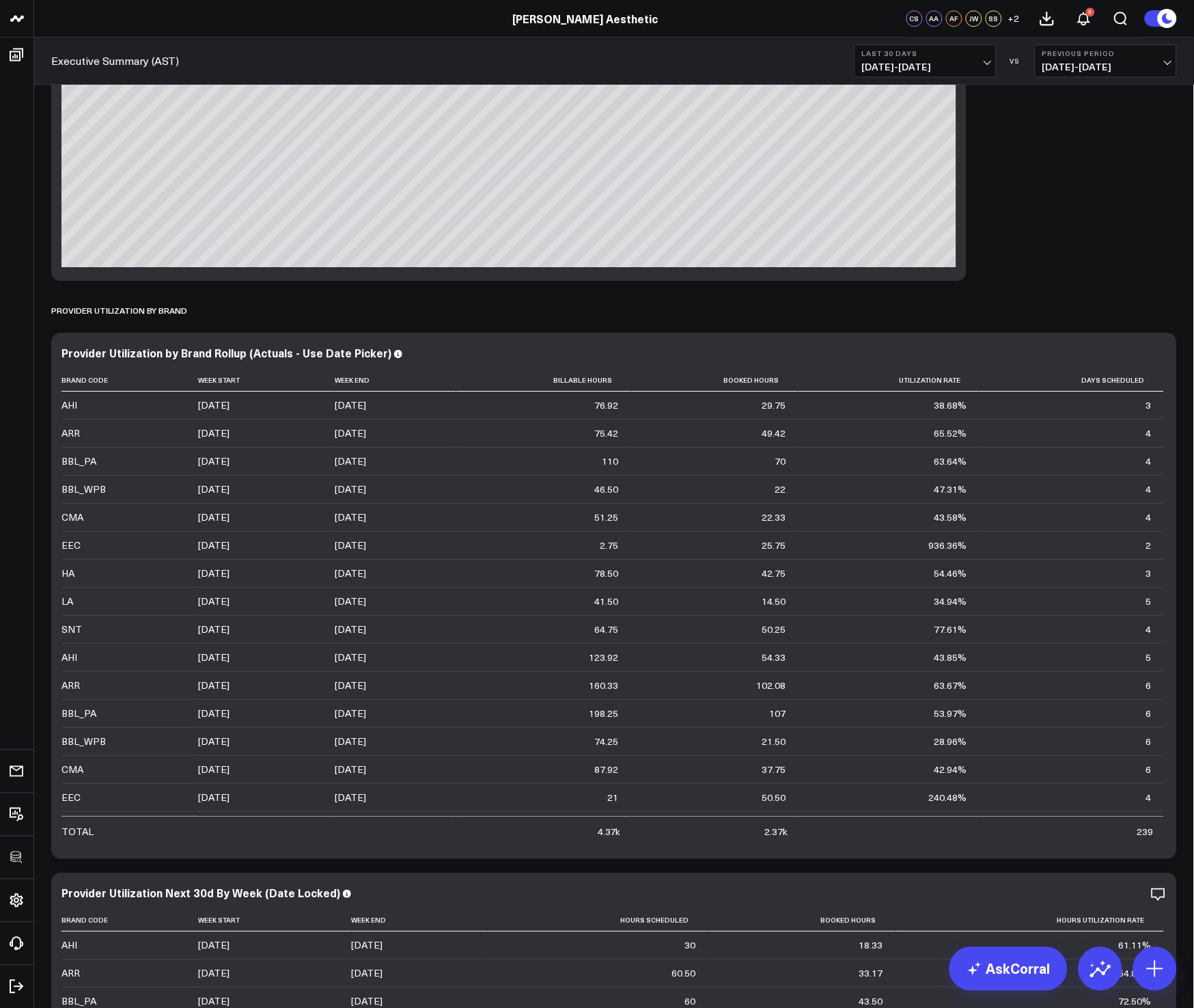
scroll to position [7756, 0]
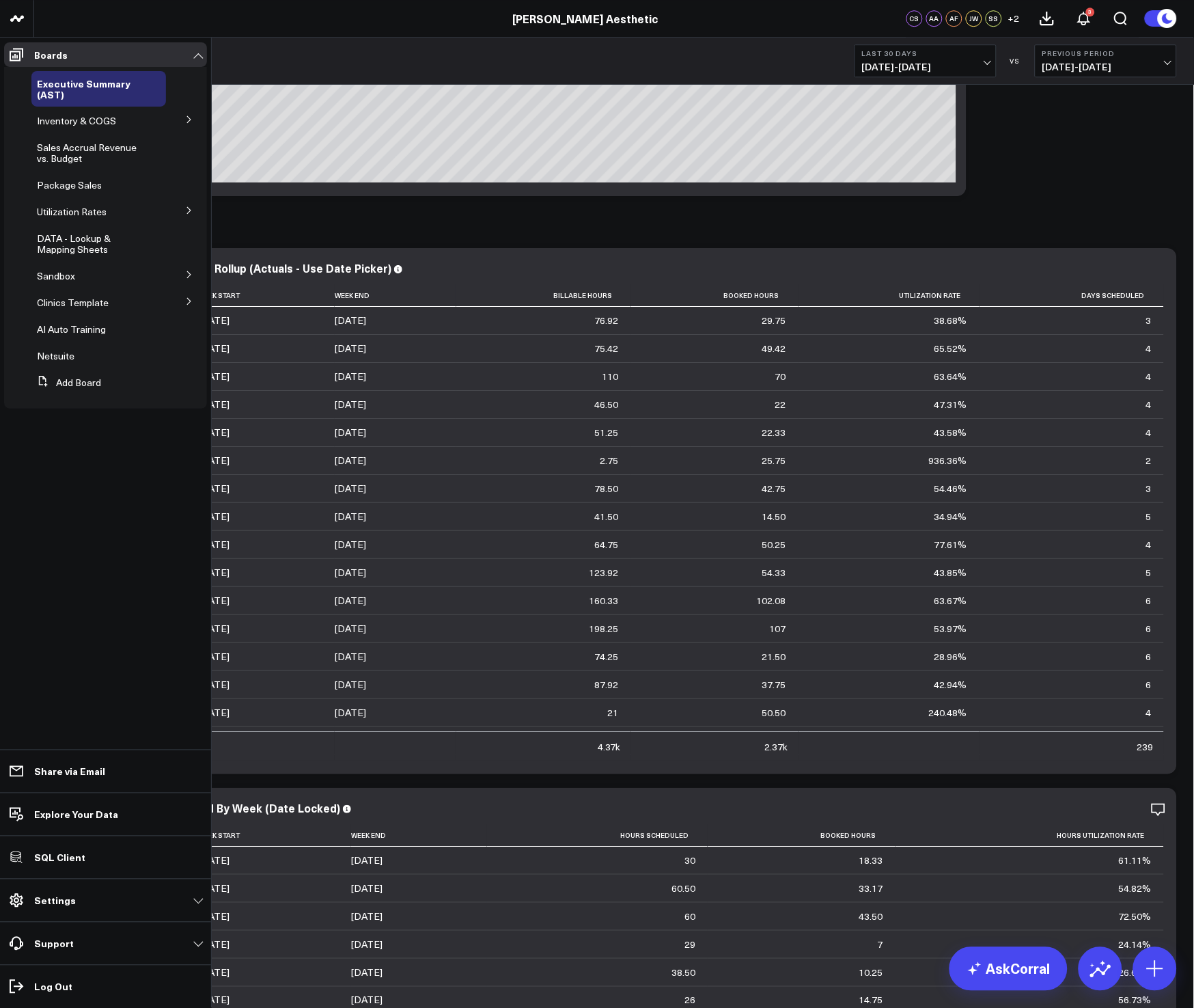
click at [188, 301] on icon at bounding box center [188, 301] width 8 height 8
click at [193, 324] on icon at bounding box center [188, 325] width 8 height 8
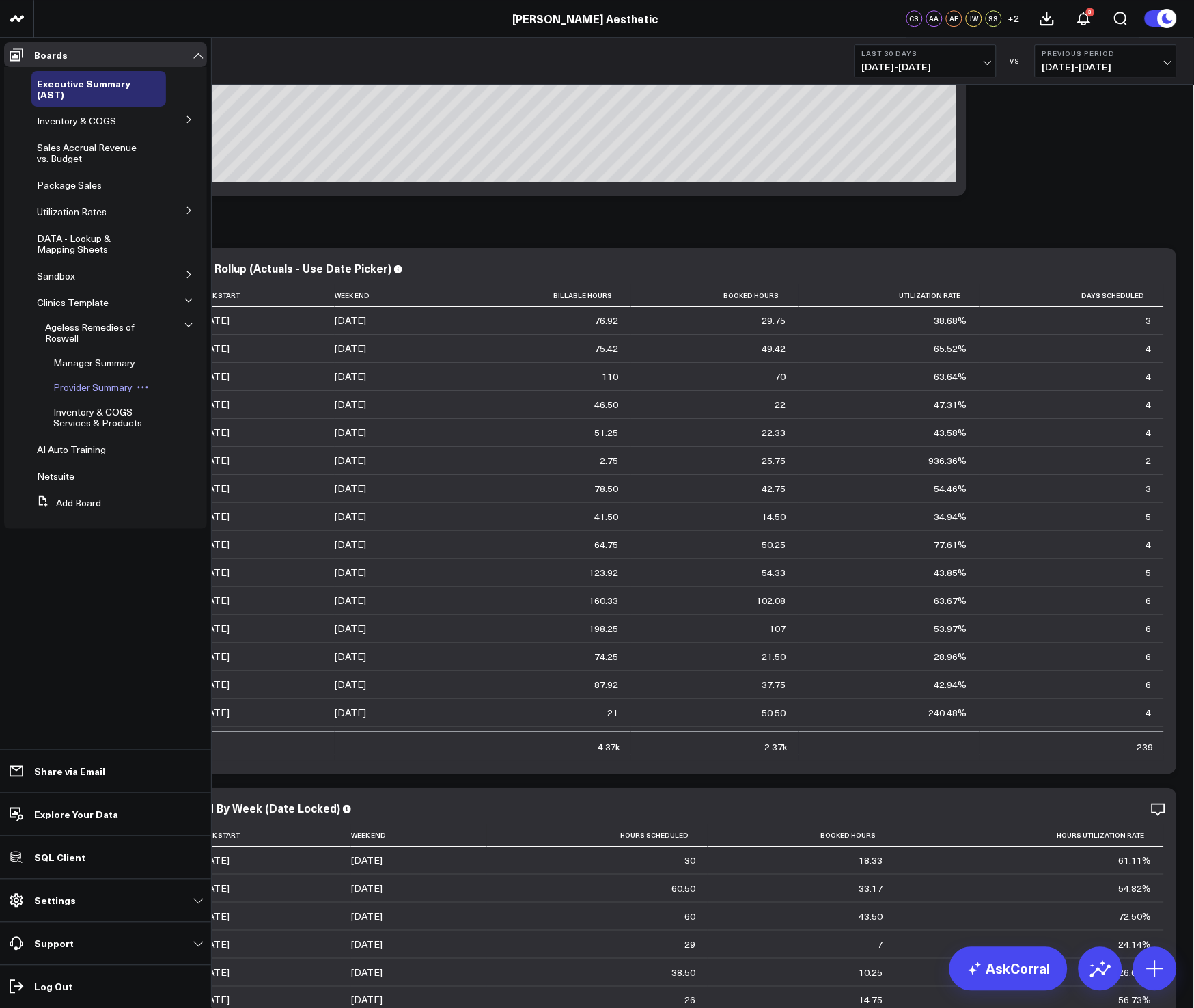
click at [87, 383] on span "Provider Summary" at bounding box center [92, 387] width 79 height 13
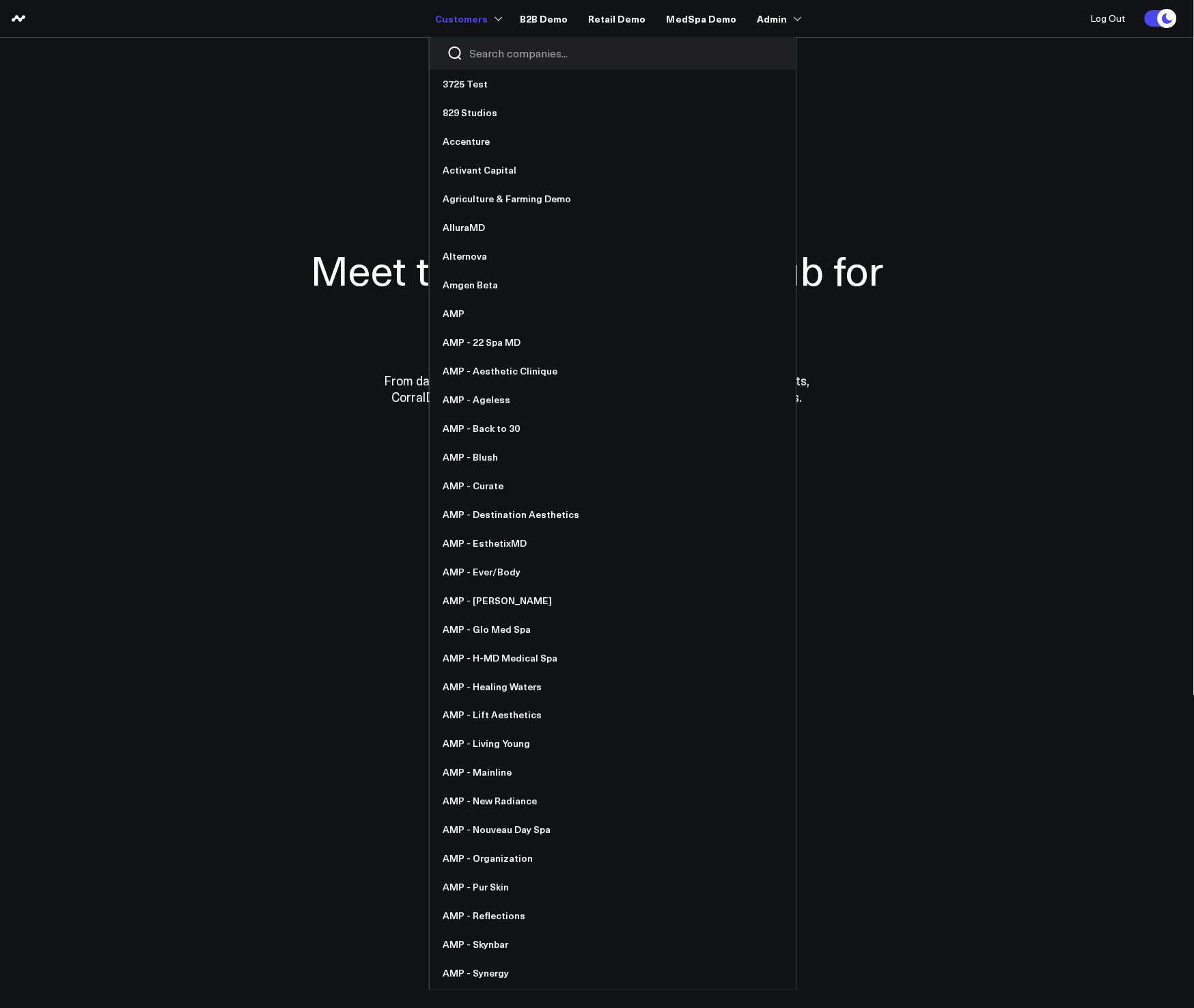
click at [485, 49] on input "Search companies input" at bounding box center [624, 53] width 309 height 15
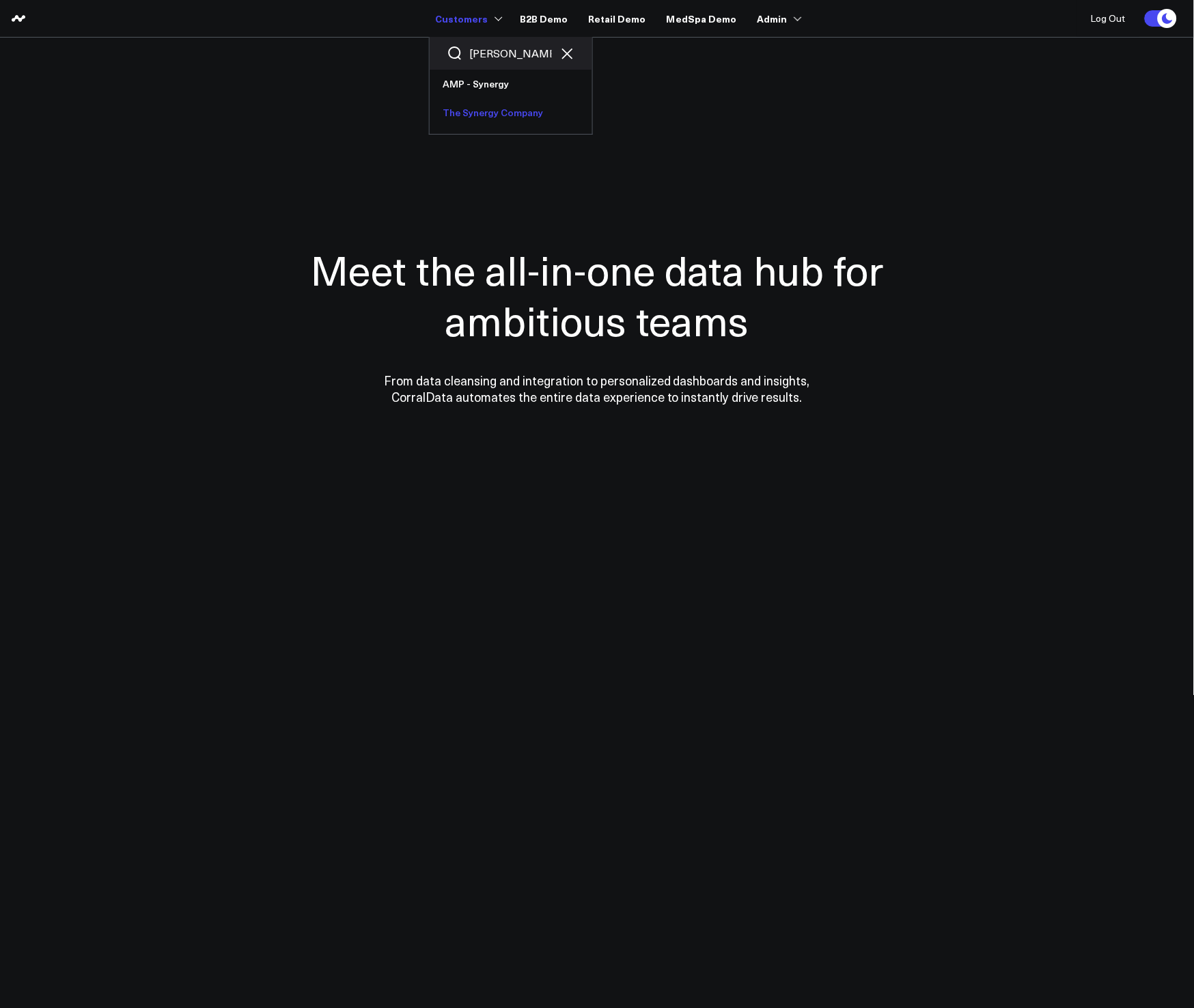
type input "[PERSON_NAME]"
click at [490, 111] on link "The Synergy Company" at bounding box center [511, 112] width 162 height 28
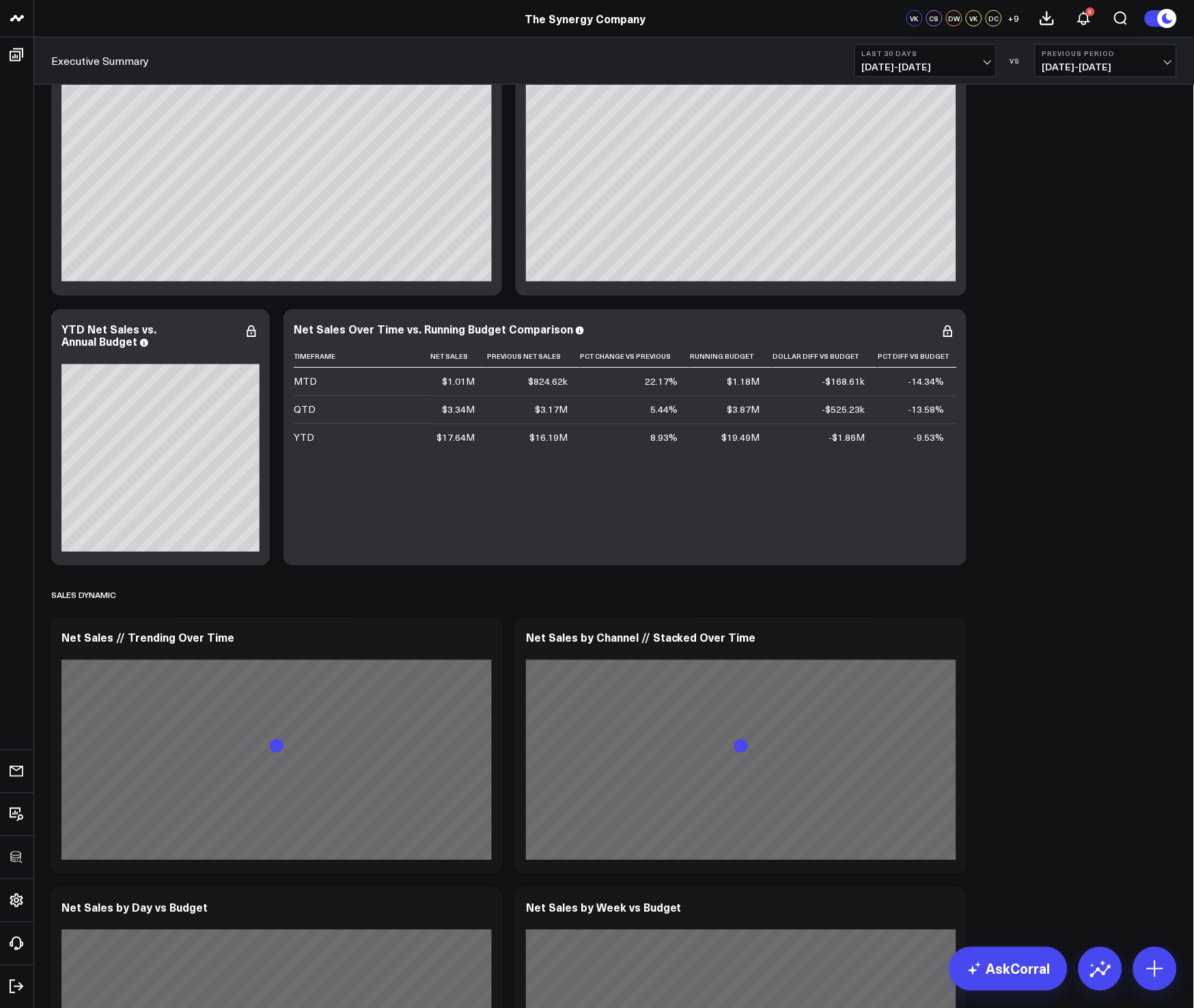
scroll to position [410, 0]
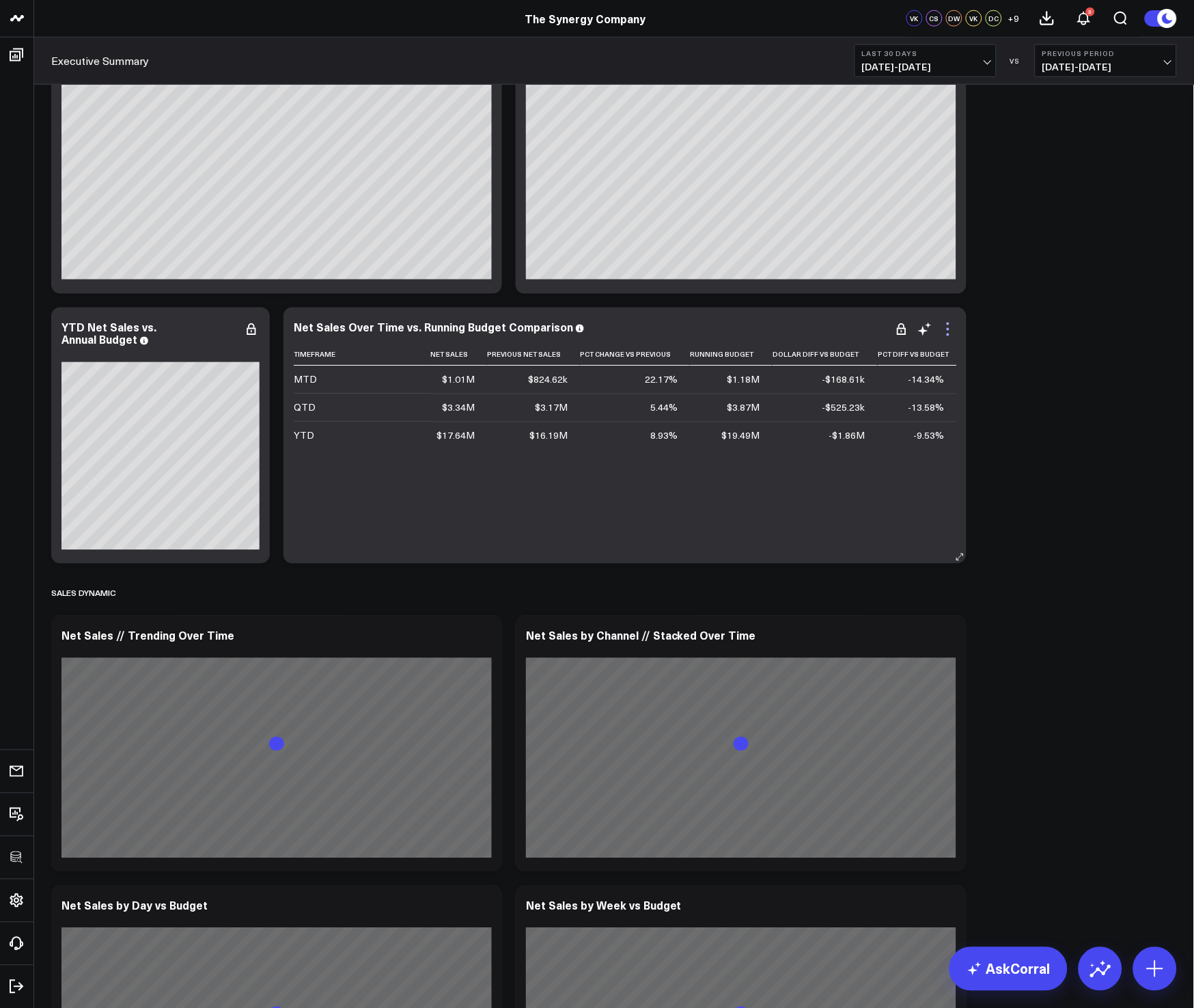
click at [946, 333] on icon at bounding box center [948, 329] width 17 height 17
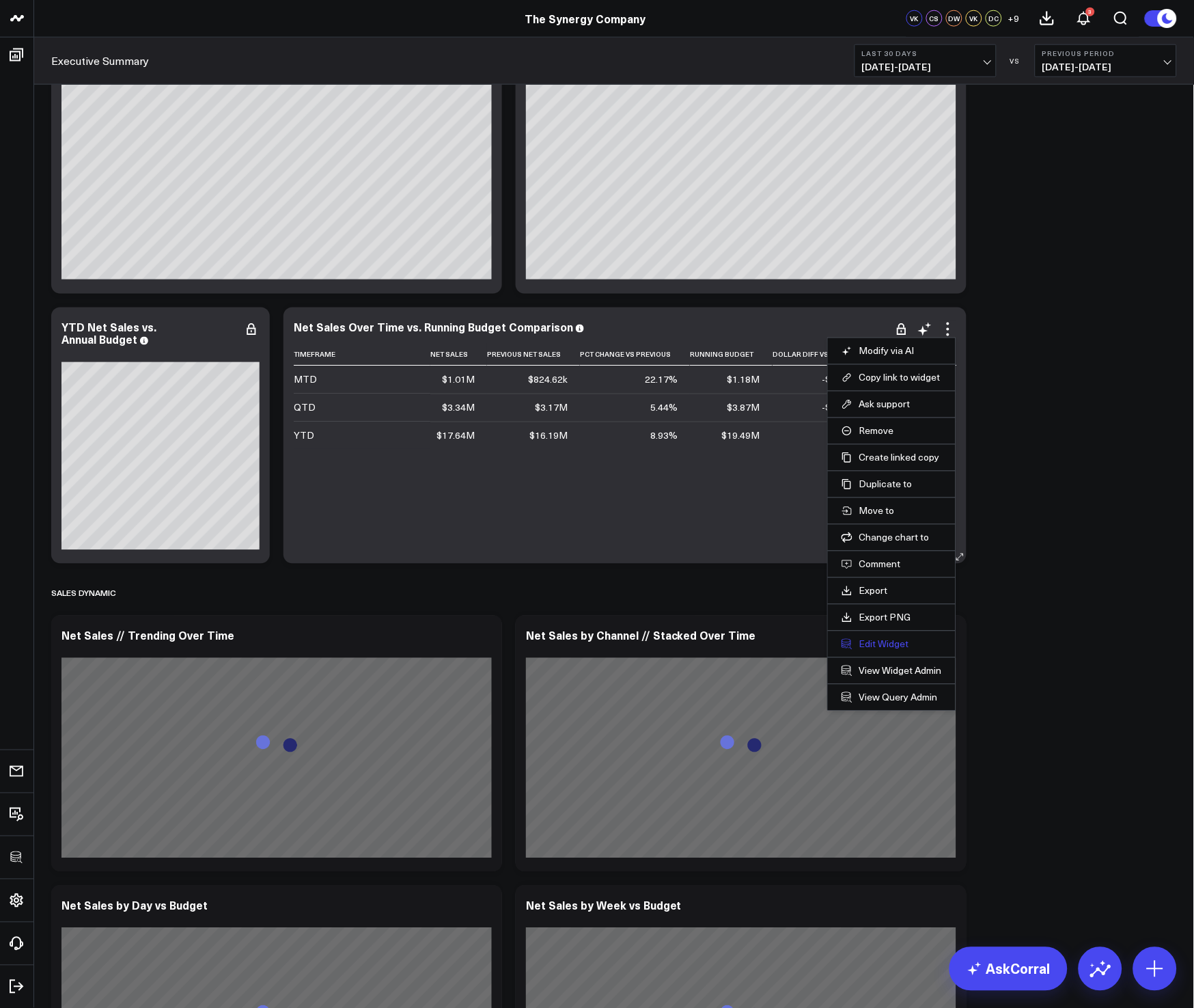
click at [873, 648] on button "Edit Widget" at bounding box center [892, 644] width 100 height 12
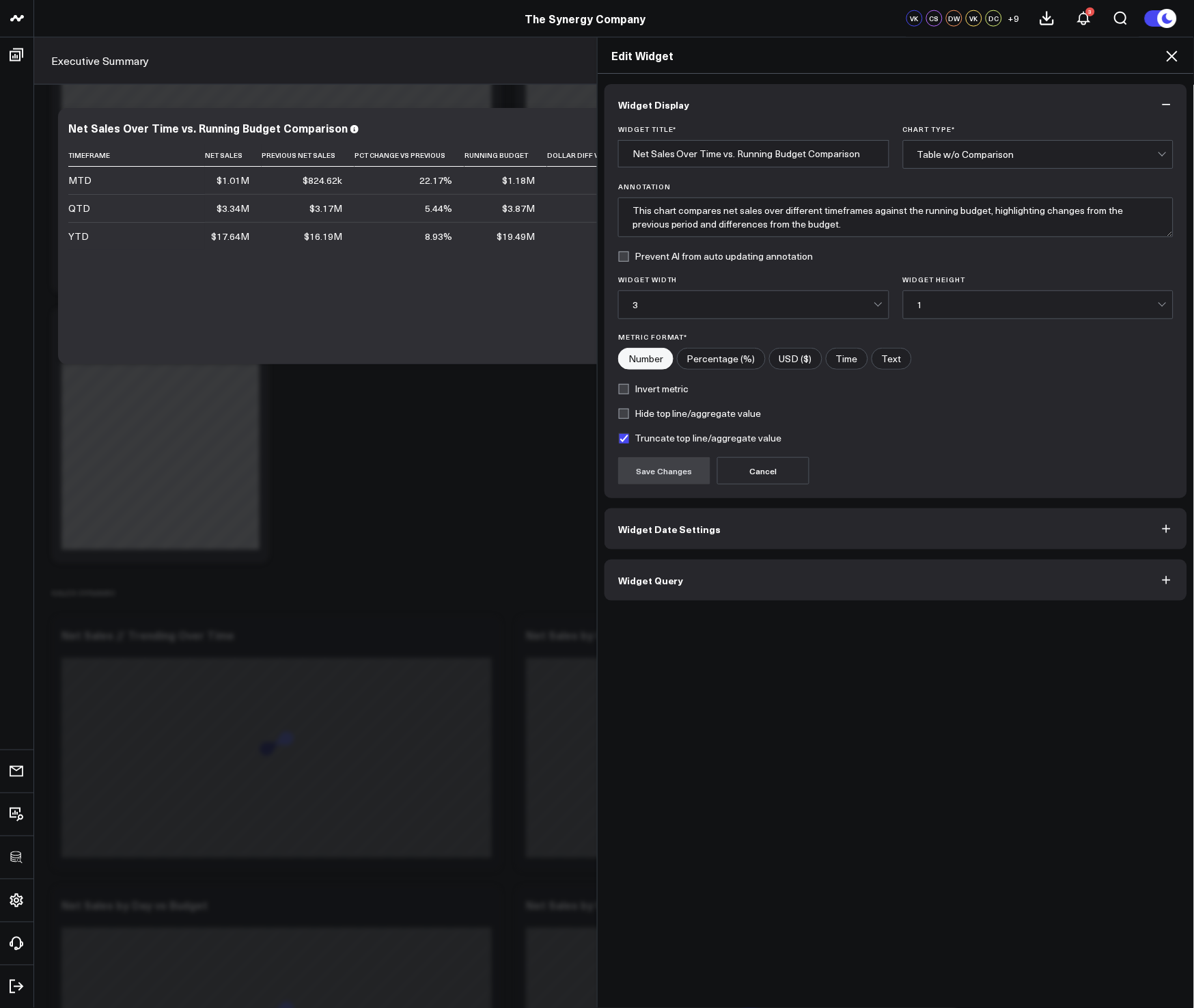
click at [761, 585] on button "Widget Query" at bounding box center [896, 580] width 583 height 41
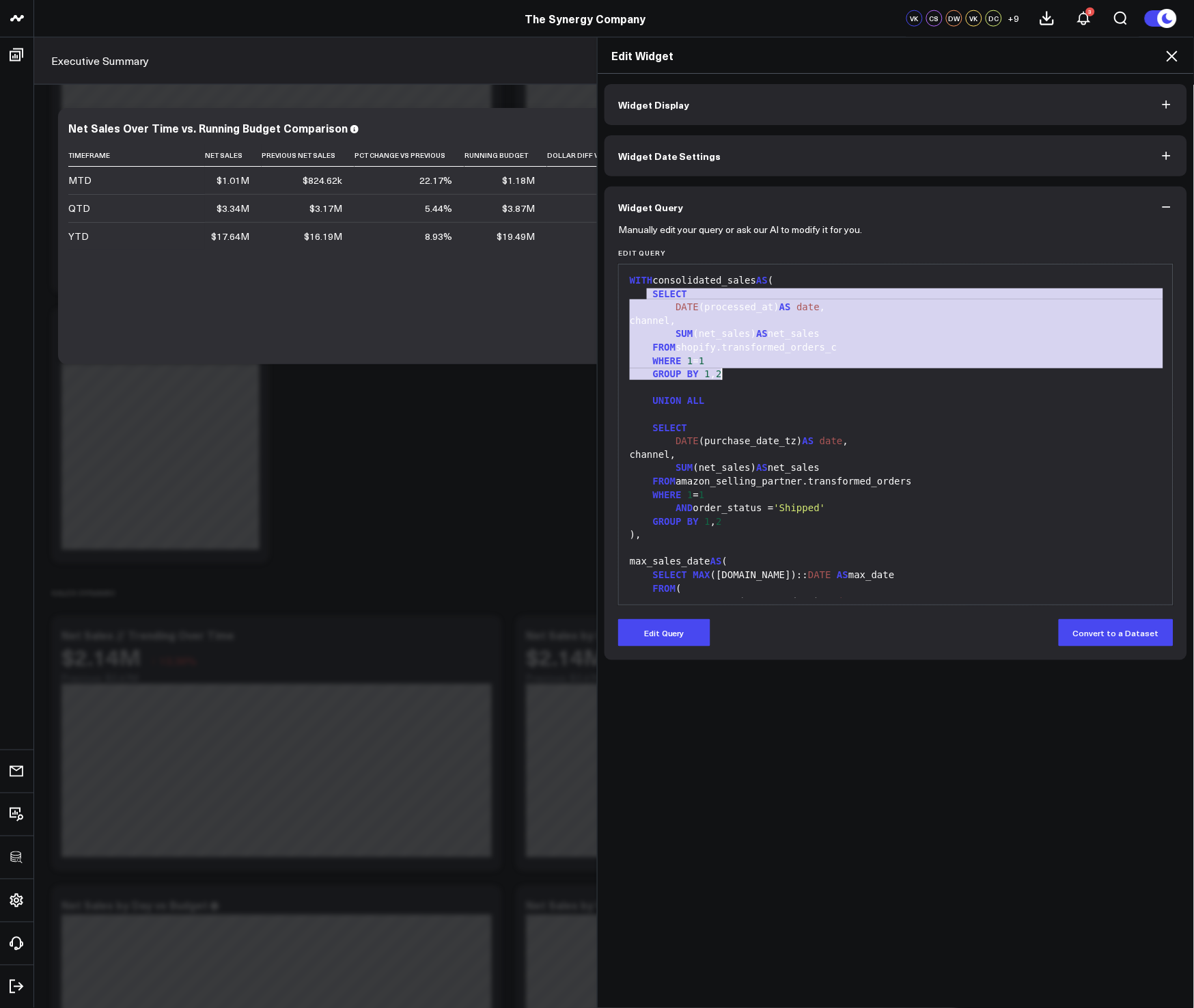
drag, startPoint x: 644, startPoint y: 295, endPoint x: 739, endPoint y: 375, distance: 124.2
click at [739, 375] on div "GROUP BY 1 , 2" at bounding box center [896, 374] width 541 height 14
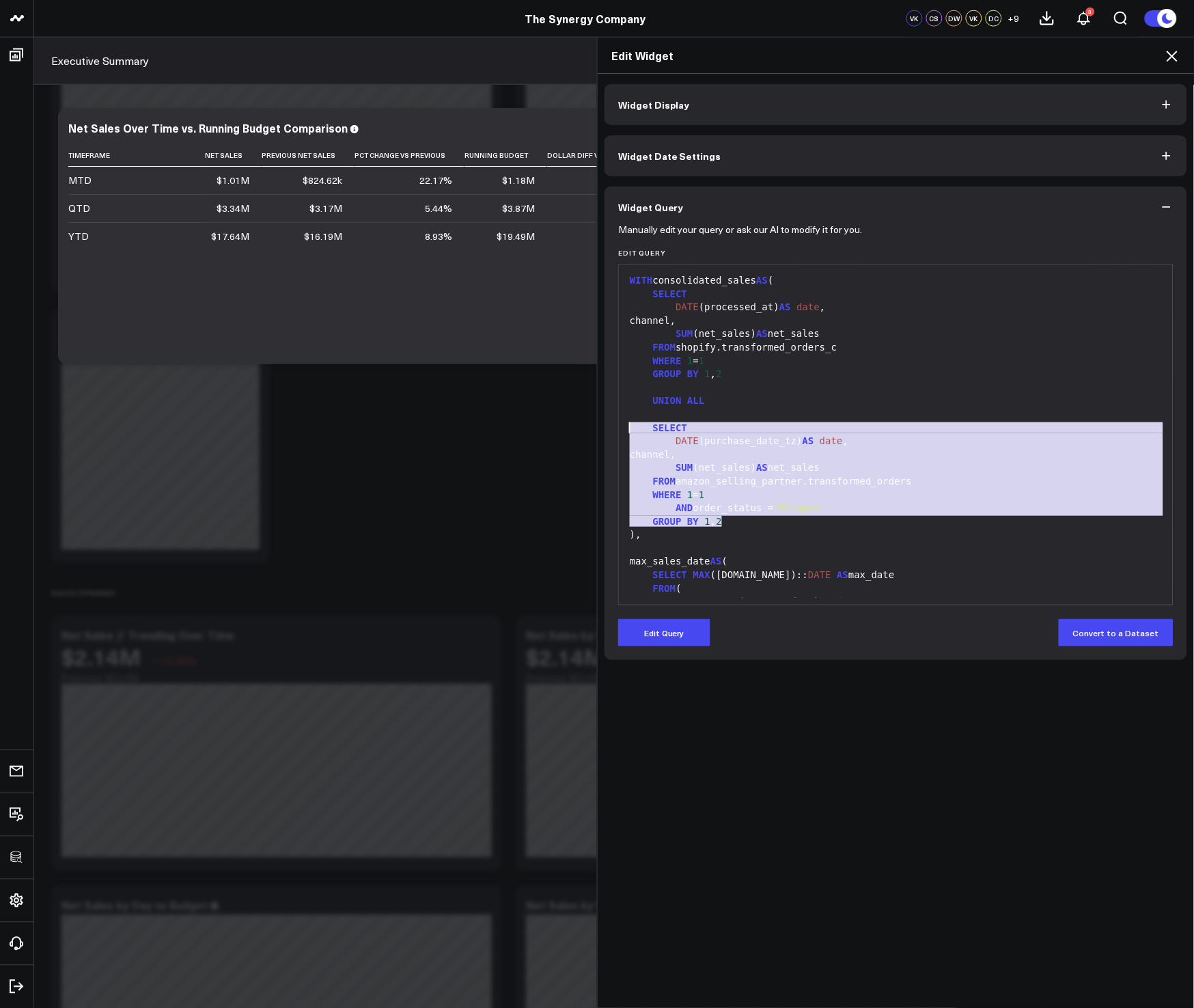
drag, startPoint x: 822, startPoint y: 524, endPoint x: 624, endPoint y: 424, distance: 221.8
click at [662, 402] on span "UNION" at bounding box center [667, 400] width 28 height 11
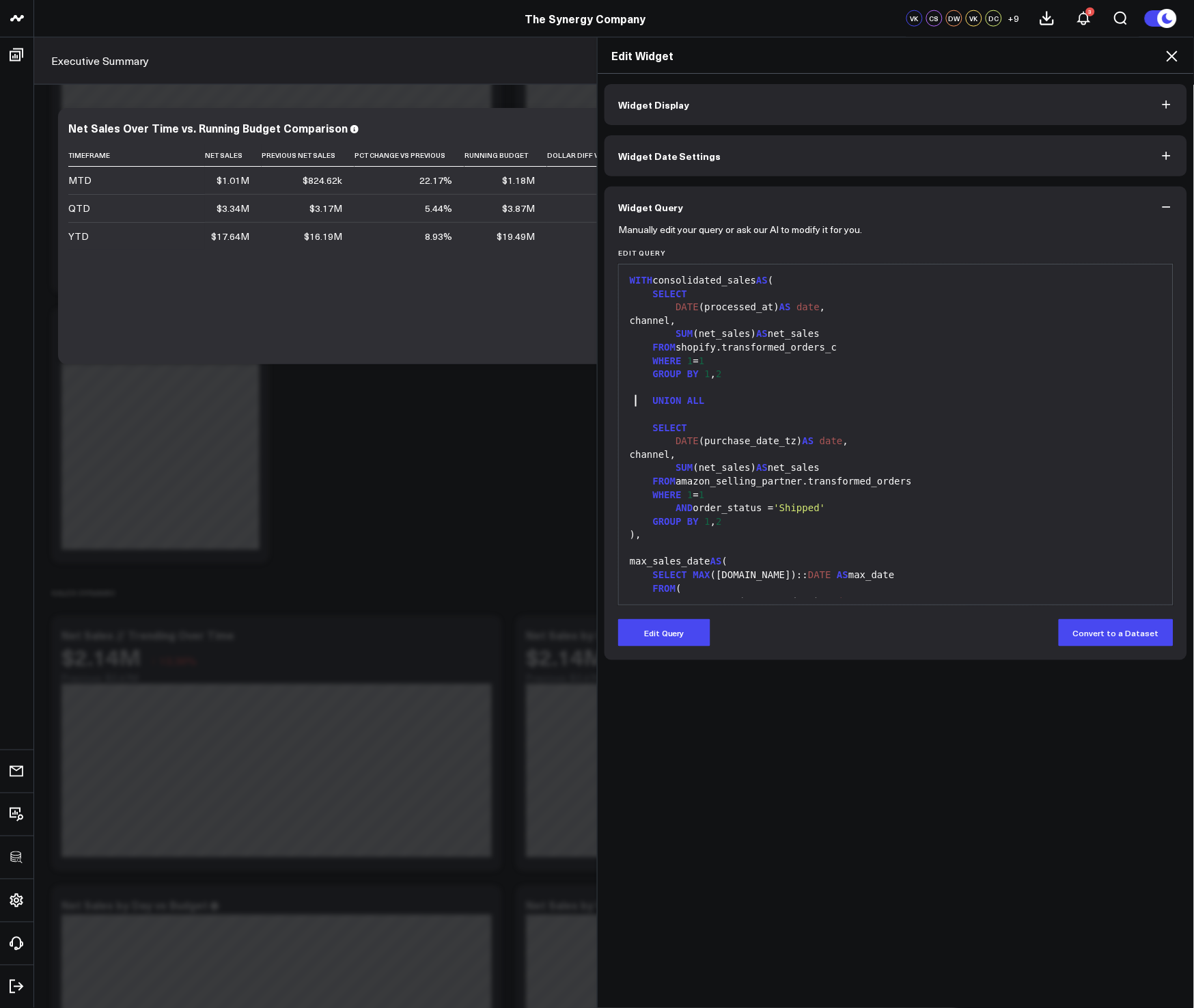
drag, startPoint x: 630, startPoint y: 400, endPoint x: 804, endPoint y: 409, distance: 174.2
click at [803, 415] on div at bounding box center [896, 415] width 541 height 14
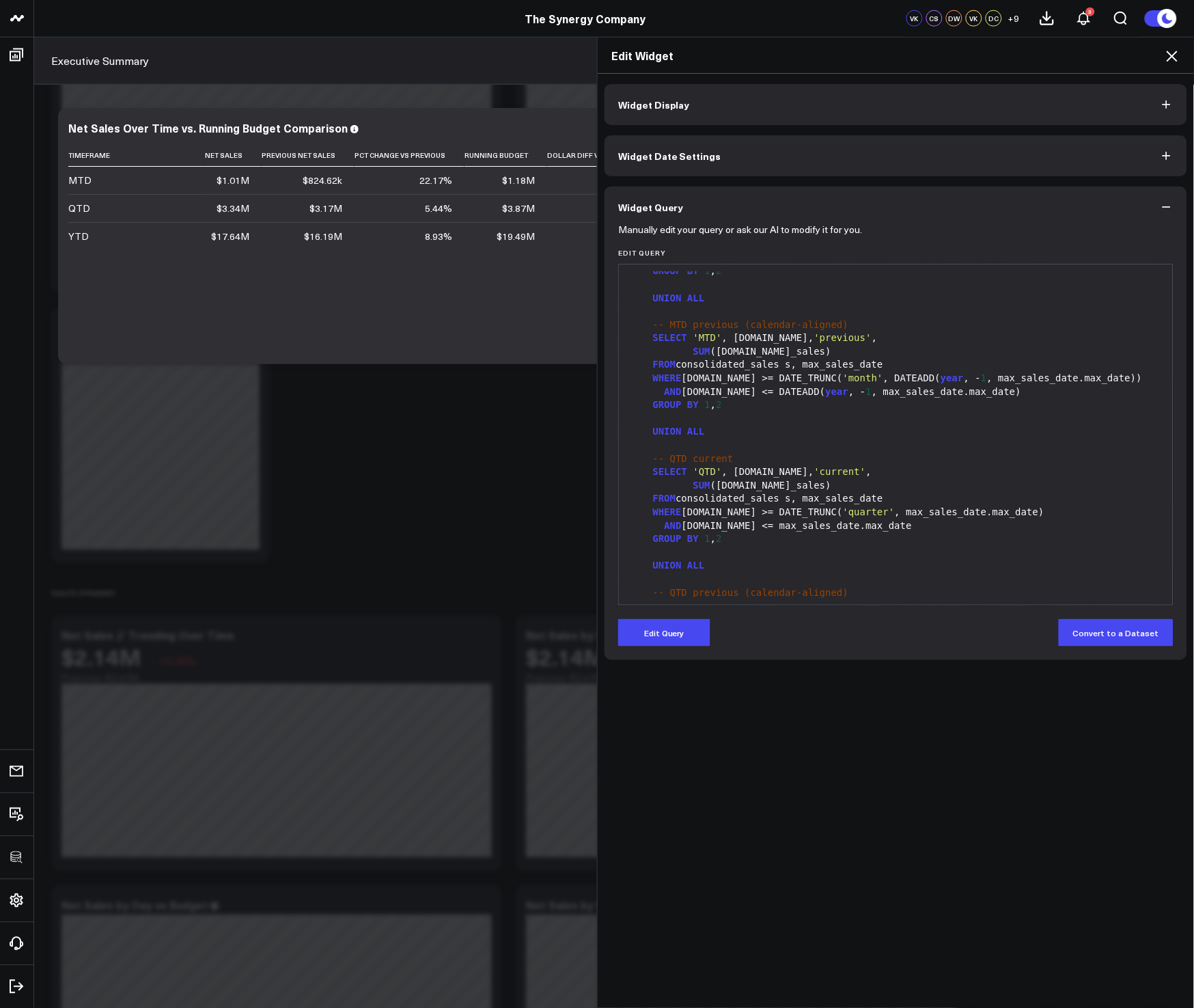
scroll to position [590, 0]
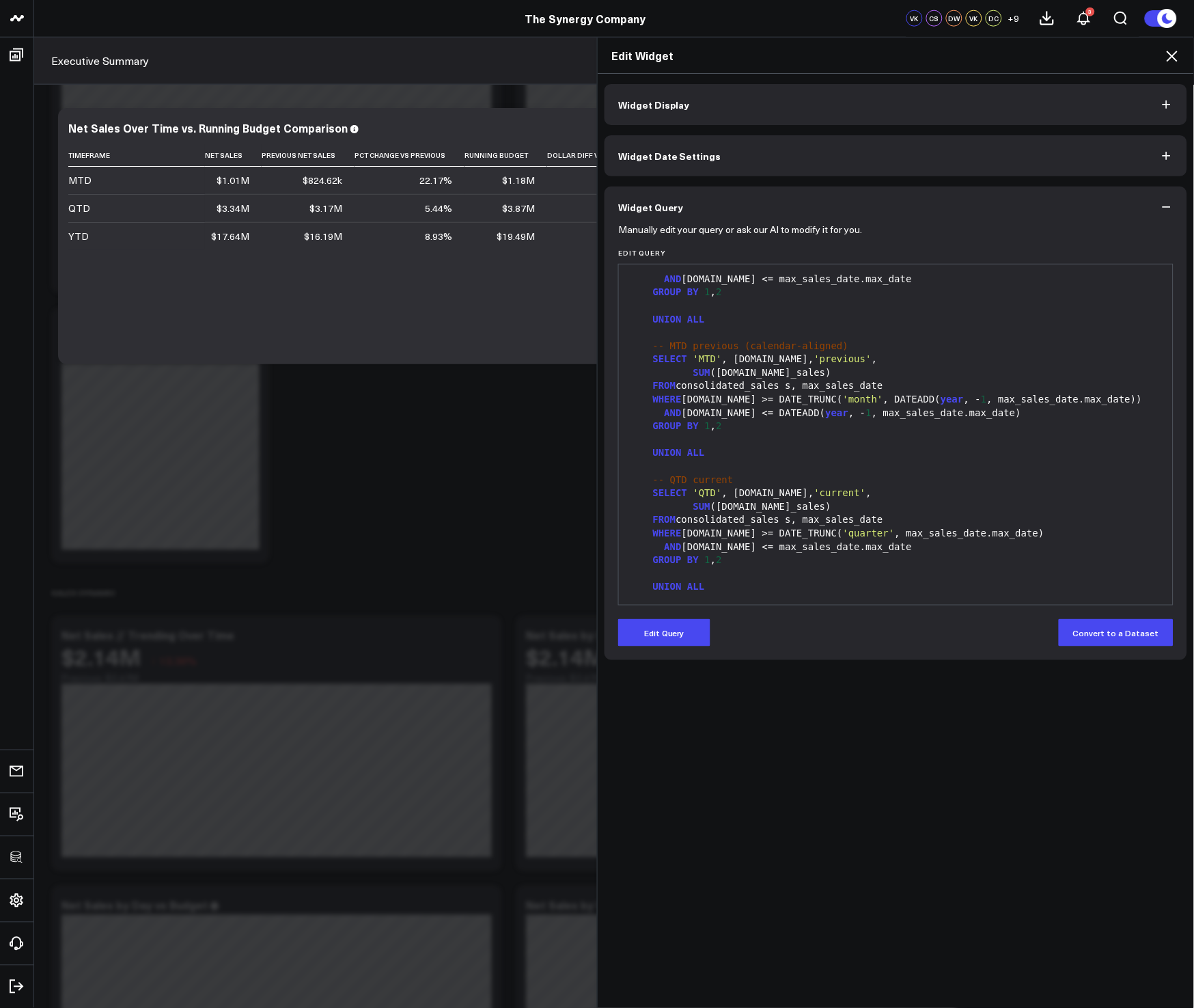
click at [1167, 61] on icon at bounding box center [1172, 56] width 17 height 17
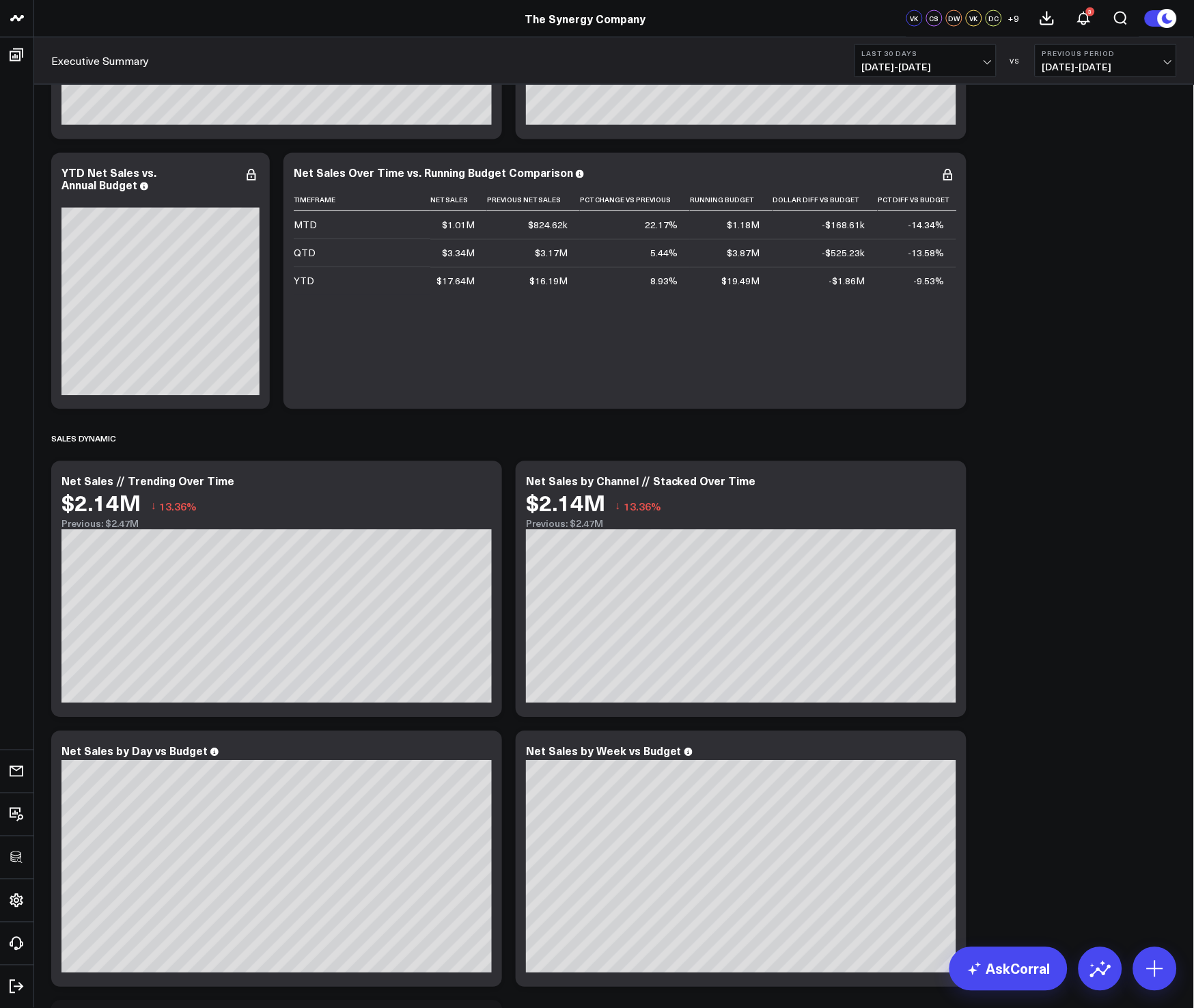
scroll to position [715, 0]
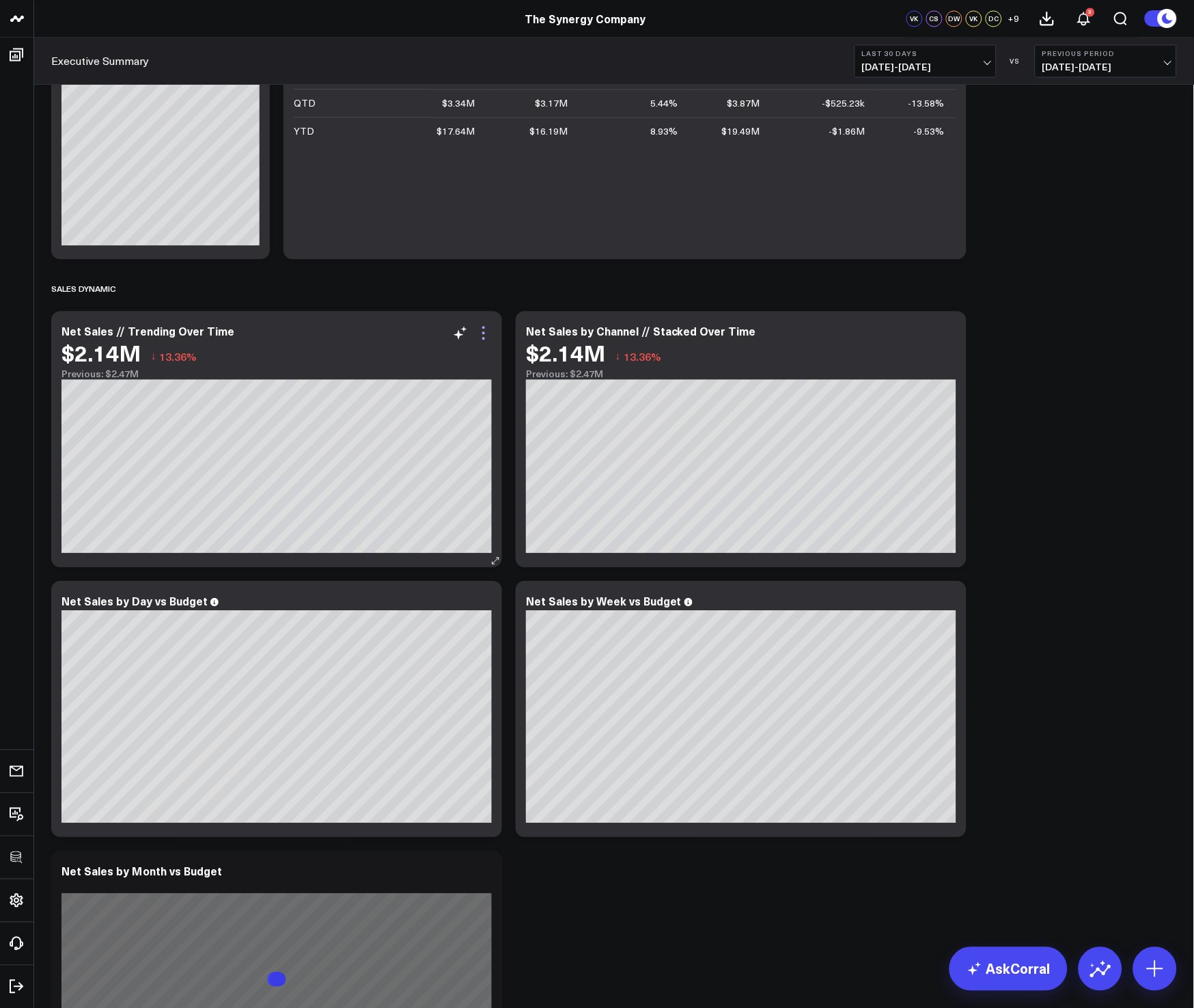
click at [485, 331] on icon at bounding box center [483, 333] width 17 height 17
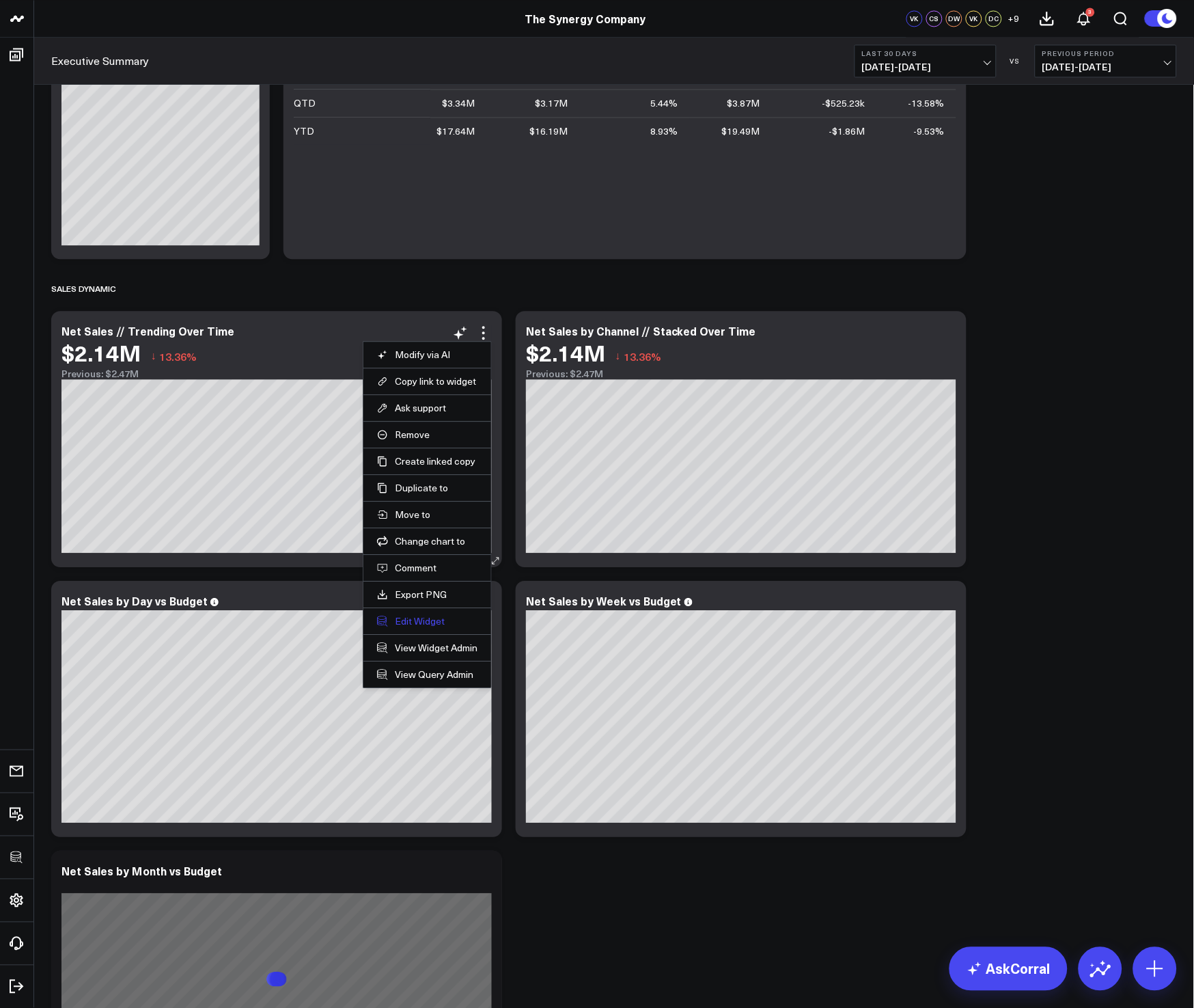
click at [411, 621] on button "Edit Widget" at bounding box center [427, 621] width 100 height 12
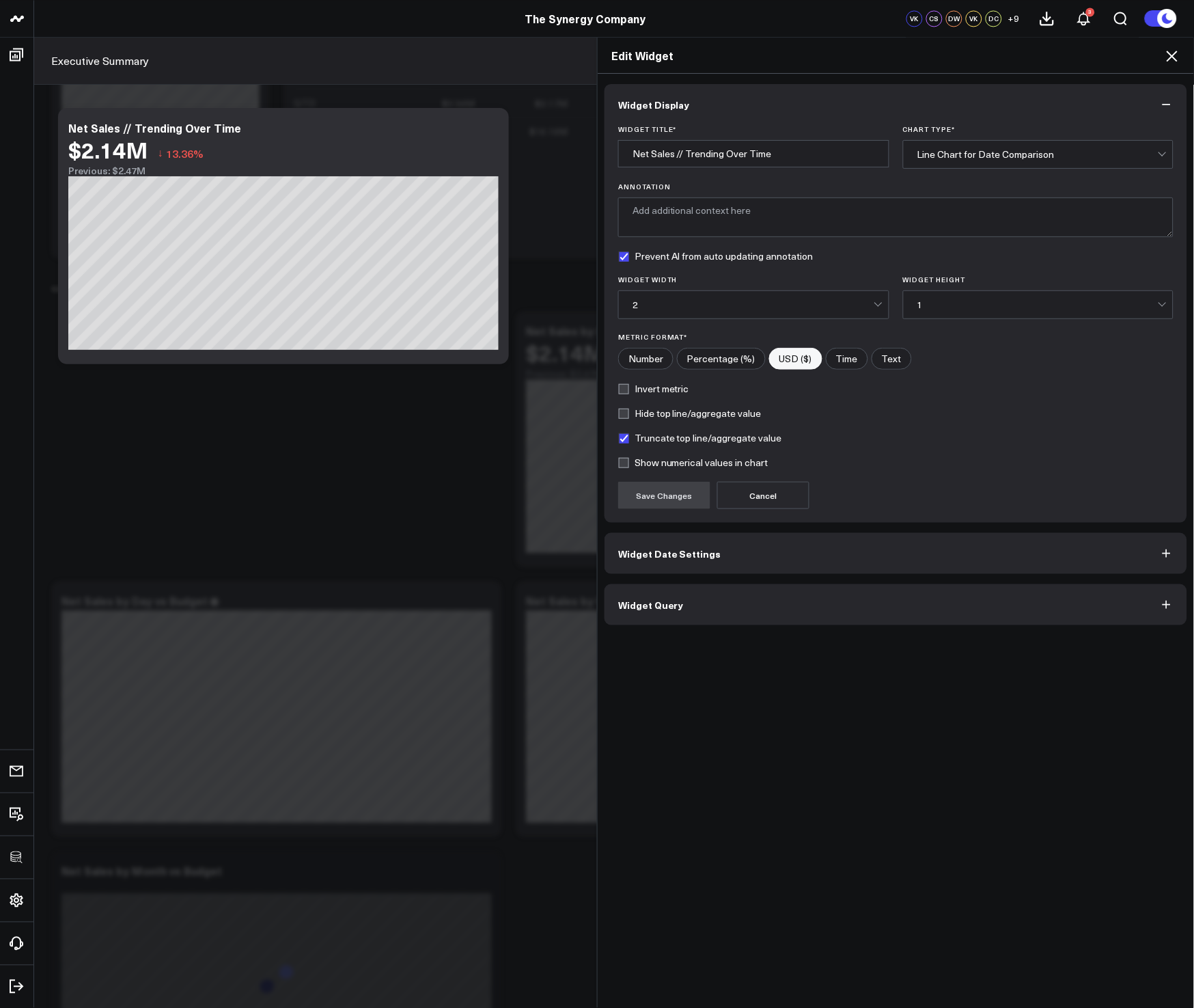
click at [755, 614] on button "Widget Query" at bounding box center [896, 605] width 583 height 41
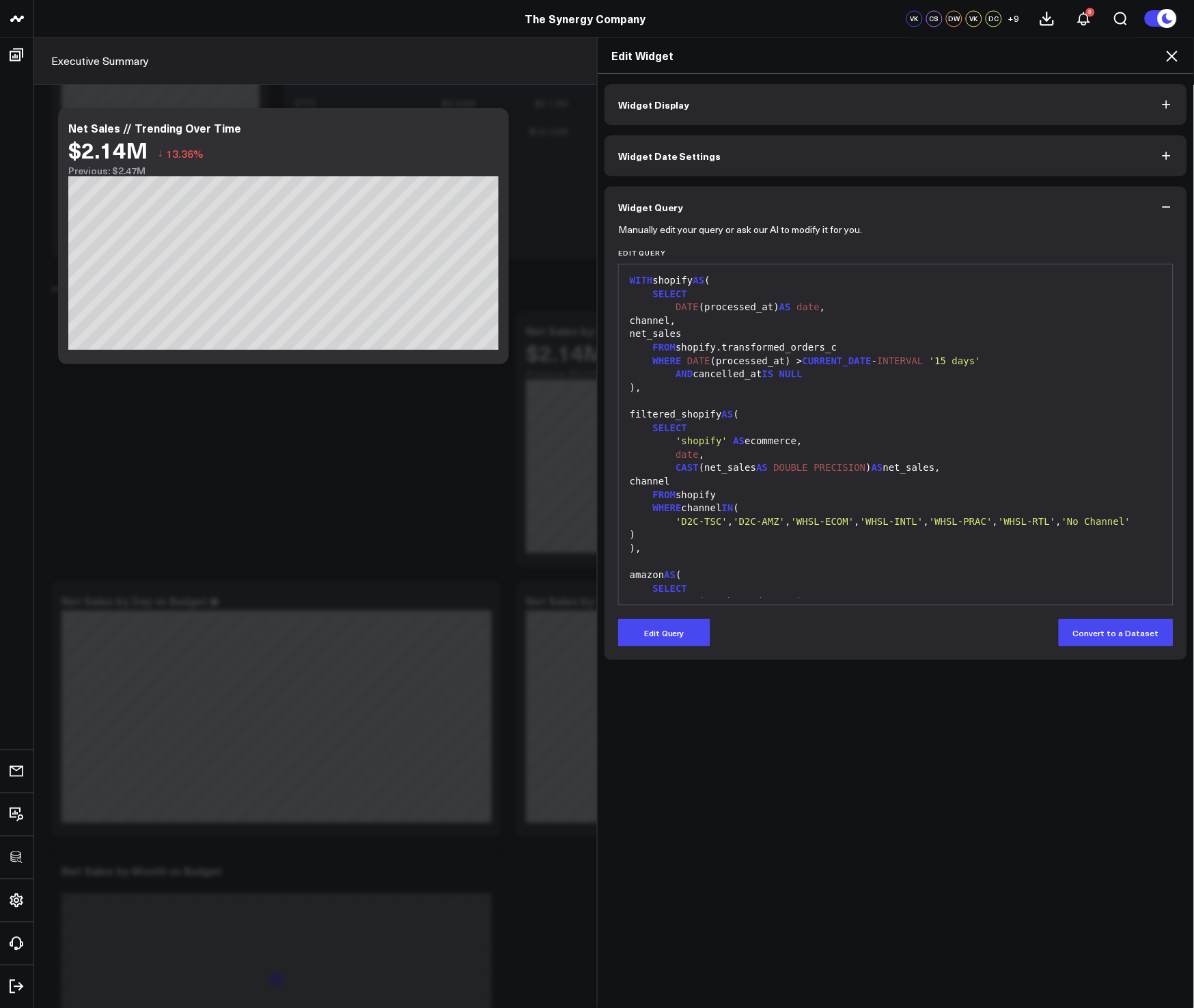
drag, startPoint x: 650, startPoint y: 292, endPoint x: 835, endPoint y: 348, distance: 193.3
click at [832, 346] on div "WITH shopify AS ( SELECT DATE (processed_at) AS date , channel, net_sales FROM …" at bounding box center [896, 669] width 541 height 795
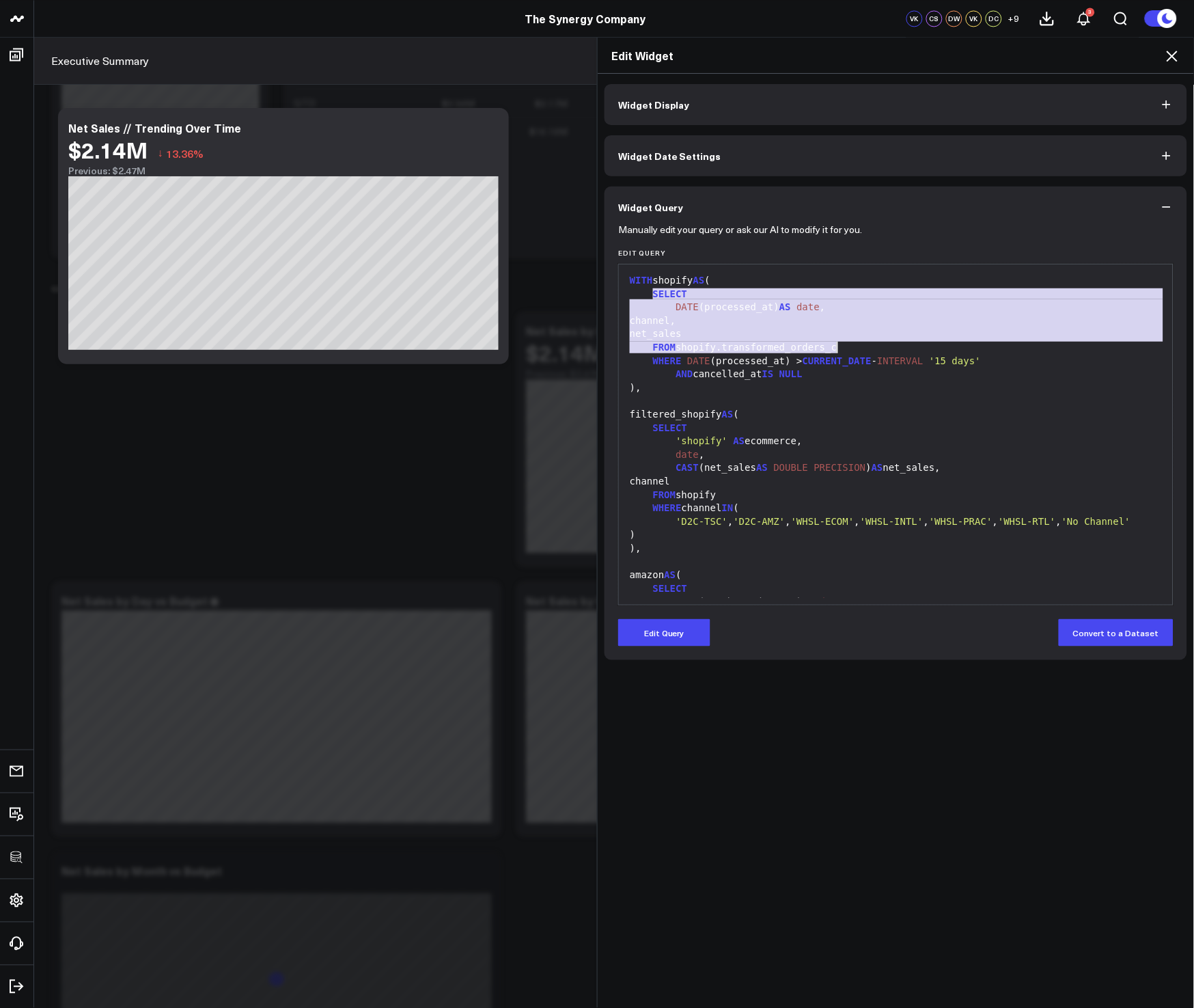
click at [741, 487] on div "channel" at bounding box center [896, 482] width 541 height 14
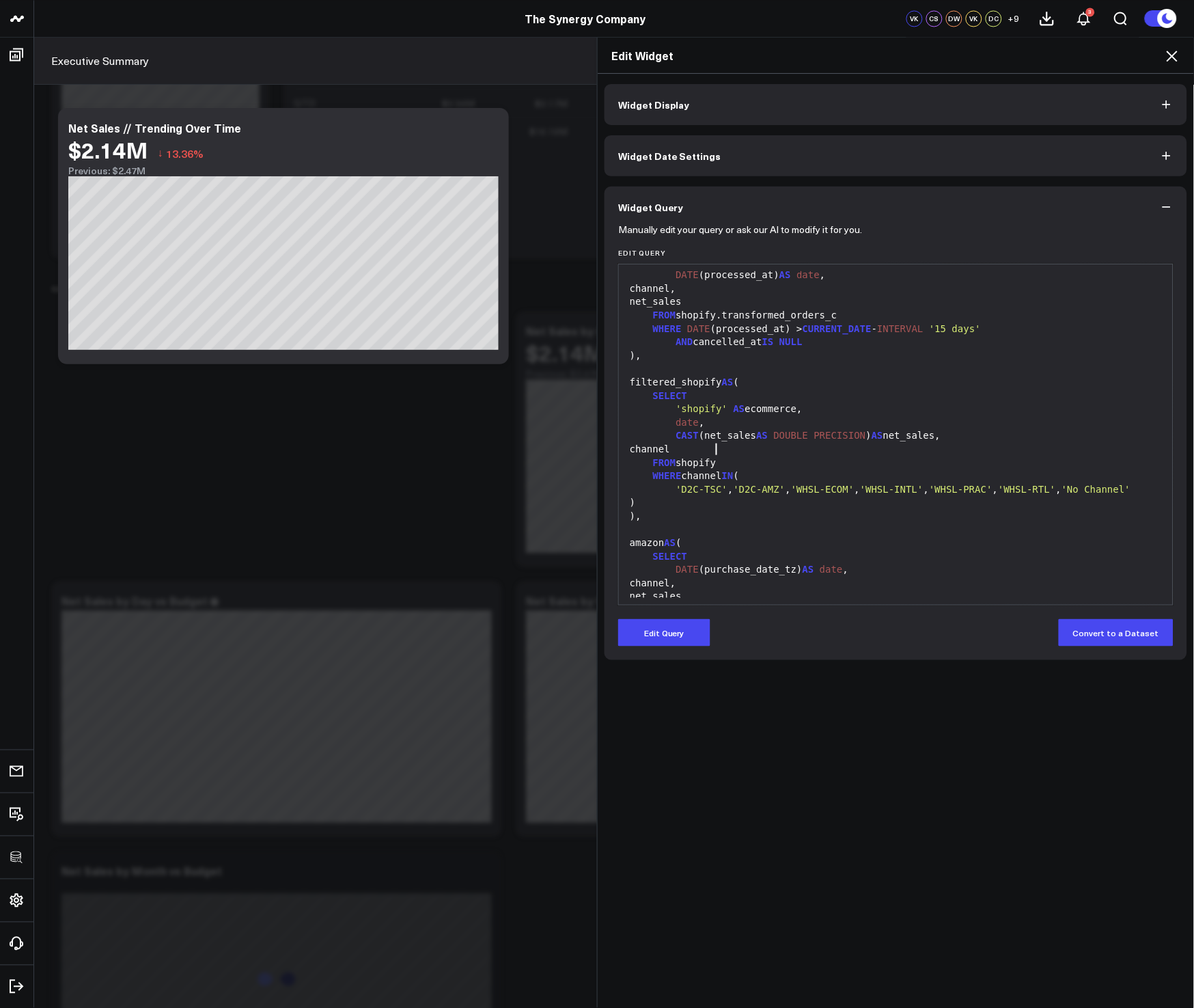
scroll to position [229, 0]
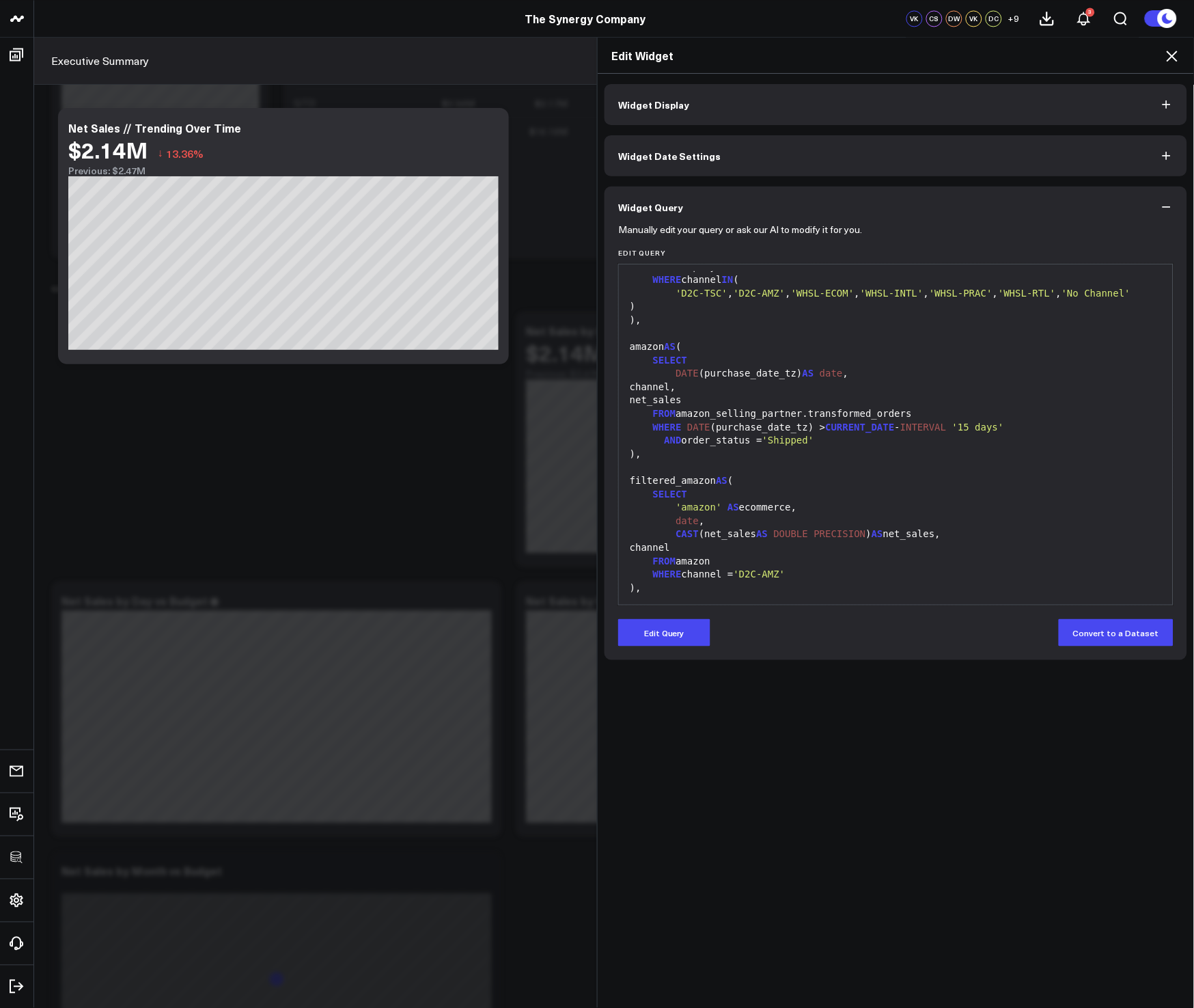
drag, startPoint x: 628, startPoint y: 354, endPoint x: 804, endPoint y: 449, distance: 200.0
click at [803, 445] on div "WITH shopify AS ( SELECT DATE (processed_at) AS date , channel, net_sales FROM …" at bounding box center [896, 440] width 541 height 795
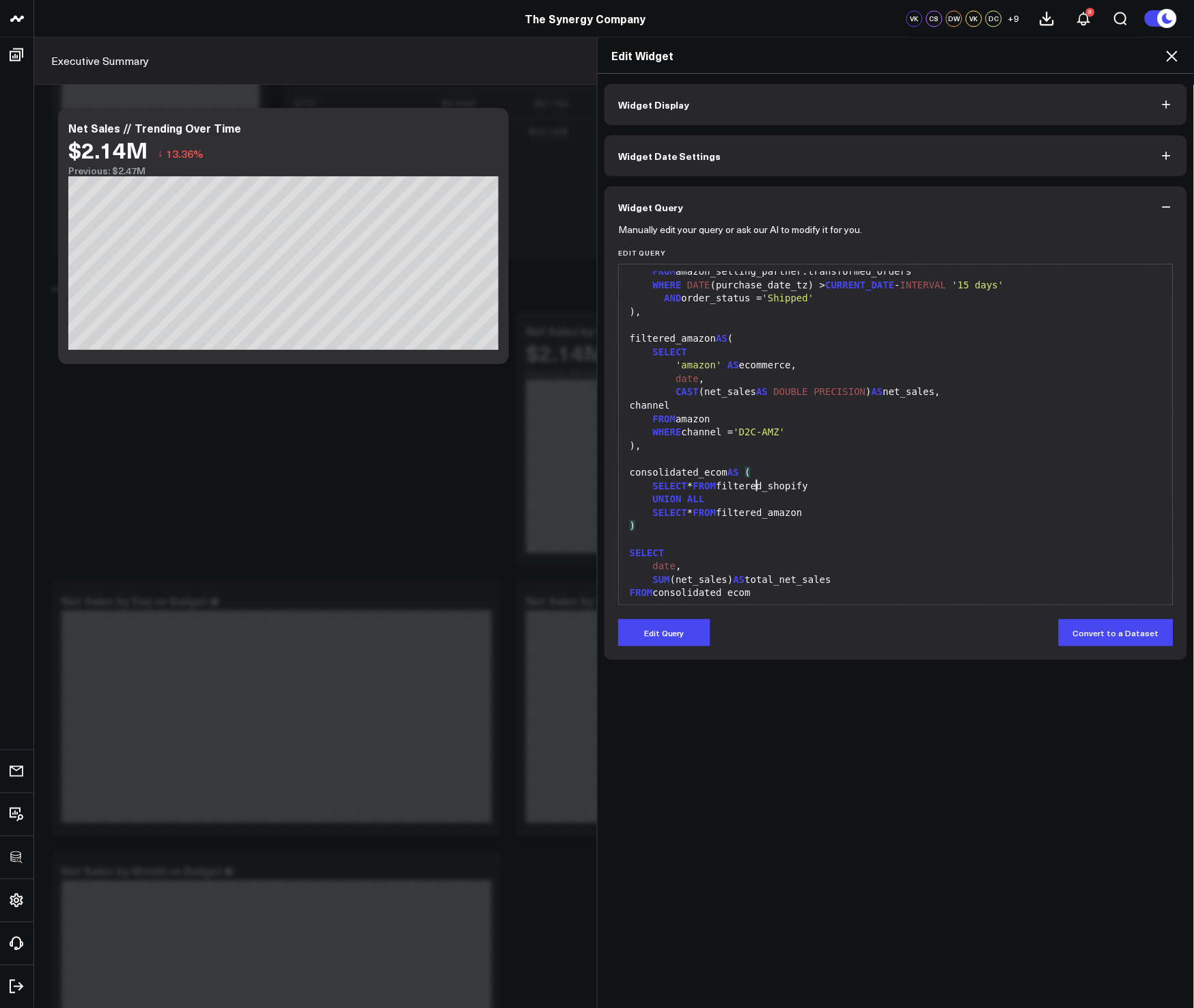
click at [802, 480] on div "consolidated_ecom AS (" at bounding box center [896, 472] width 541 height 14
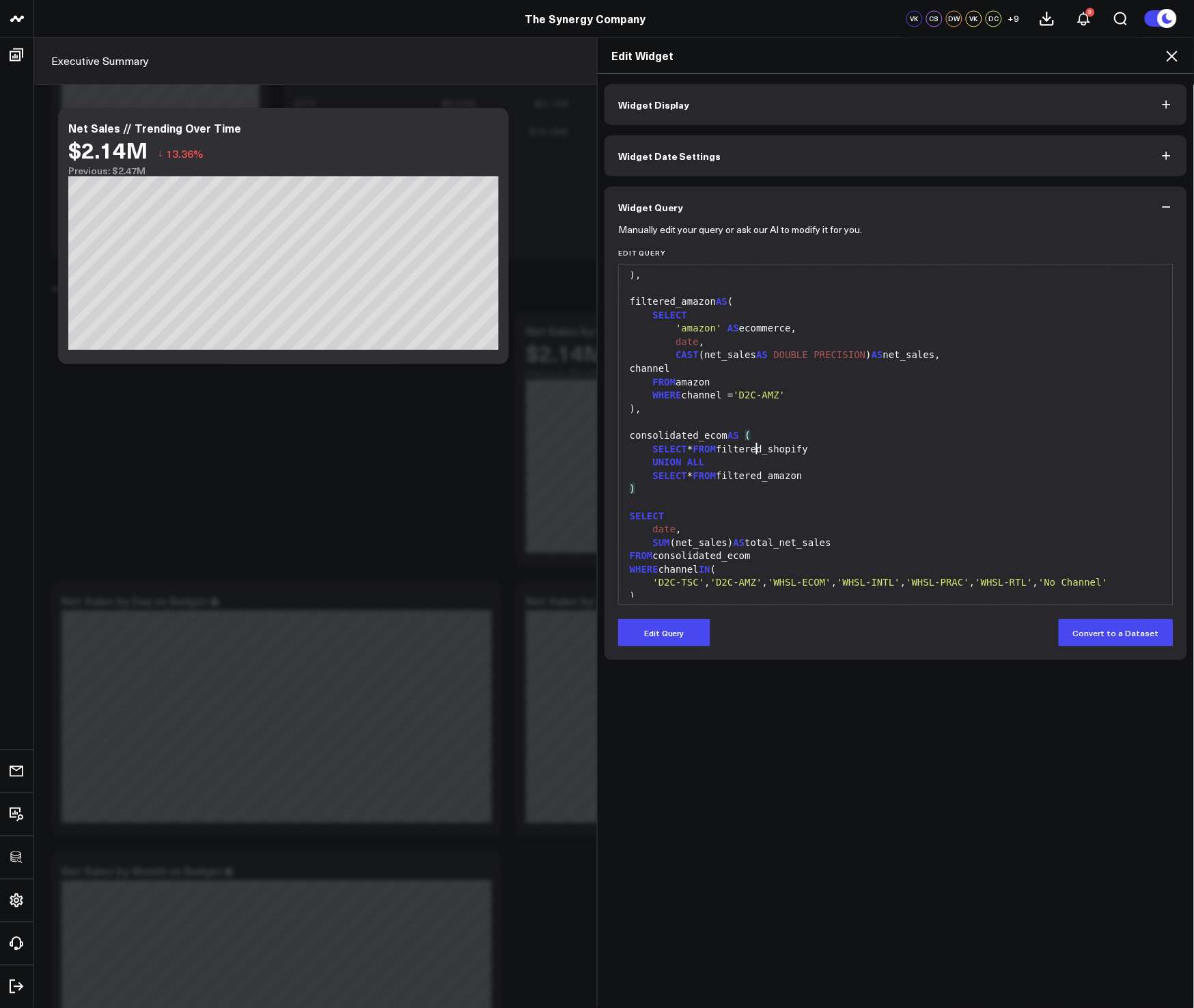
scroll to position [397, 0]
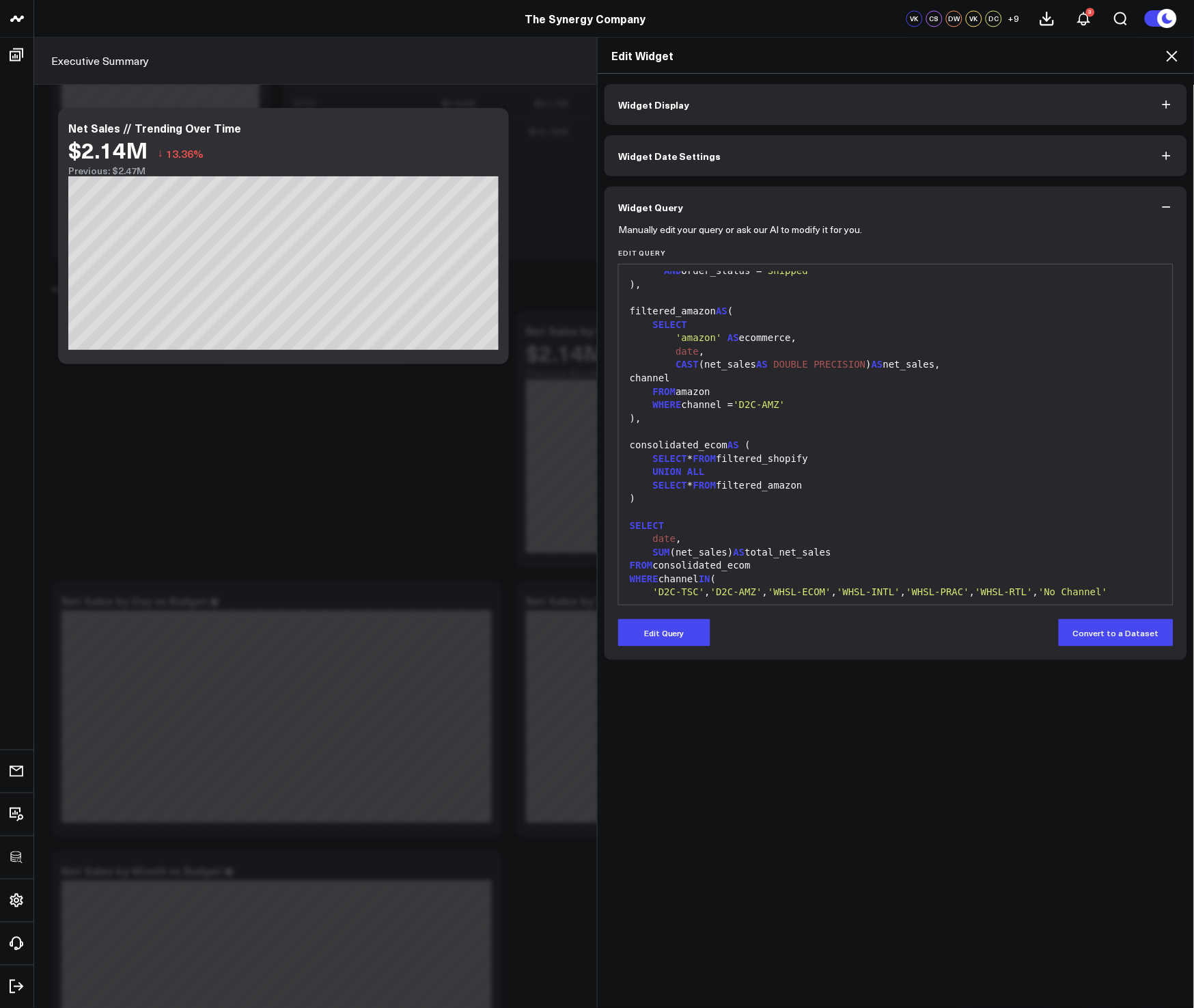
click at [1171, 59] on icon at bounding box center [1172, 56] width 17 height 17
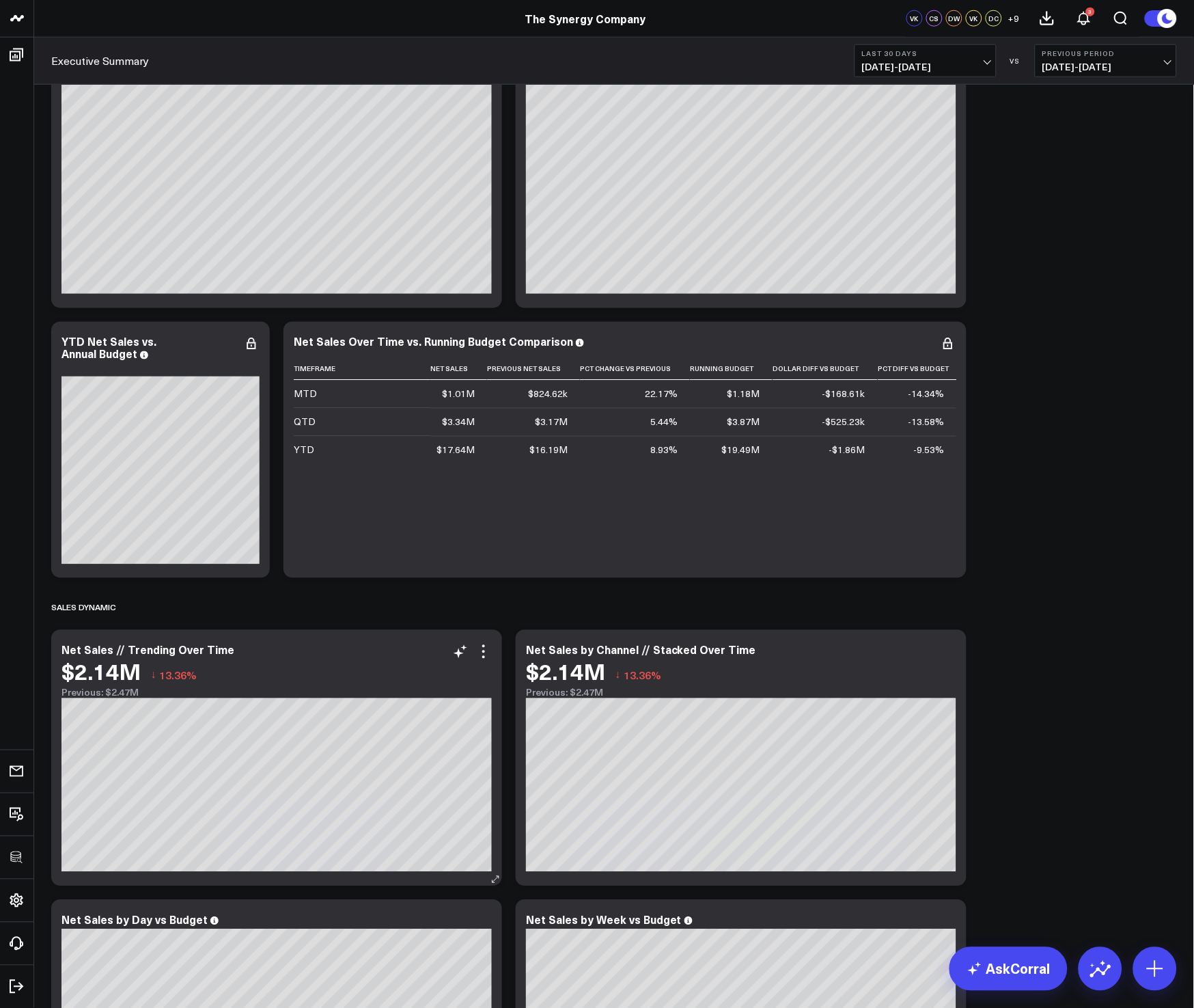
scroll to position [563, 0]
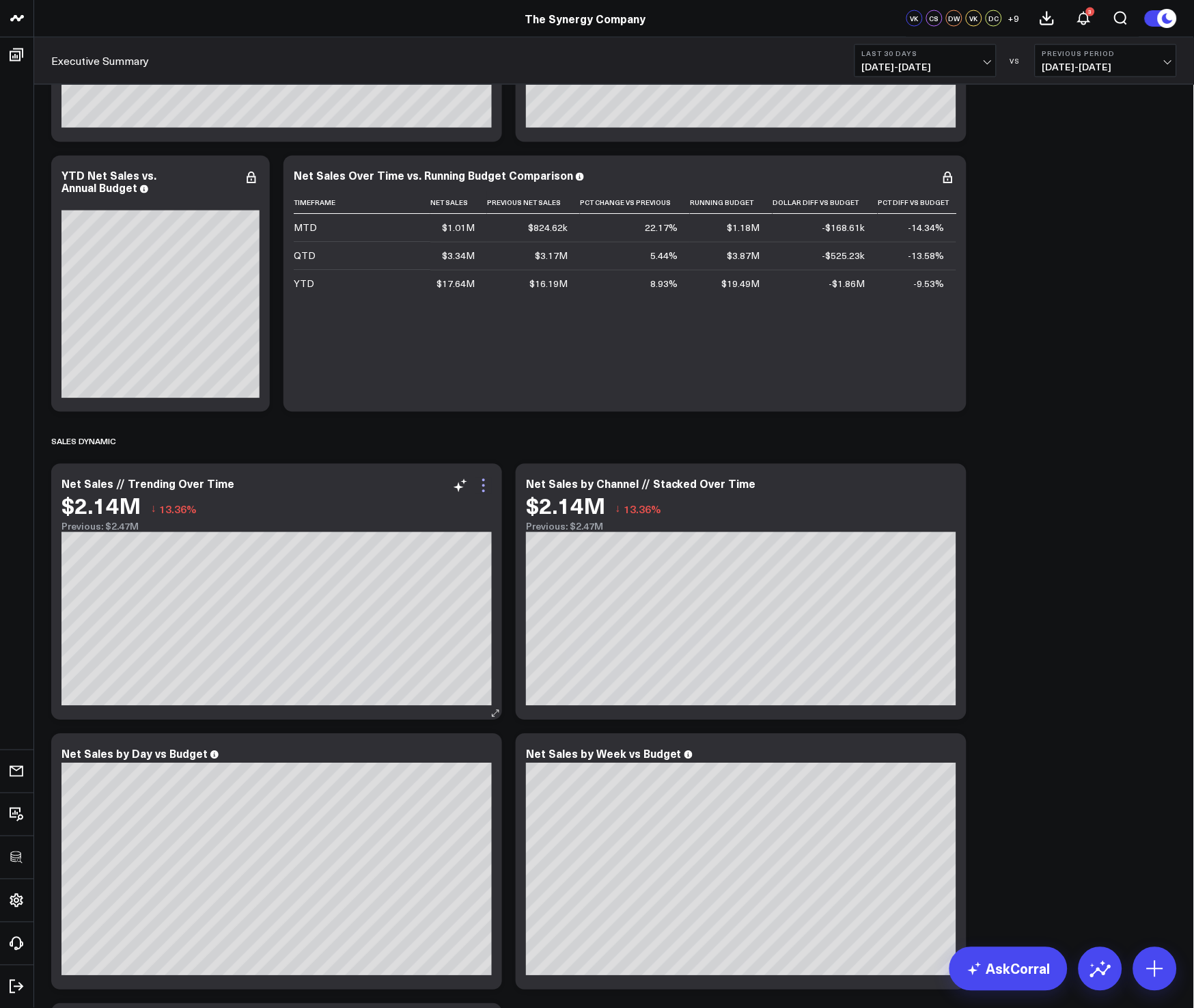
click at [481, 487] on icon at bounding box center [483, 485] width 17 height 17
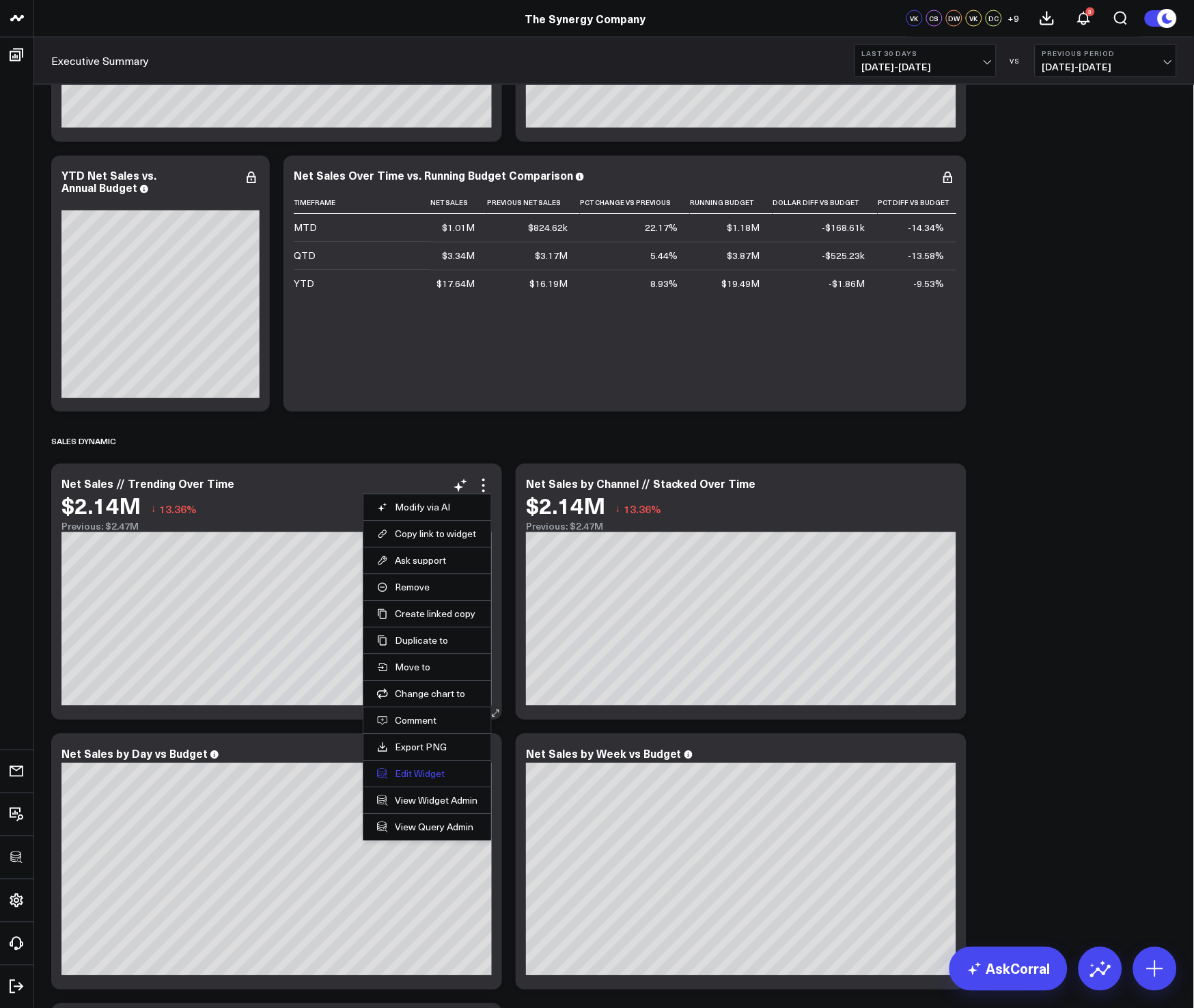
click at [422, 774] on button "Edit Widget" at bounding box center [427, 774] width 100 height 12
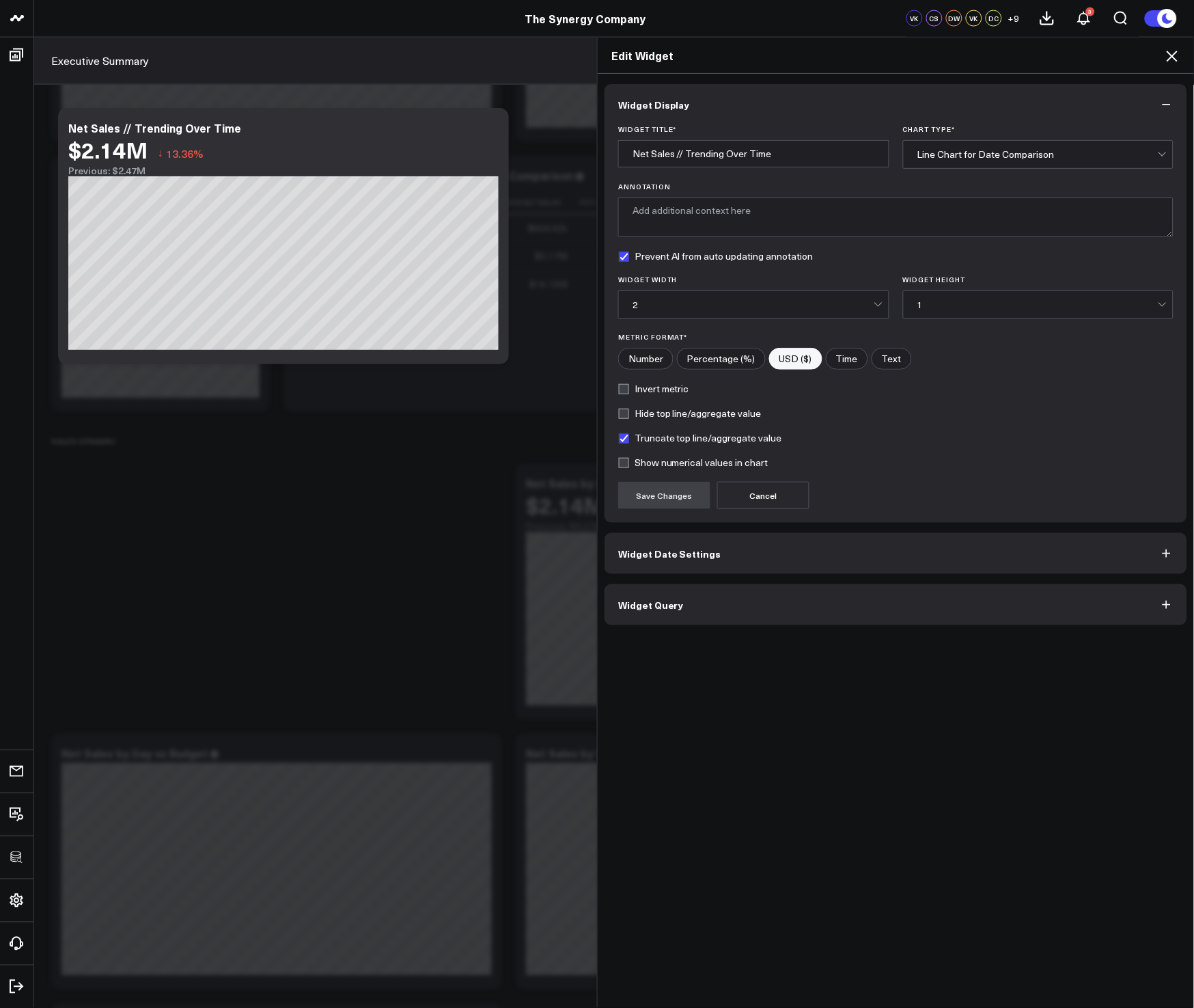
click at [702, 608] on button "Widget Query" at bounding box center [896, 605] width 583 height 41
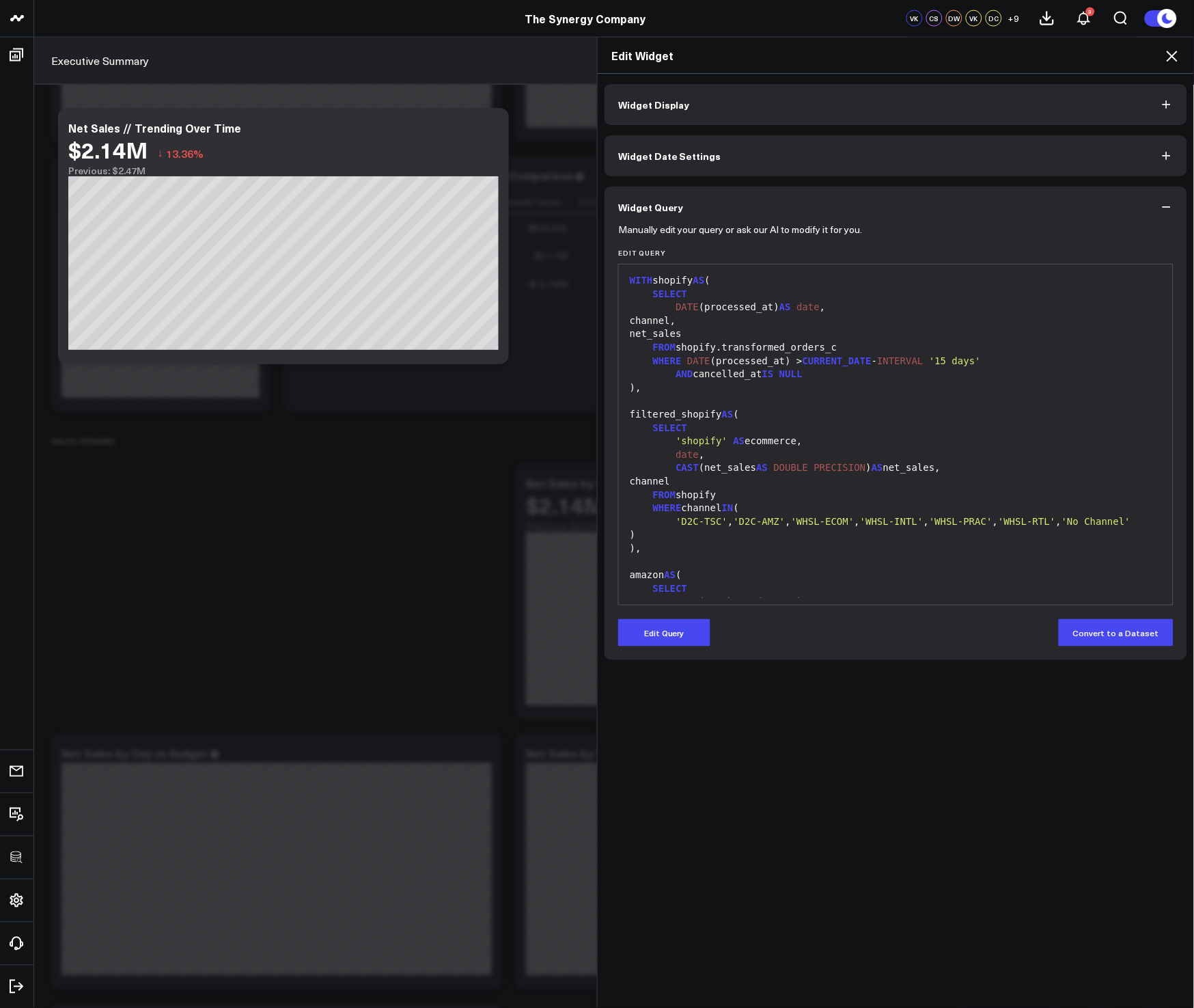
click at [665, 651] on div "Manually edit your query or ask our AI to modify it for you. Edit Query 99 1 2 …" at bounding box center [896, 444] width 583 height 432
click at [661, 632] on button "Edit Query" at bounding box center [664, 633] width 92 height 28
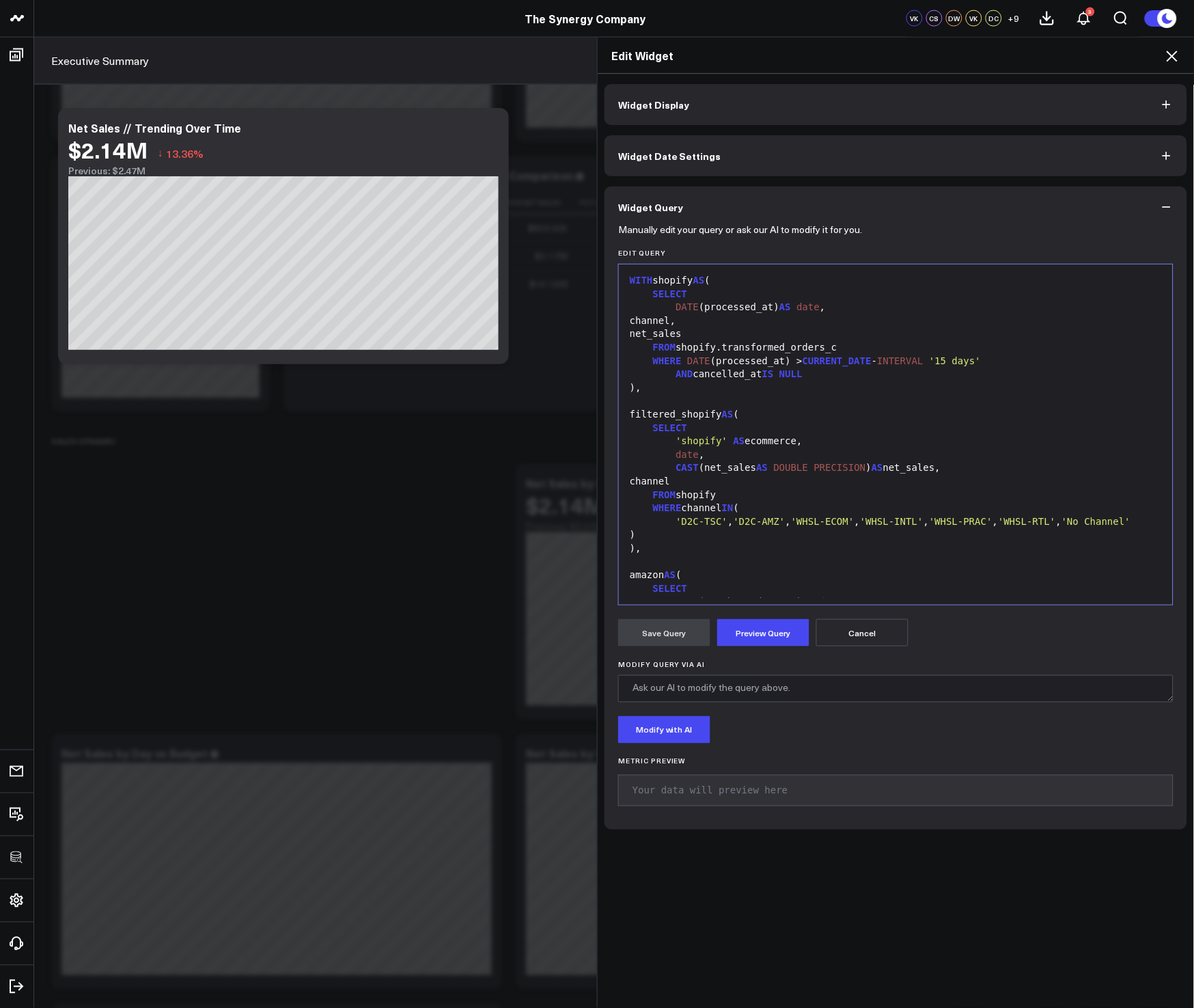
click at [868, 429] on div "SELECT" at bounding box center [896, 428] width 541 height 14
click at [1173, 51] on icon at bounding box center [1172, 56] width 17 height 17
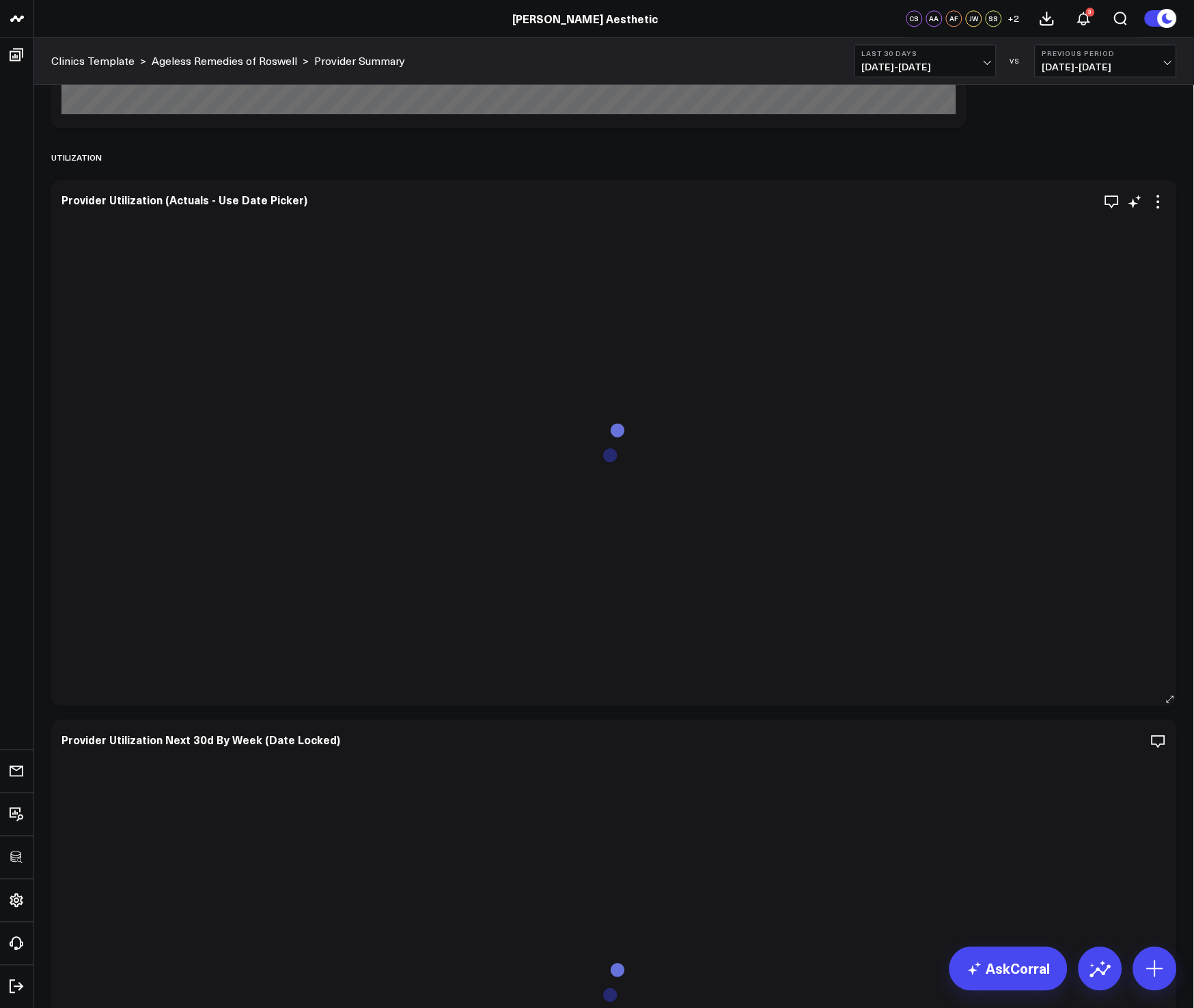
scroll to position [3568, 0]
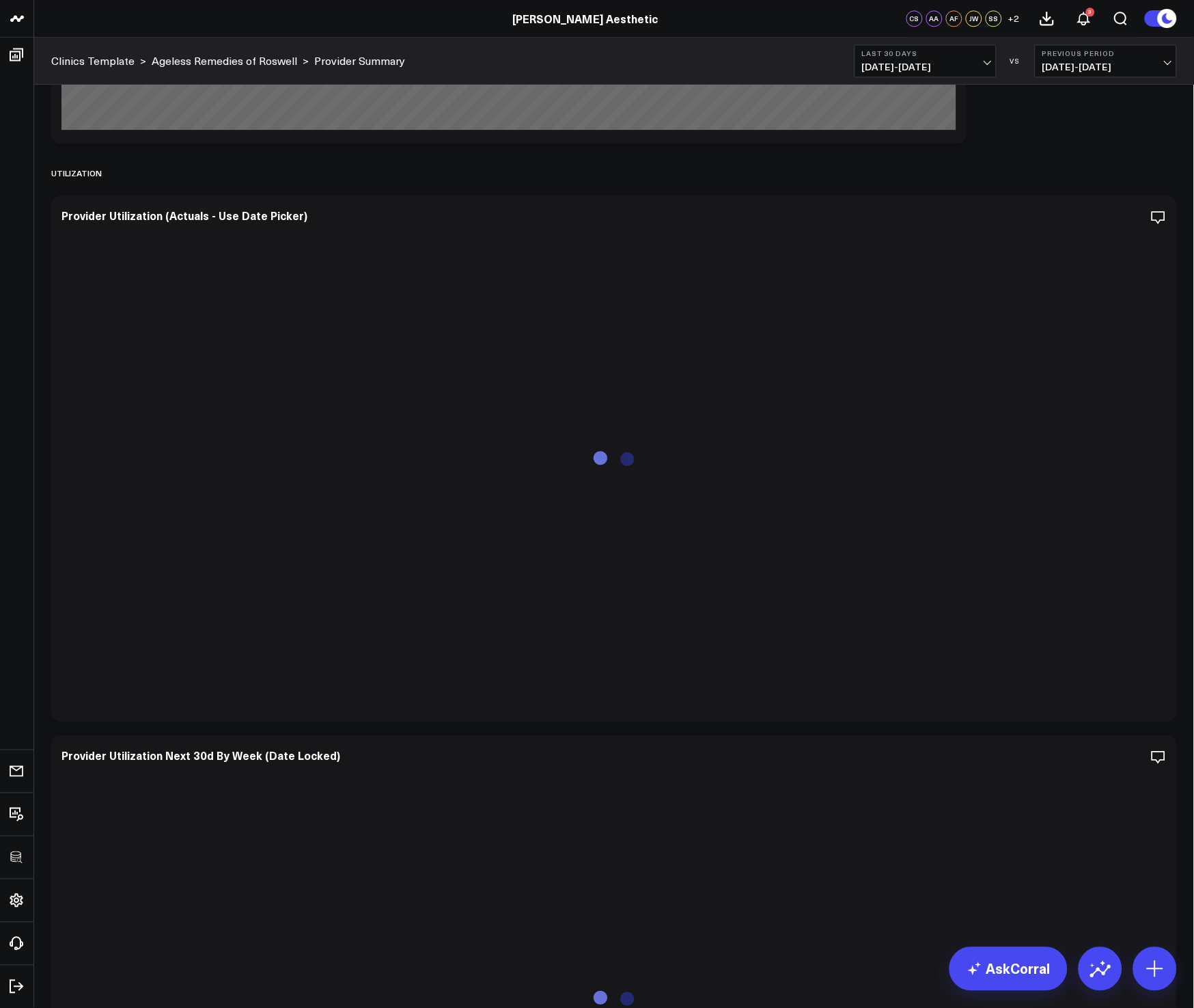
click at [1162, 217] on icon at bounding box center [1158, 217] width 17 height 17
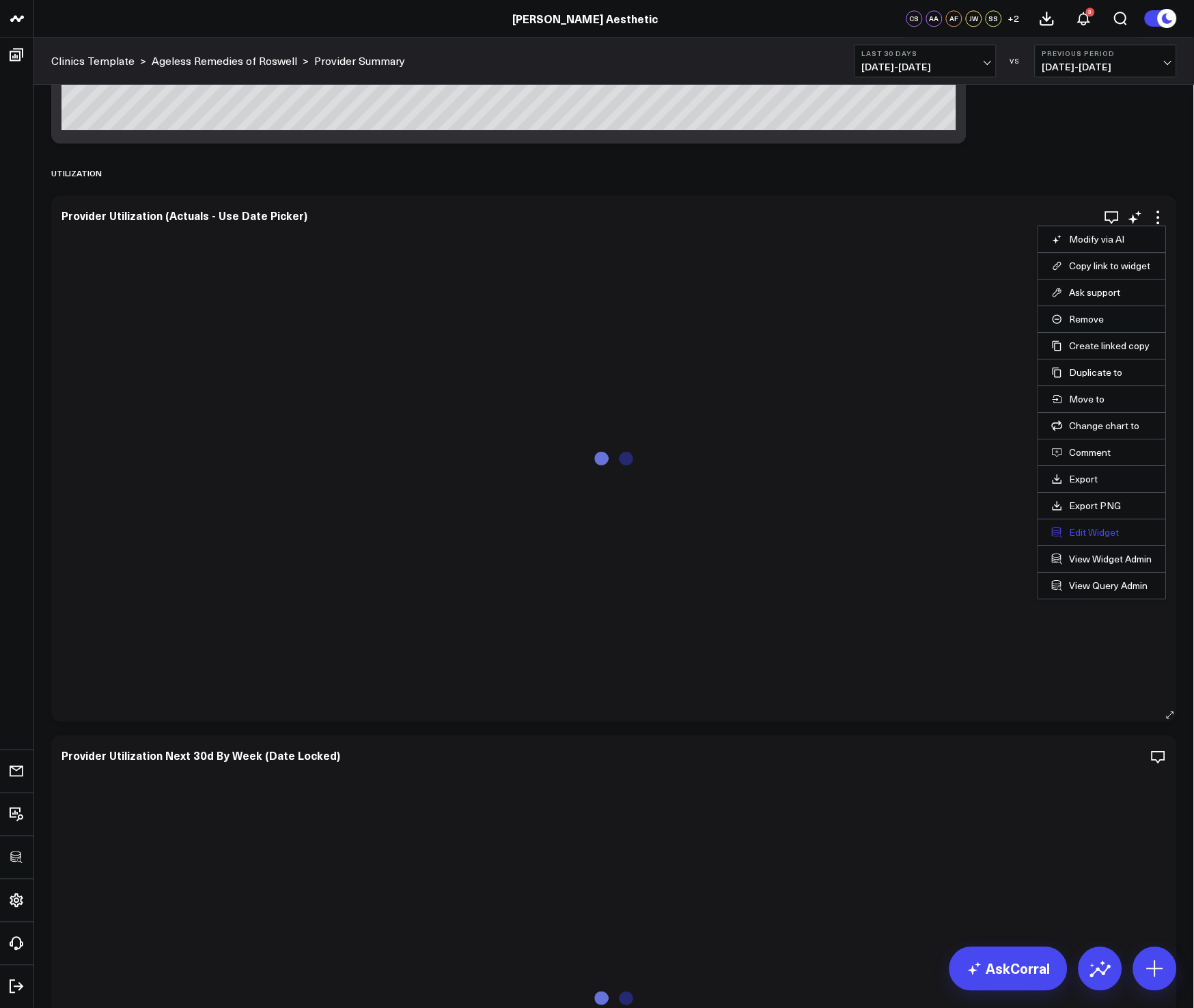
click at [1097, 533] on button "Edit Widget" at bounding box center [1102, 532] width 100 height 12
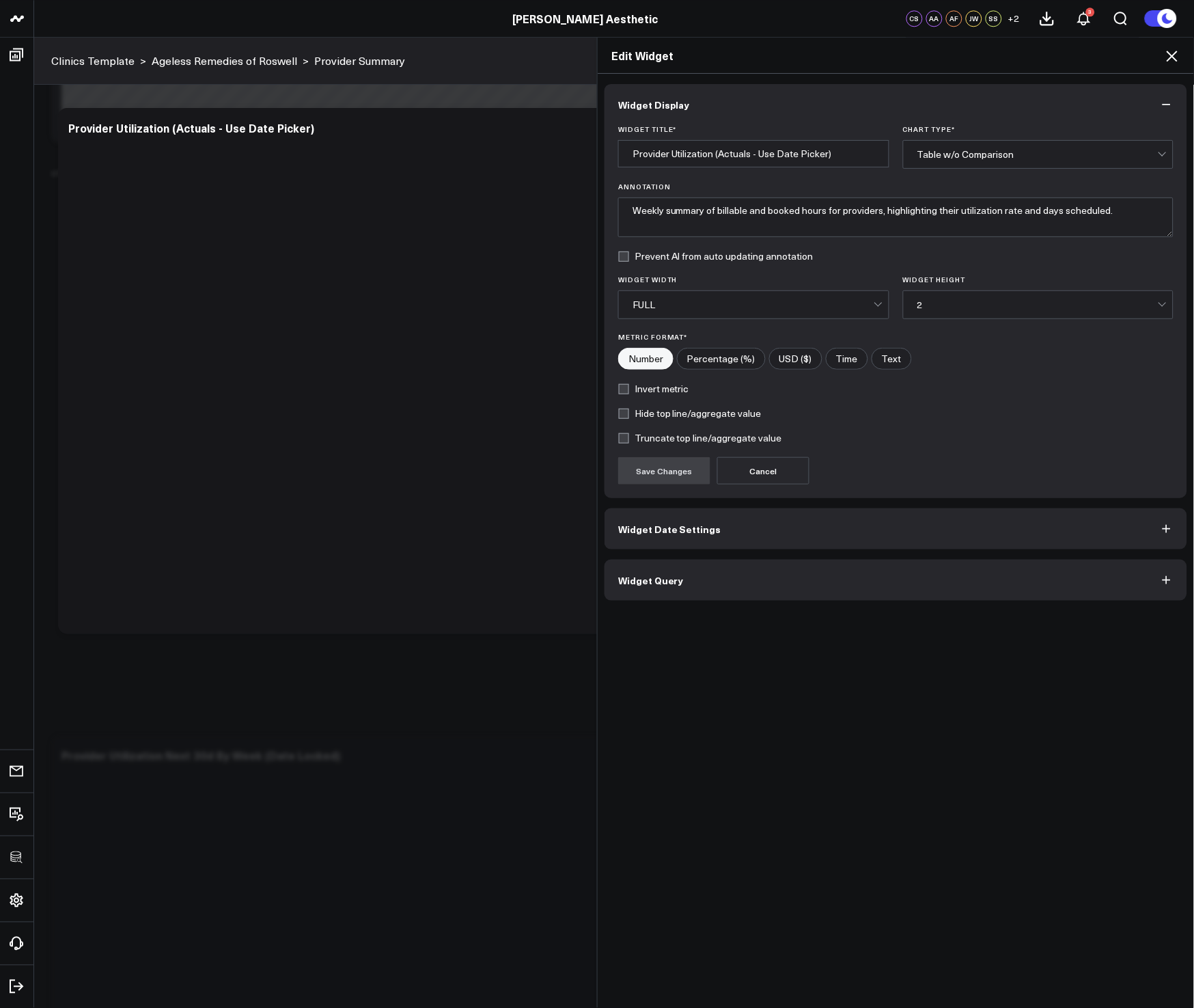
click at [824, 587] on button "Widget Query" at bounding box center [896, 580] width 583 height 41
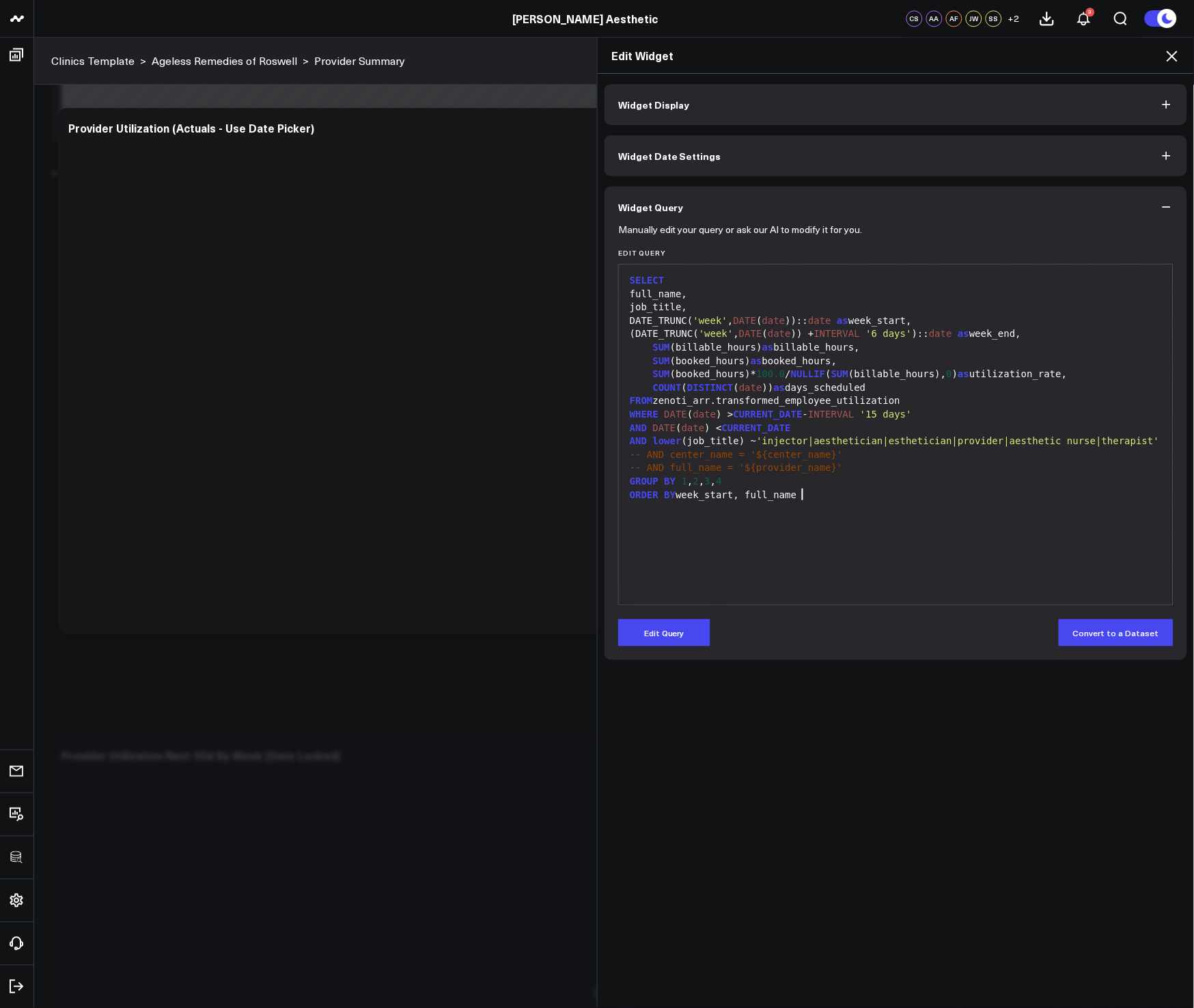
click at [811, 555] on div "SELECT full_name, job_title, DATE_TRUNC( 'week' , DATE ( date )):: date as week…" at bounding box center [896, 434] width 541 height 327
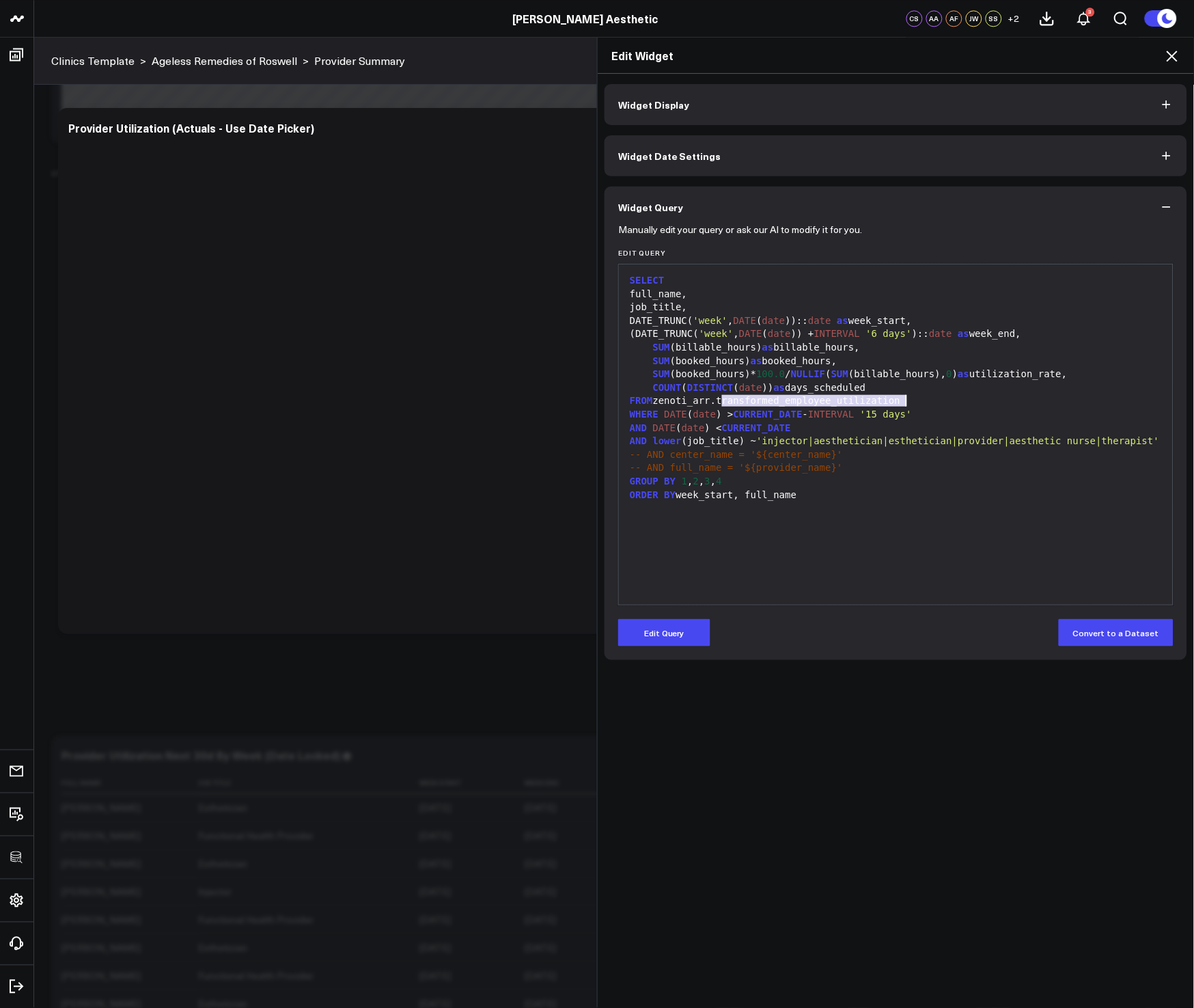
drag, startPoint x: 716, startPoint y: 402, endPoint x: 937, endPoint y: 400, distance: 221.0
click at [937, 400] on div "FROM zenoti_arr.transformed_employee_utilization" at bounding box center [896, 401] width 541 height 14
click at [938, 400] on div "FROM zenoti_arr.transformed_employee_utilization" at bounding box center [896, 401] width 541 height 14
click at [928, 509] on div "SELECT full_name, job_title, DATE_TRUNC( 'week' , DATE ( date )):: date as week…" at bounding box center [896, 434] width 541 height 327
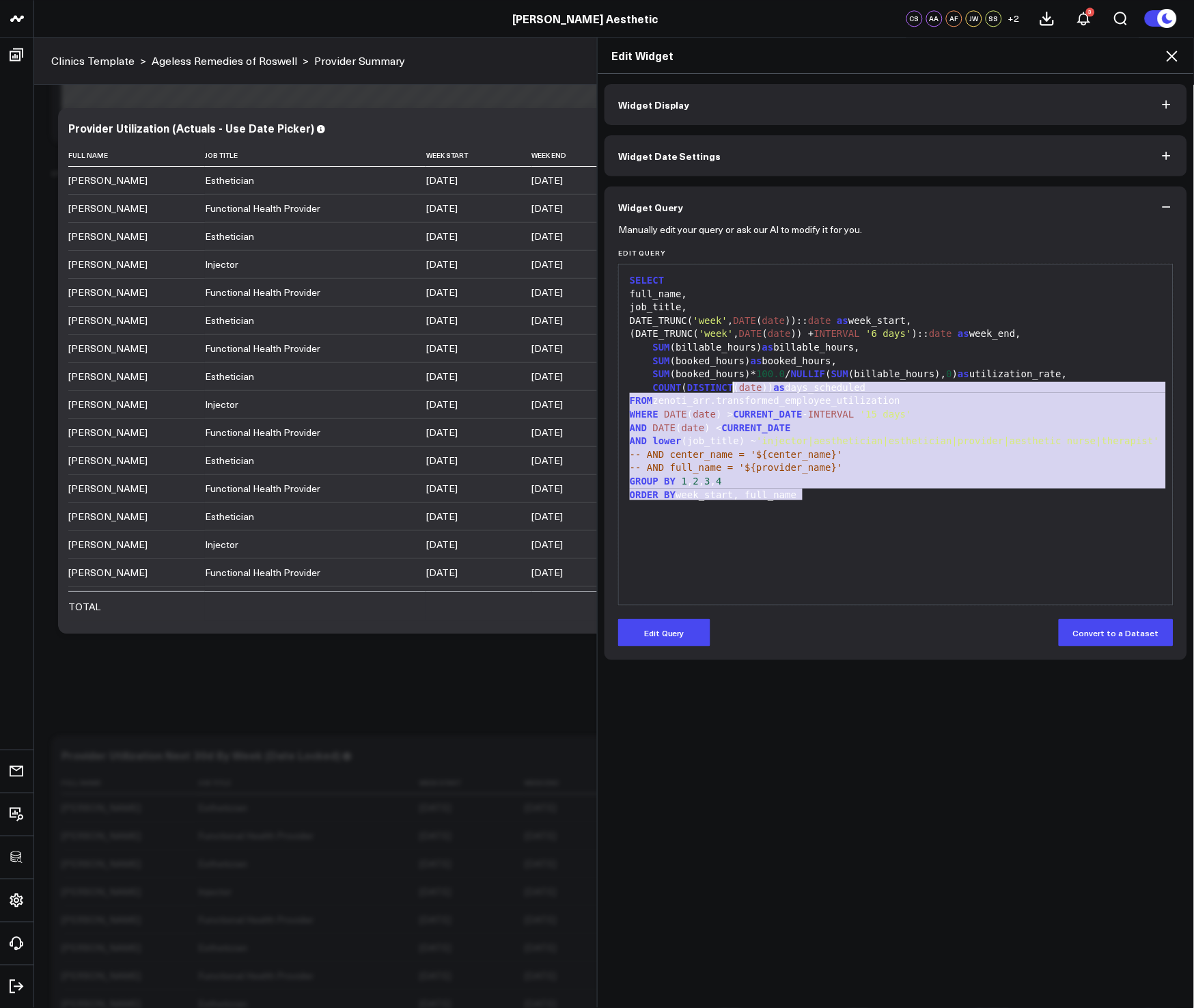
drag, startPoint x: 858, startPoint y: 517, endPoint x: 637, endPoint y: 283, distance: 321.9
click at [646, 290] on div "SELECT full_name, job_title, DATE_TRUNC( 'week' , DATE ( date )):: date as week…" at bounding box center [896, 434] width 541 height 327
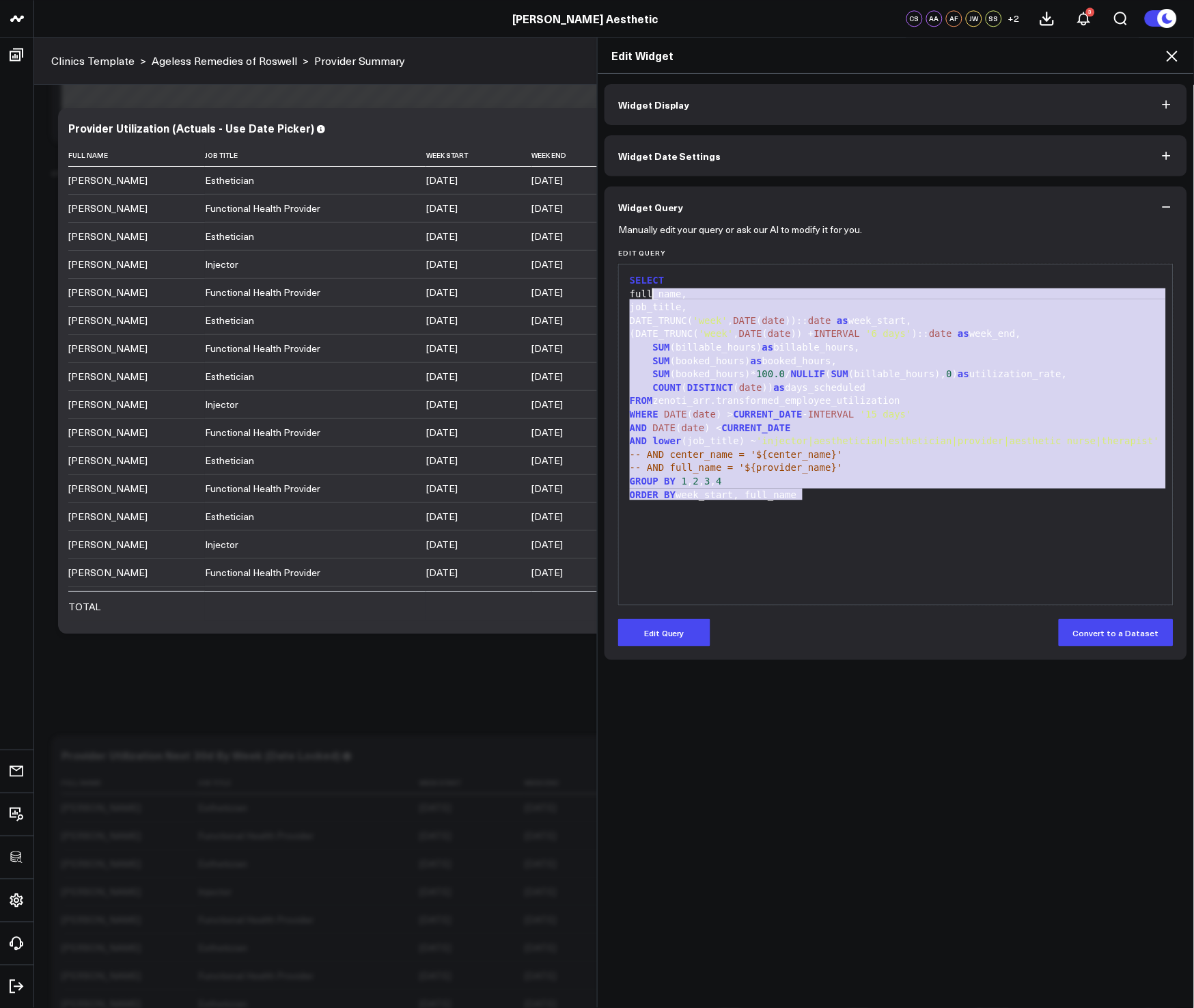
click at [837, 400] on div "FROM zenoti_arr.transformed_employee_utilization" at bounding box center [896, 401] width 541 height 14
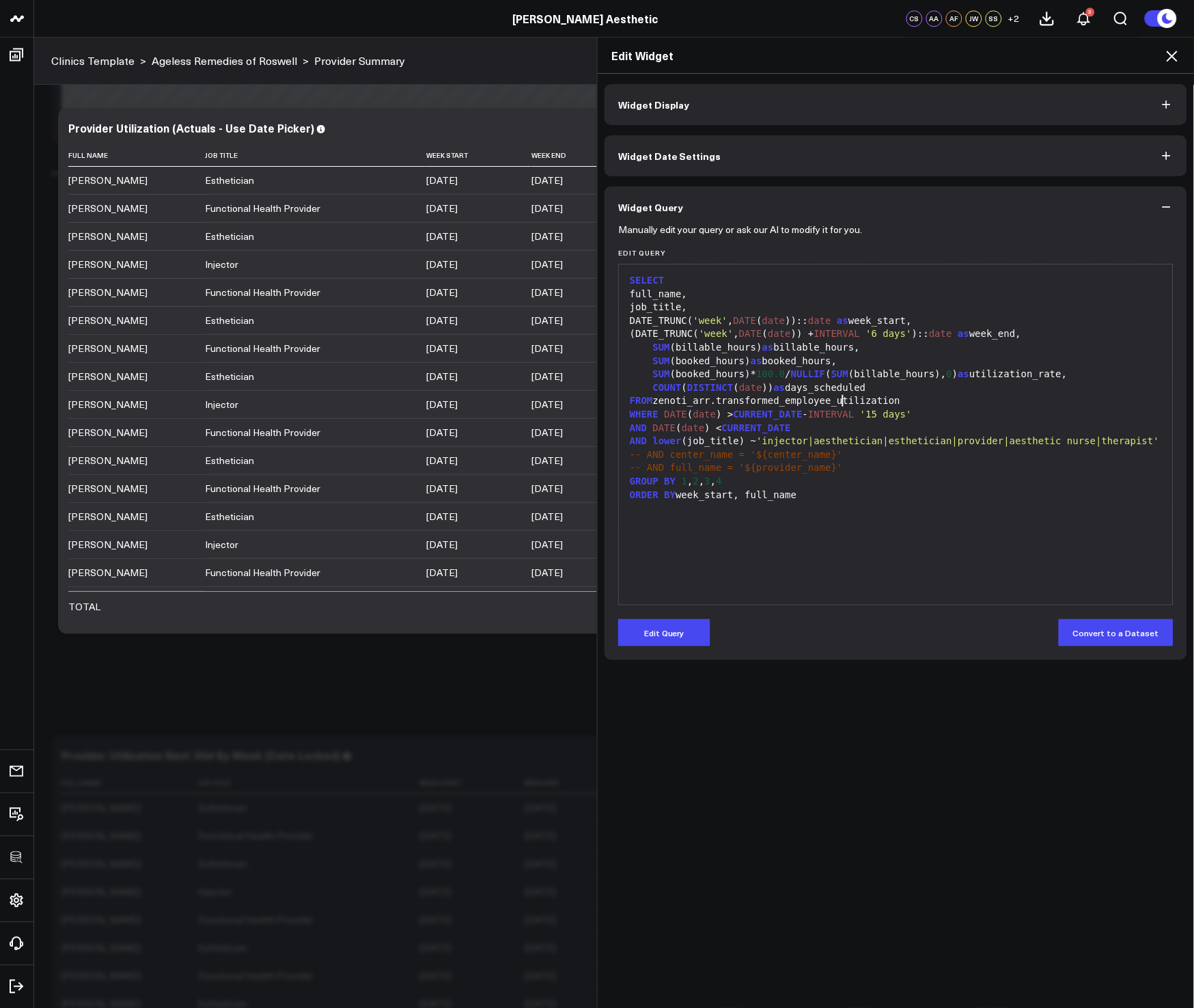
click at [923, 498] on div "ORDER BY week_start, full_name" at bounding box center [896, 495] width 541 height 14
click at [688, 619] on button "Edit Query" at bounding box center [664, 633] width 92 height 28
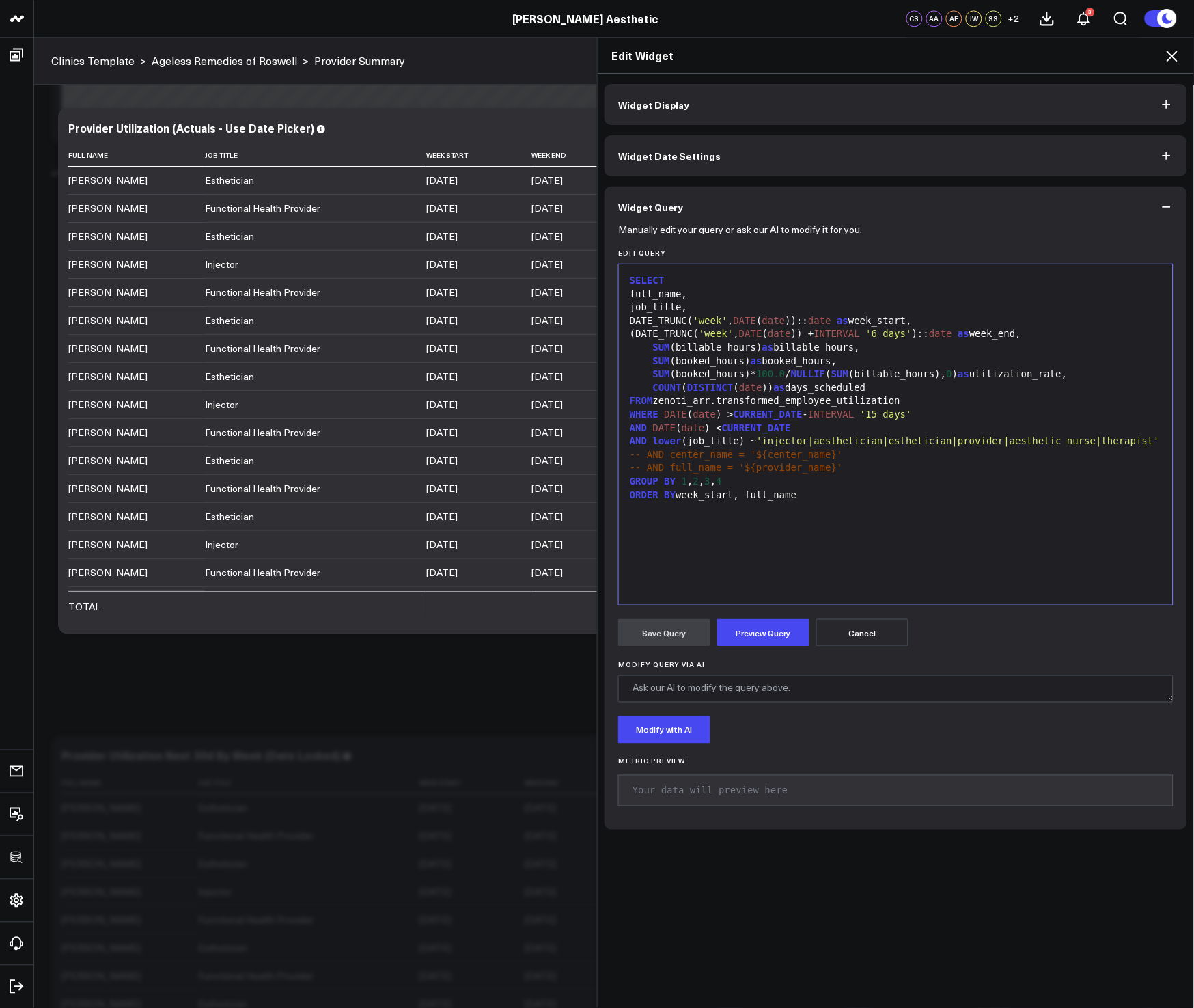
click at [835, 565] on div "SELECT full_name, job_title, DATE_TRUNC( 'week' , DATE ( date )):: date as week…" at bounding box center [896, 434] width 541 height 327
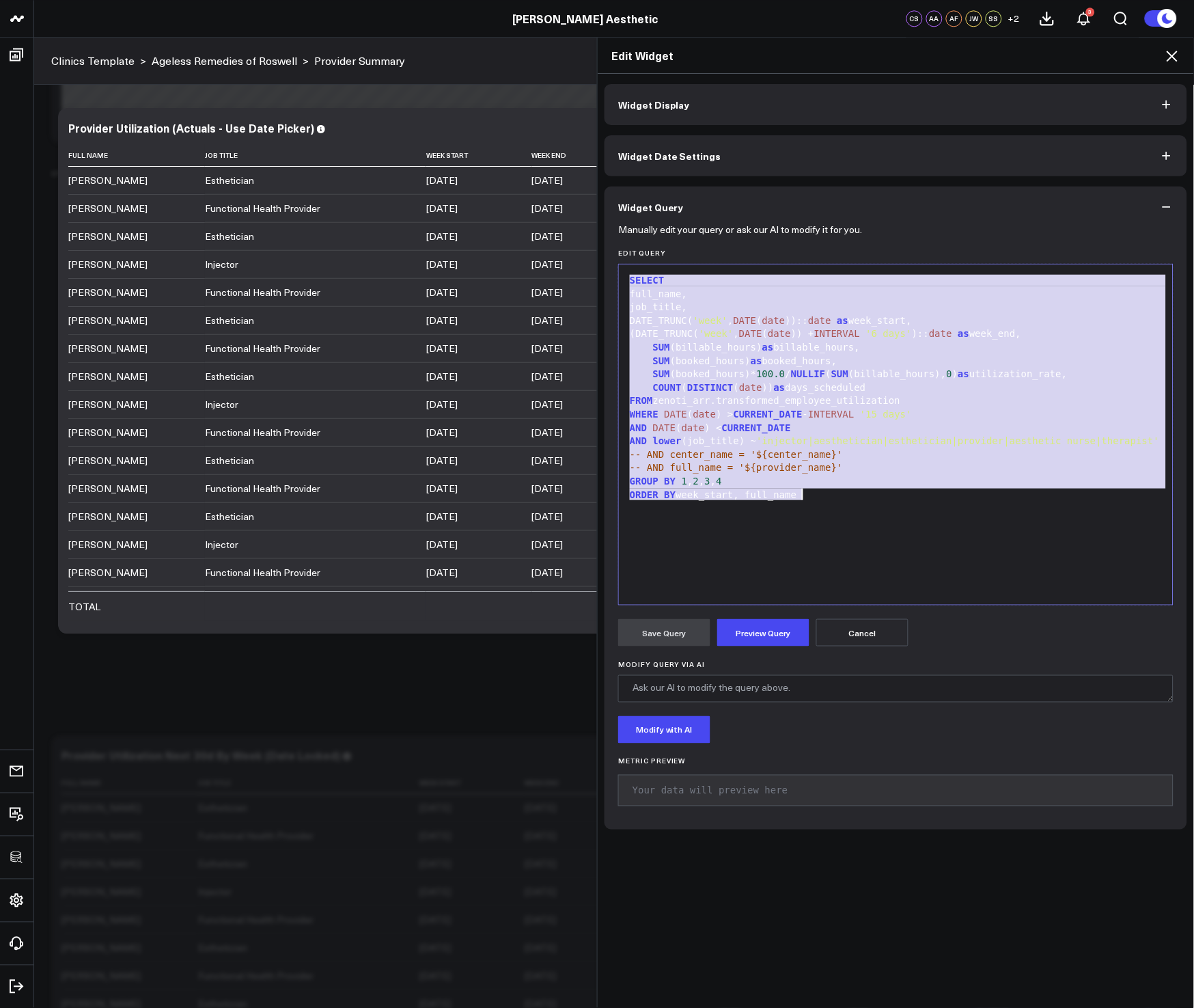
copy div "SELECT full_name, job_title, DATE_TRUNC( 'week' , DATE ( date )):: date as week…"
click at [827, 476] on div "GROUP BY 1 , 2 , 3 , 4" at bounding box center [896, 482] width 541 height 14
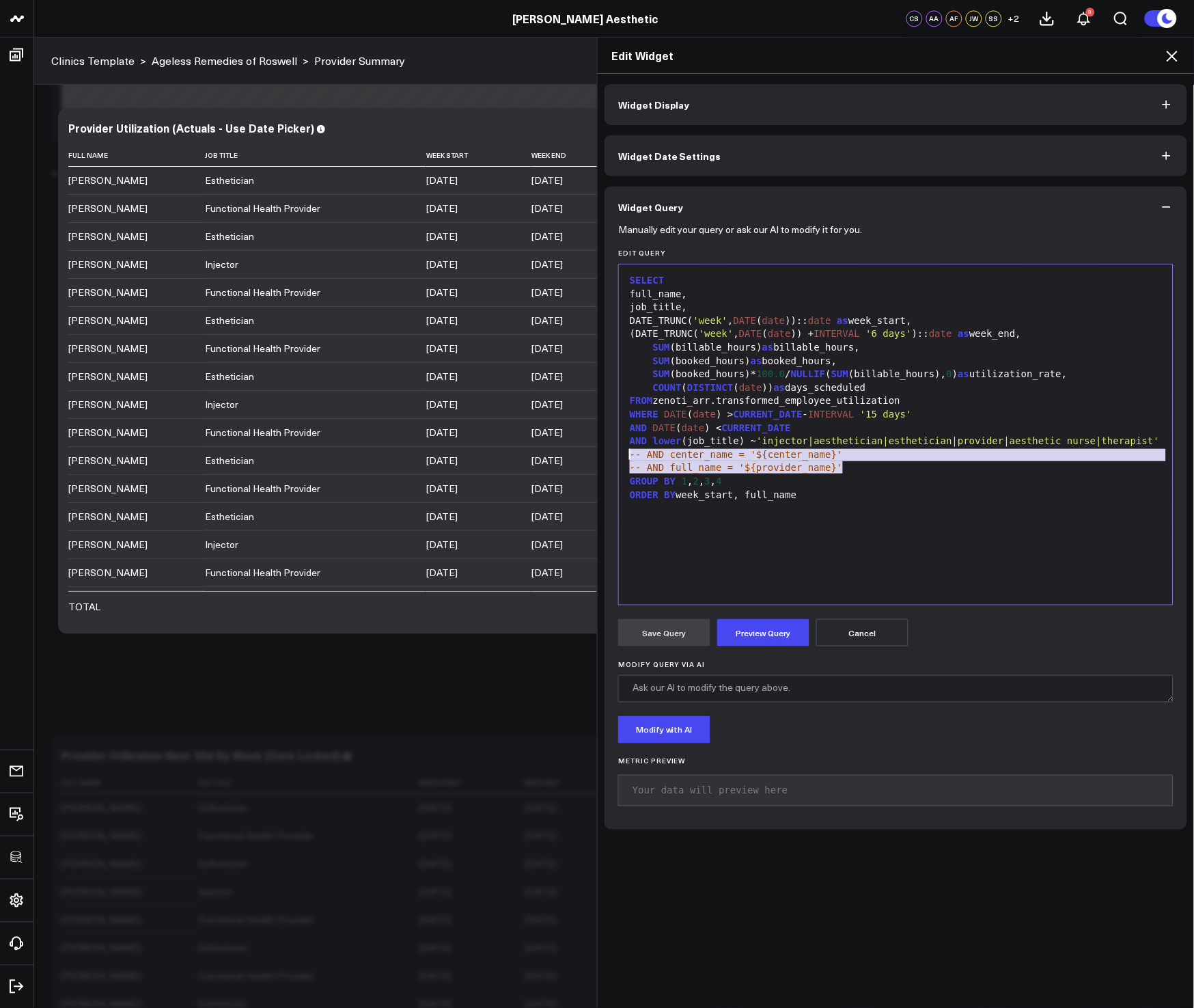
drag, startPoint x: 844, startPoint y: 467, endPoint x: 600, endPoint y: 455, distance: 244.3
click at [605, 456] on div "Manually edit your query or ask our AI to modify it for you. Edit Query 99 1 2 …" at bounding box center [896, 528] width 583 height 602
click at [761, 469] on span "-- AND full_name = '${provider_name}'" at bounding box center [736, 467] width 213 height 11
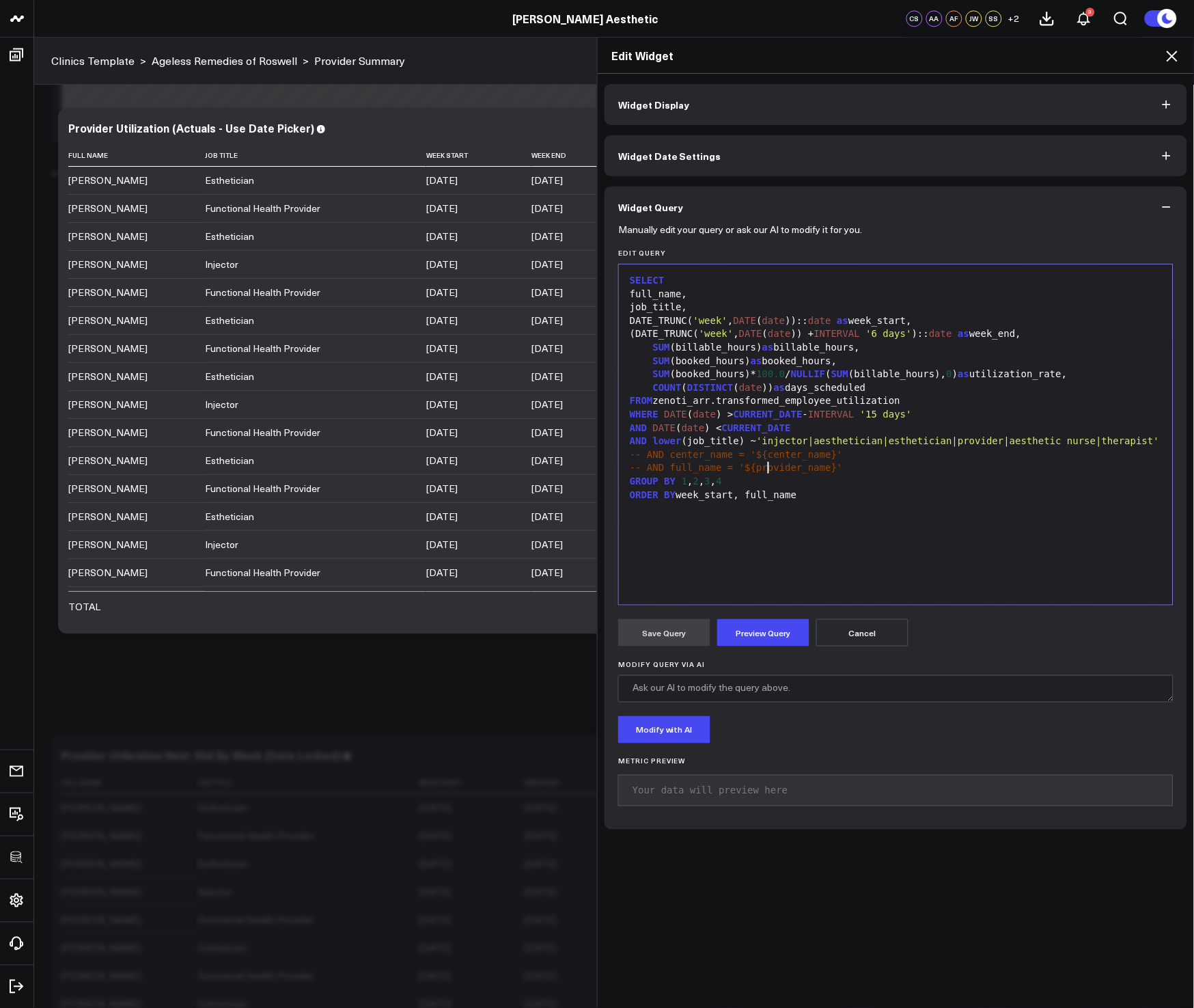
click at [855, 464] on div "-- AND full_name = '${provider_name}'" at bounding box center [896, 468] width 541 height 14
drag, startPoint x: 845, startPoint y: 455, endPoint x: 600, endPoint y: 450, distance: 245.1
click at [605, 450] on div "Manually edit your query or ask our AI to modify it for you. Edit Query 99 1 2 …" at bounding box center [896, 528] width 583 height 602
click at [791, 447] on div "AND lower (job_title) ~ 'injector|aesthetician|esthetician|provider|aesthetic n…" at bounding box center [896, 441] width 541 height 14
drag, startPoint x: 643, startPoint y: 456, endPoint x: 599, endPoint y: 455, distance: 44.0
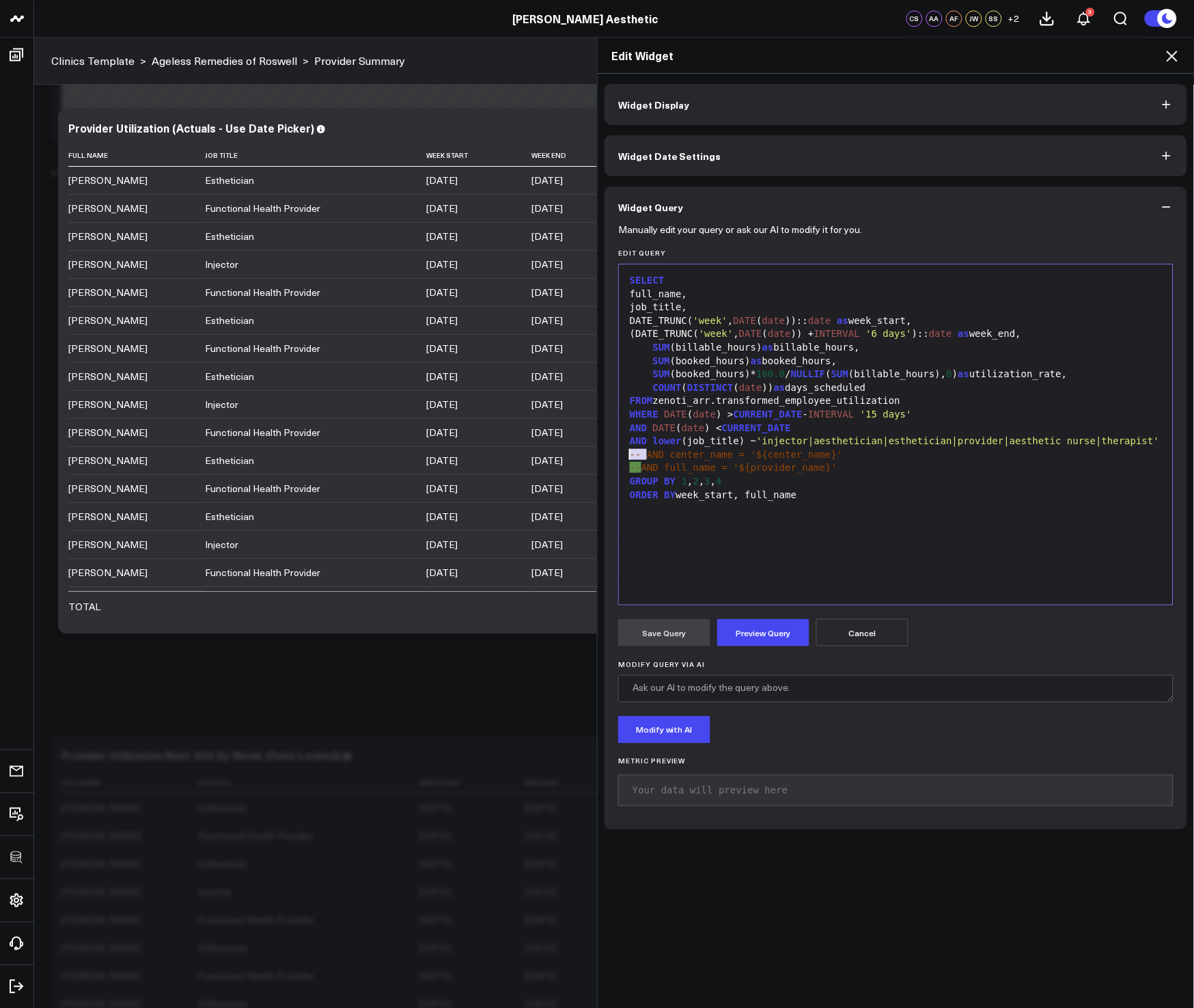
click at [599, 455] on div "Widget Display Widget Date Settings Widget Query Manually edit your query or as…" at bounding box center [896, 541] width 597 height 934
click at [840, 469] on div "-- AND full_name = '${provider_name}'" at bounding box center [896, 468] width 541 height 14
drag, startPoint x: 752, startPoint y: 456, endPoint x: 832, endPoint y: 456, distance: 80.0
click at [832, 456] on span "-- AND center_name = '${center_name}'" at bounding box center [736, 454] width 213 height 11
click at [860, 453] on div "-- AND center_name = '${center_name}'" at bounding box center [896, 455] width 541 height 14
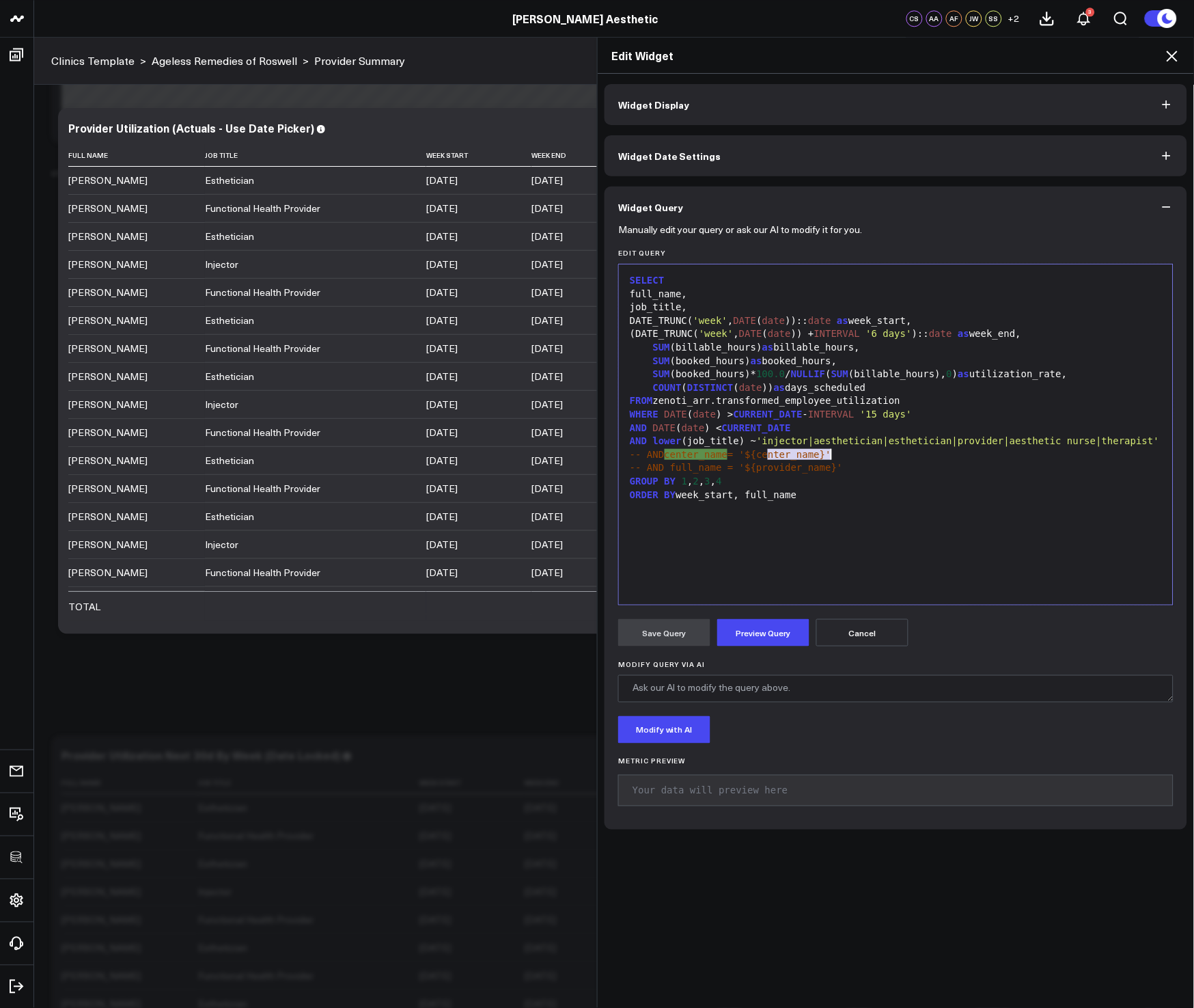
drag, startPoint x: 764, startPoint y: 456, endPoint x: 827, endPoint y: 453, distance: 63.1
click at [827, 453] on div "-- AND center_name = '${center_name}'" at bounding box center [896, 455] width 541 height 14
click at [905, 472] on div "-- AND full_name = '${provider_name}'" at bounding box center [896, 468] width 541 height 14
click at [873, 475] on div "GROUP BY 1 , 2 , 3 , 4" at bounding box center [896, 482] width 541 height 14
click at [853, 505] on div "SELECT full_name, job_title, DATE_TRUNC( 'week' , DATE ( date )):: date as week…" at bounding box center [896, 434] width 541 height 327
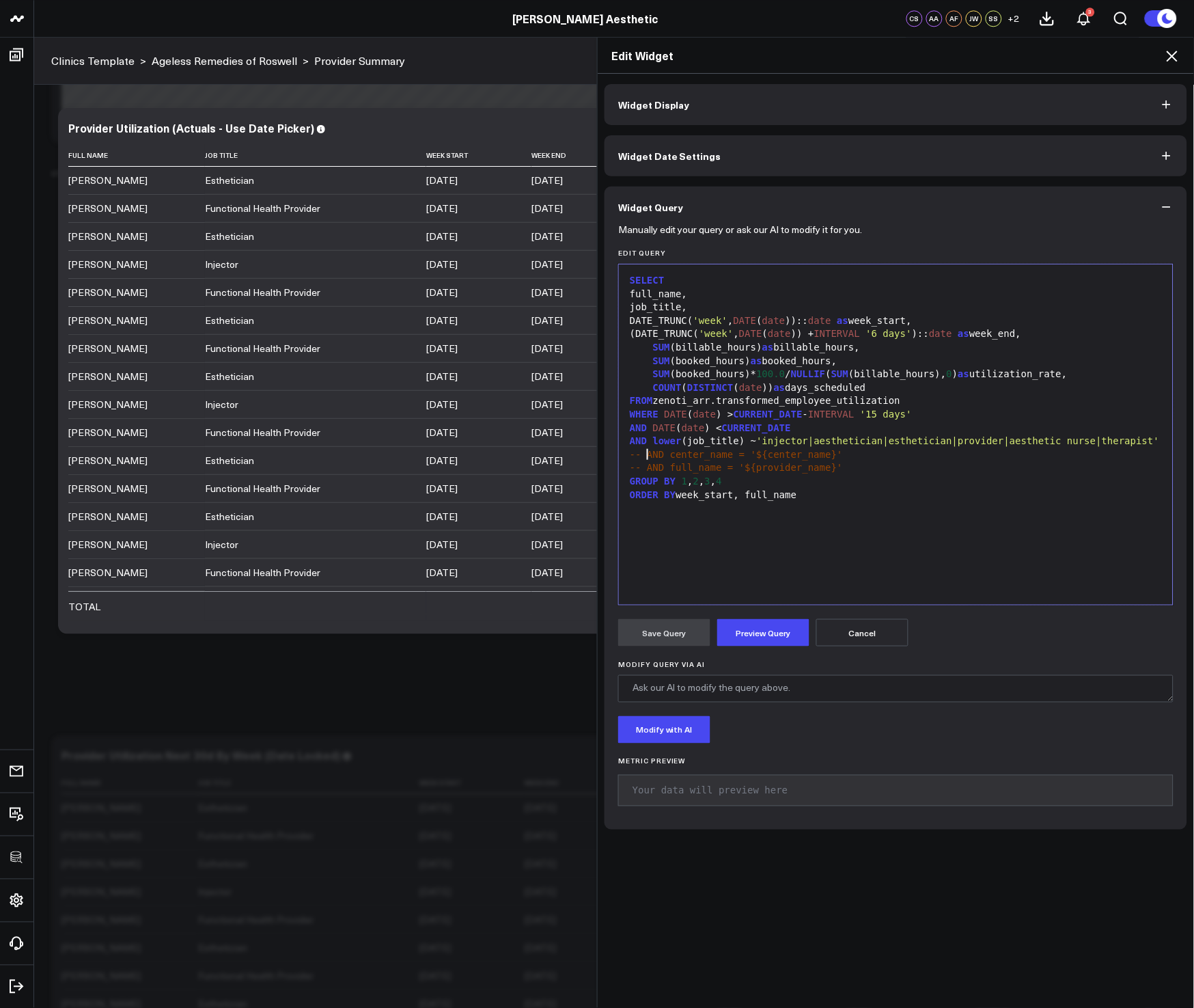
drag, startPoint x: 641, startPoint y: 457, endPoint x: 605, endPoint y: 456, distance: 36.0
click at [605, 456] on div "Manually edit your query or ask our AI to modify it for you. Edit Query 99 1 2 …" at bounding box center [896, 528] width 583 height 602
drag, startPoint x: 736, startPoint y: 453, endPoint x: 815, endPoint y: 456, distance: 79.1
click at [814, 456] on span "'${center_name}'" at bounding box center [768, 454] width 92 height 11
click at [1069, 480] on div "GROUP BY 1 , 2 , 3 , 4" at bounding box center [896, 482] width 541 height 14
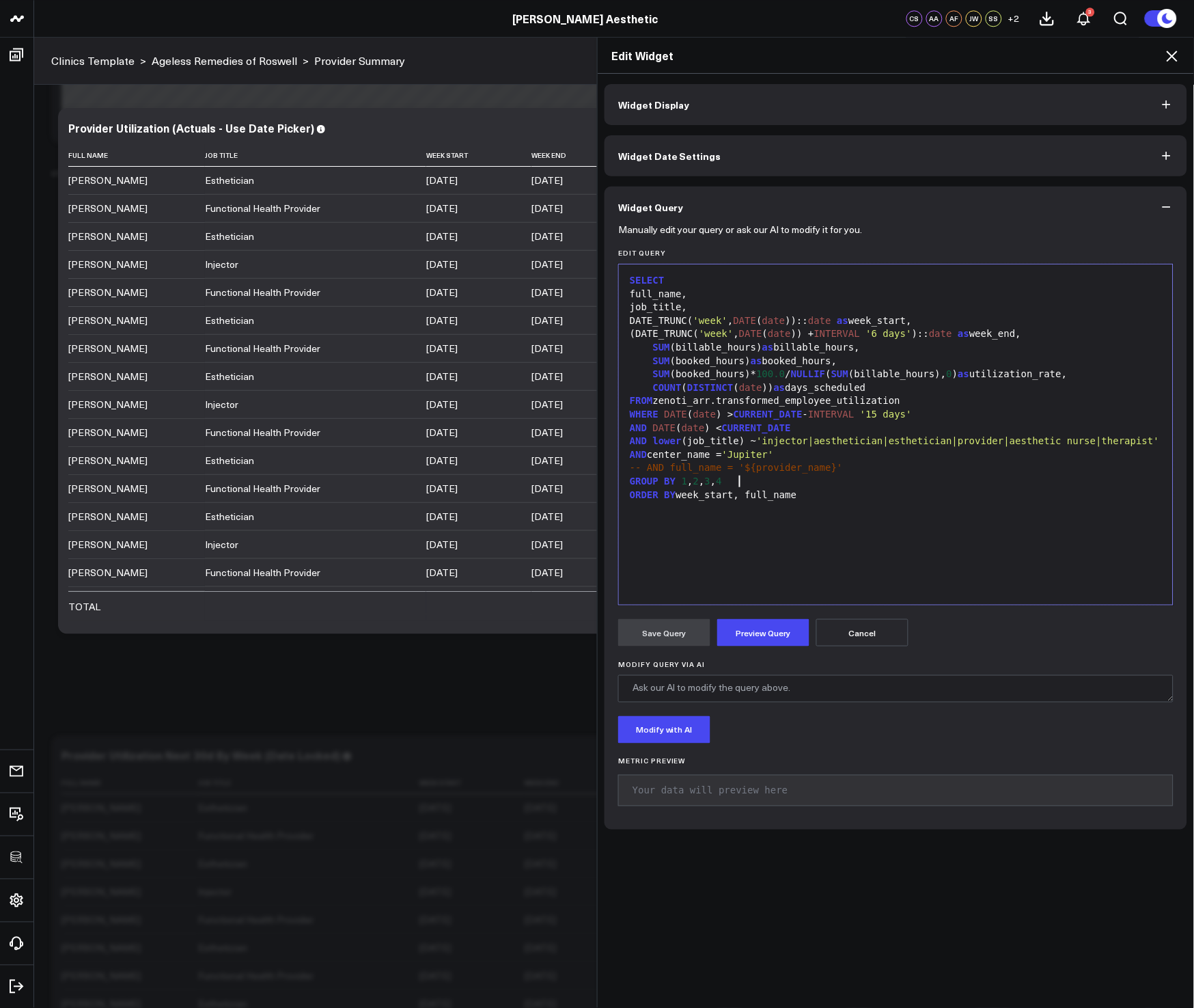
click at [865, 642] on button "Cancel" at bounding box center [862, 633] width 92 height 28
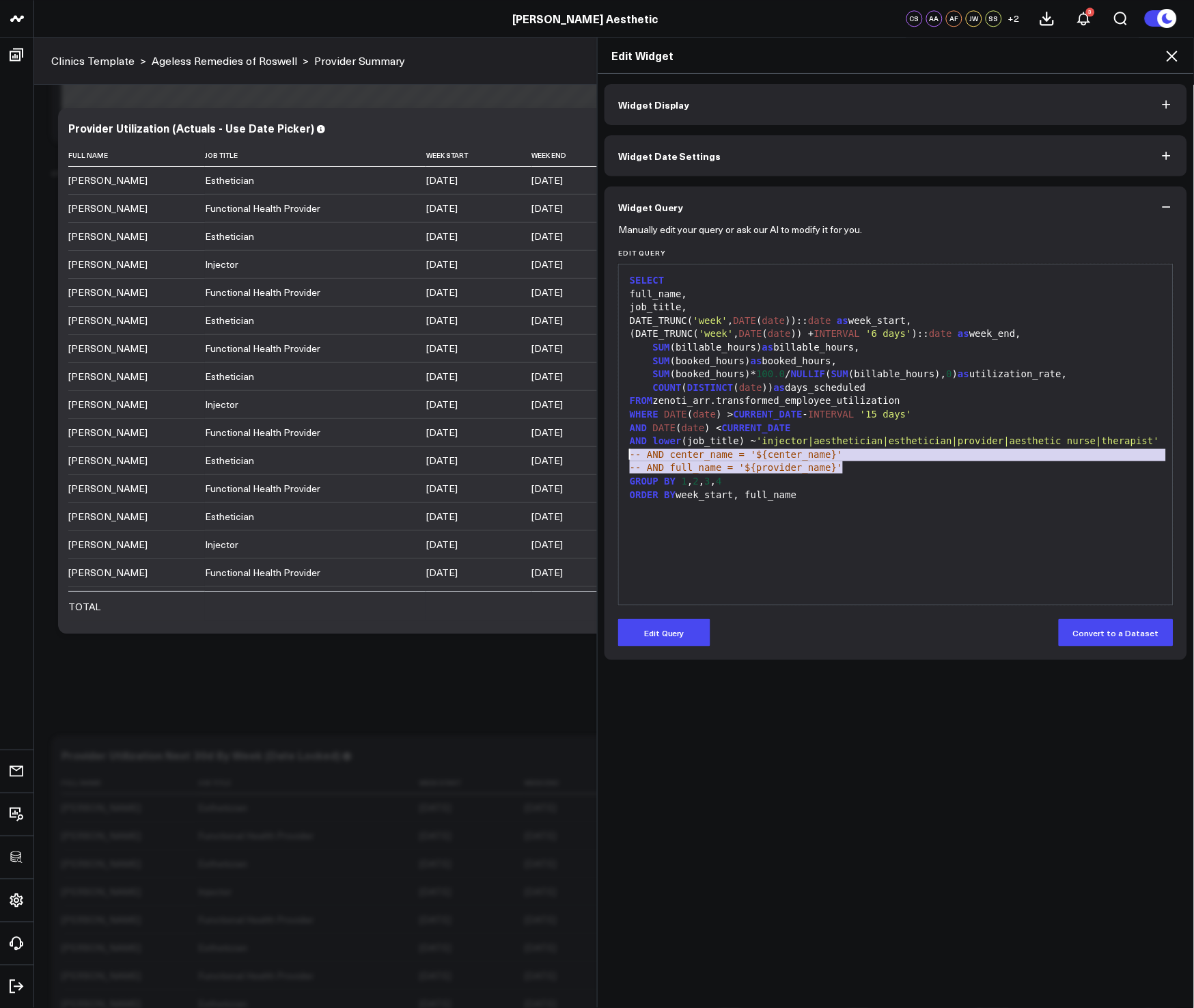
drag, startPoint x: 857, startPoint y: 472, endPoint x: 622, endPoint y: 453, distance: 235.8
click at [626, 453] on div "SELECT full_name, job_title, DATE_TRUNC( 'week' , DATE ( date )):: date as week…" at bounding box center [896, 434] width 541 height 327
click at [1022, 470] on div "-- AND full_name = '${provider_name}'" at bounding box center [896, 468] width 541 height 14
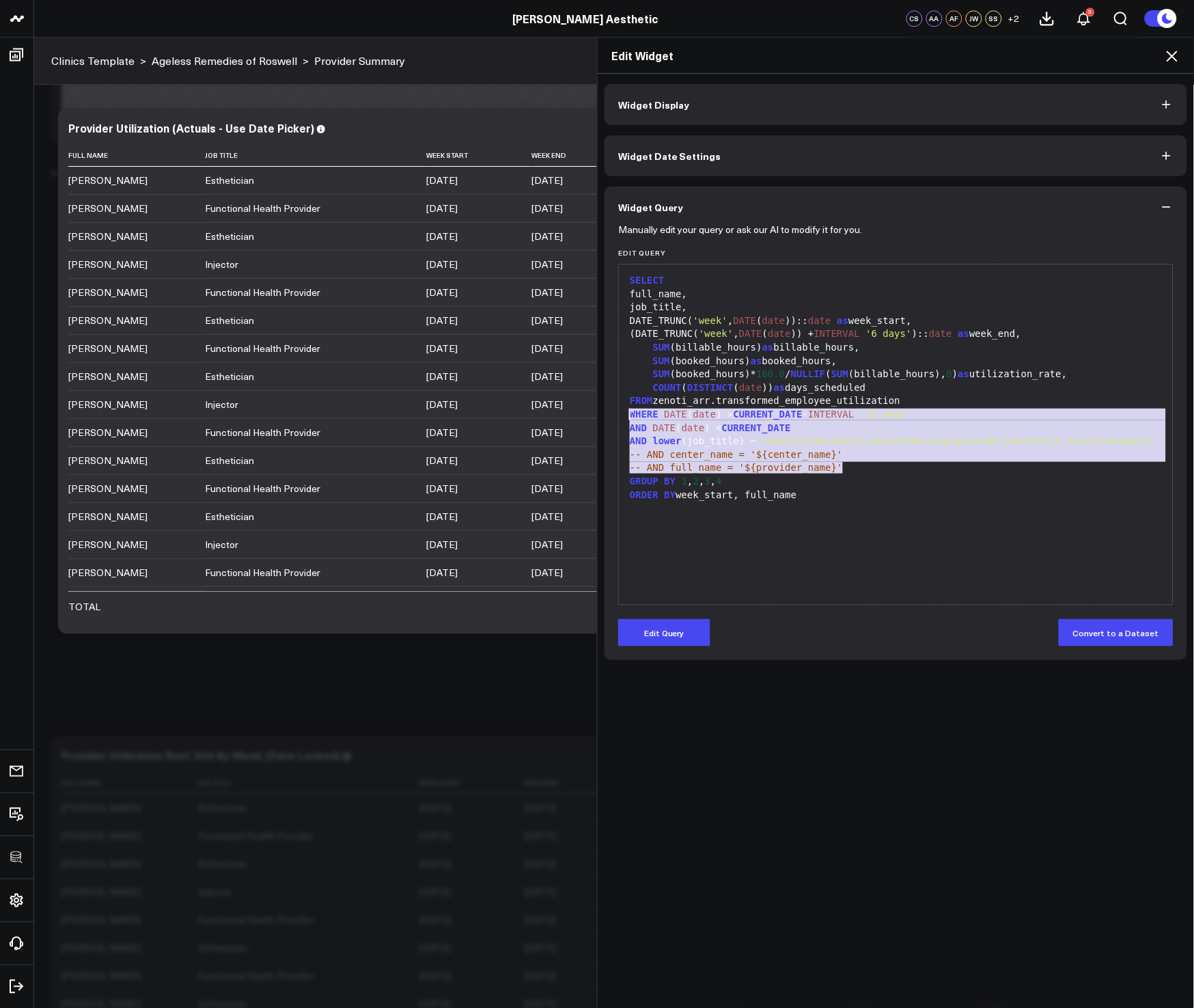
drag, startPoint x: 1024, startPoint y: 468, endPoint x: 595, endPoint y: 416, distance: 432.1
click at [598, 416] on div "Widget Display Widget Date Settings Widget Query Manually edit your query or as…" at bounding box center [896, 541] width 597 height 934
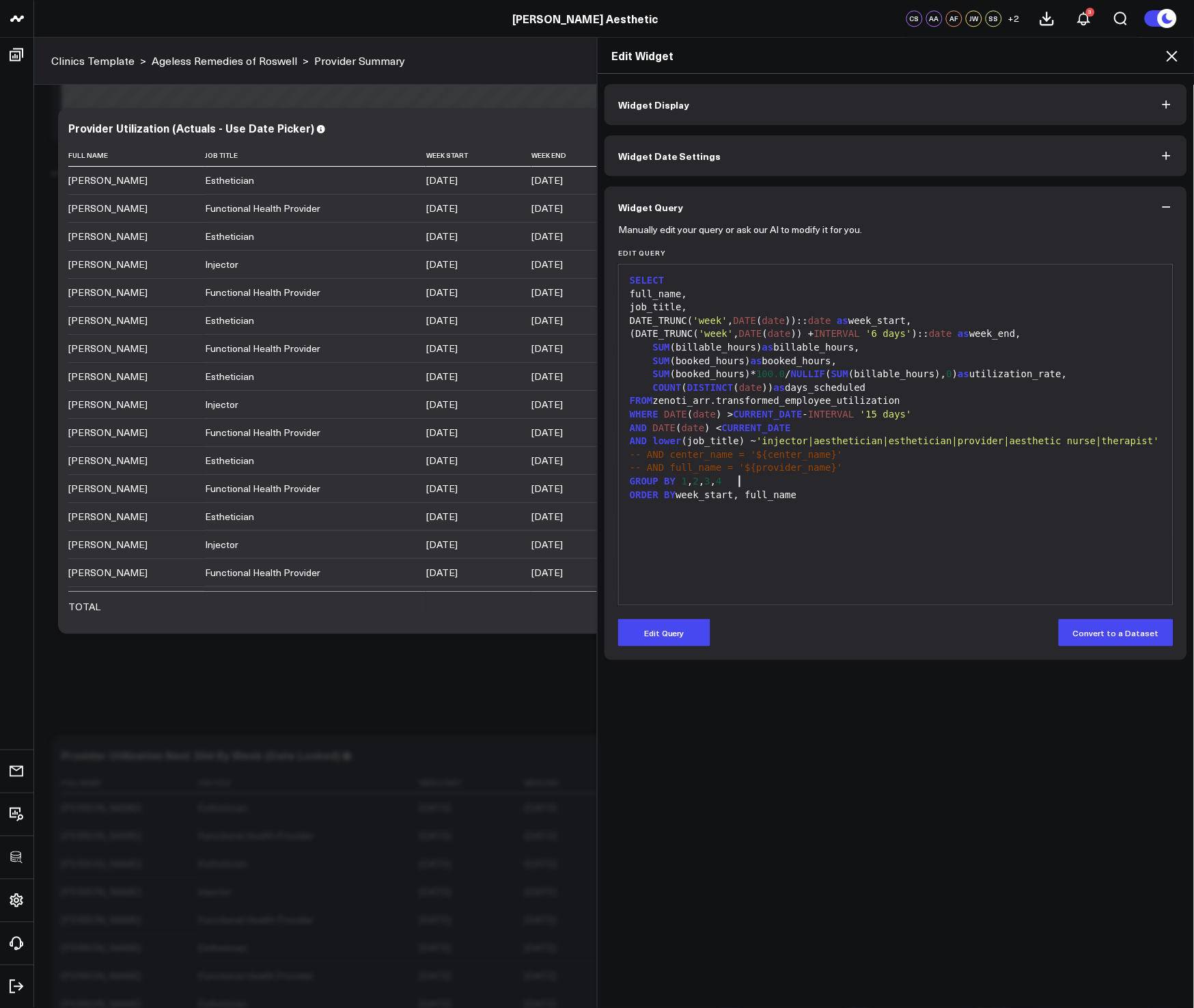
click at [916, 480] on div "GROUP BY 1 , 2 , 3 , 4" at bounding box center [896, 482] width 541 height 14
click at [1169, 55] on icon at bounding box center [1172, 56] width 17 height 17
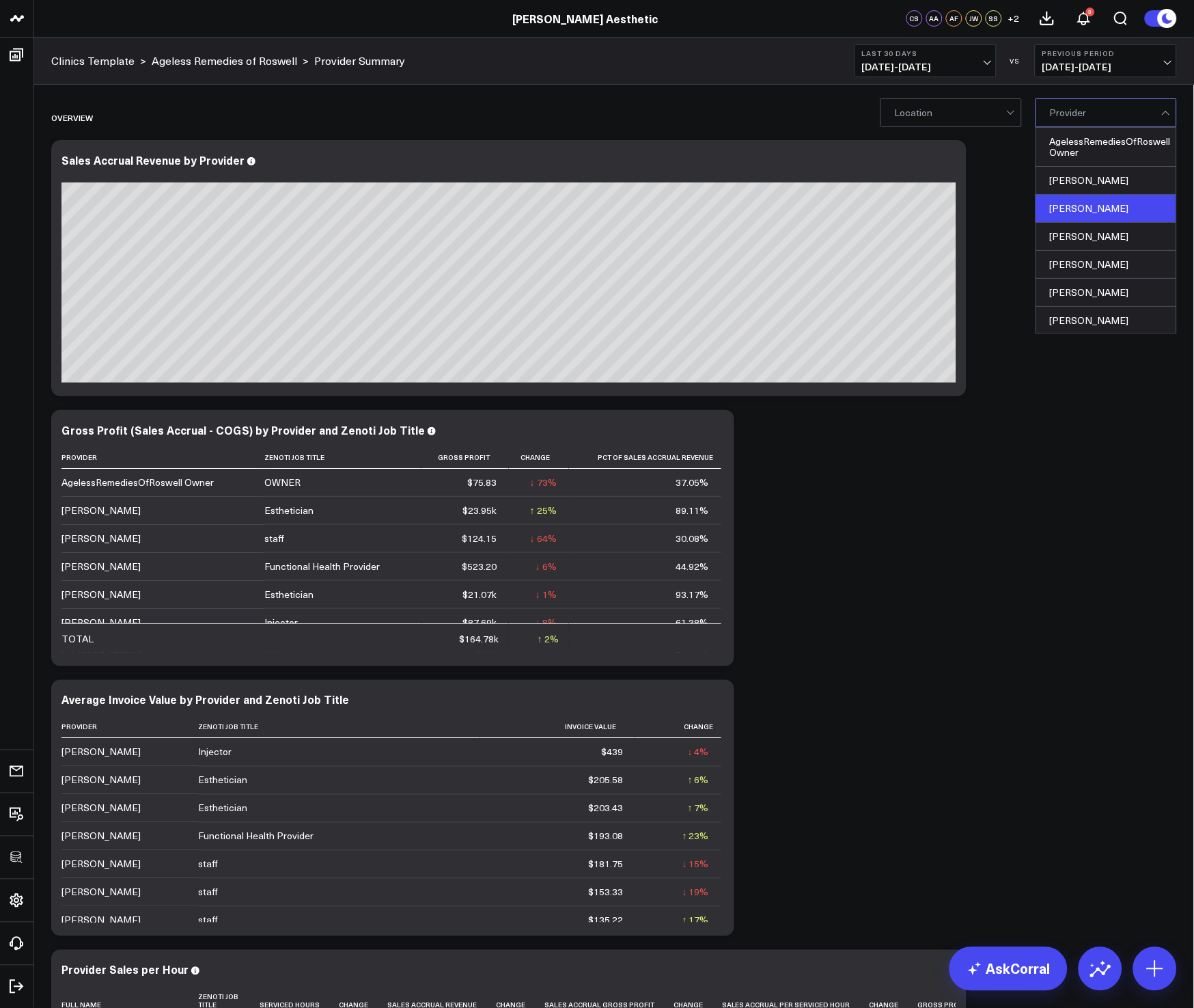
click at [1091, 209] on div "[PERSON_NAME]" at bounding box center [1106, 209] width 140 height 28
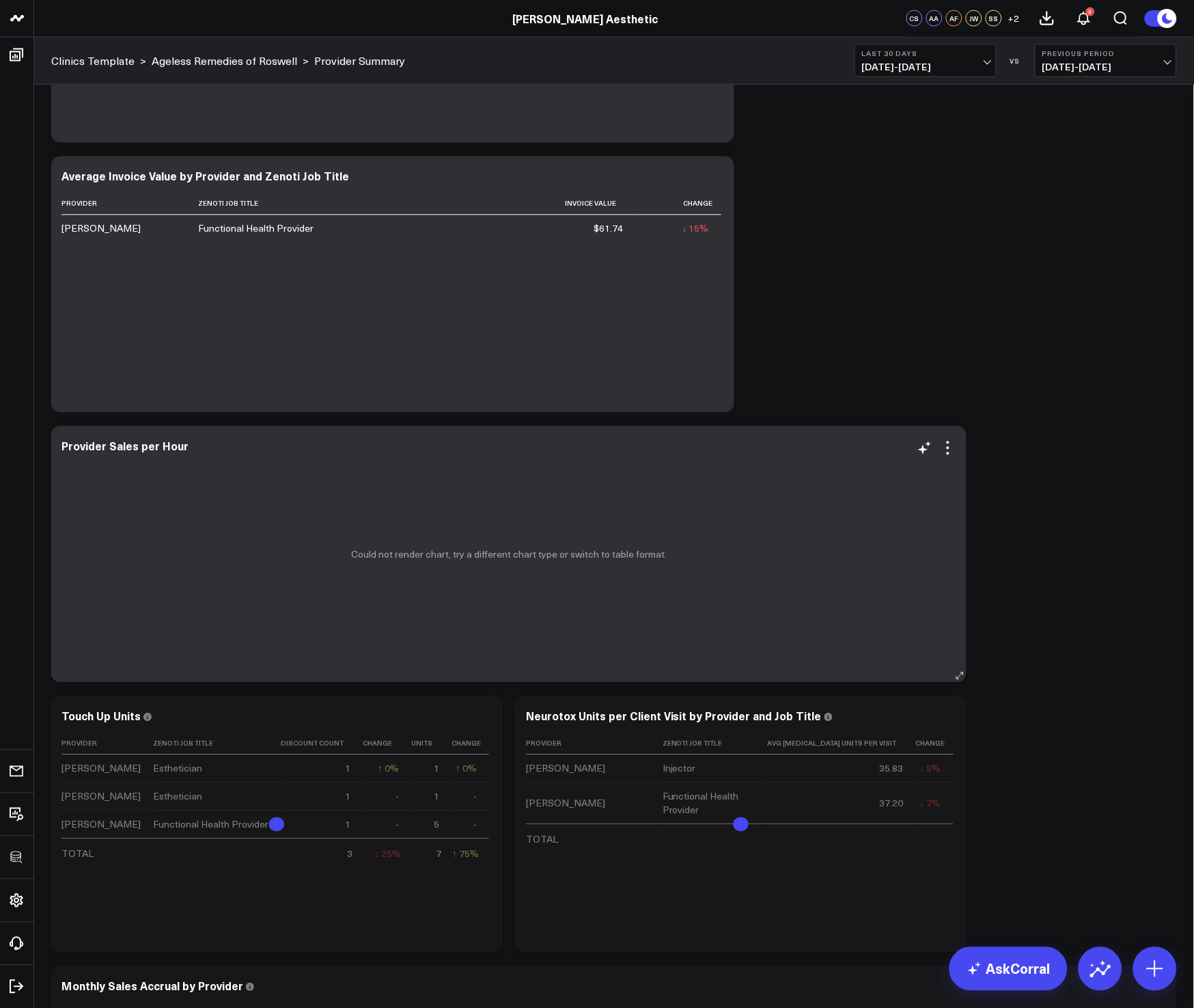
scroll to position [584, 0]
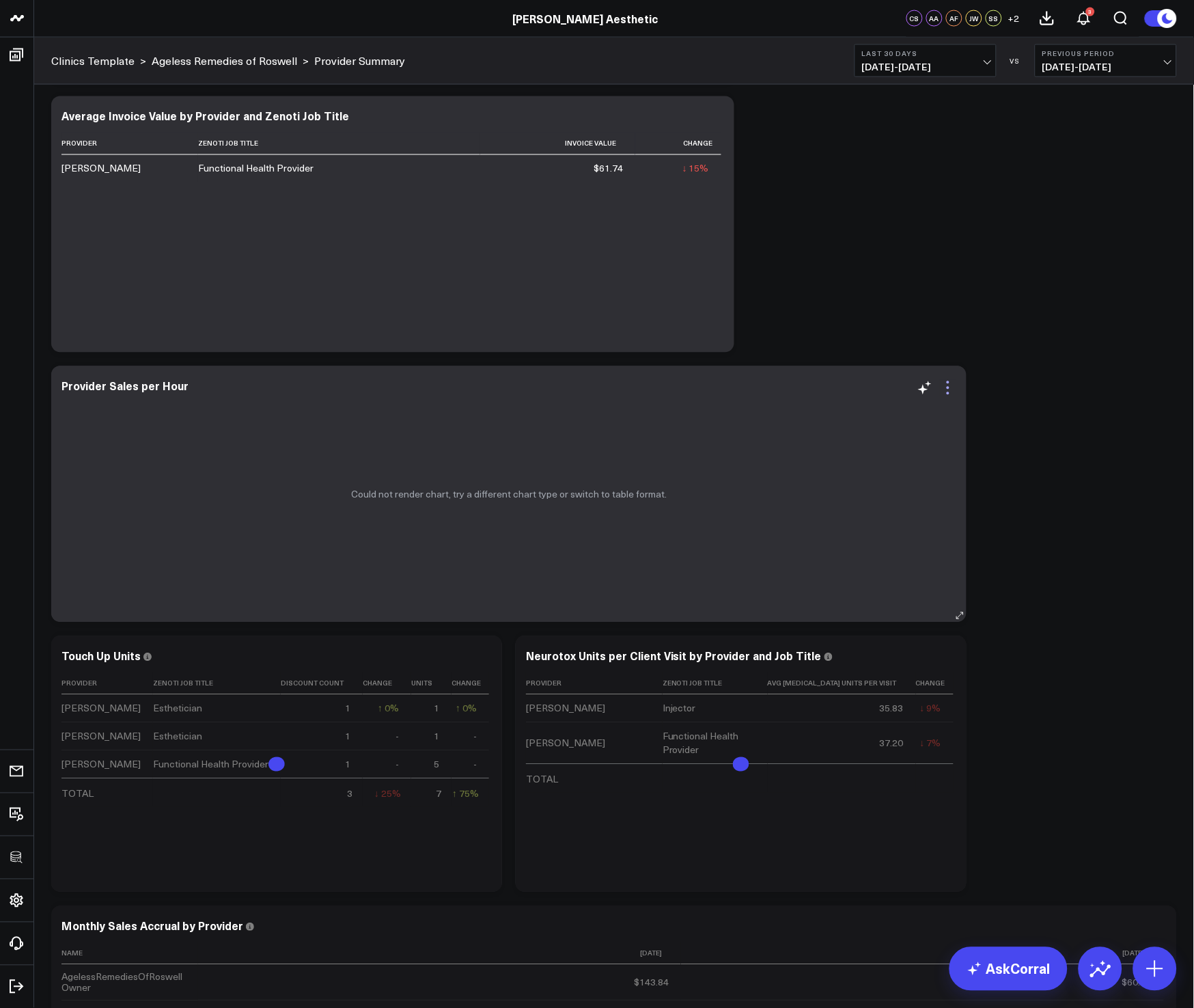
click at [948, 389] on icon at bounding box center [948, 388] width 17 height 17
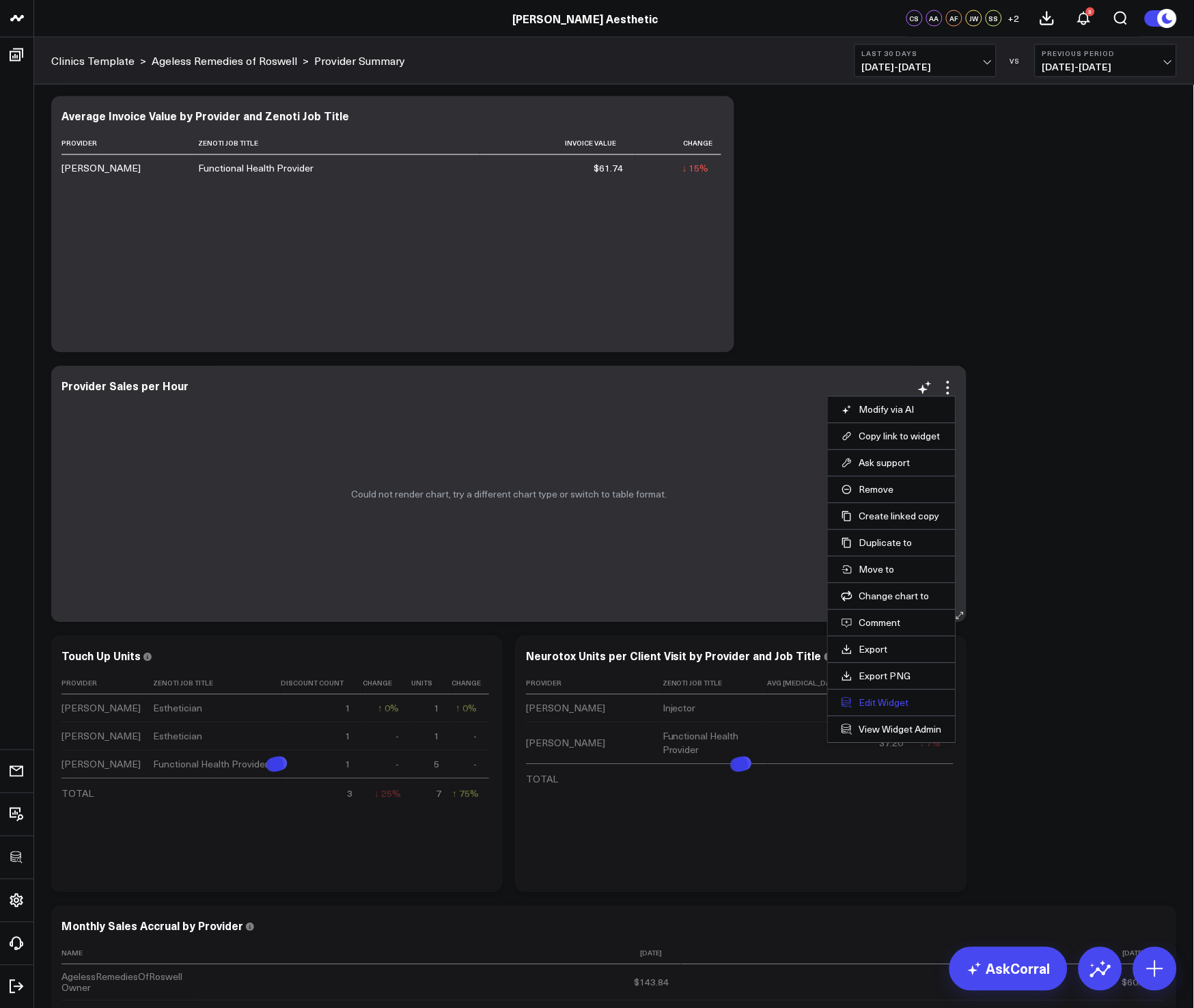
click at [872, 699] on button "Edit Widget" at bounding box center [892, 703] width 100 height 12
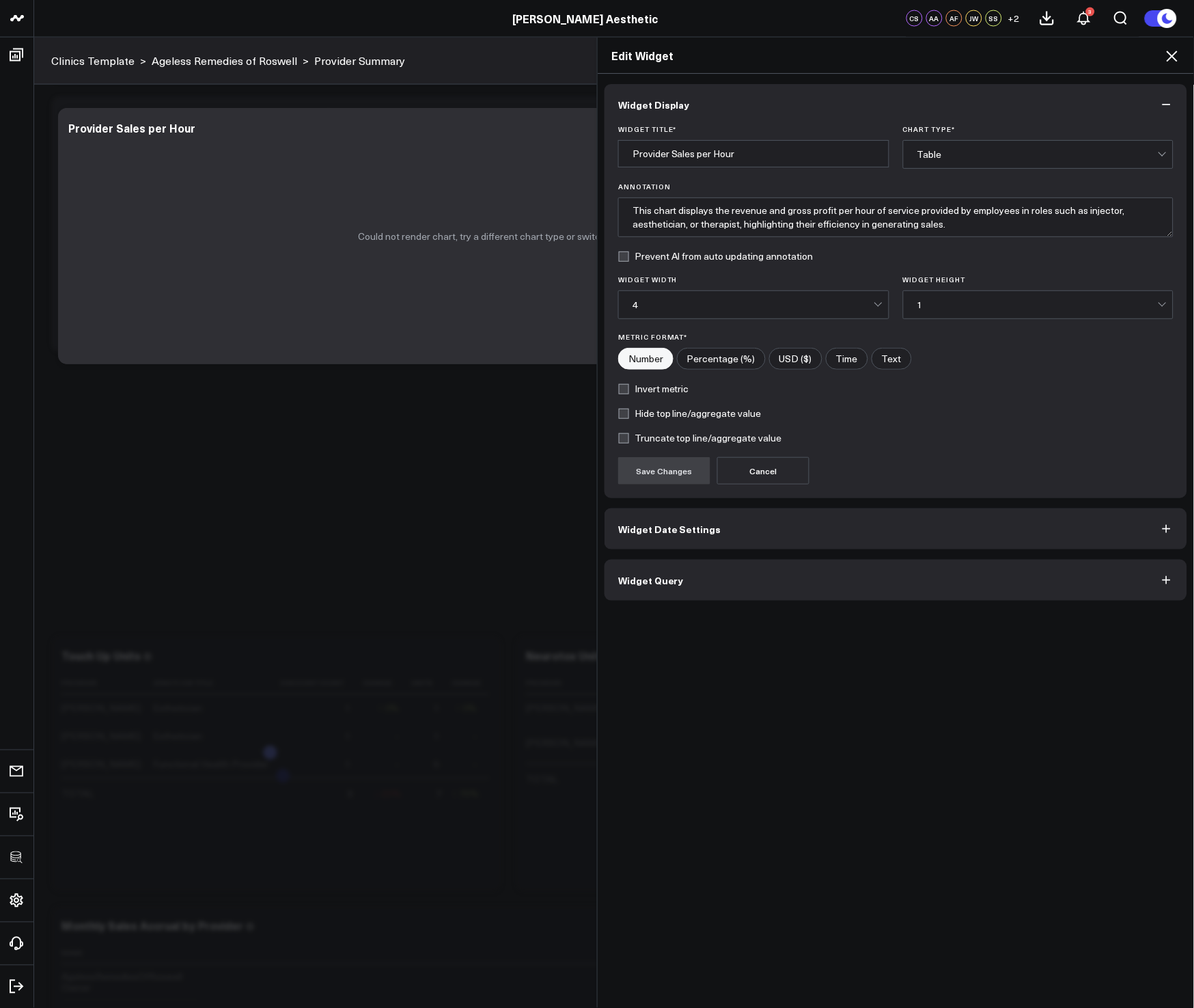
click at [741, 582] on button "Widget Query" at bounding box center [896, 580] width 583 height 41
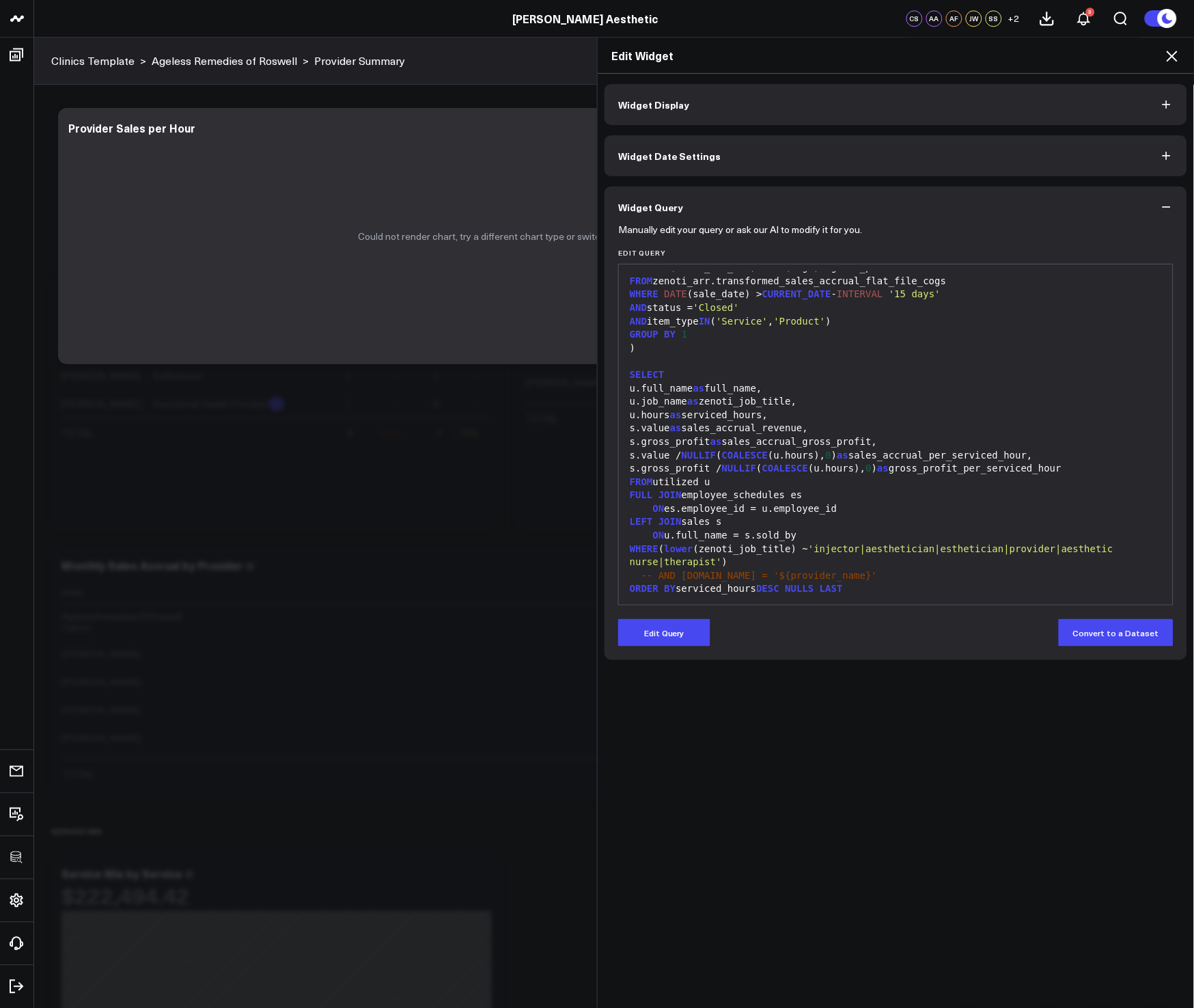
scroll to position [1009, 0]
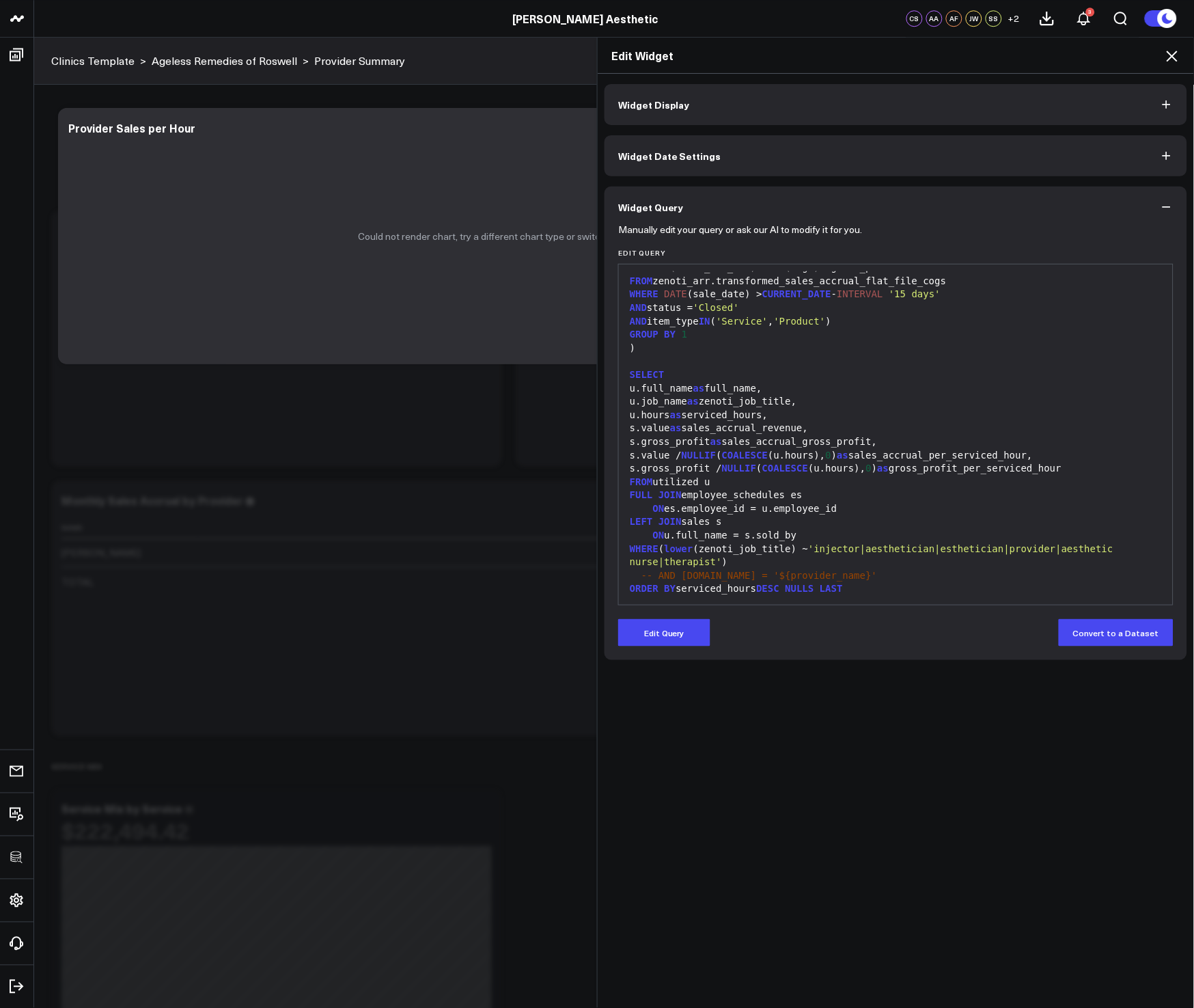
click at [1172, 62] on icon at bounding box center [1172, 56] width 17 height 17
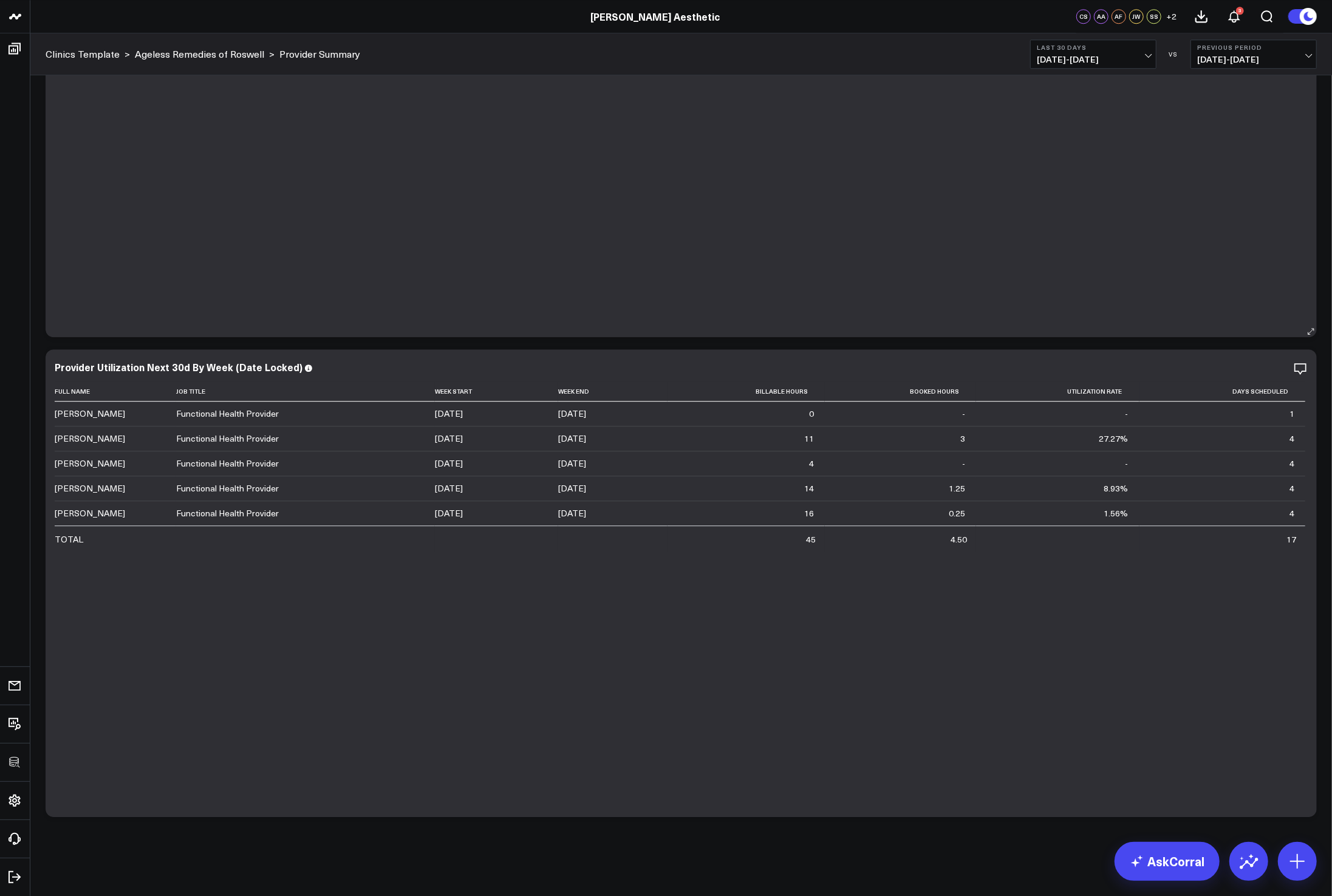
scroll to position [2756, 0]
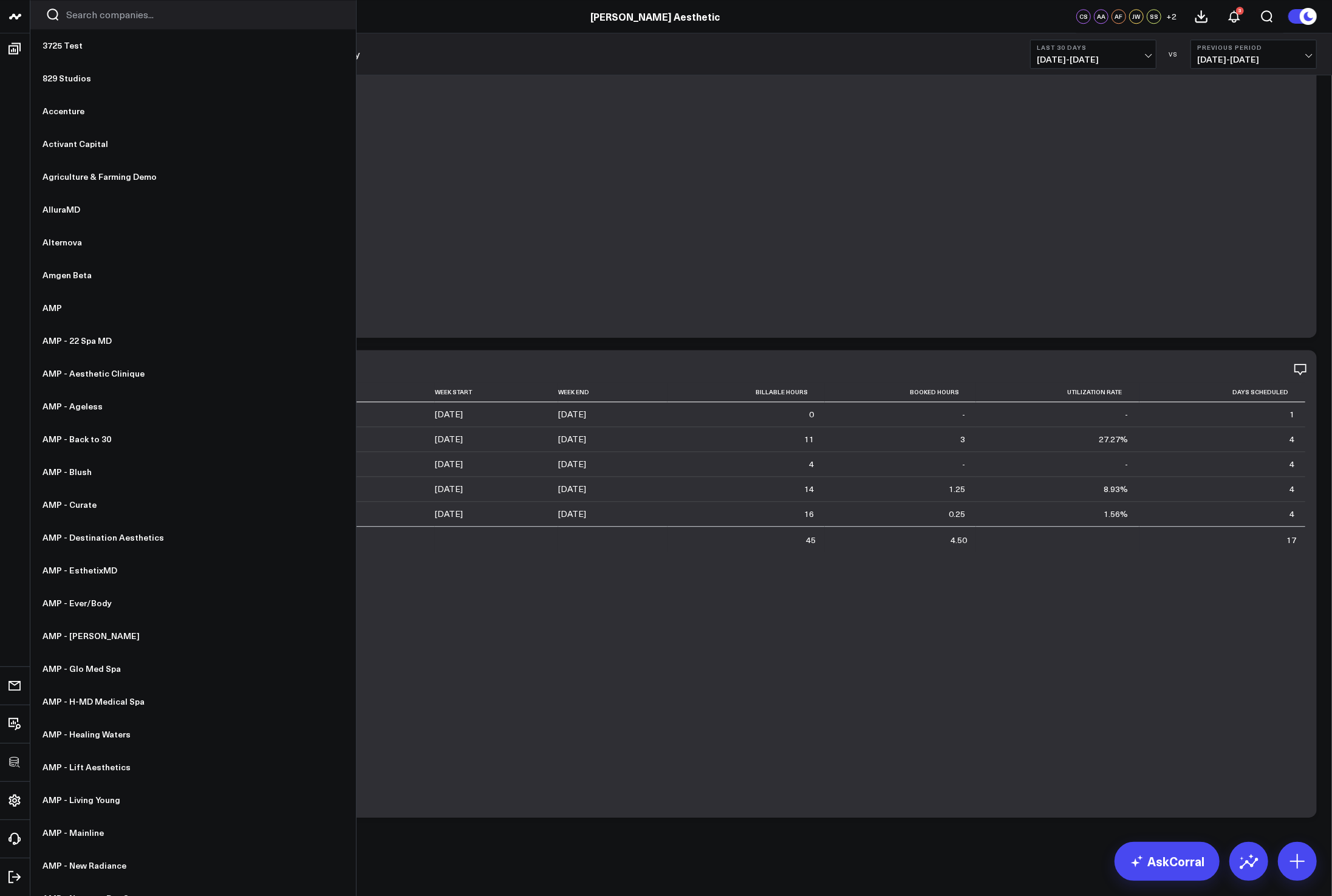
click at [82, 18] on input "Search companies input" at bounding box center [203, 14] width 274 height 14
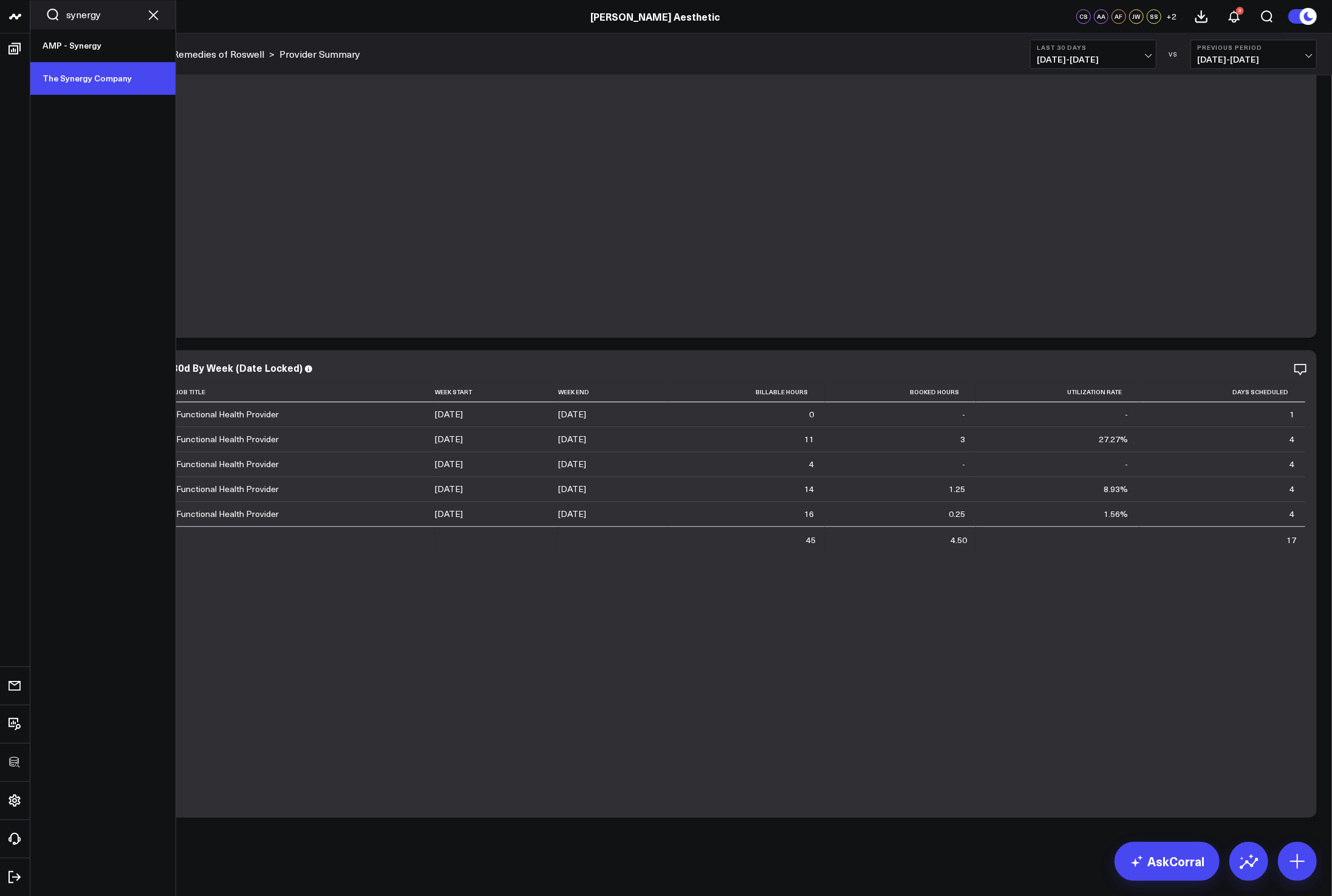
type input "synergy"
click at [101, 80] on link "The Synergy Company" at bounding box center [103, 78] width 145 height 33
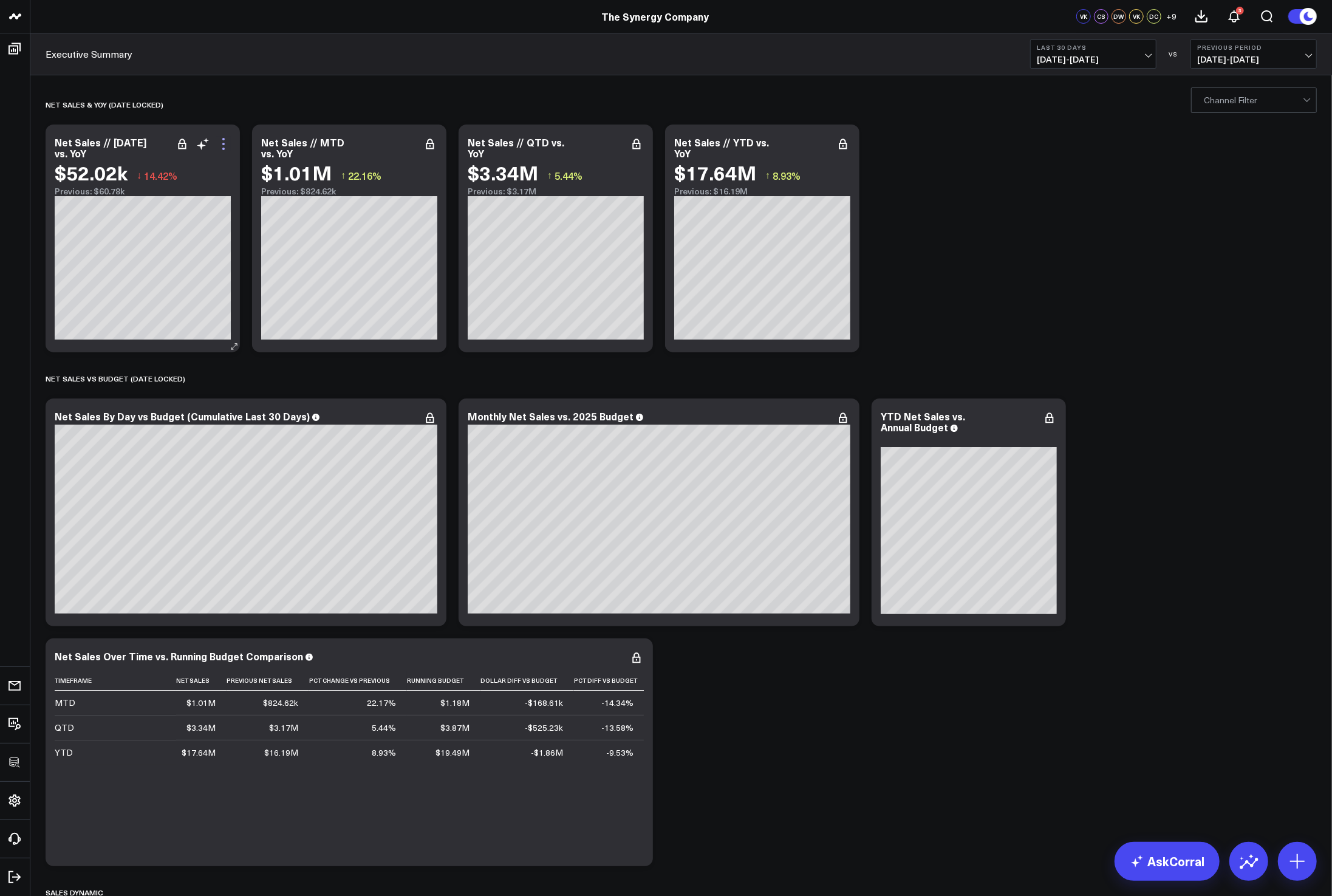
click at [228, 150] on icon at bounding box center [223, 144] width 15 height 15
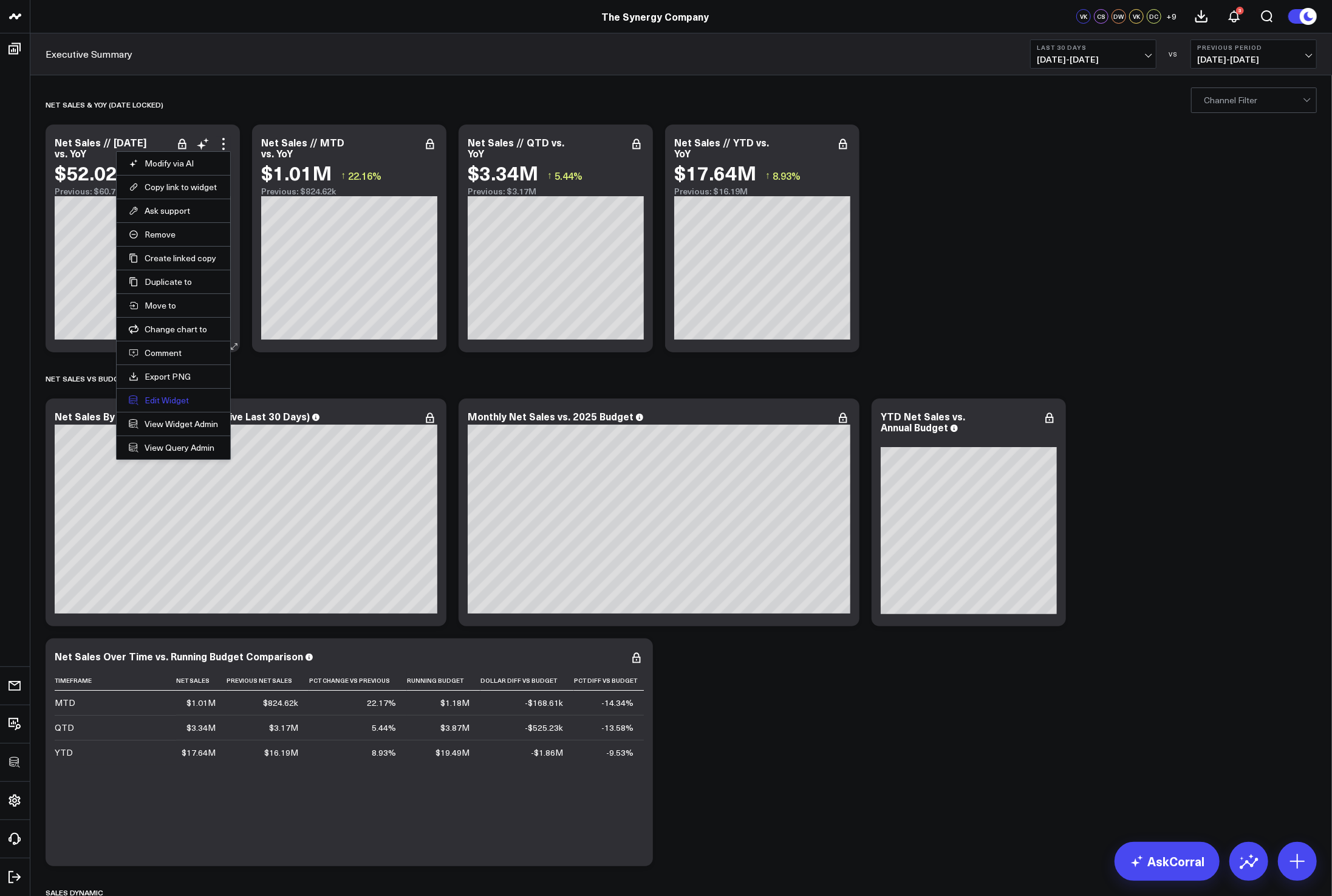
click at [180, 395] on button "Edit Widget" at bounding box center [173, 400] width 89 height 11
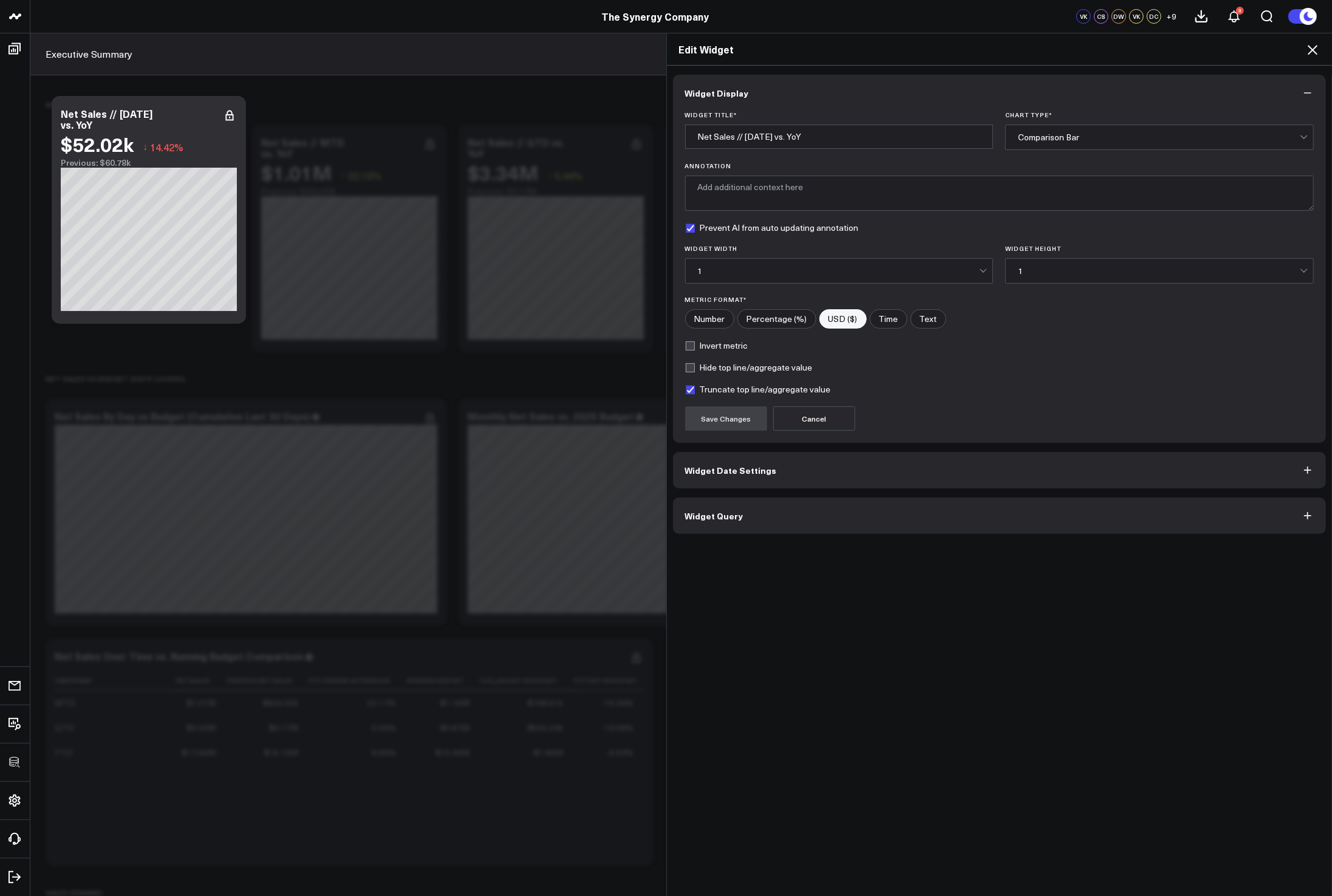
click at [832, 508] on button "Widget Query" at bounding box center [999, 516] width 653 height 36
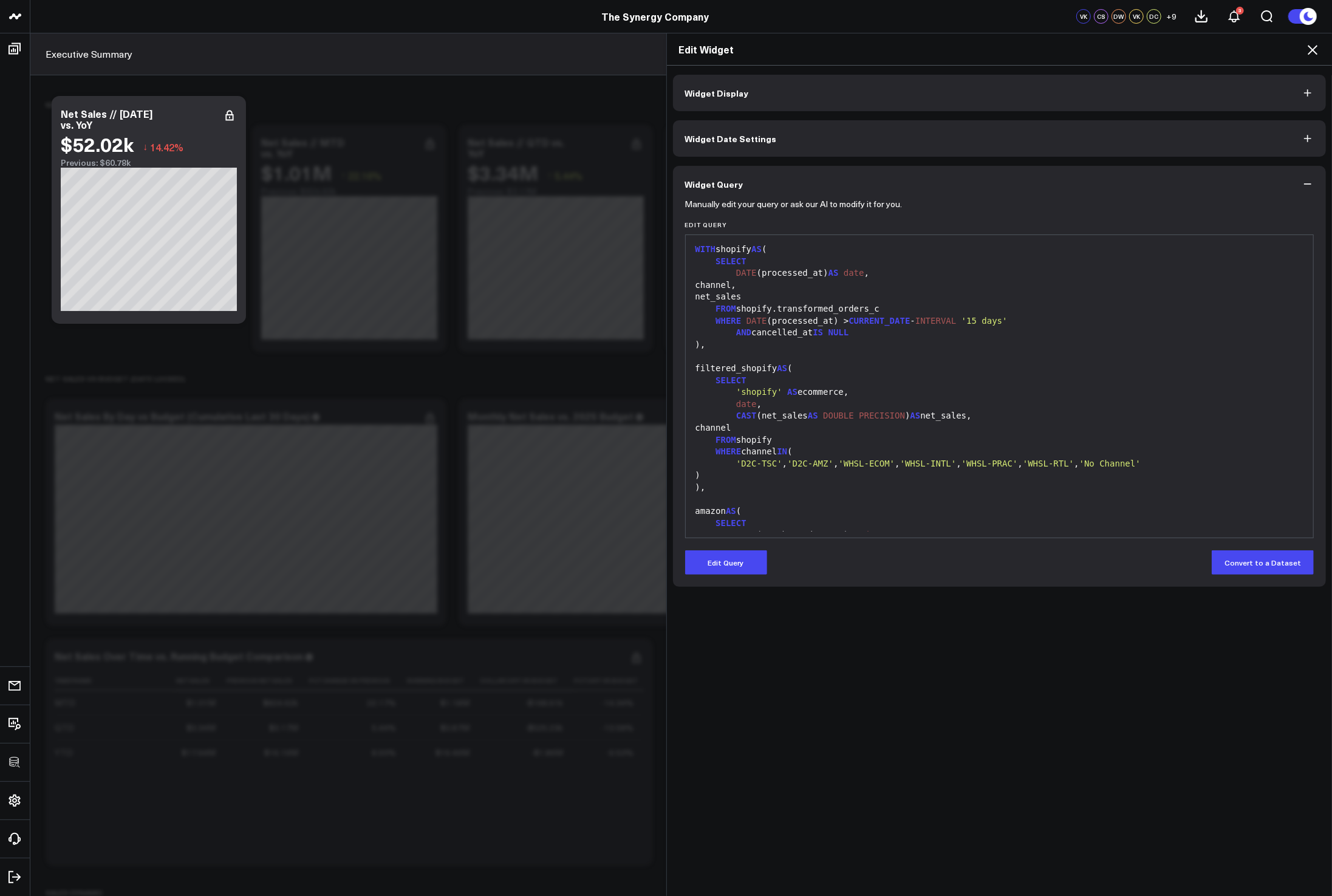
click at [1316, 56] on icon at bounding box center [1313, 50] width 15 height 15
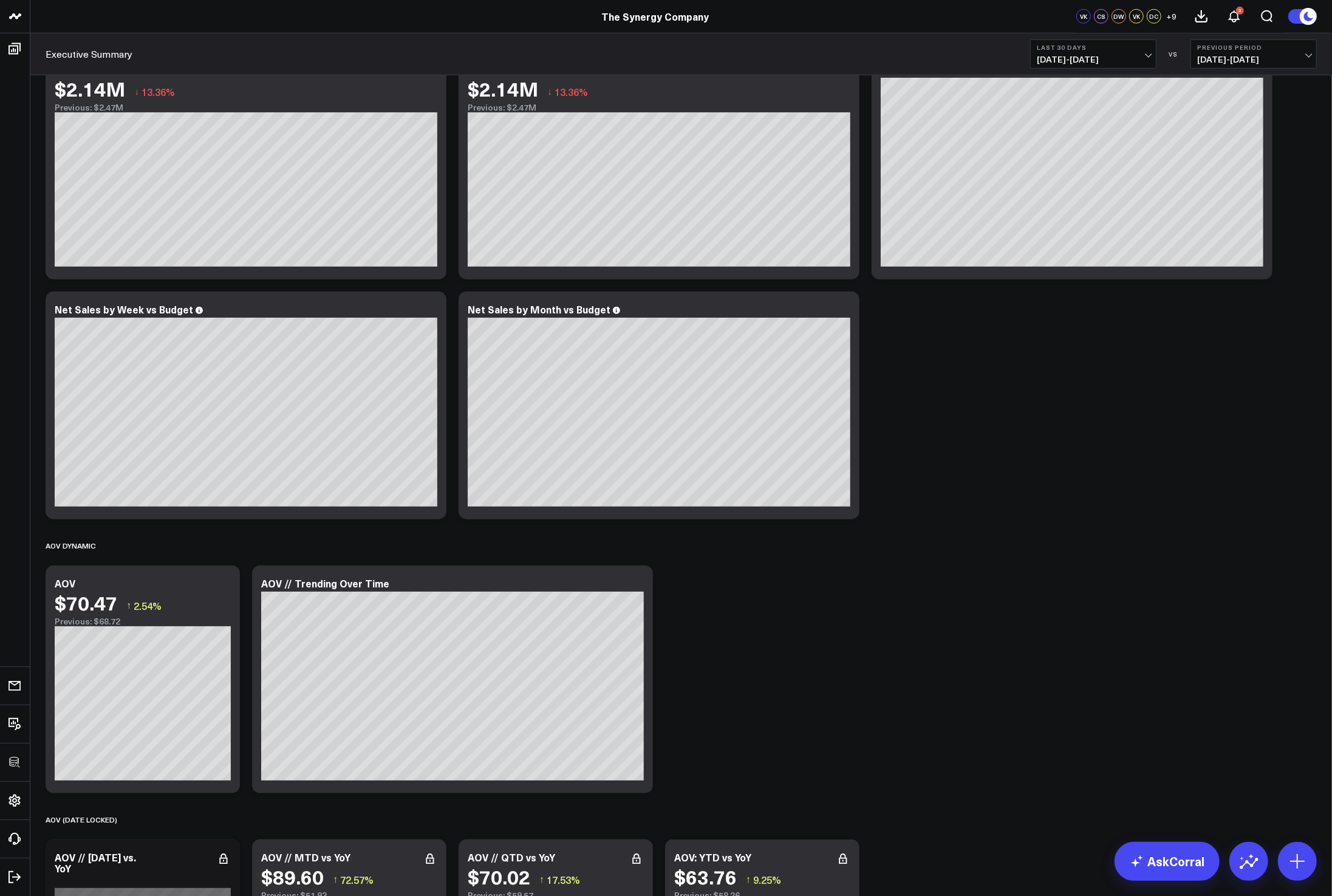
scroll to position [1099, 0]
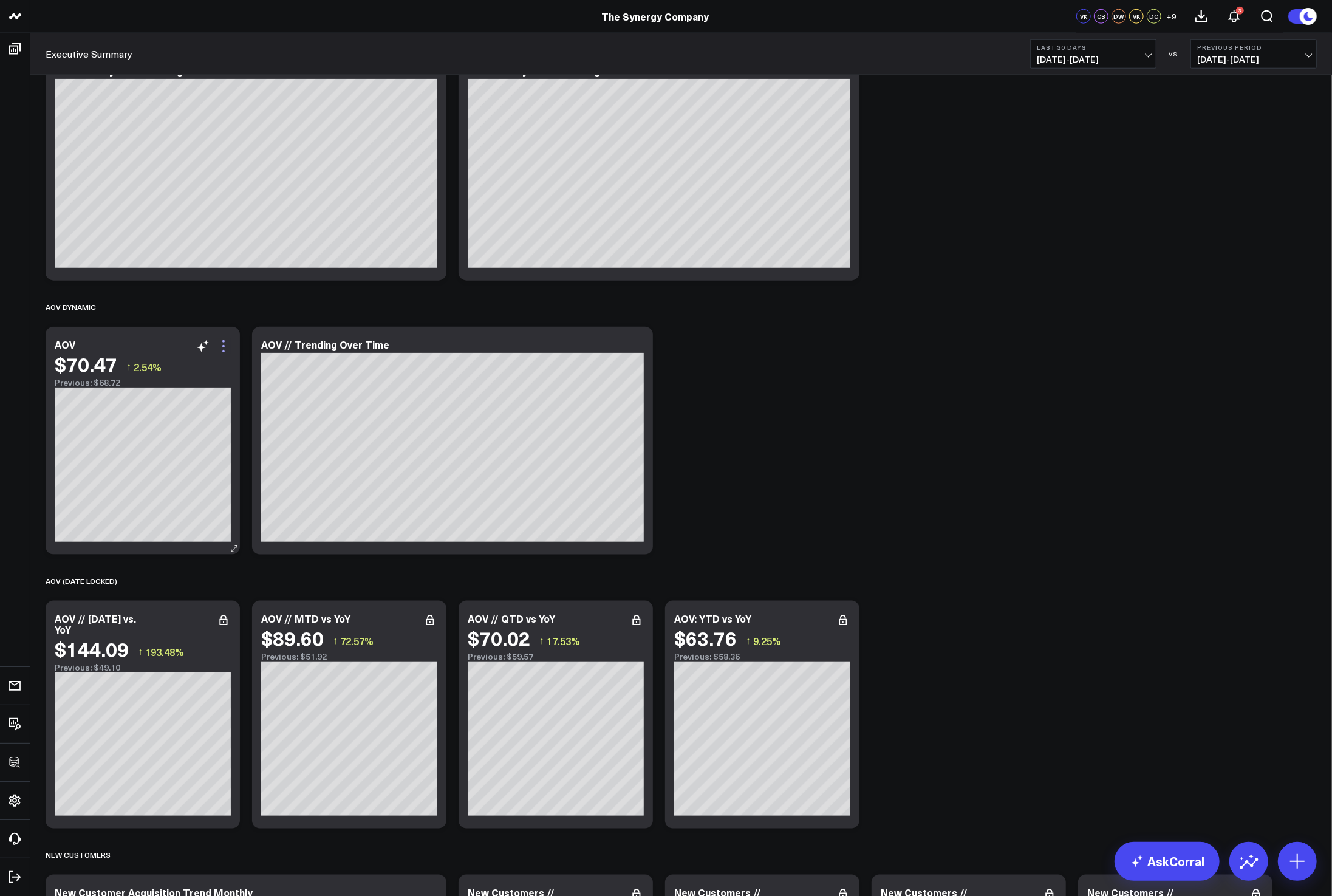
click at [226, 345] on icon at bounding box center [223, 346] width 15 height 15
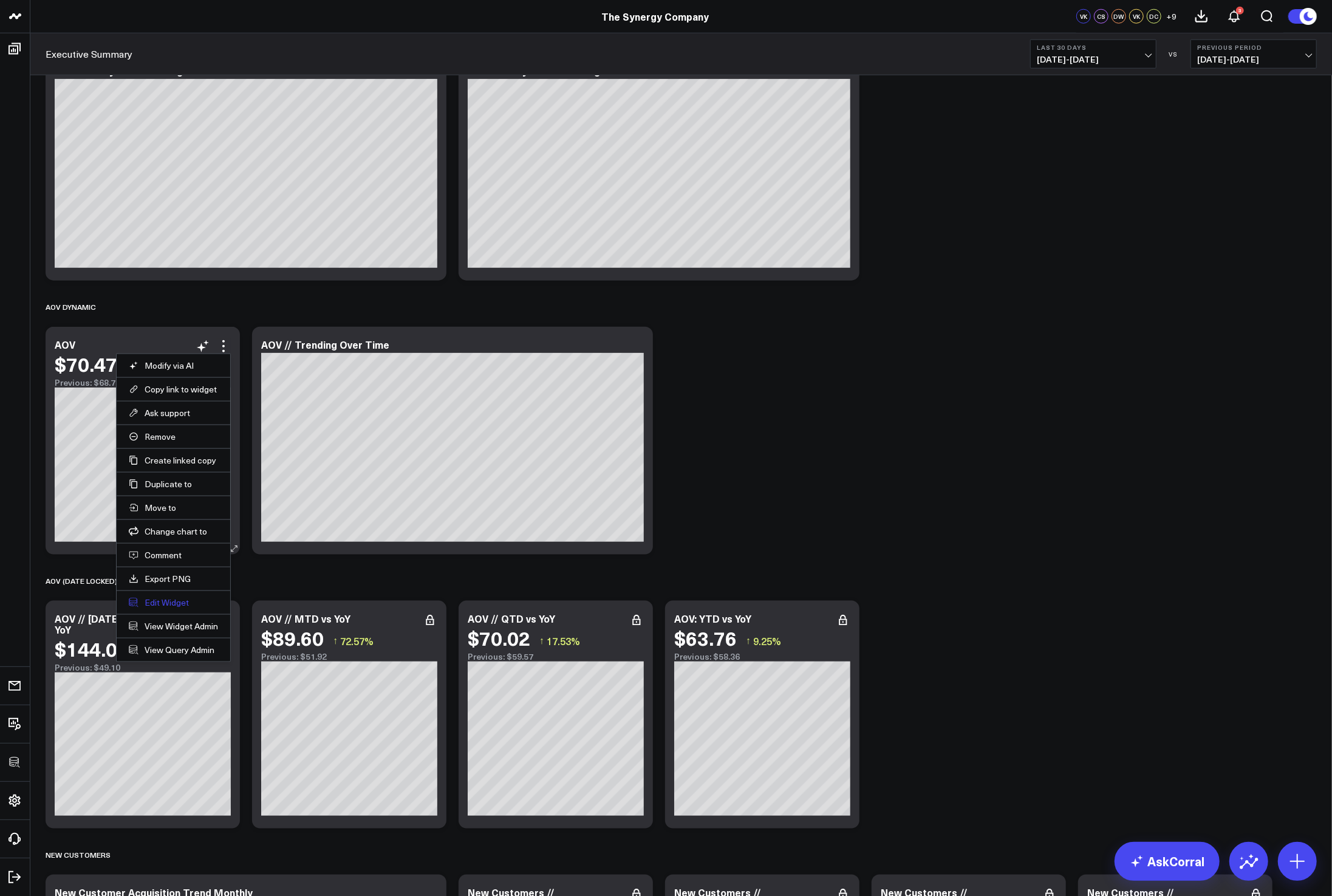
click at [169, 600] on button "Edit Widget" at bounding box center [173, 602] width 89 height 11
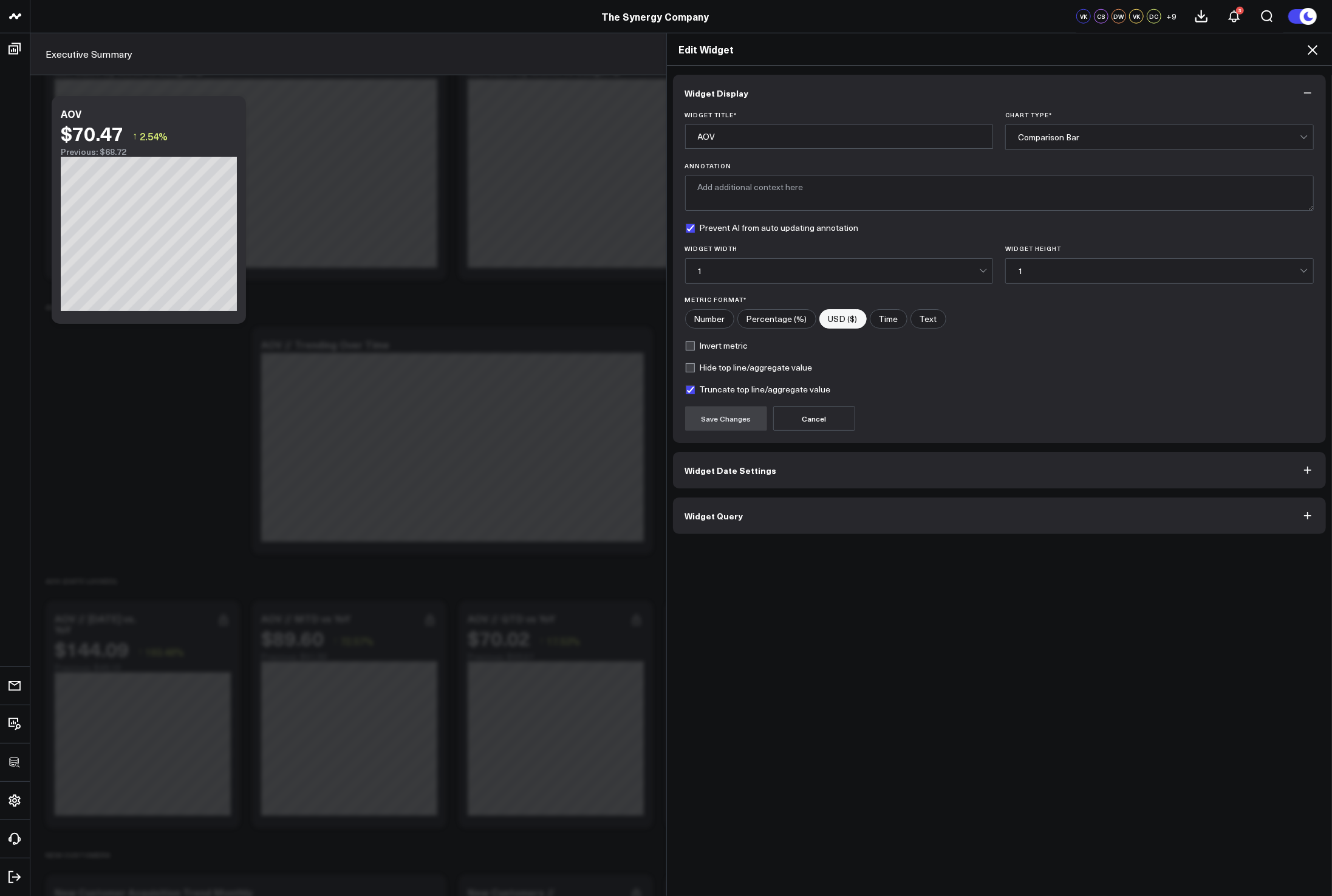
click at [915, 542] on div "Widget Display Widget Title * AOV Chart Type * Comparison Bar Annotation Preven…" at bounding box center [999, 481] width 666 height 831
click at [906, 521] on button "Widget Query" at bounding box center [999, 516] width 653 height 36
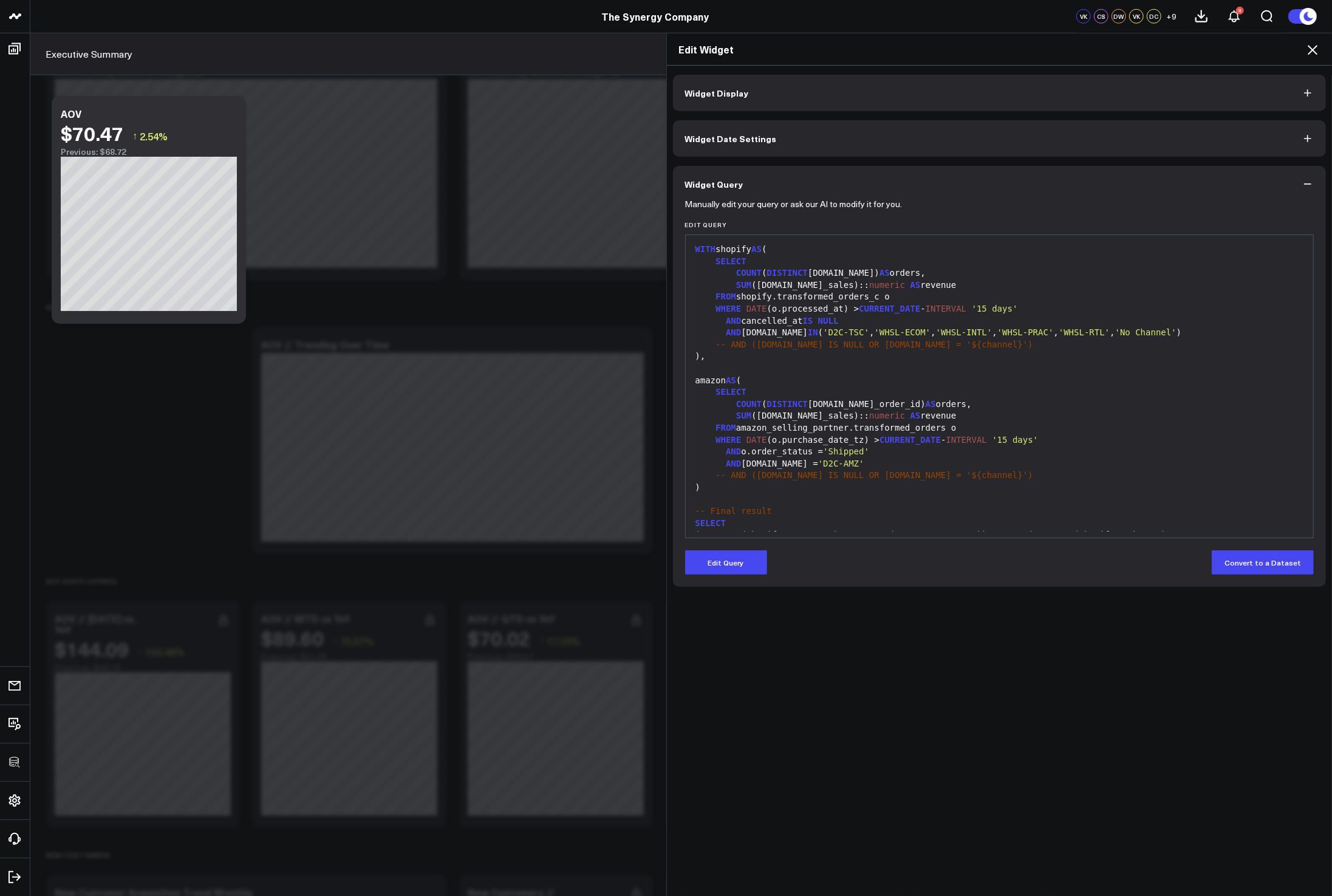
click at [1317, 52] on icon at bounding box center [1313, 50] width 15 height 15
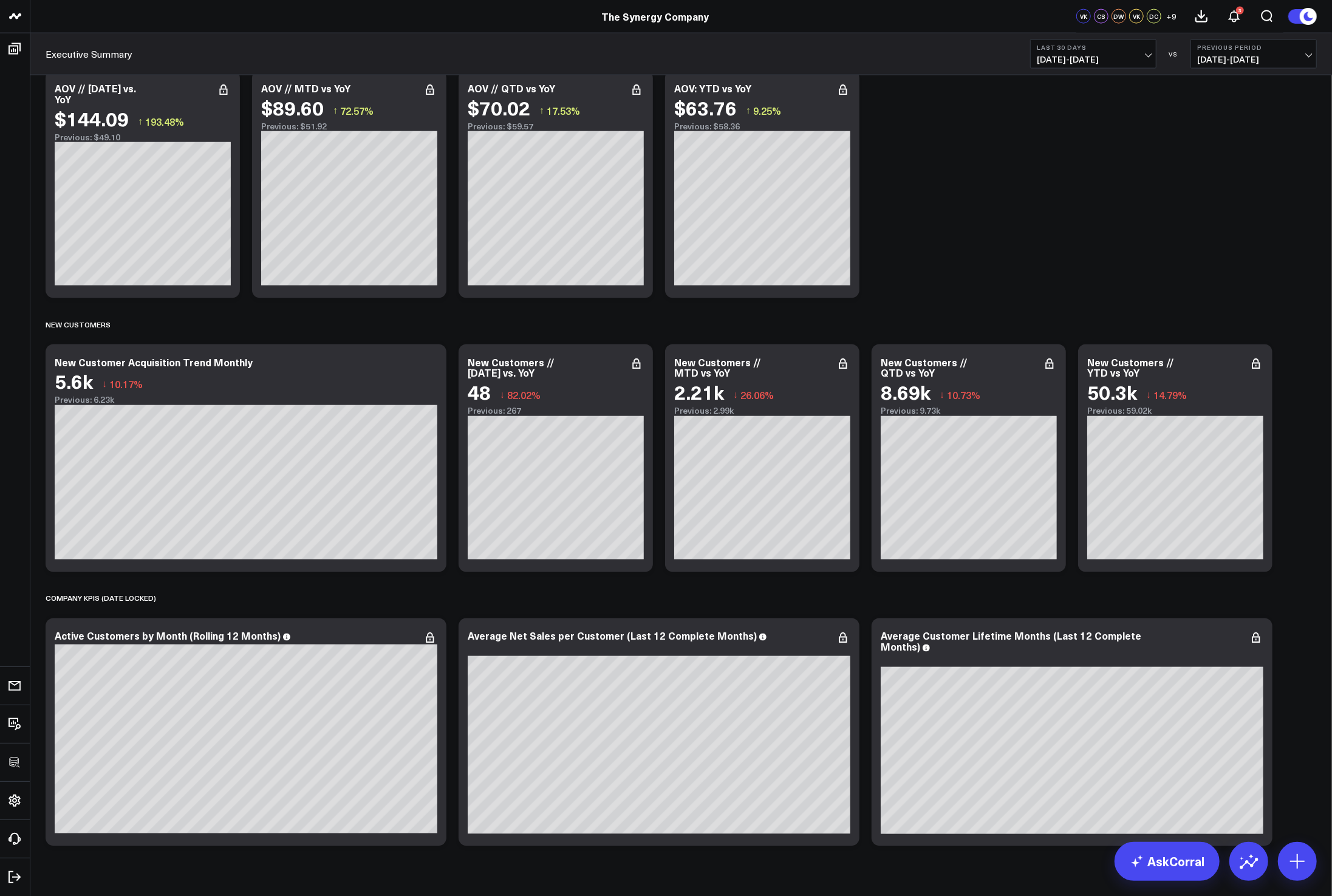
scroll to position [1658, 0]
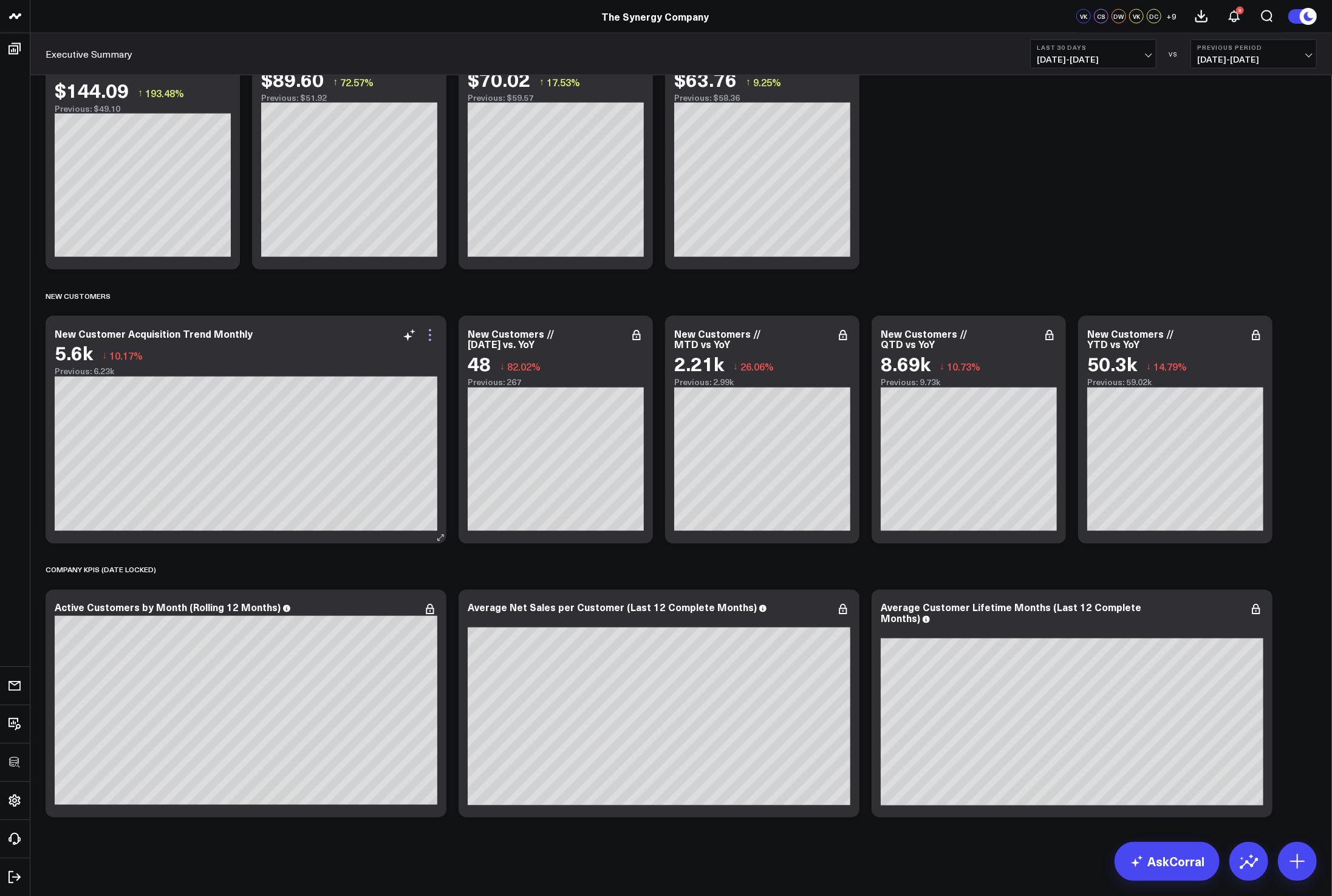
click at [427, 336] on icon at bounding box center [430, 335] width 15 height 15
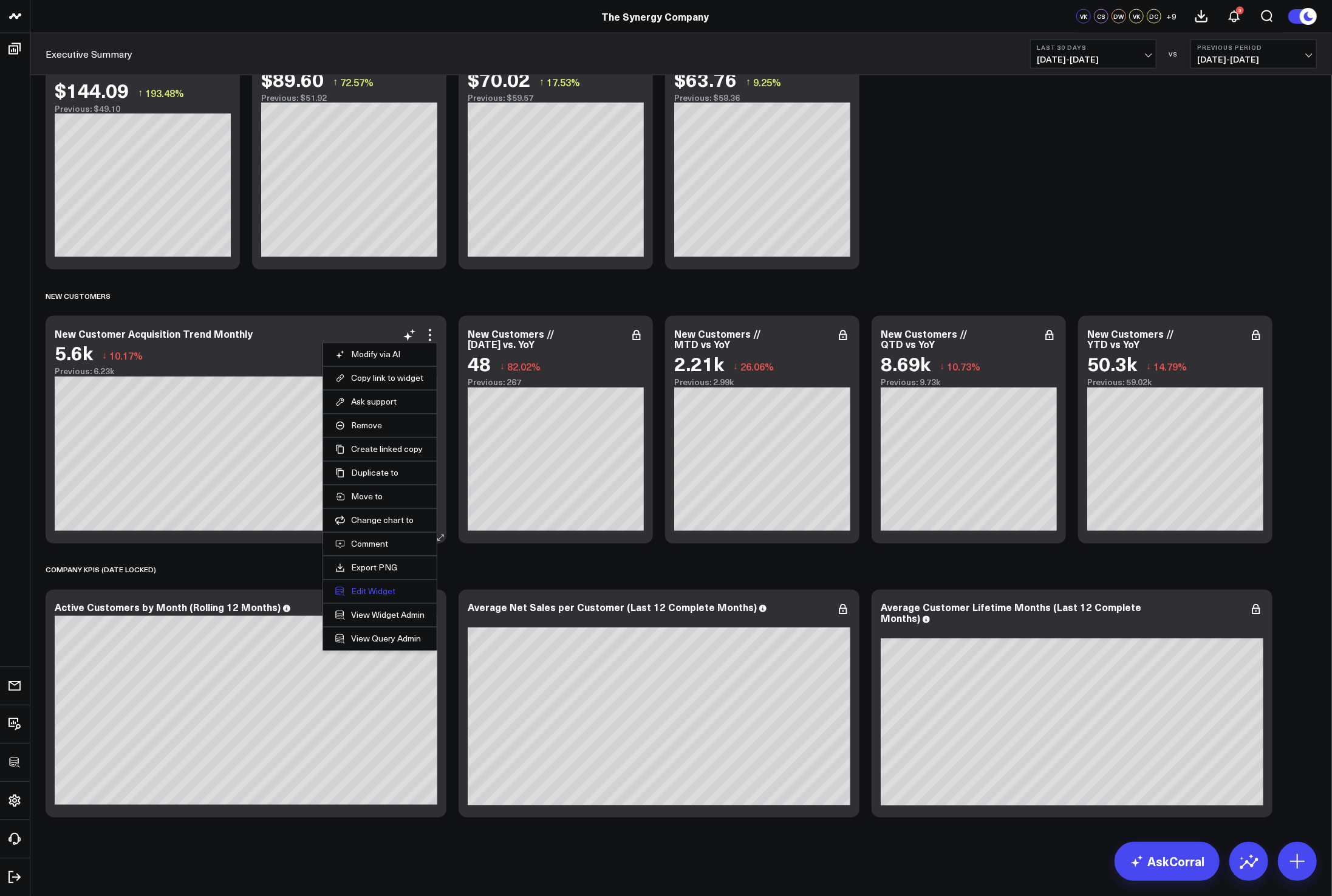
click at [362, 587] on button "Edit Widget" at bounding box center [380, 591] width 89 height 11
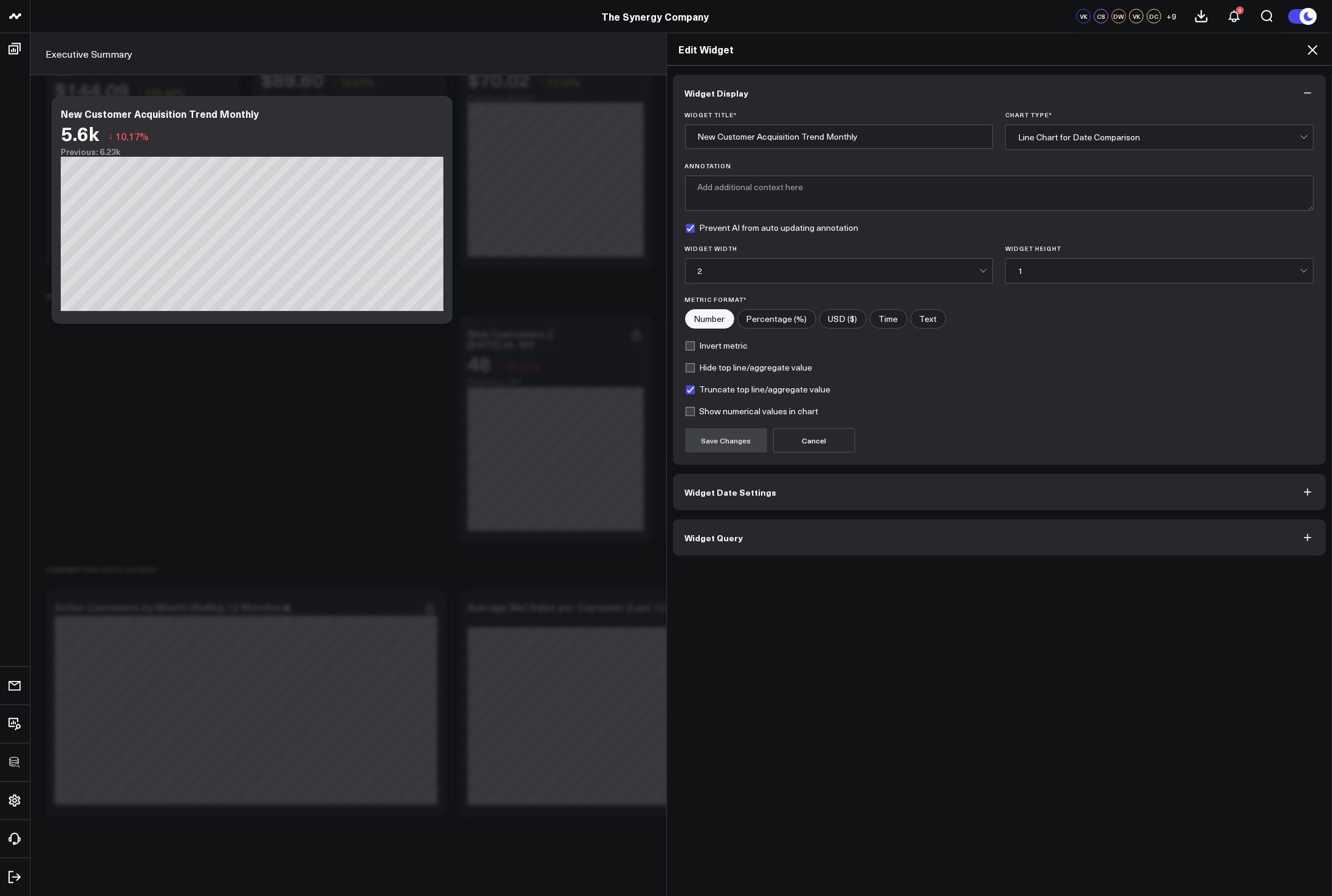
click at [885, 544] on button "Widget Query" at bounding box center [999, 538] width 653 height 36
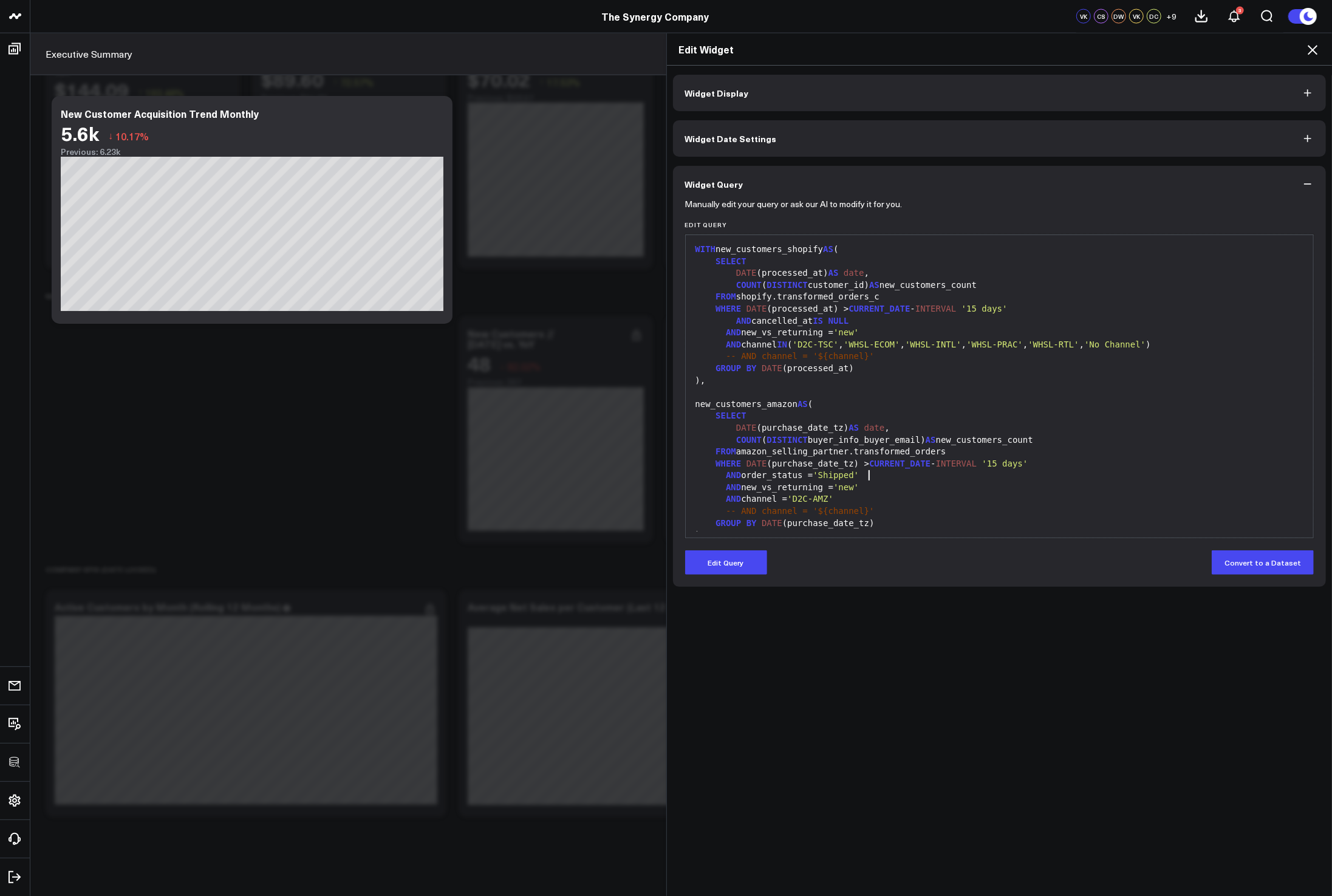
click at [1122, 478] on div "AND order_status = 'Shipped'" at bounding box center [999, 475] width 616 height 12
click at [818, 312] on div "WHERE DATE (processed_at) > CURRENT_DATE - INTERVAL '15 days'" at bounding box center [999, 309] width 616 height 12
click at [820, 319] on span "IS" at bounding box center [818, 320] width 10 height 10
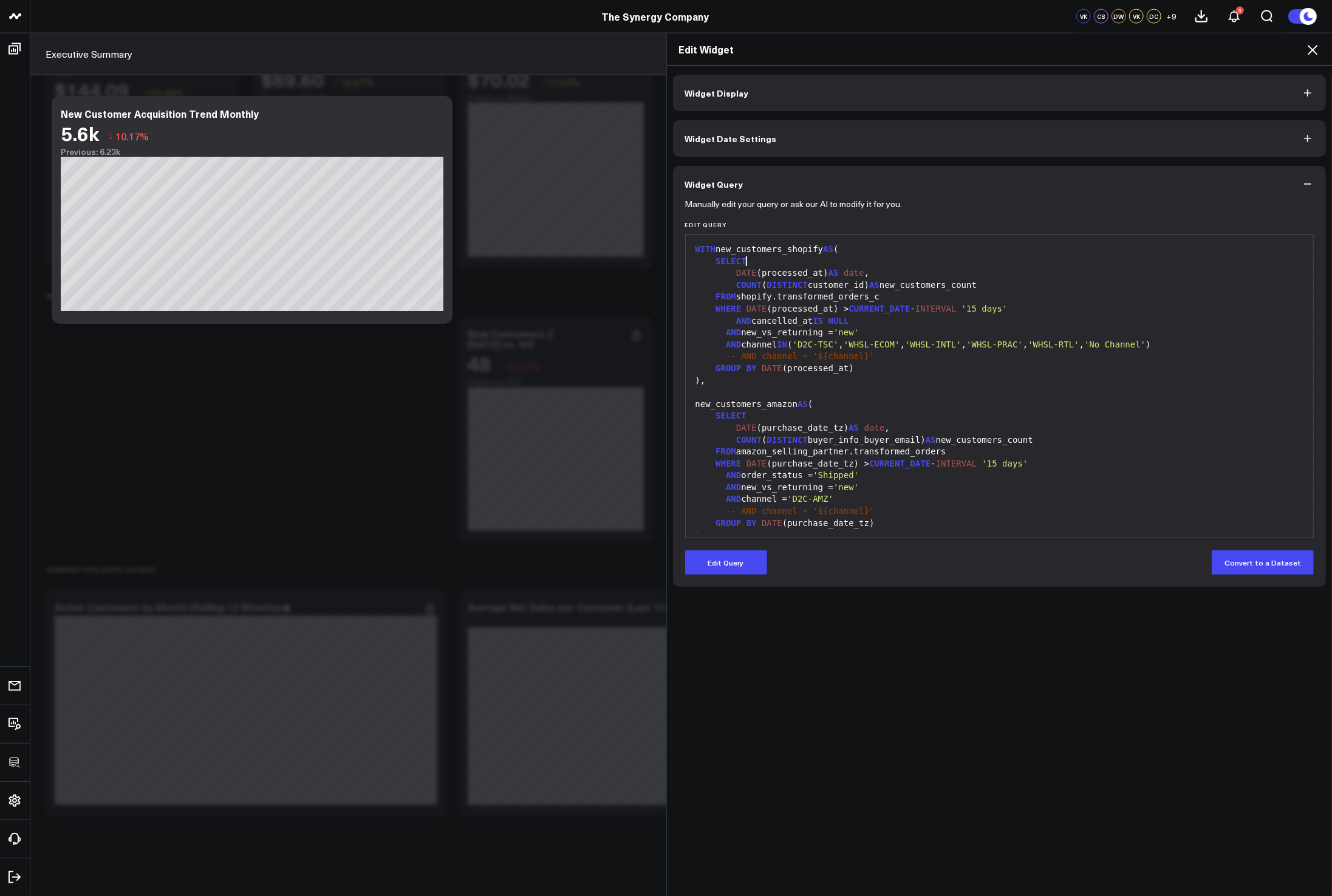
click at [1165, 256] on div "SELECT" at bounding box center [999, 261] width 616 height 12
click at [1310, 55] on icon at bounding box center [1313, 50] width 15 height 15
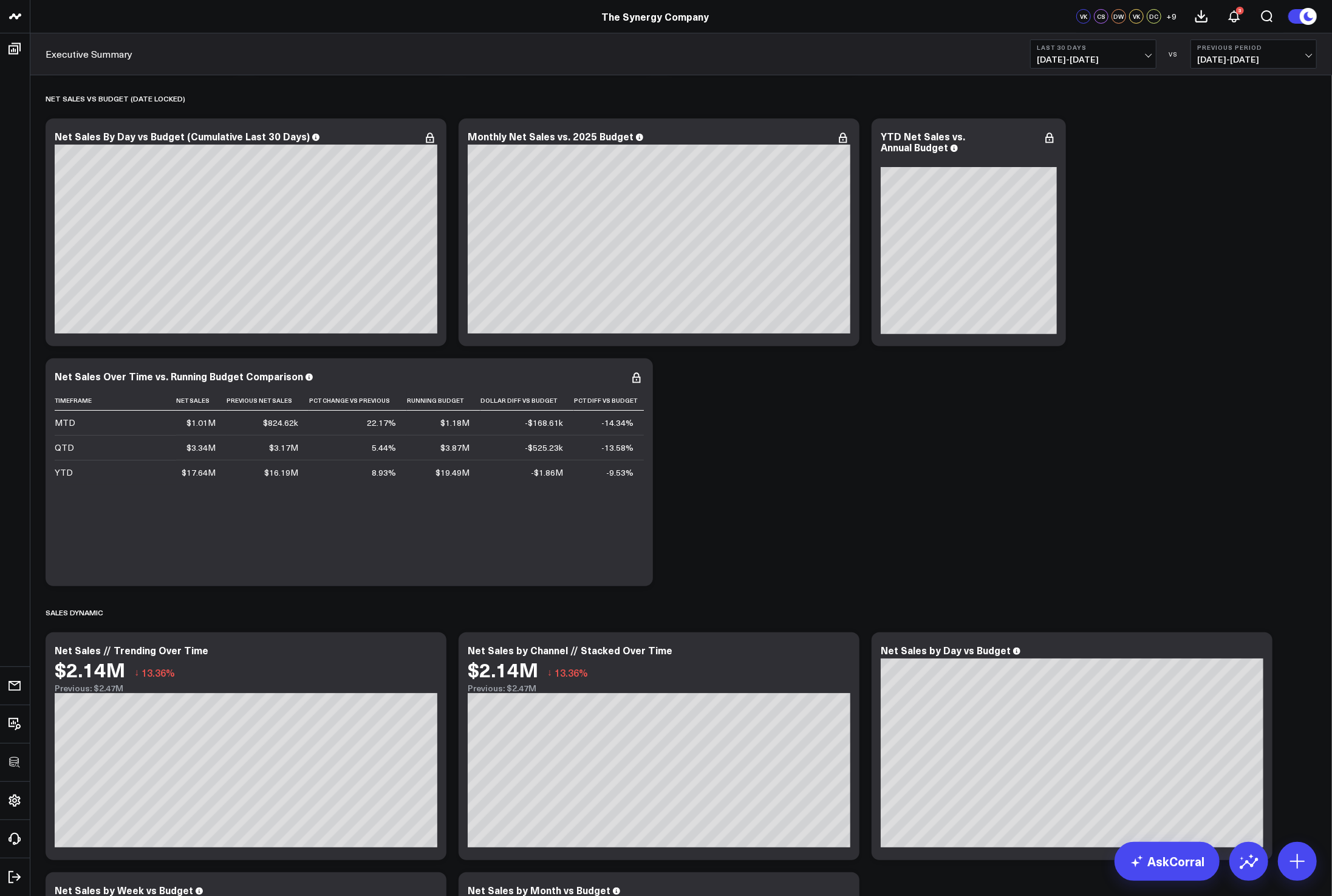
scroll to position [109, 0]
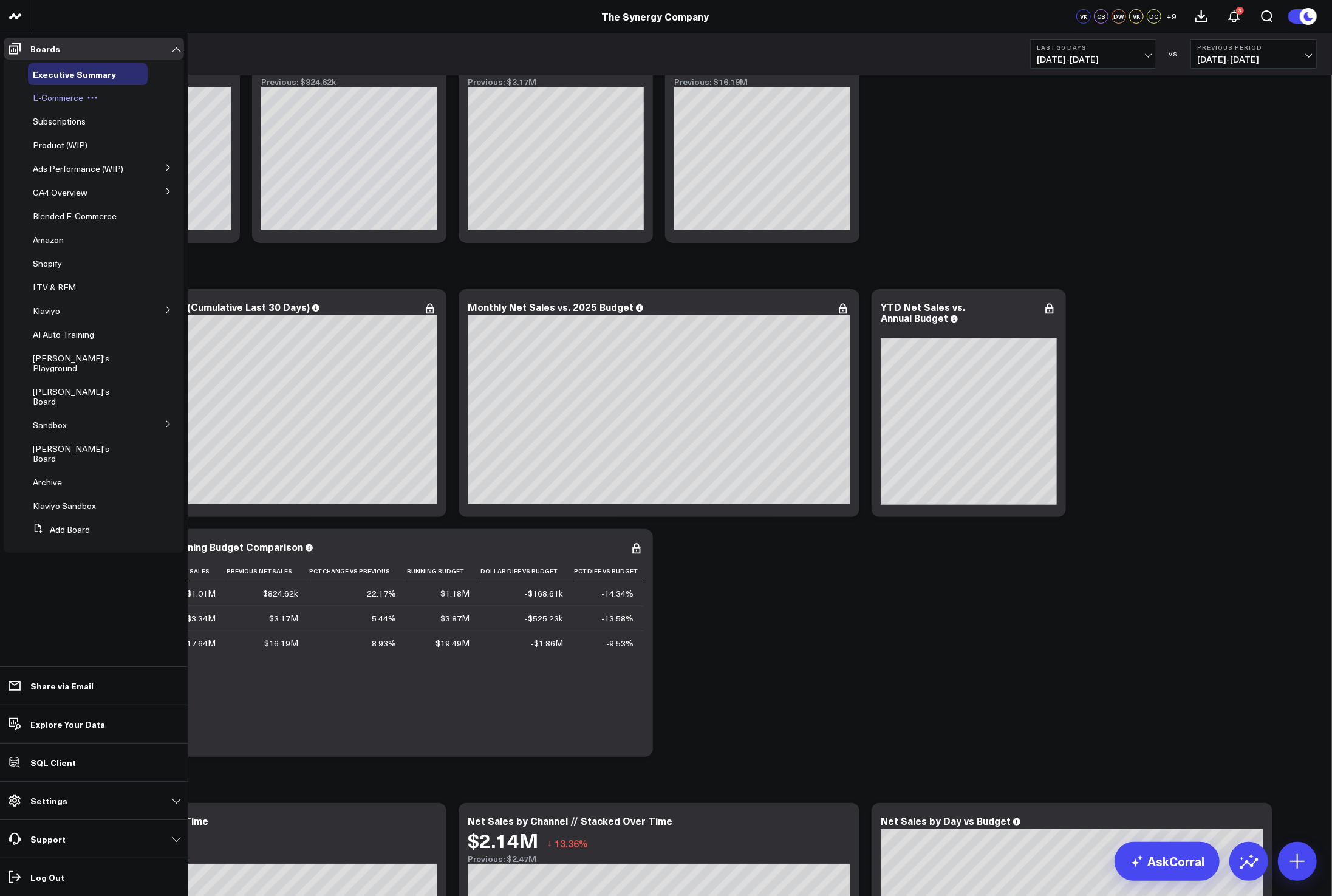
click at [44, 94] on span "E-Commerce" at bounding box center [58, 98] width 50 height 12
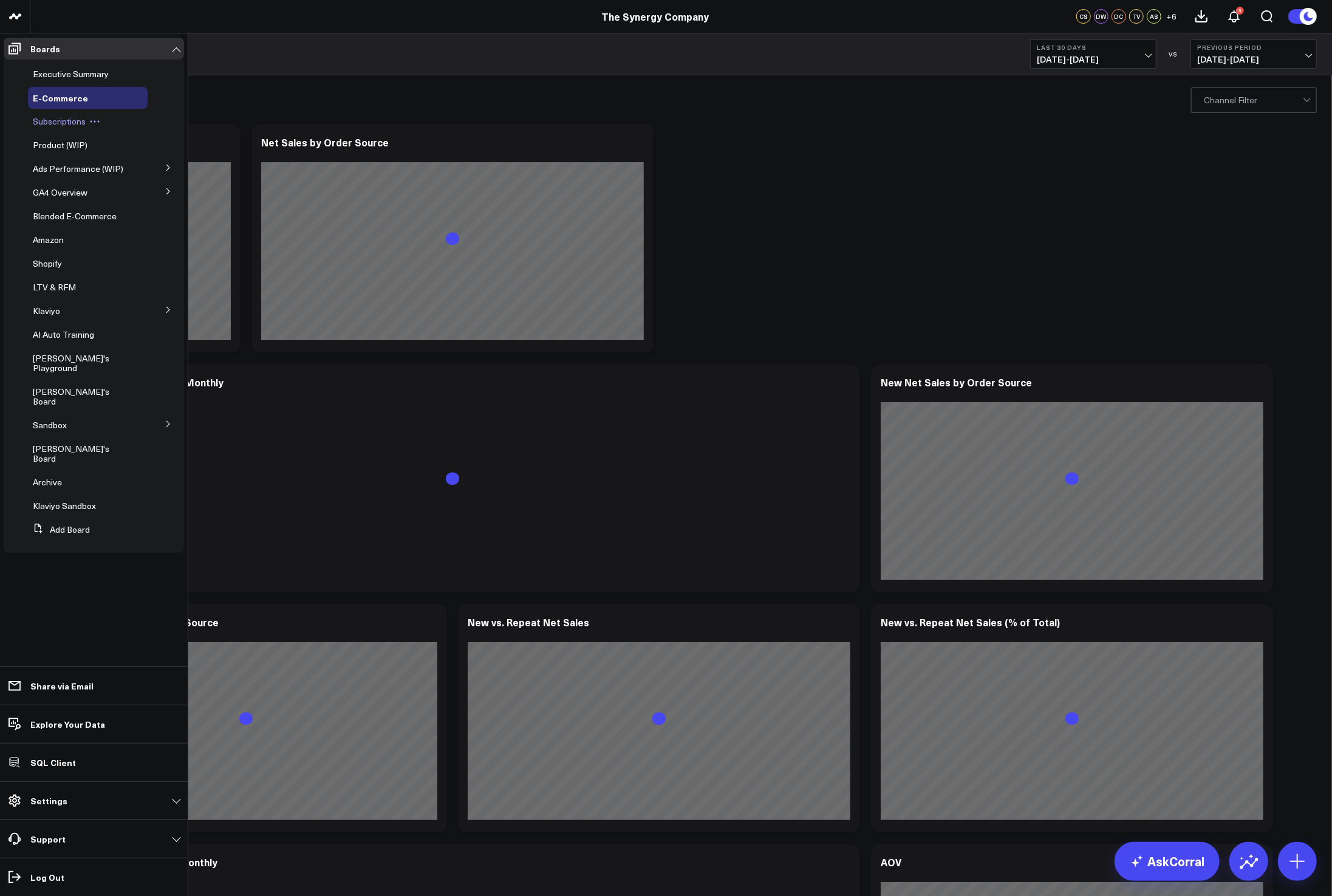
click at [56, 124] on span "Subscriptions" at bounding box center [60, 121] width 53 height 12
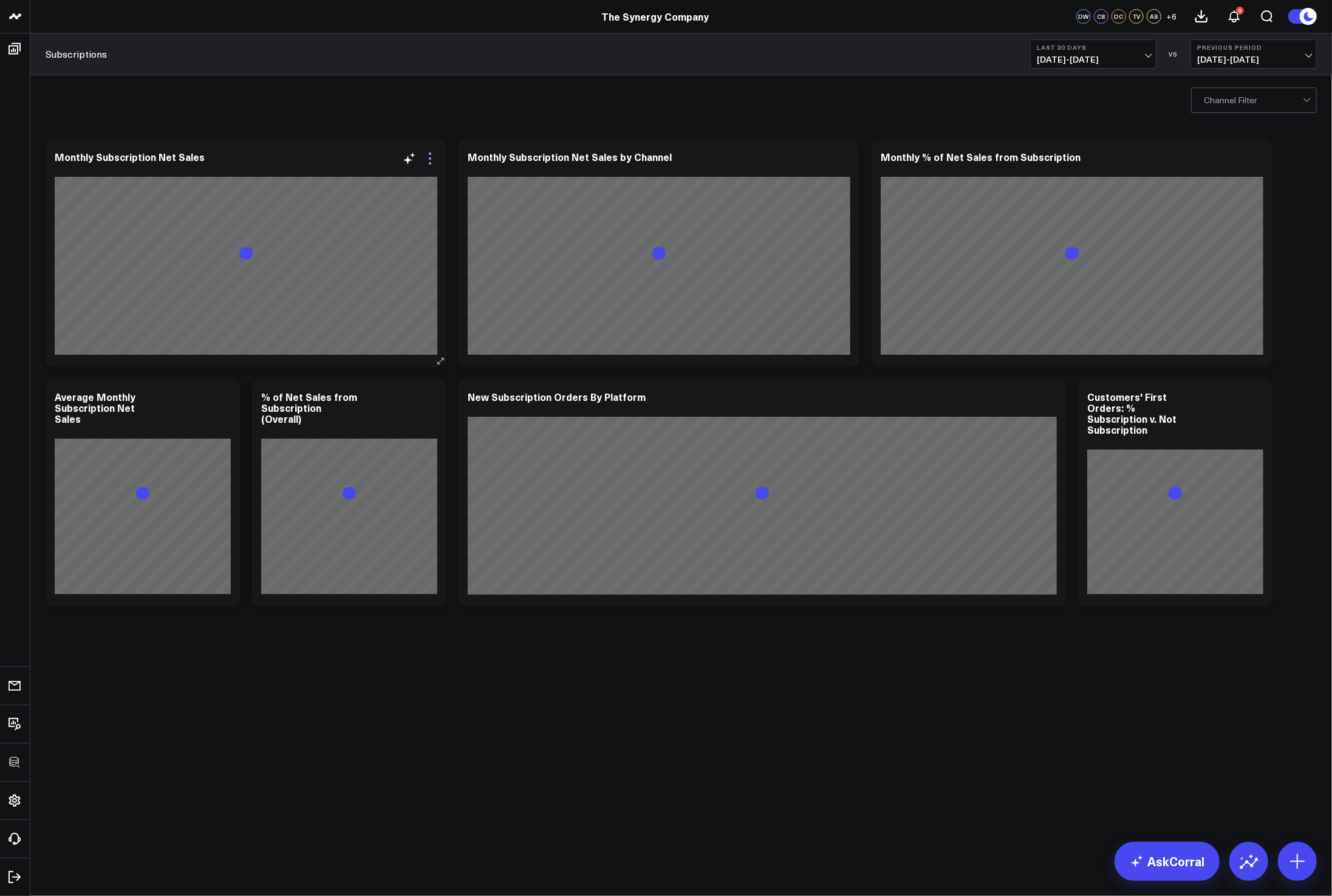
click at [428, 159] on icon at bounding box center [430, 158] width 15 height 15
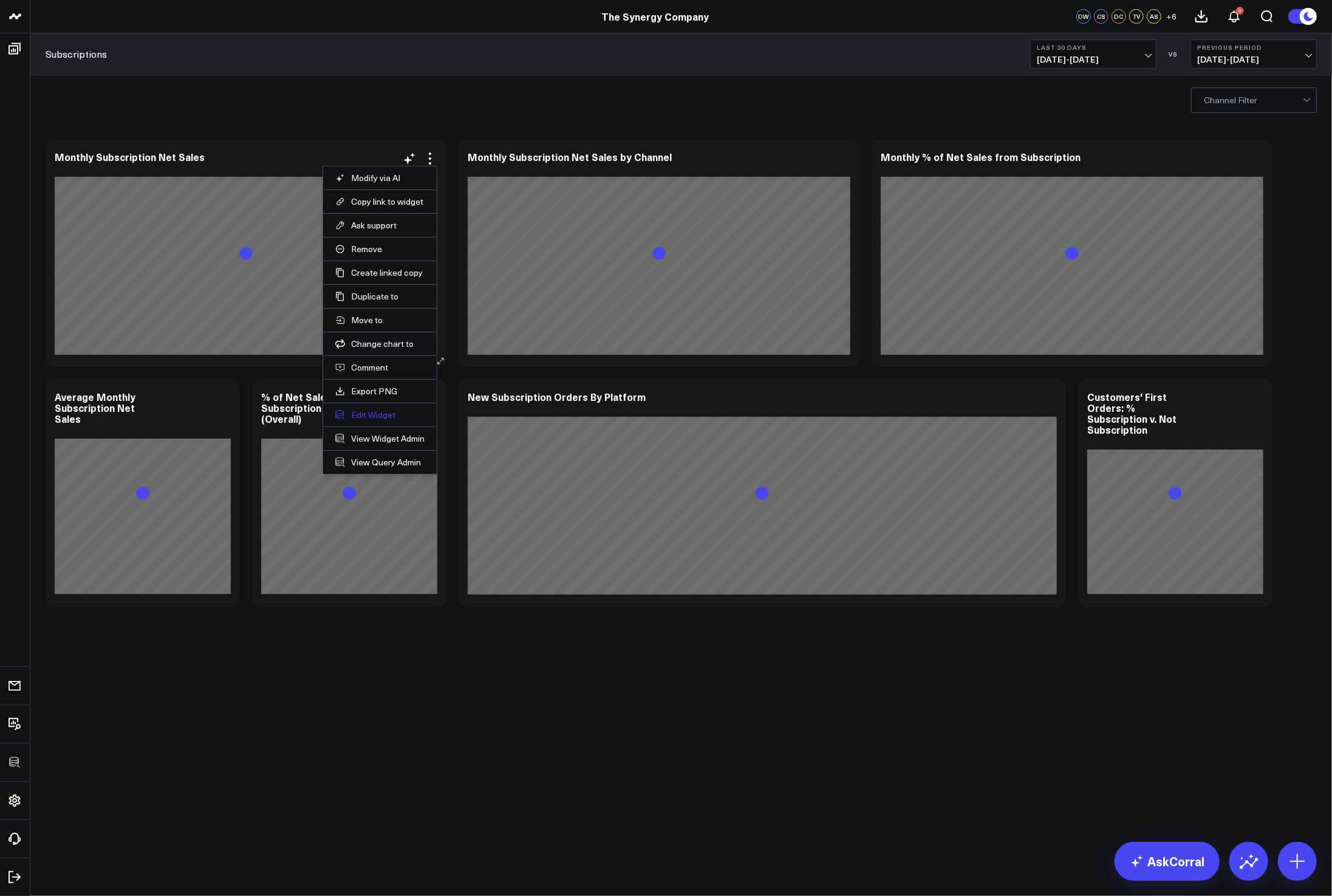
click at [364, 415] on button "Edit Widget" at bounding box center [380, 415] width 89 height 11
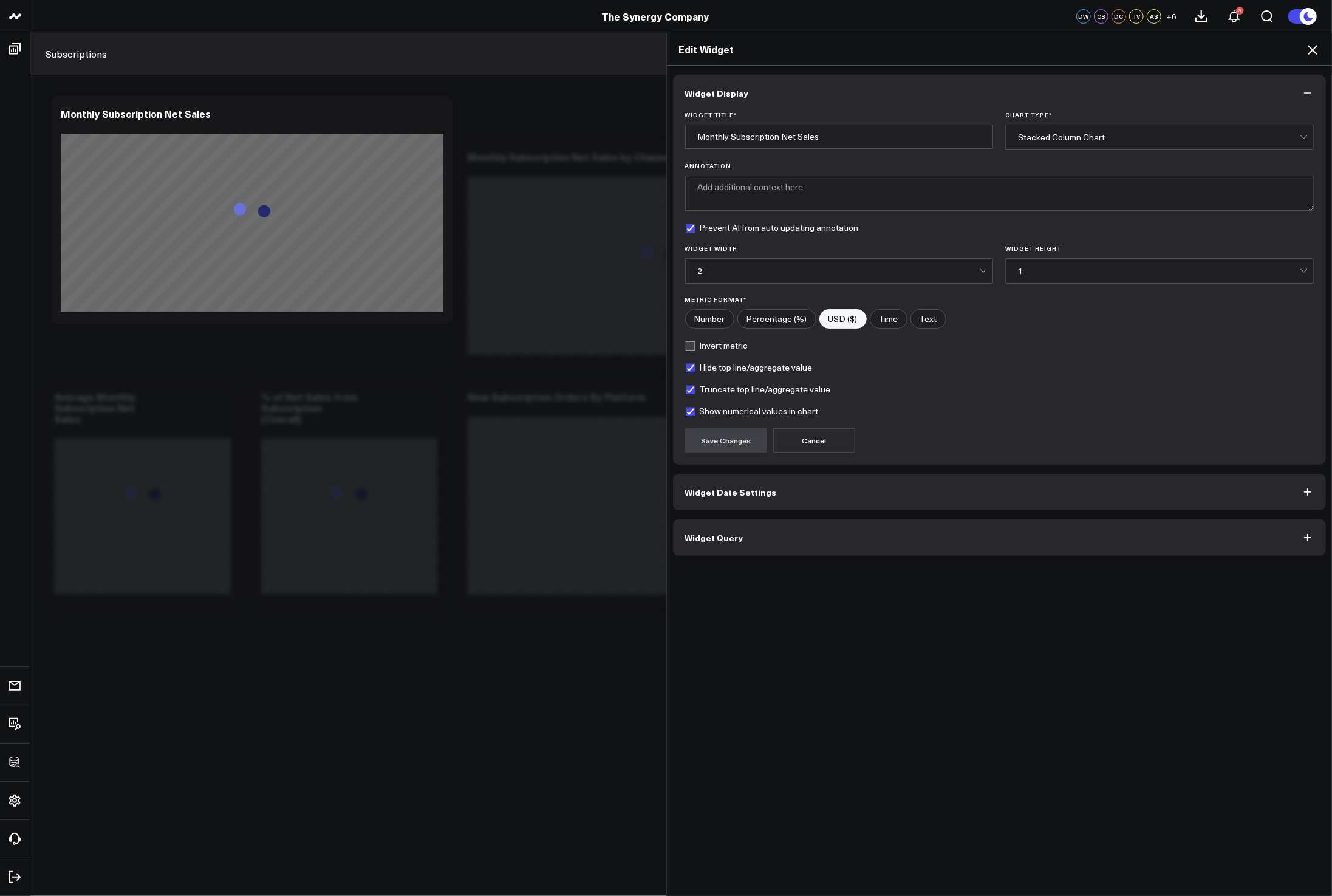
drag, startPoint x: 823, startPoint y: 526, endPoint x: 829, endPoint y: 522, distance: 7.2
click at [823, 526] on button "Widget Query" at bounding box center [999, 538] width 653 height 36
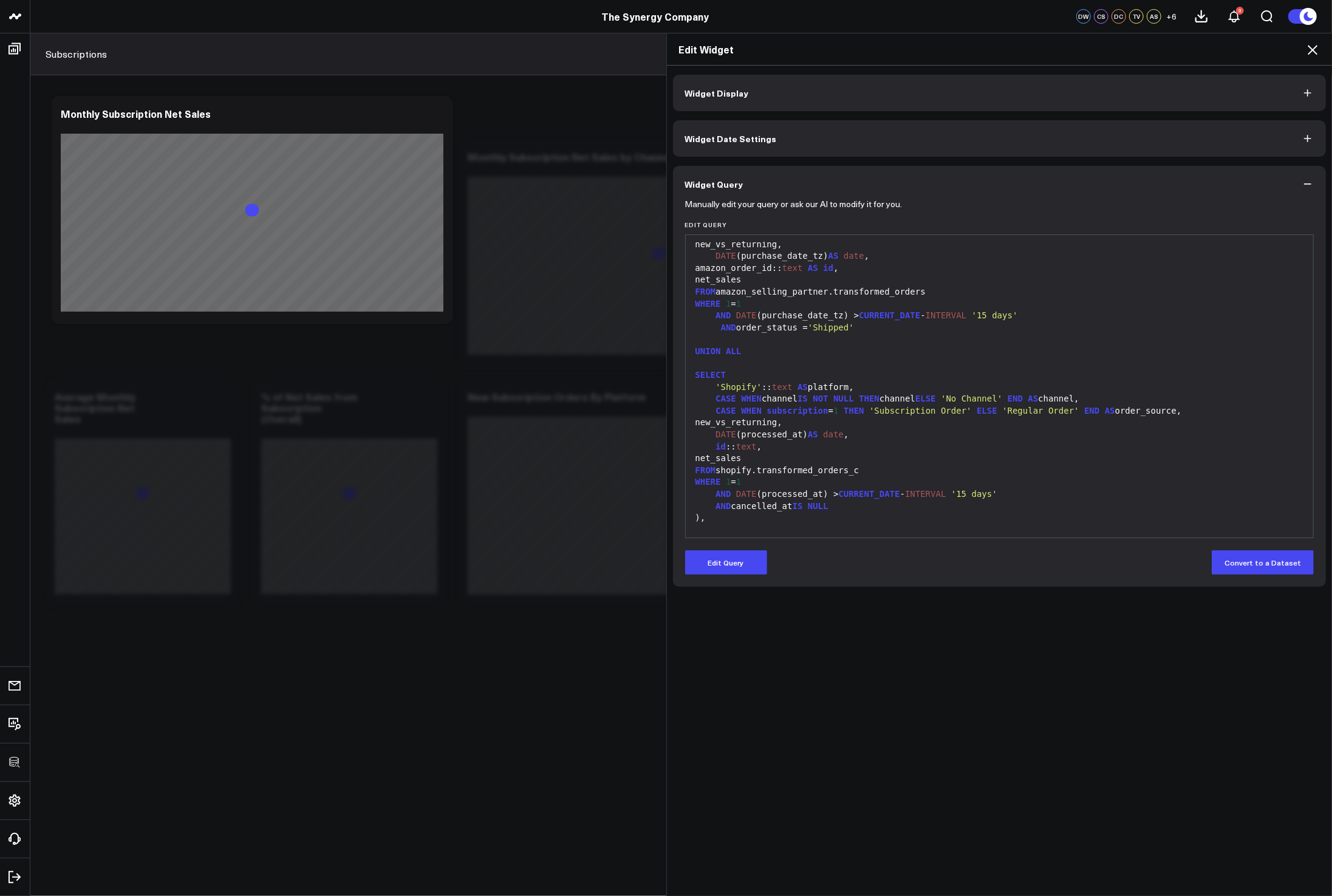
scroll to position [82, 0]
click at [1308, 48] on icon at bounding box center [1313, 50] width 15 height 15
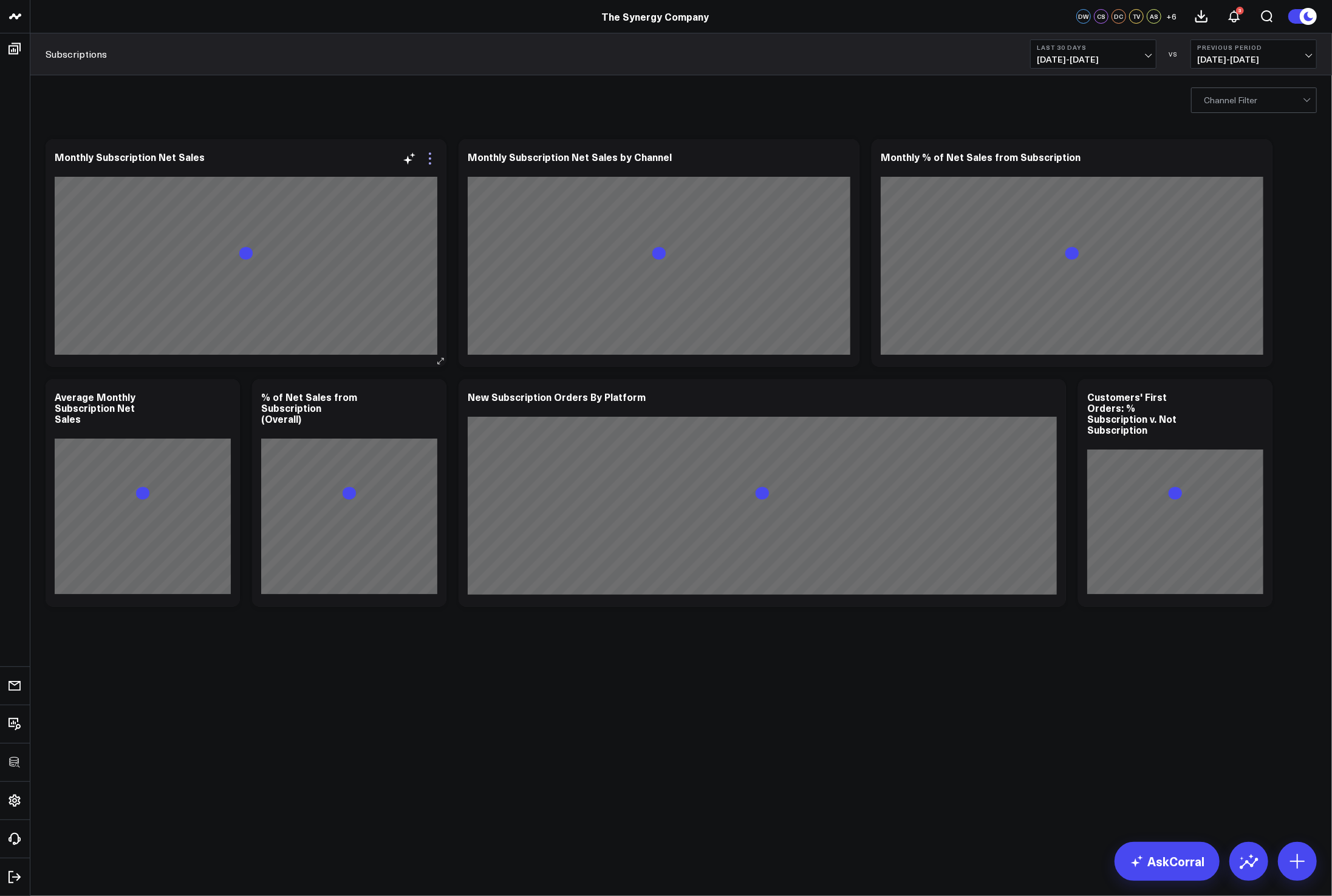
click at [431, 157] on icon at bounding box center [430, 158] width 15 height 15
click at [692, 113] on div "Channel Filter" at bounding box center [681, 99] width 1302 height 49
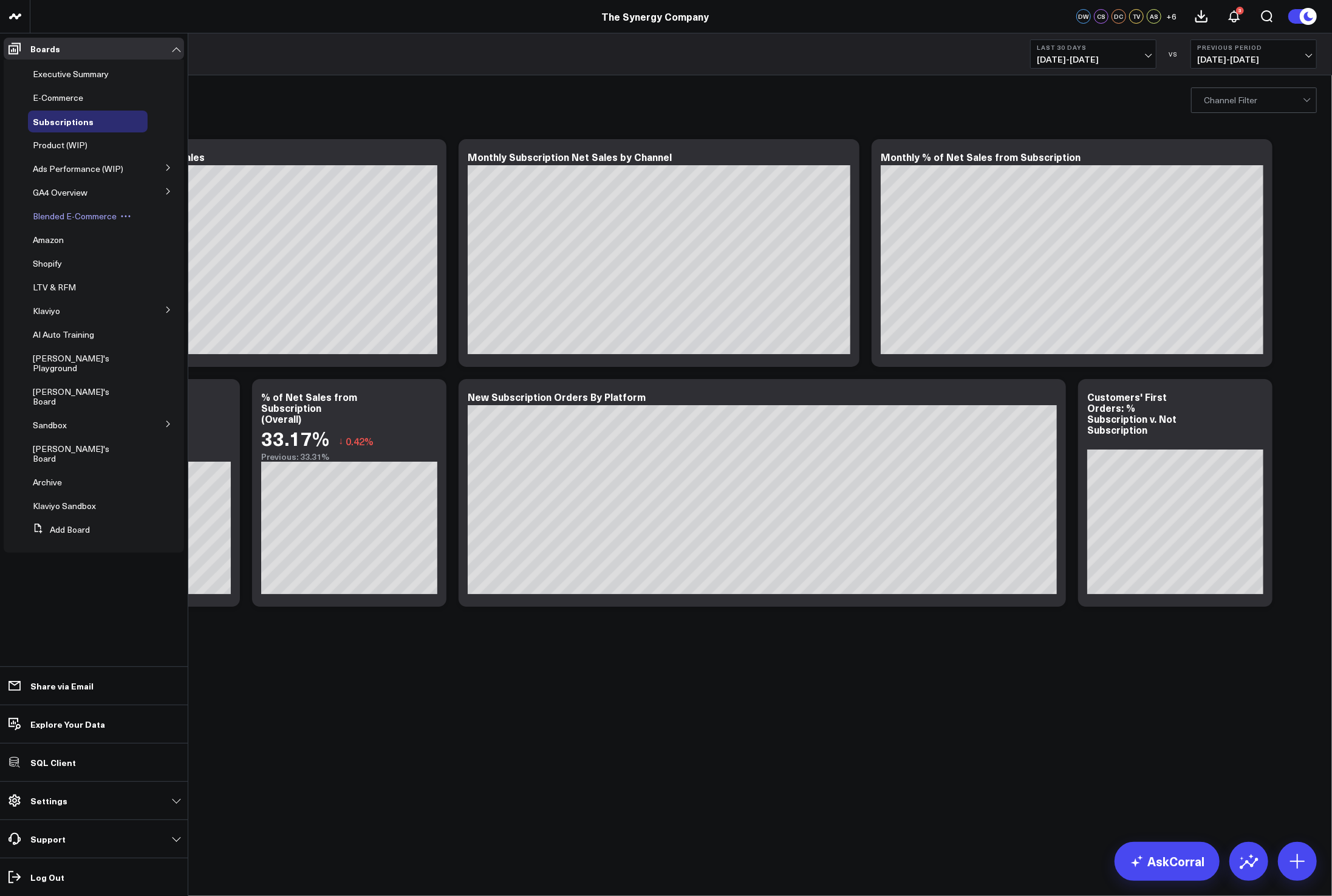
click at [72, 215] on span "Blended E-Commerce" at bounding box center [75, 216] width 84 height 12
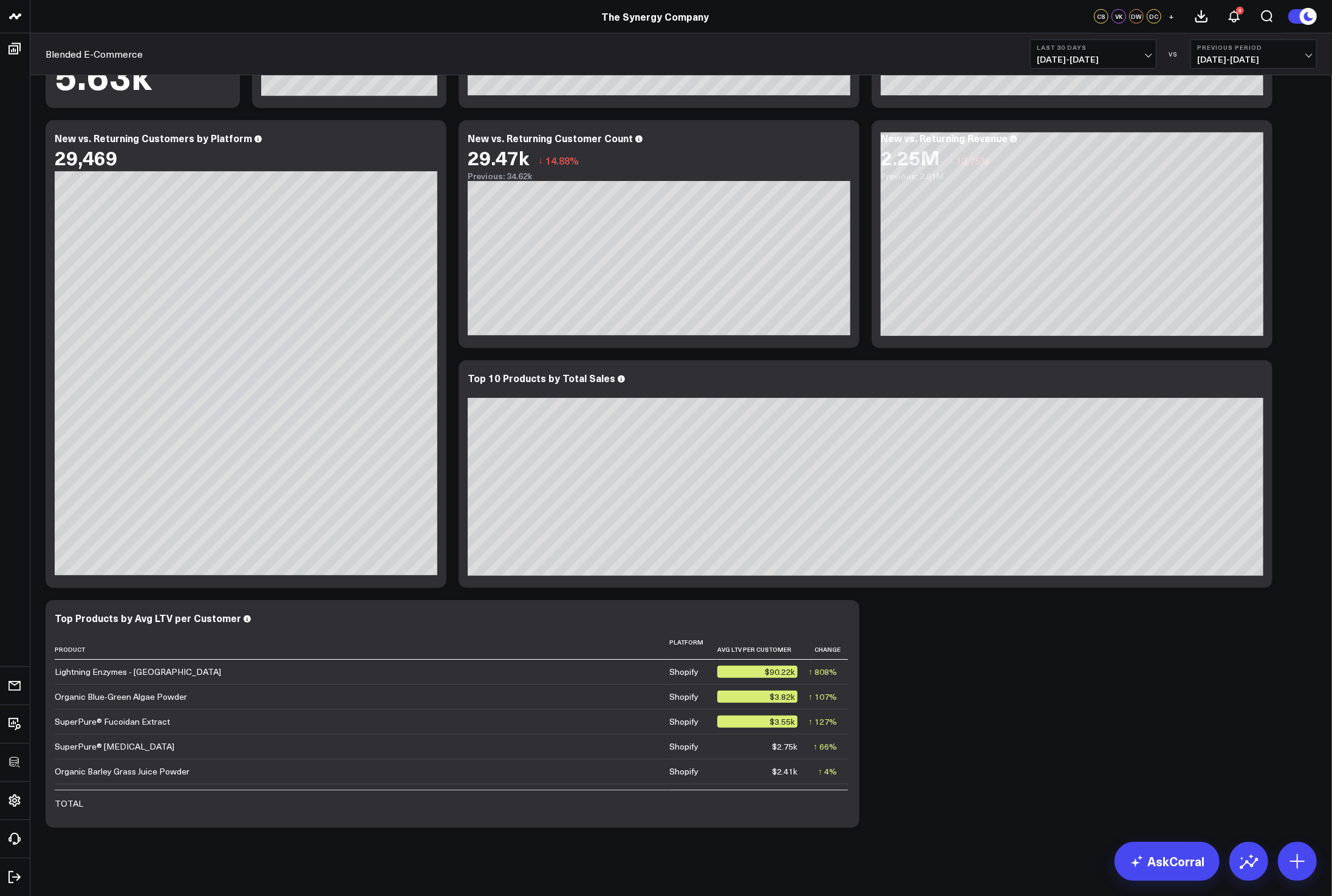
scroll to position [509, 0]
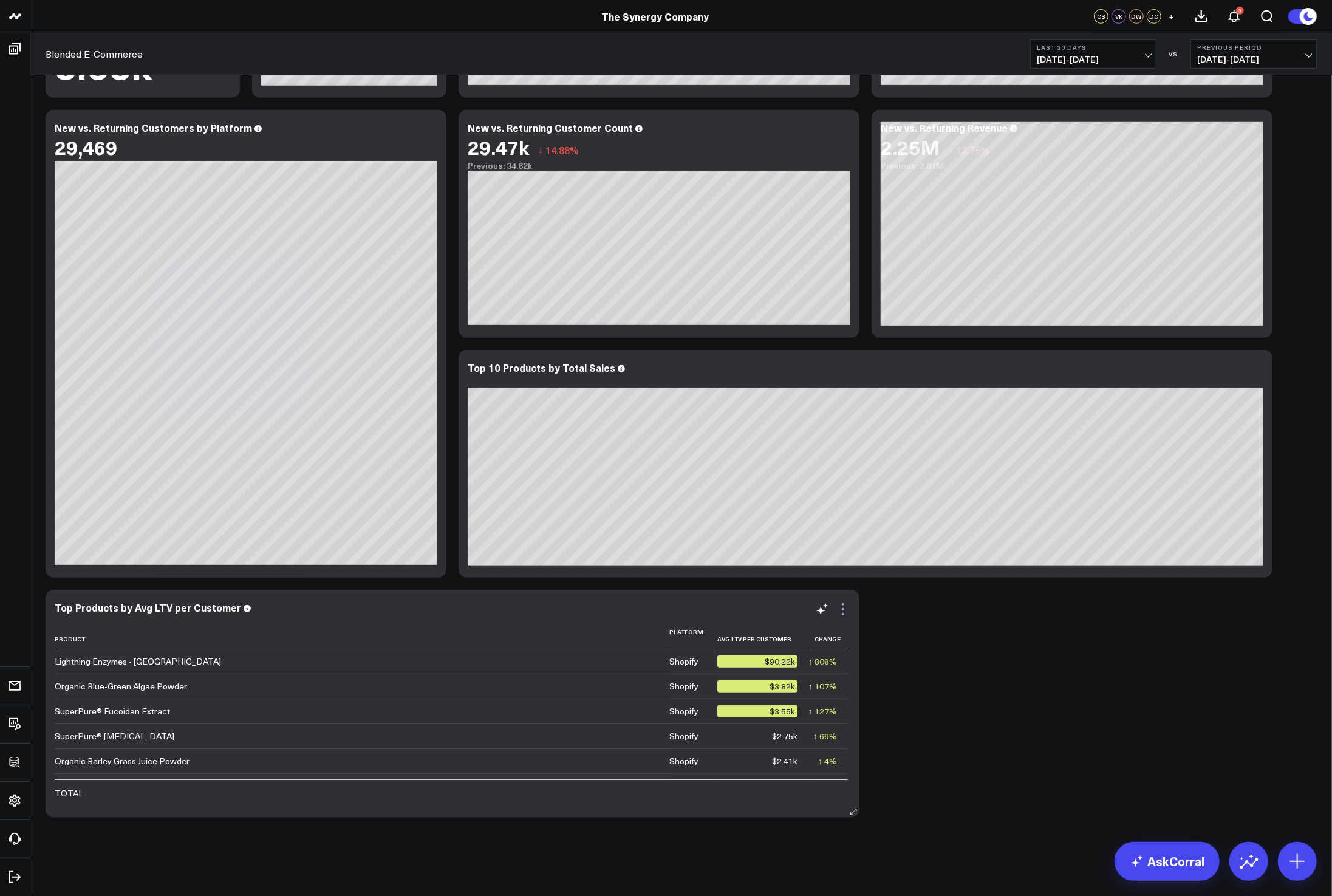
click at [844, 609] on icon at bounding box center [843, 609] width 3 height 3
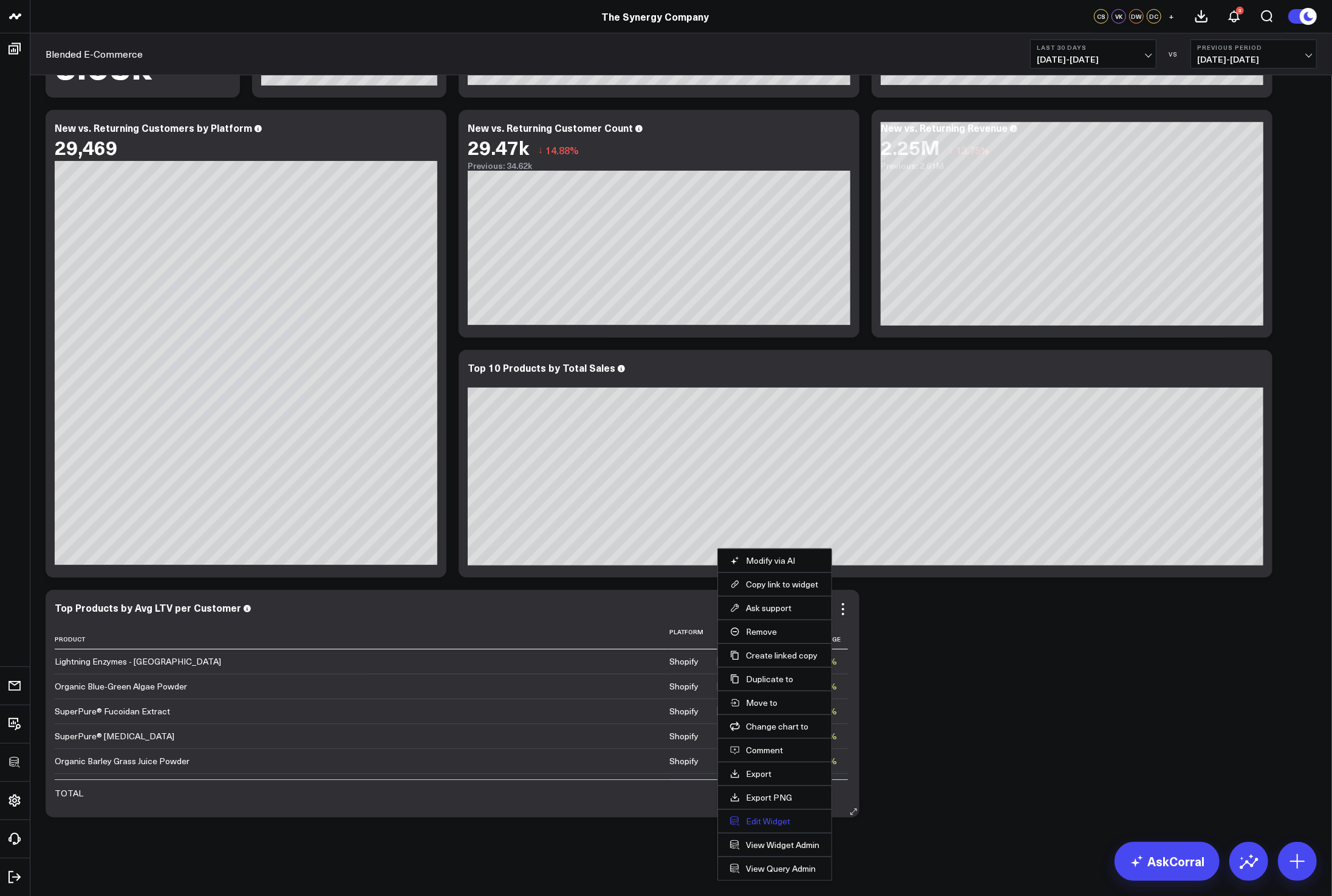
click at [741, 821] on button "Edit Widget" at bounding box center [775, 821] width 89 height 11
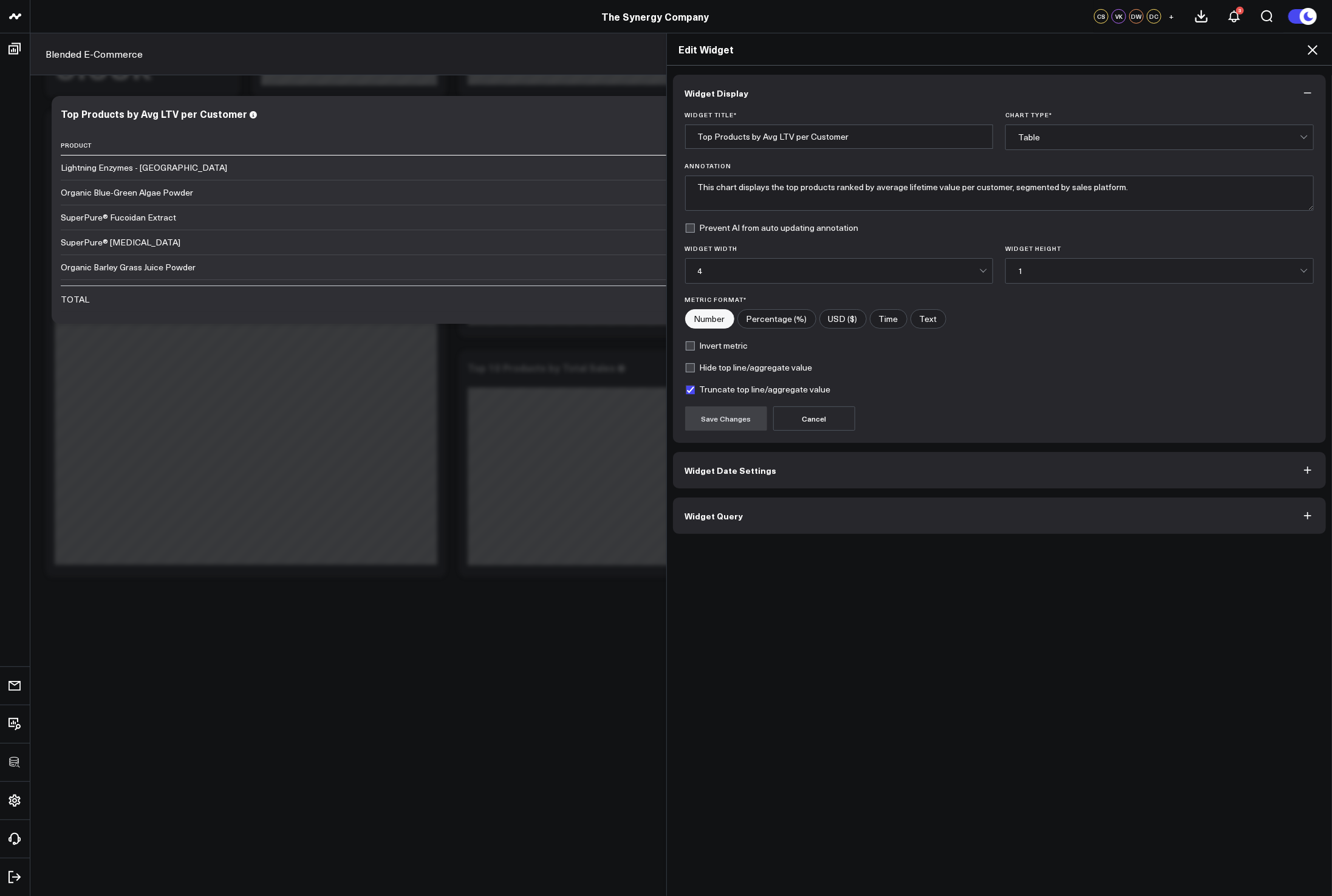
click at [767, 516] on button "Widget Query" at bounding box center [999, 516] width 653 height 36
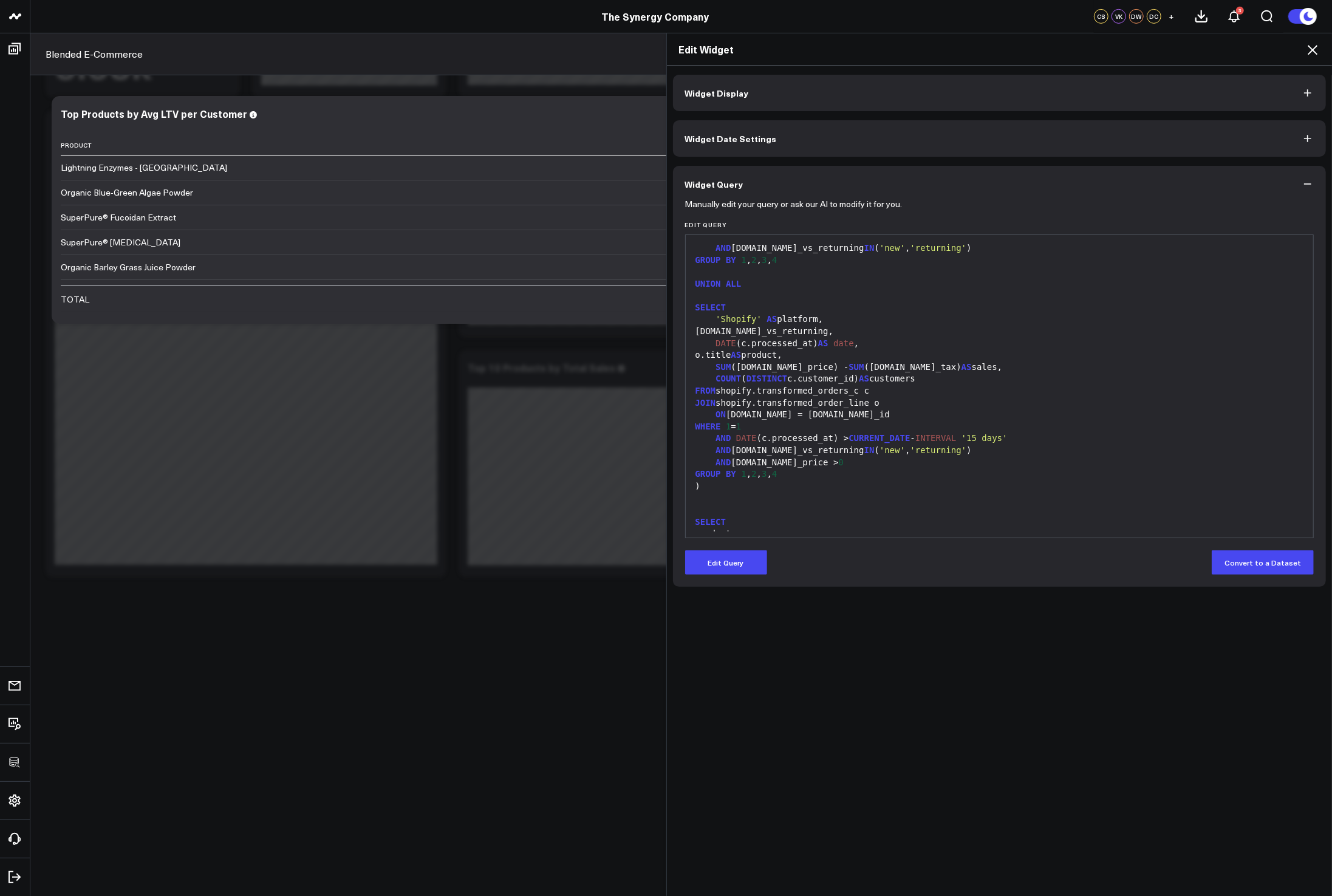
scroll to position [177, 0]
click at [1311, 49] on icon at bounding box center [1313, 50] width 15 height 15
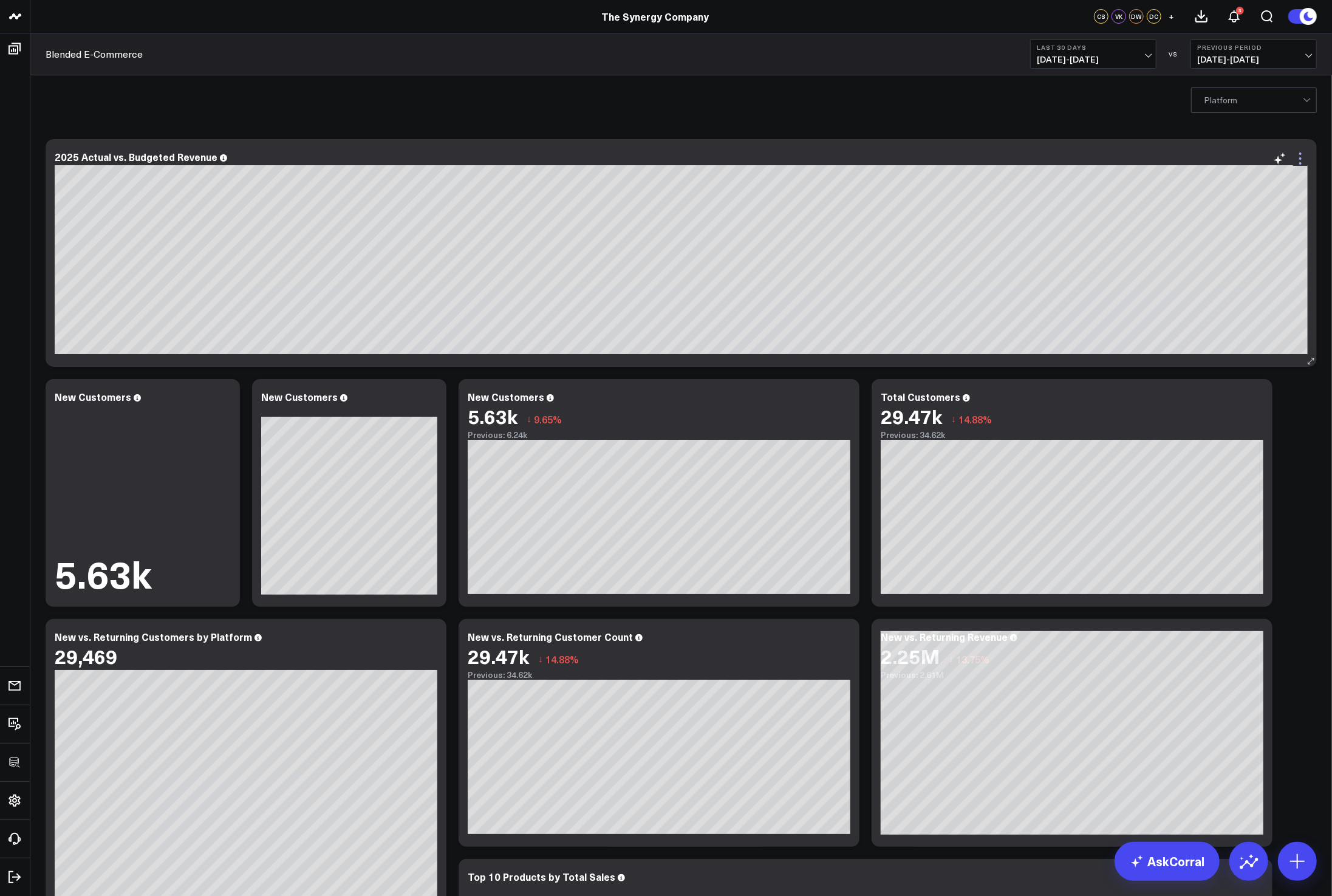
click at [1300, 158] on icon at bounding box center [1300, 158] width 3 height 3
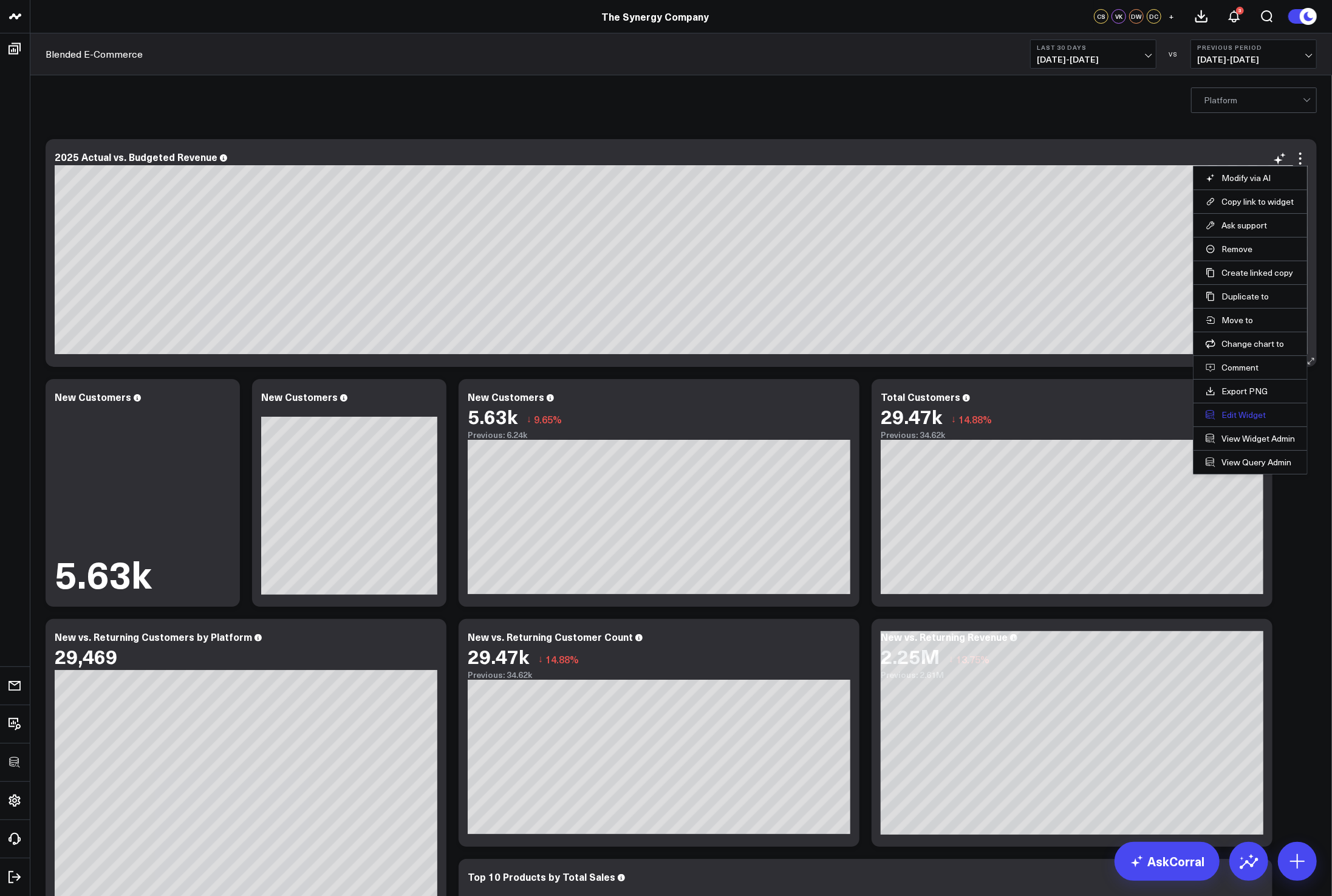
click at [1234, 419] on button "Edit Widget" at bounding box center [1250, 415] width 89 height 11
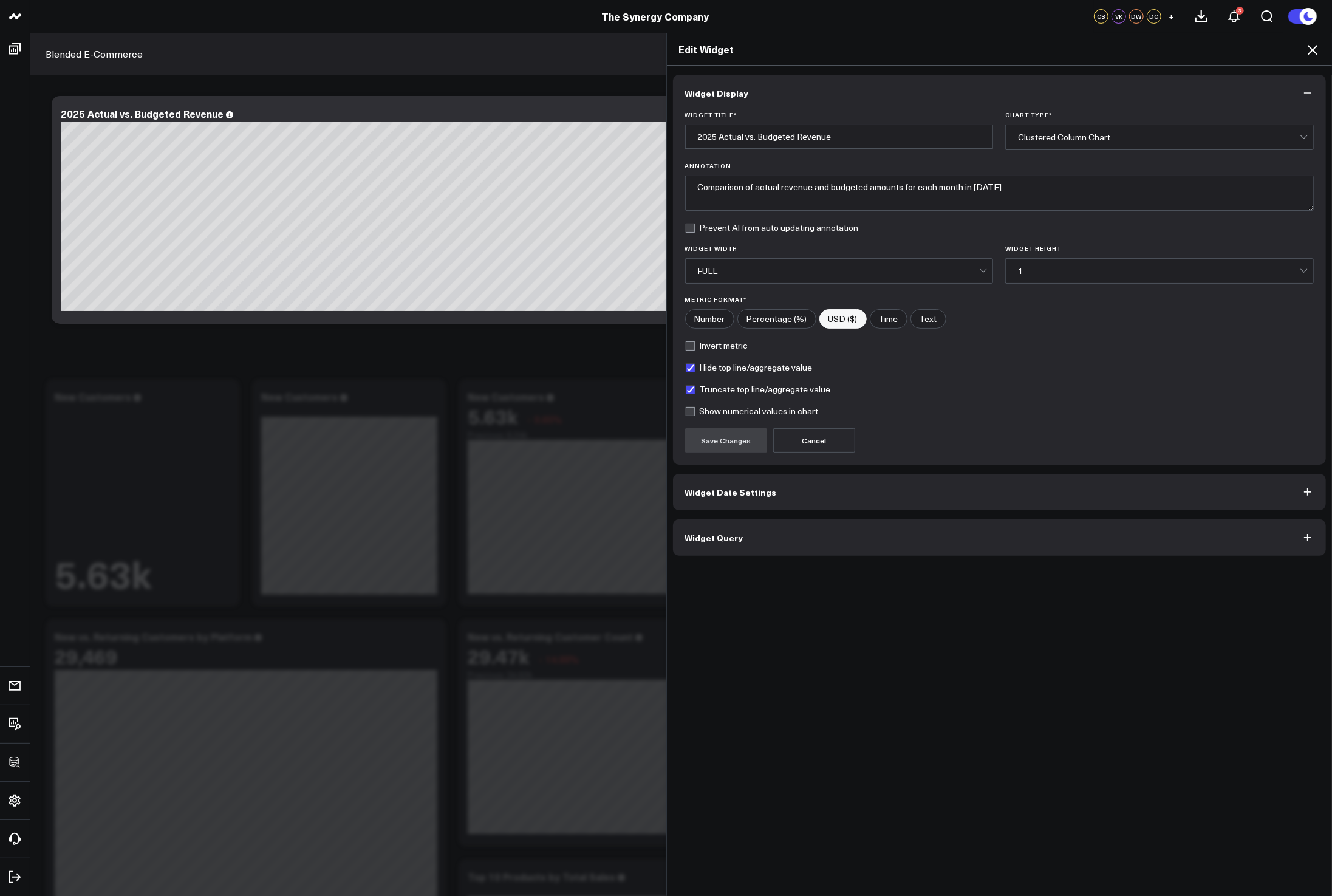
click at [893, 530] on button "Widget Query" at bounding box center [999, 538] width 653 height 36
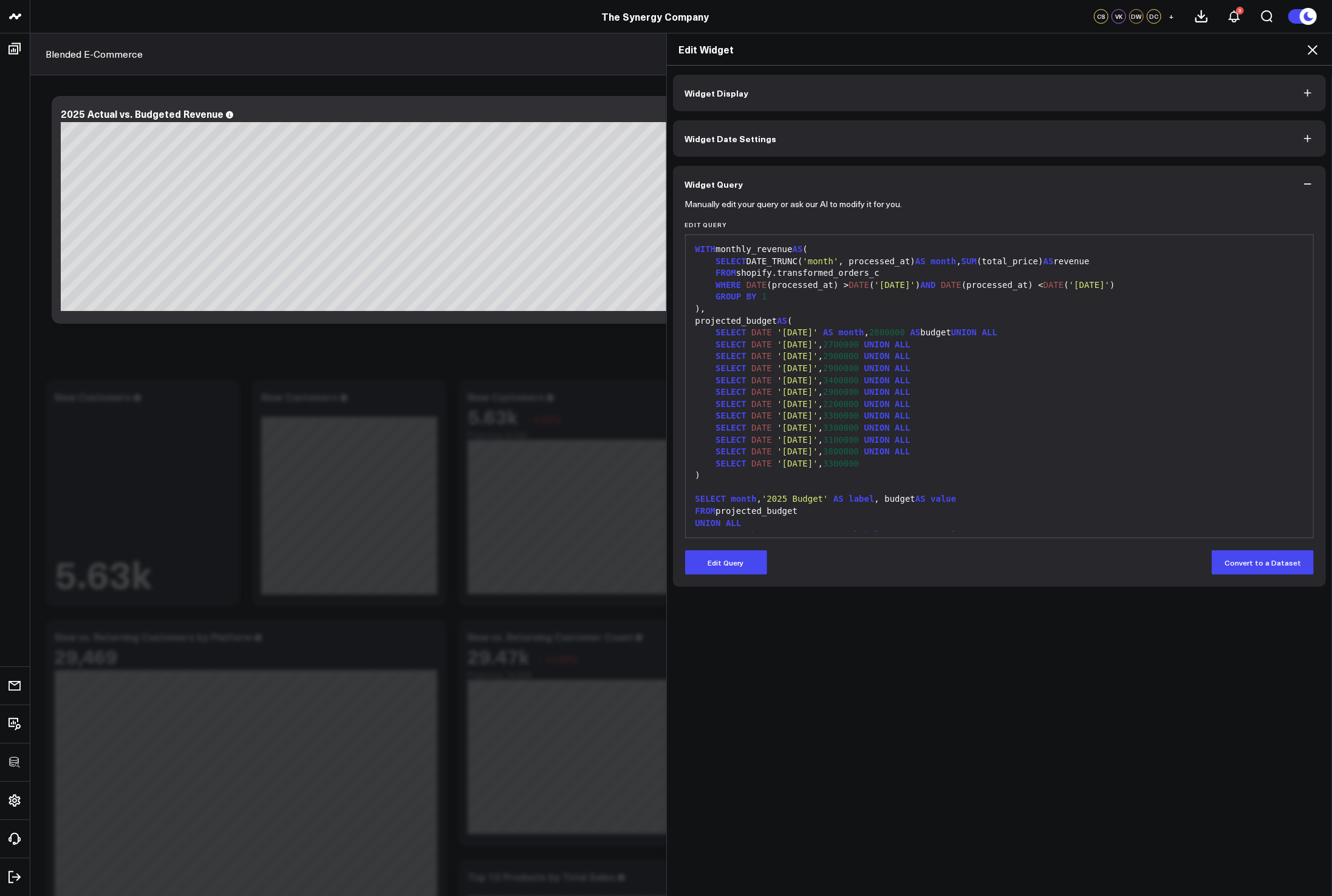
click at [1223, 406] on div "SELECT DATE '[DATE]' , 2200000 UNION ALL" at bounding box center [999, 404] width 616 height 12
click at [1315, 47] on icon at bounding box center [1313, 49] width 10 height 10
